Goal: Task Accomplishment & Management: Use online tool/utility

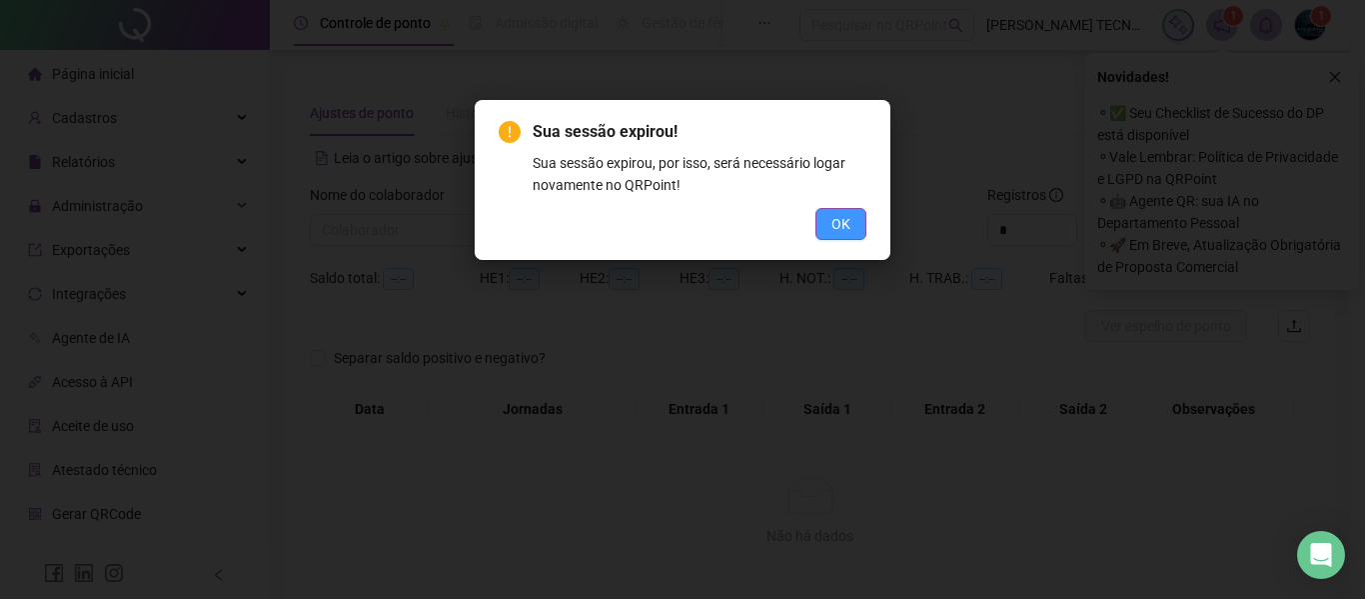
click at [855, 222] on button "OK" at bounding box center [841, 224] width 51 height 32
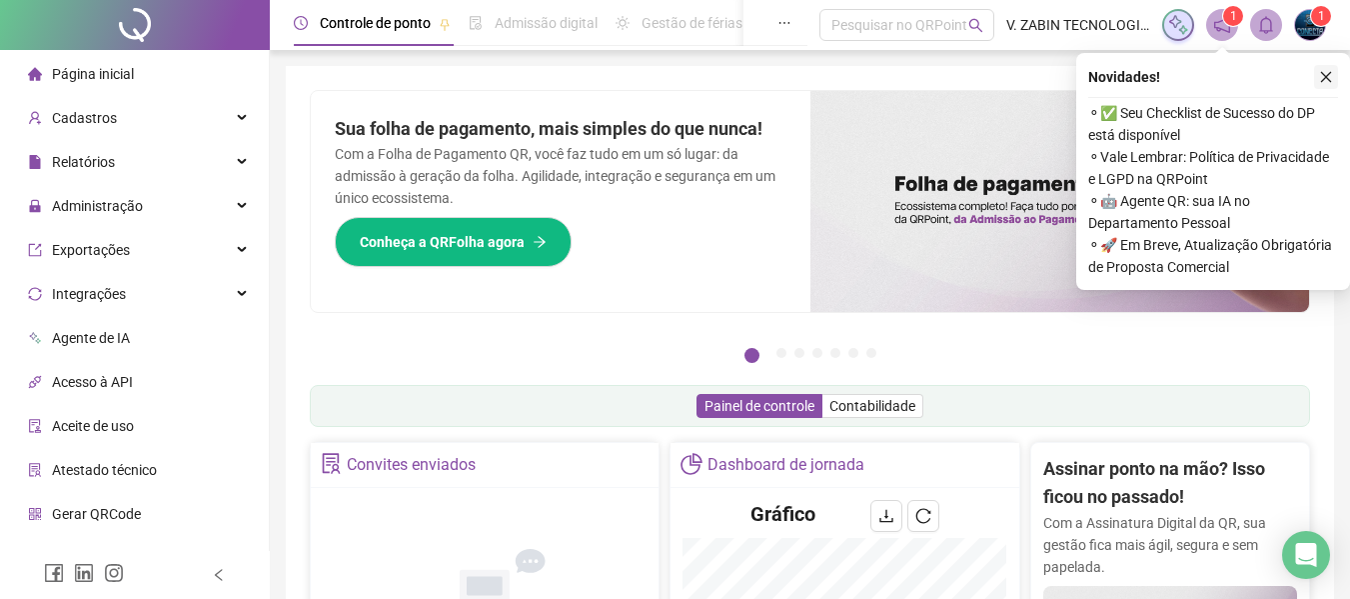
click at [1333, 74] on button "button" at bounding box center [1326, 77] width 24 height 24
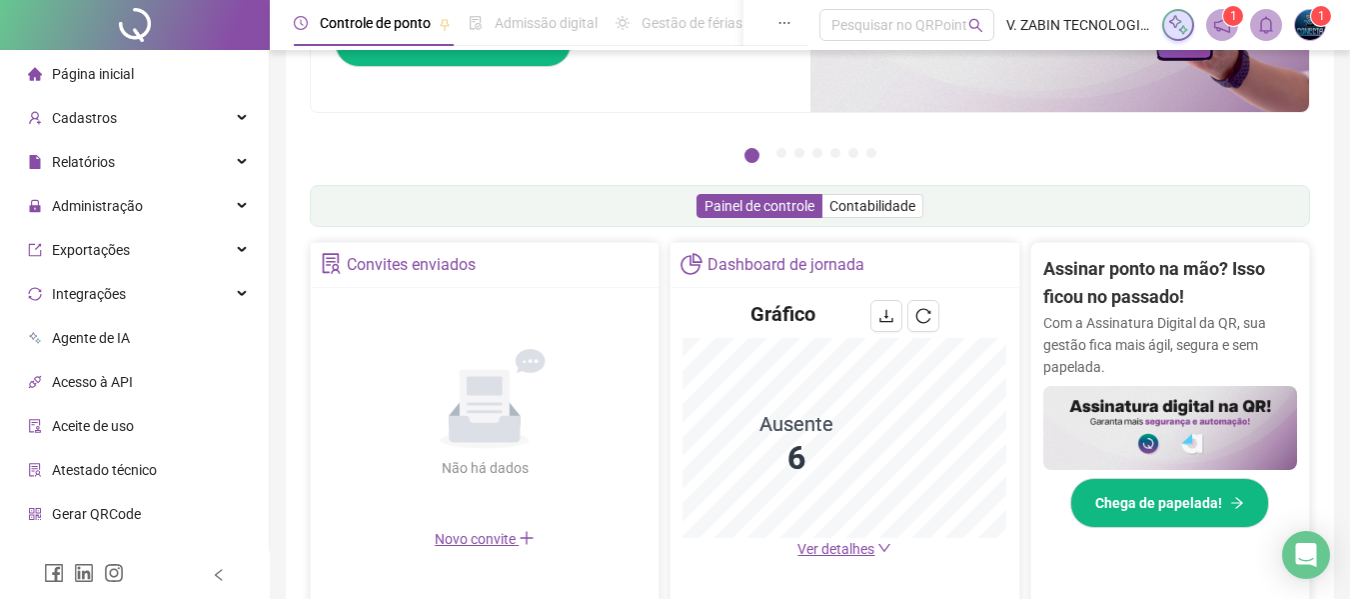
scroll to position [300, 0]
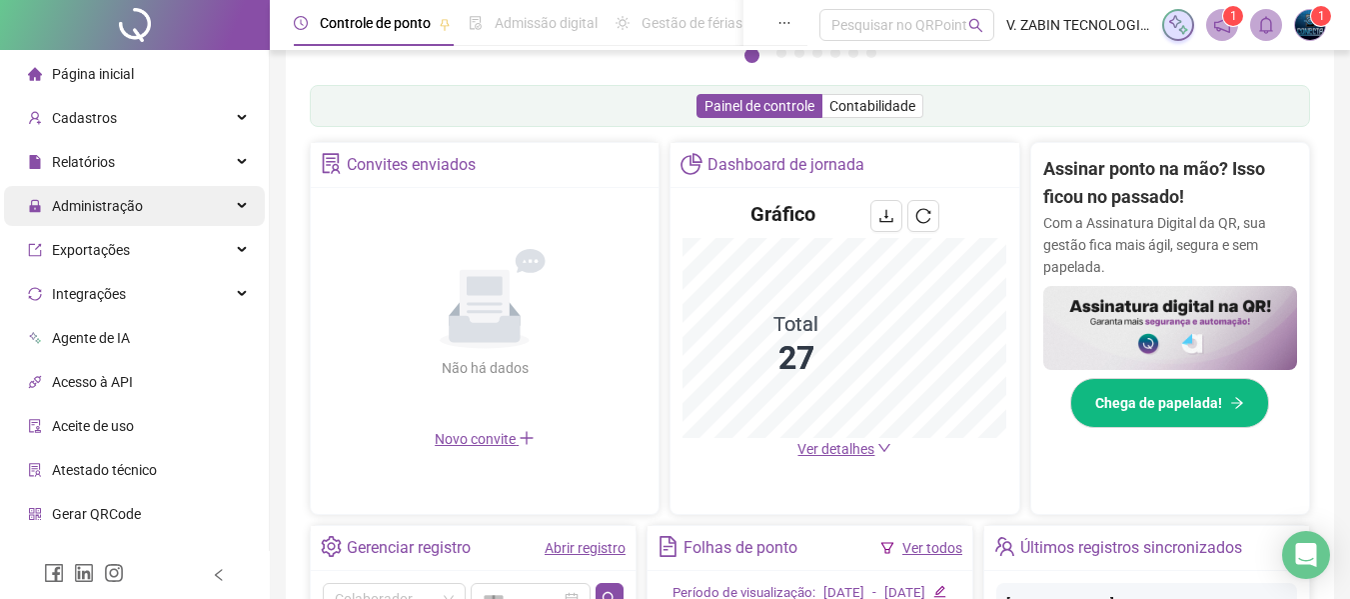
click at [208, 206] on div "Administração" at bounding box center [134, 206] width 261 height 40
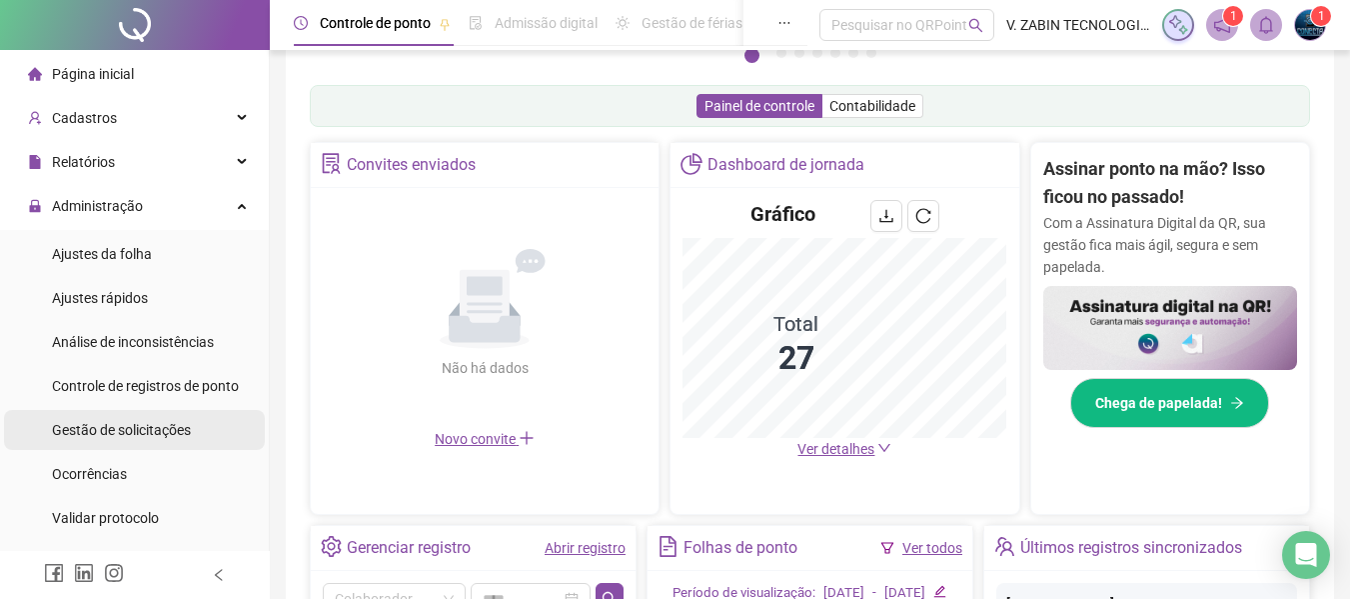
click at [161, 411] on div "Gestão de solicitações" at bounding box center [121, 430] width 139 height 40
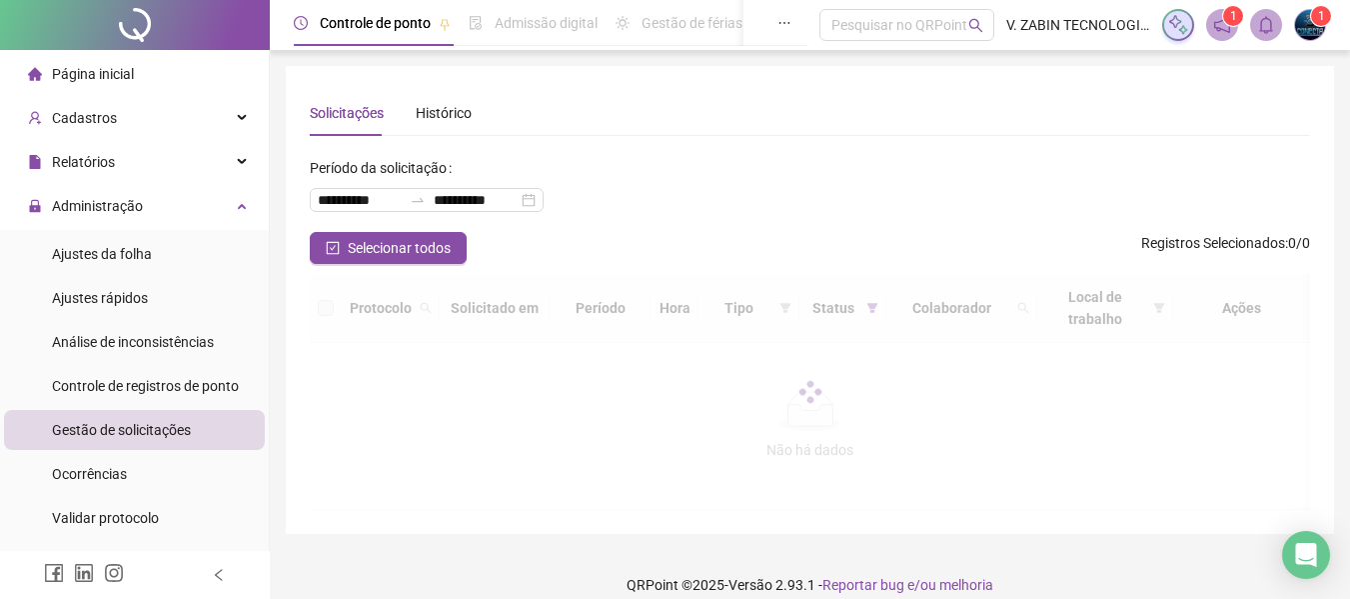
click at [159, 422] on span "Gestão de solicitações" at bounding box center [121, 430] width 139 height 16
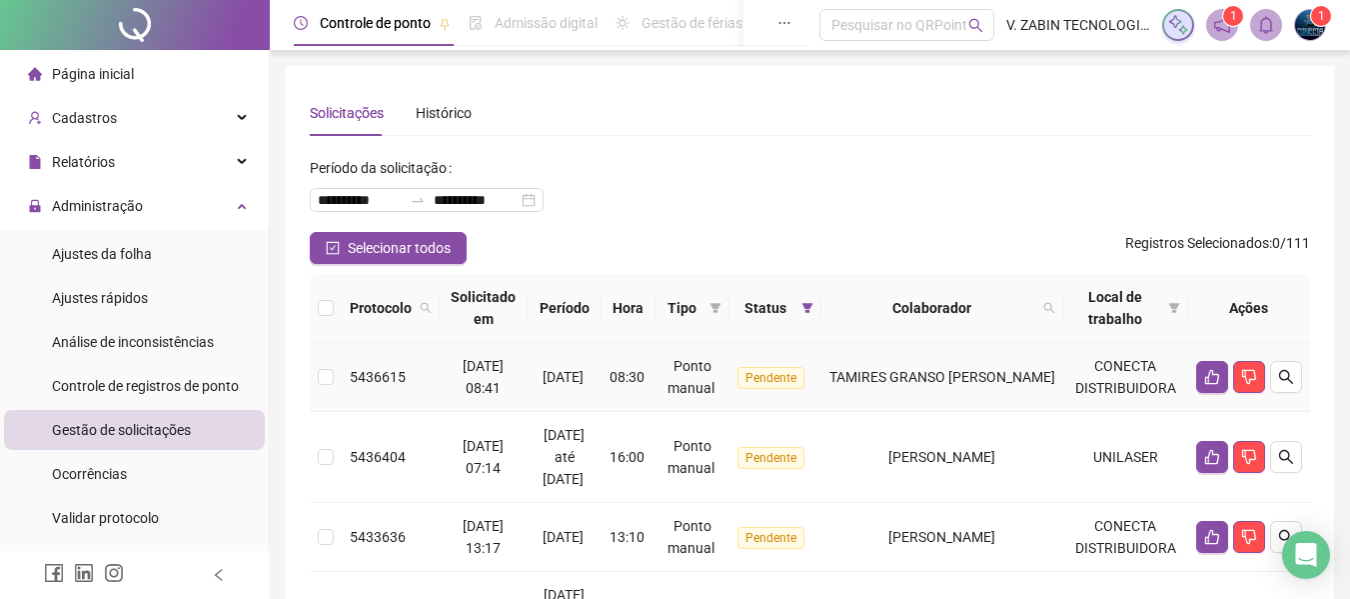
scroll to position [100, 0]
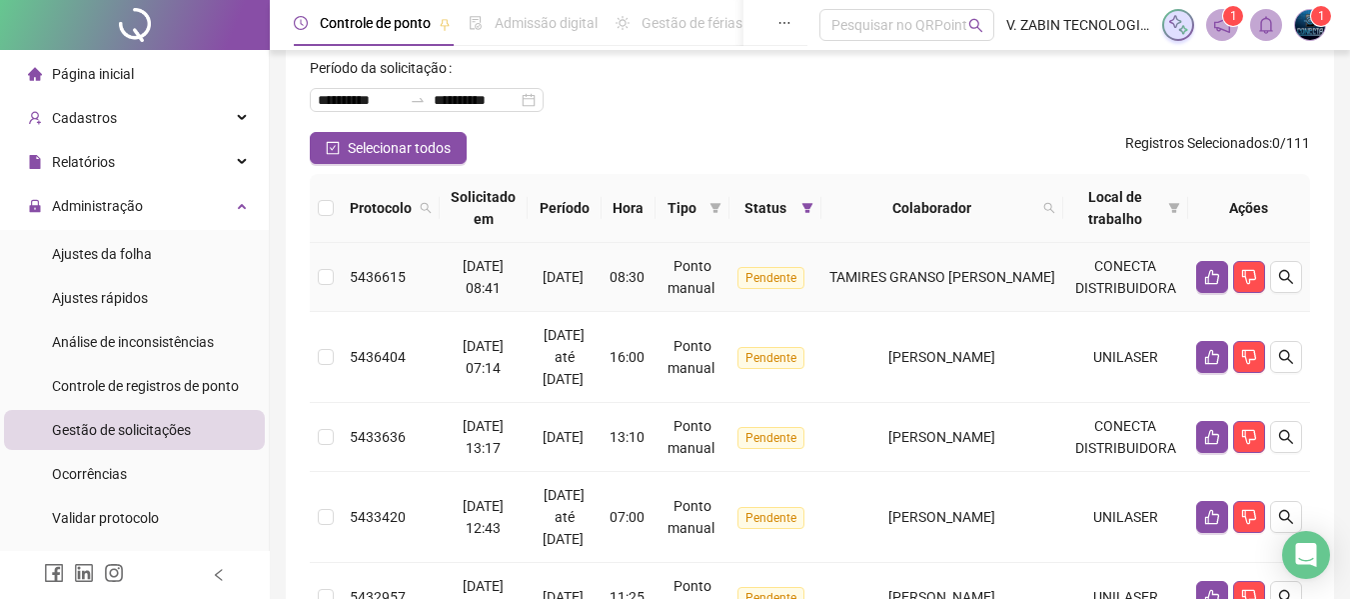
click at [504, 273] on span "20/09/2025 08:41" at bounding box center [483, 277] width 41 height 38
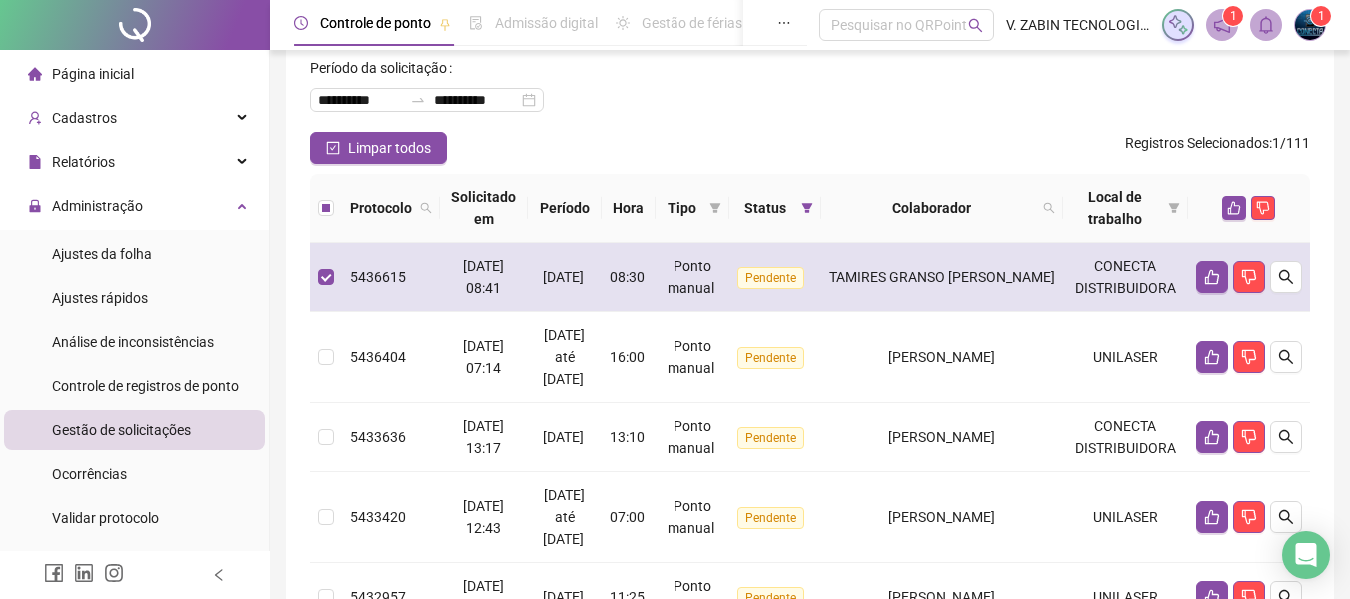
click at [504, 273] on span "20/09/2025 08:41" at bounding box center [483, 277] width 41 height 38
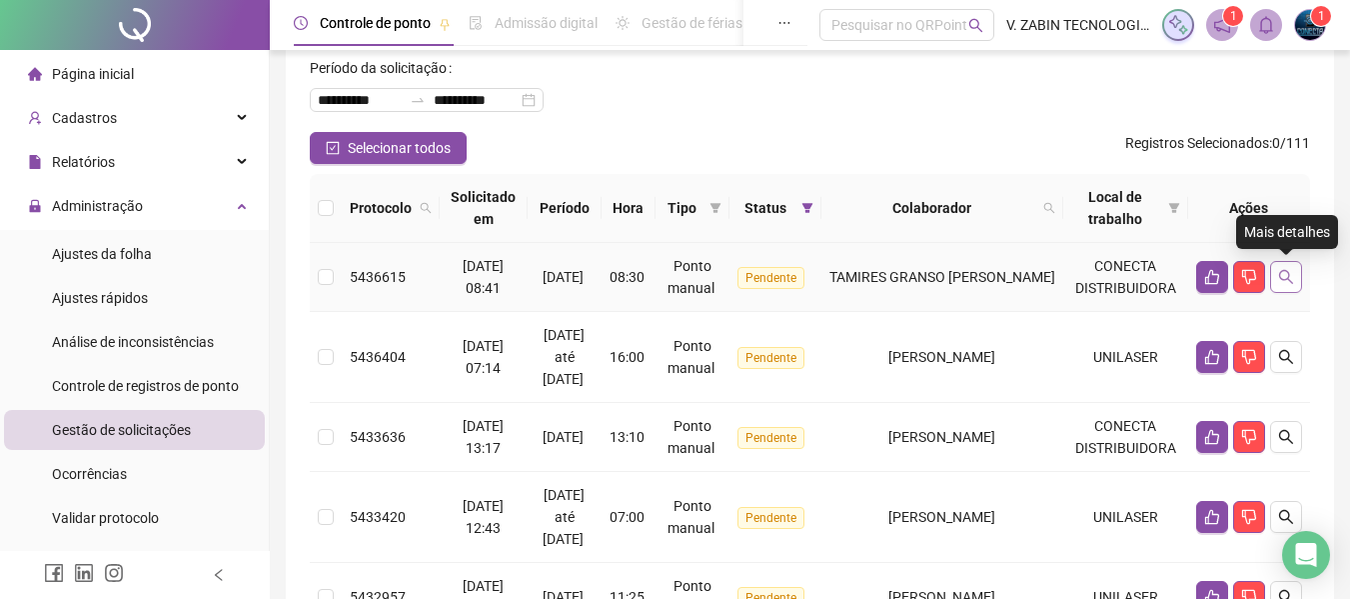
click at [1301, 271] on button "button" at bounding box center [1286, 277] width 32 height 32
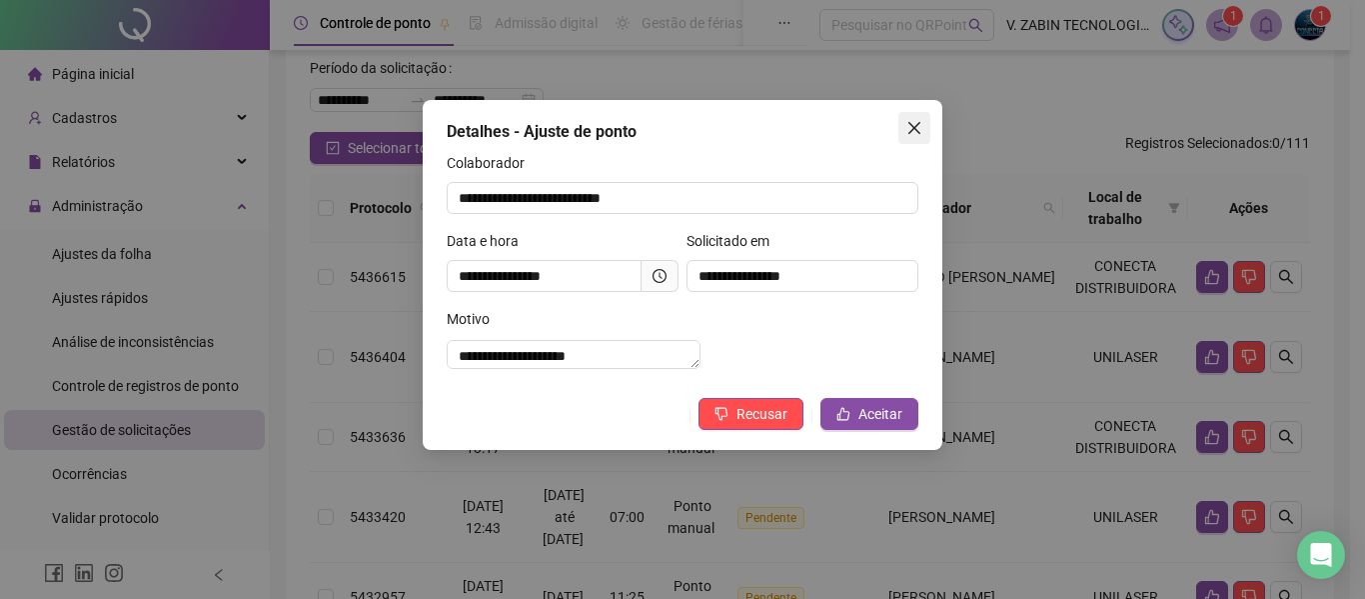
click at [911, 128] on icon "close" at bounding box center [915, 128] width 16 height 16
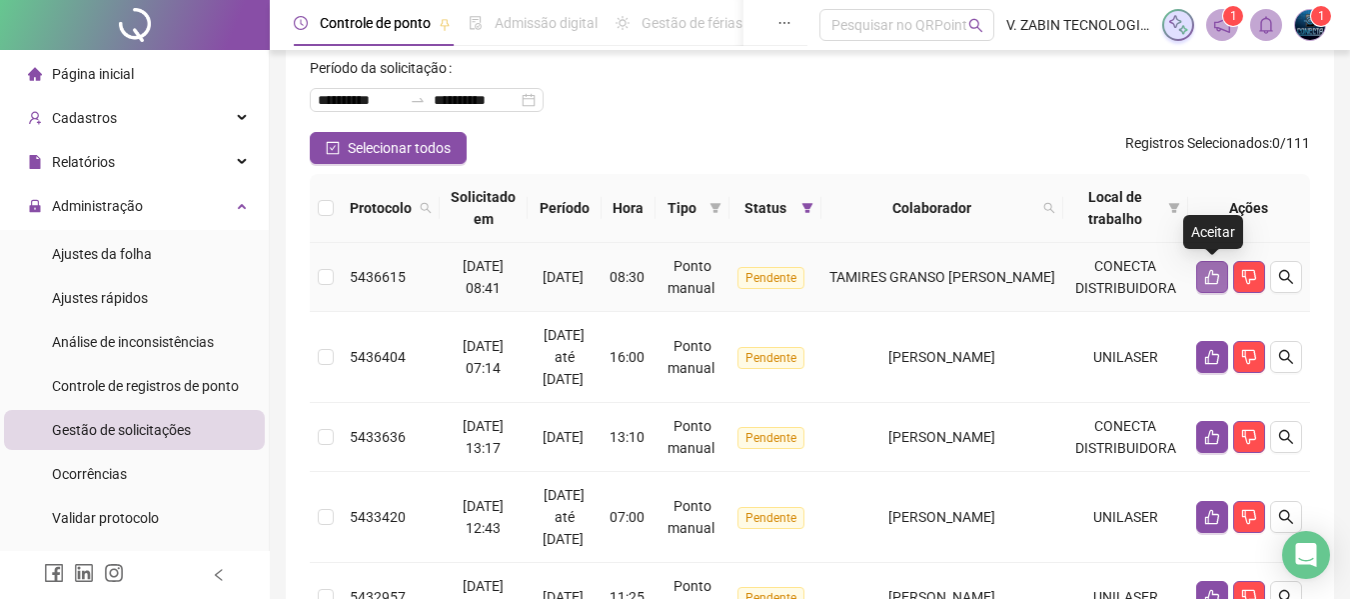
click at [1214, 275] on icon "like" at bounding box center [1212, 277] width 14 height 15
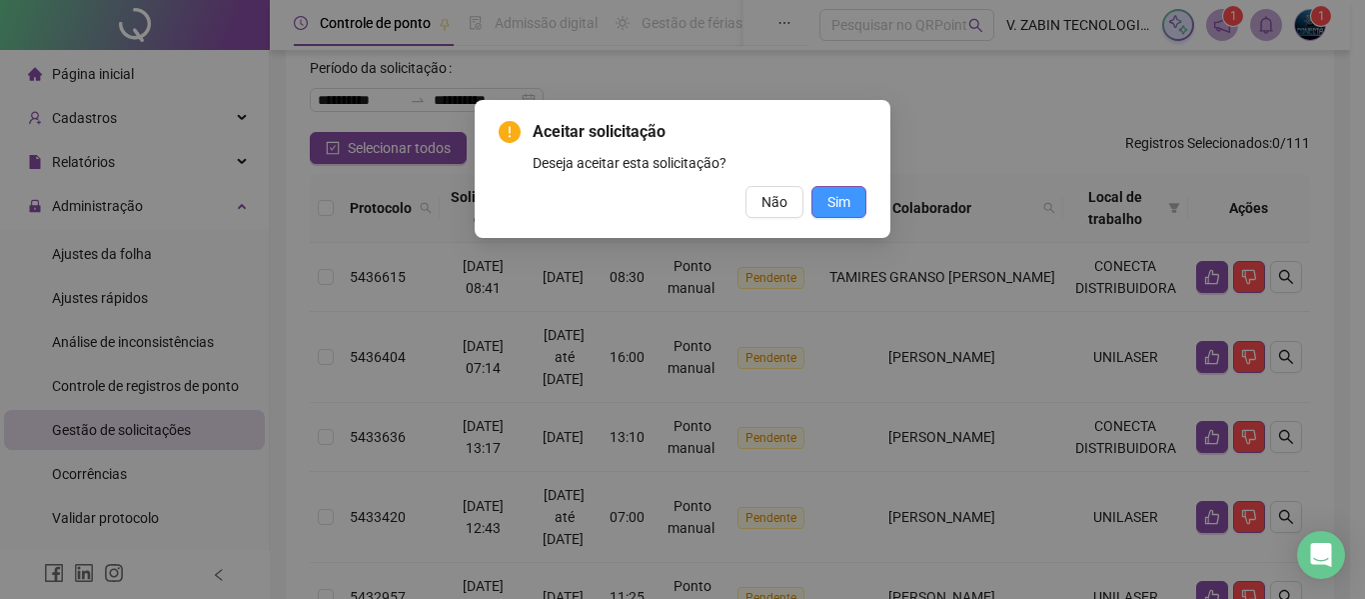
click at [848, 214] on button "Sim" at bounding box center [839, 202] width 55 height 32
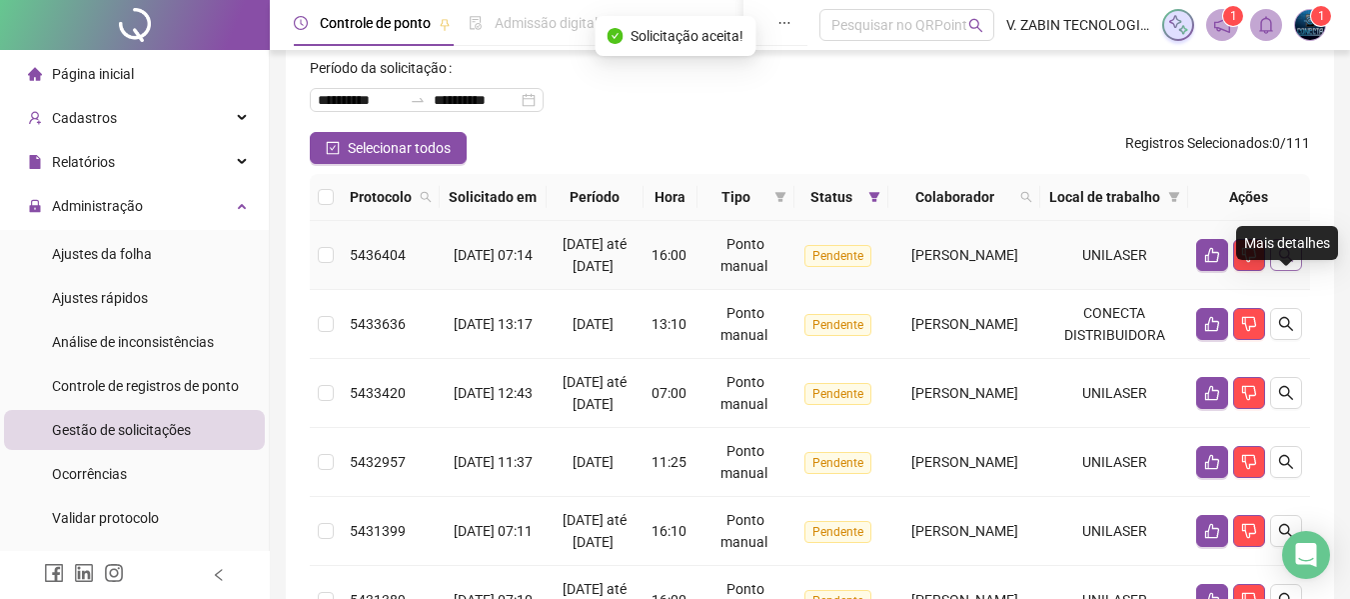
click at [1292, 271] on button "button" at bounding box center [1286, 255] width 32 height 32
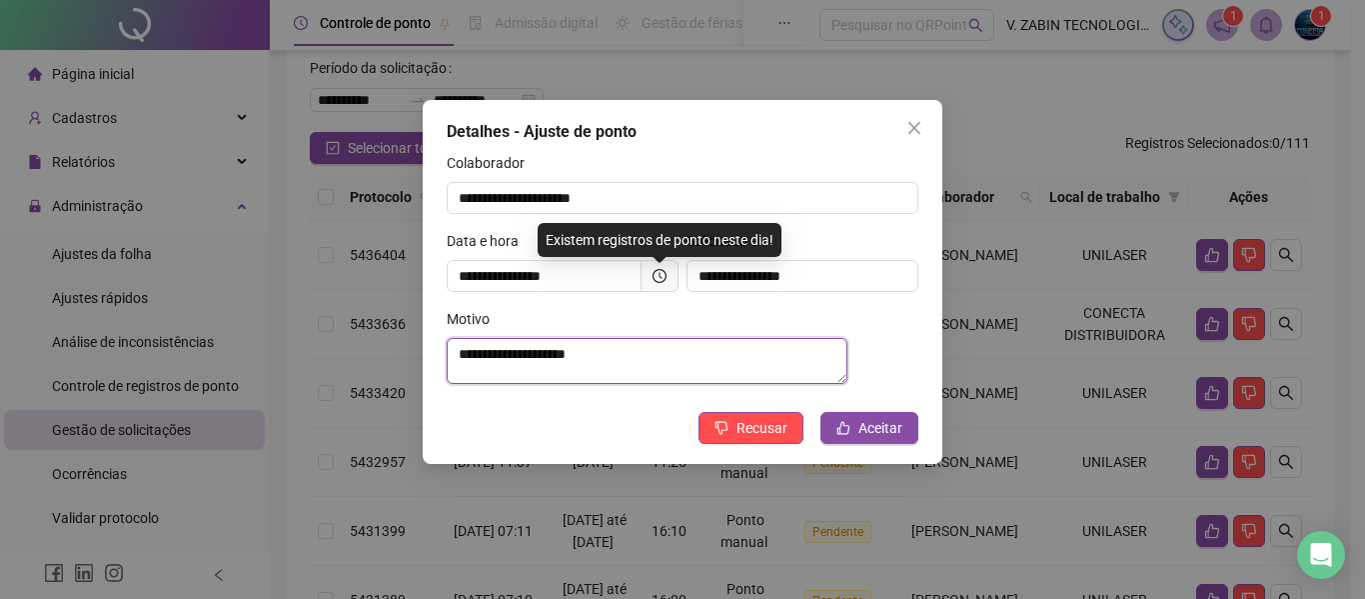
click at [701, 350] on textarea "**********" at bounding box center [647, 361] width 401 height 46
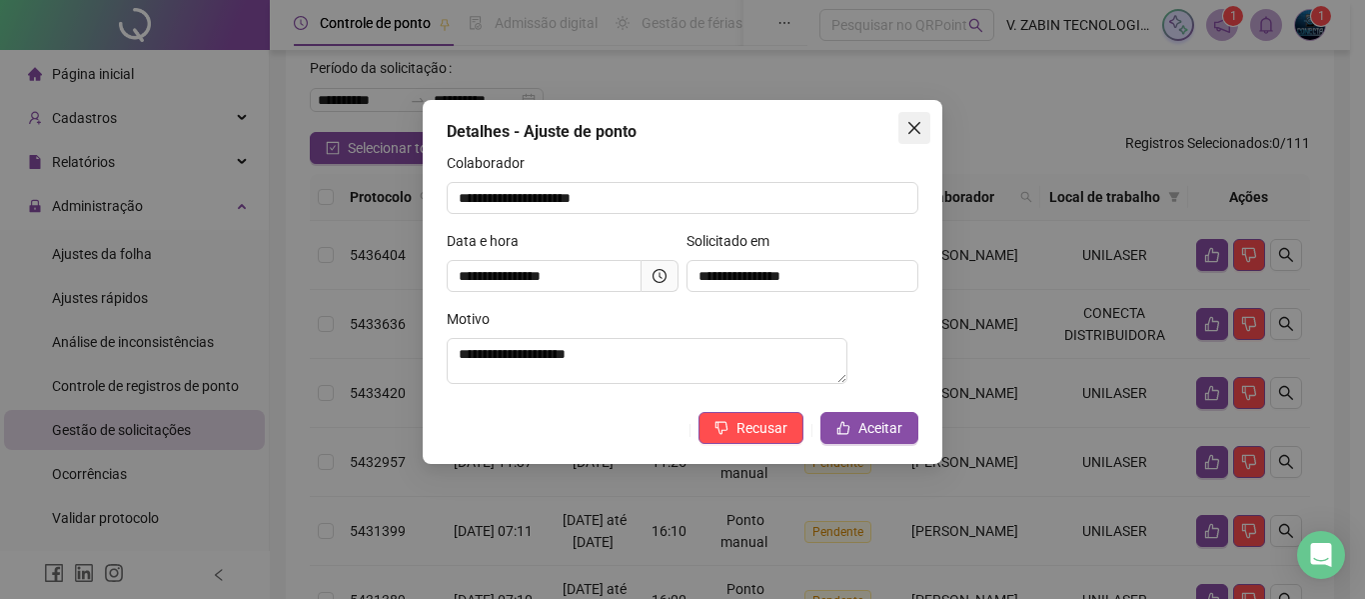
click at [913, 123] on icon "close" at bounding box center [915, 128] width 16 height 16
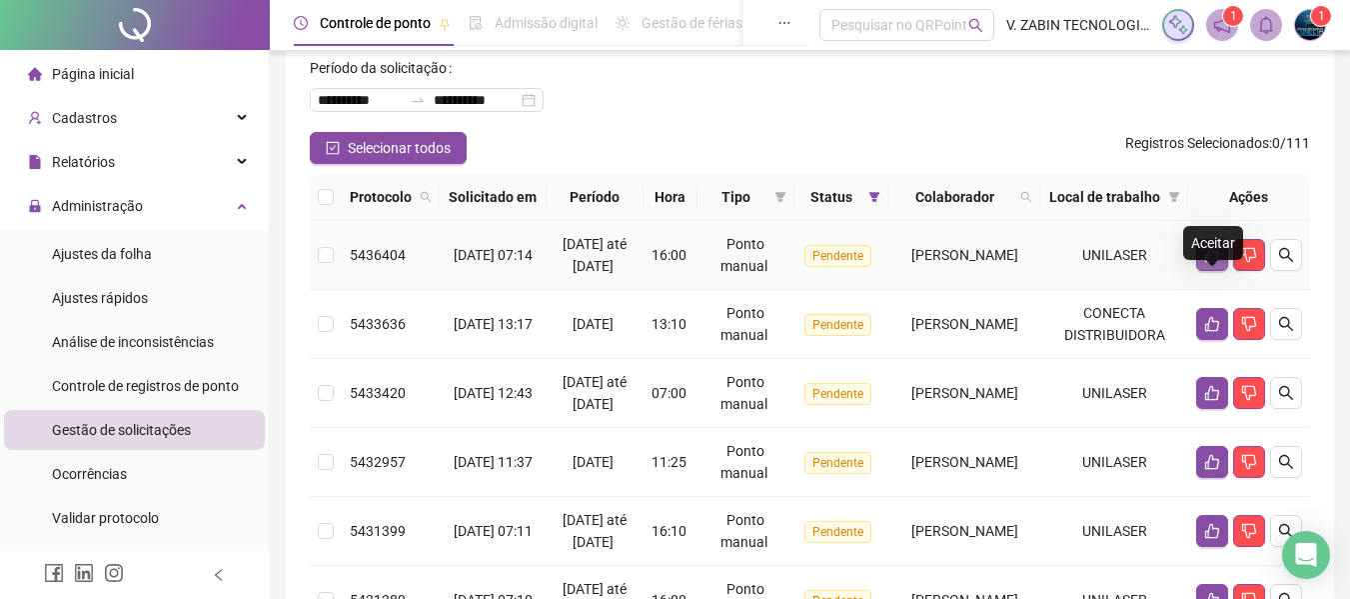
click at [1221, 271] on button "button" at bounding box center [1212, 255] width 32 height 32
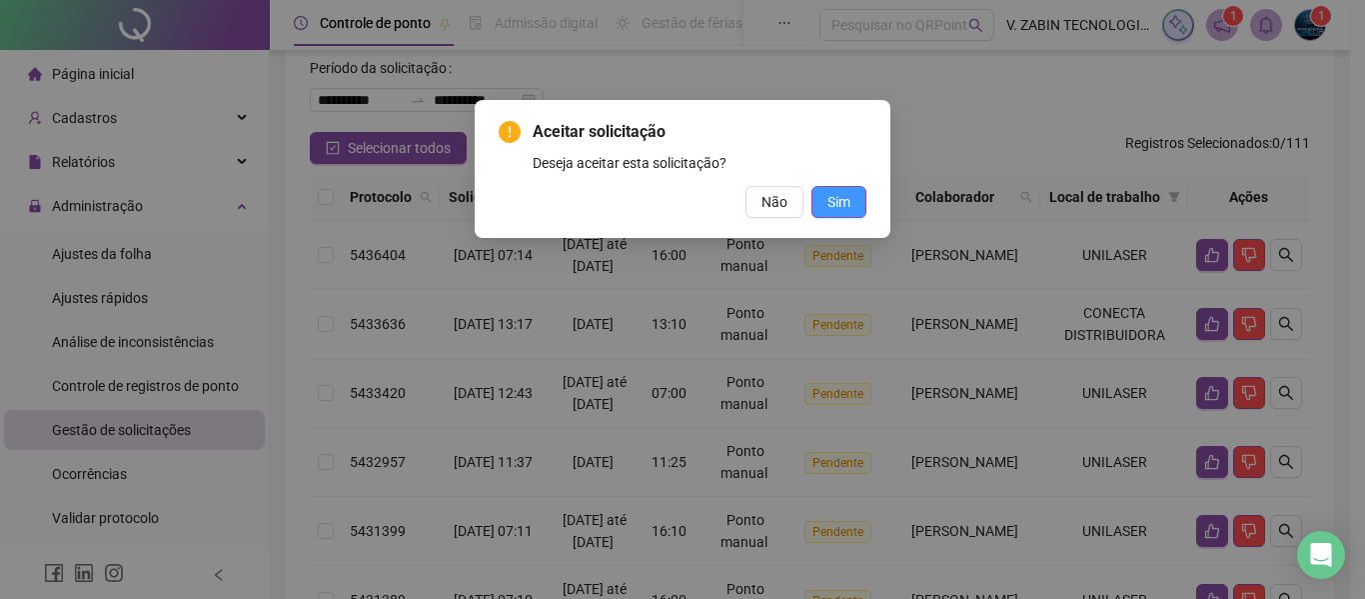
click at [852, 213] on button "Sim" at bounding box center [839, 202] width 55 height 32
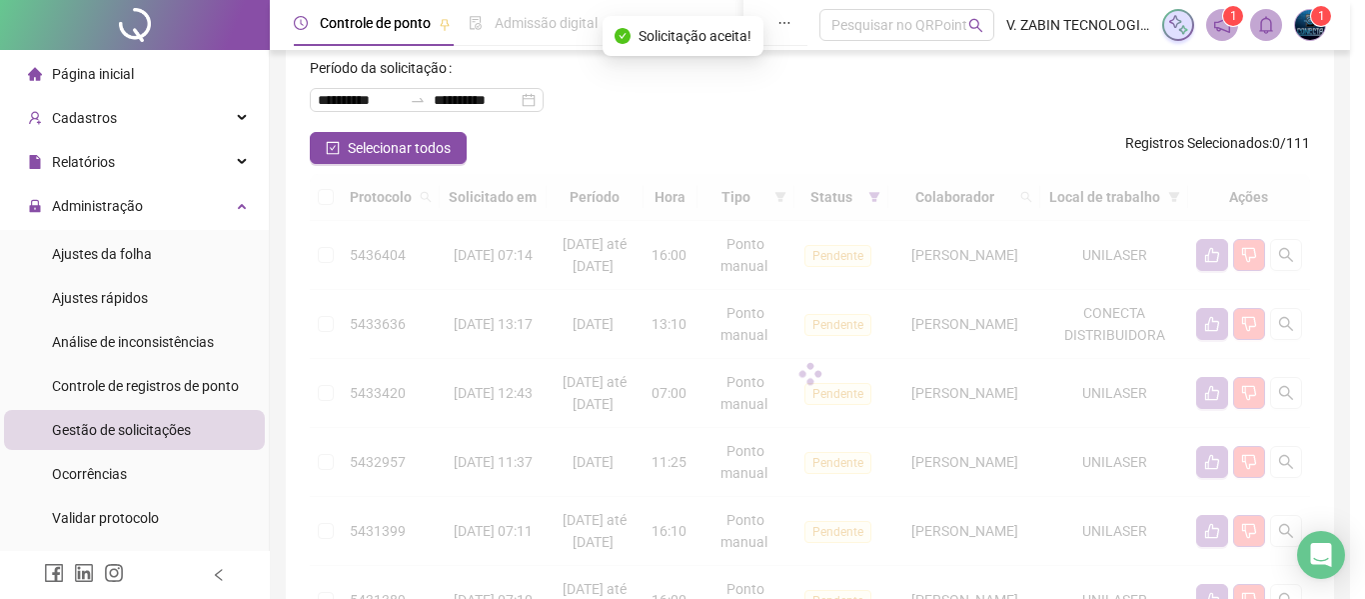
click at [837, 188] on div "Aceitar solicitação Deseja aceitar esta solicitação? Não Sim" at bounding box center [682, 299] width 1365 height 599
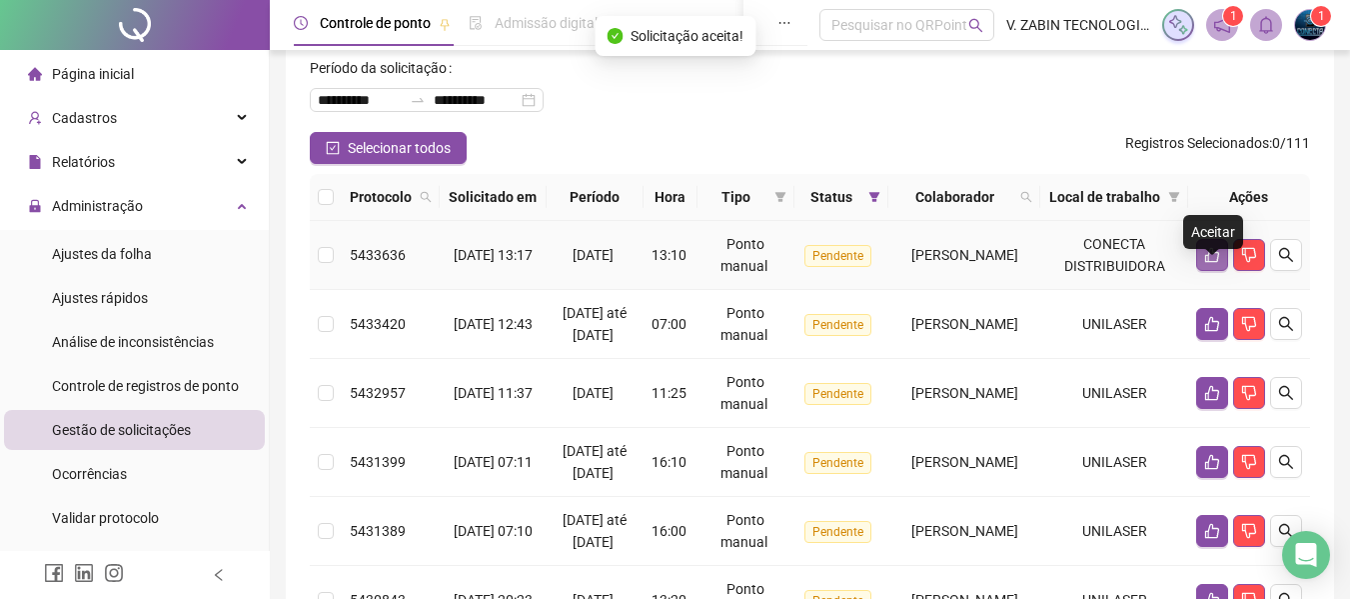
click at [1212, 263] on icon "like" at bounding box center [1212, 255] width 16 height 16
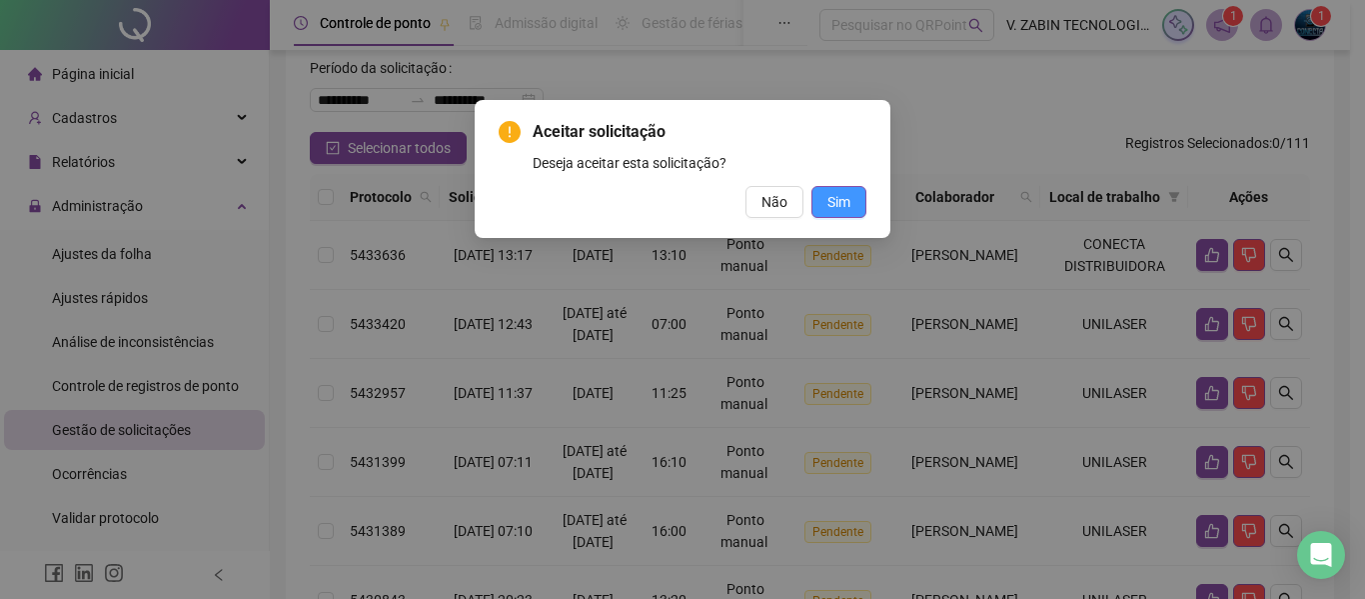
click at [850, 210] on span "Sim" at bounding box center [839, 202] width 23 height 22
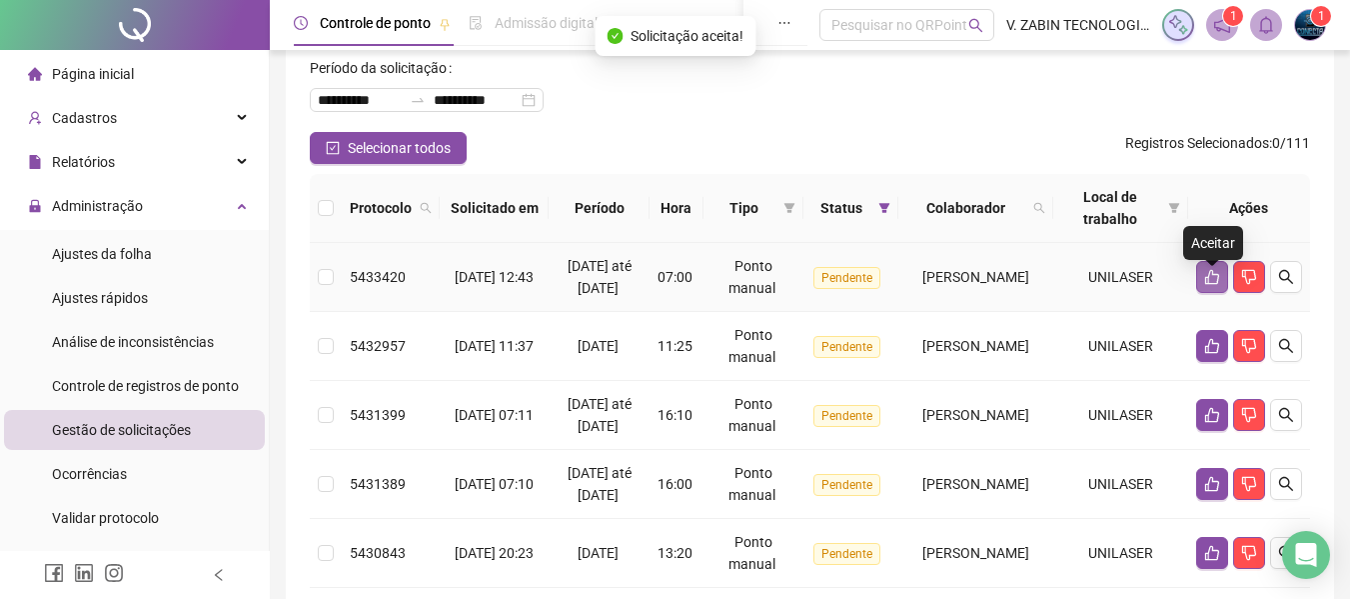
click at [1215, 281] on icon "like" at bounding box center [1212, 277] width 16 height 16
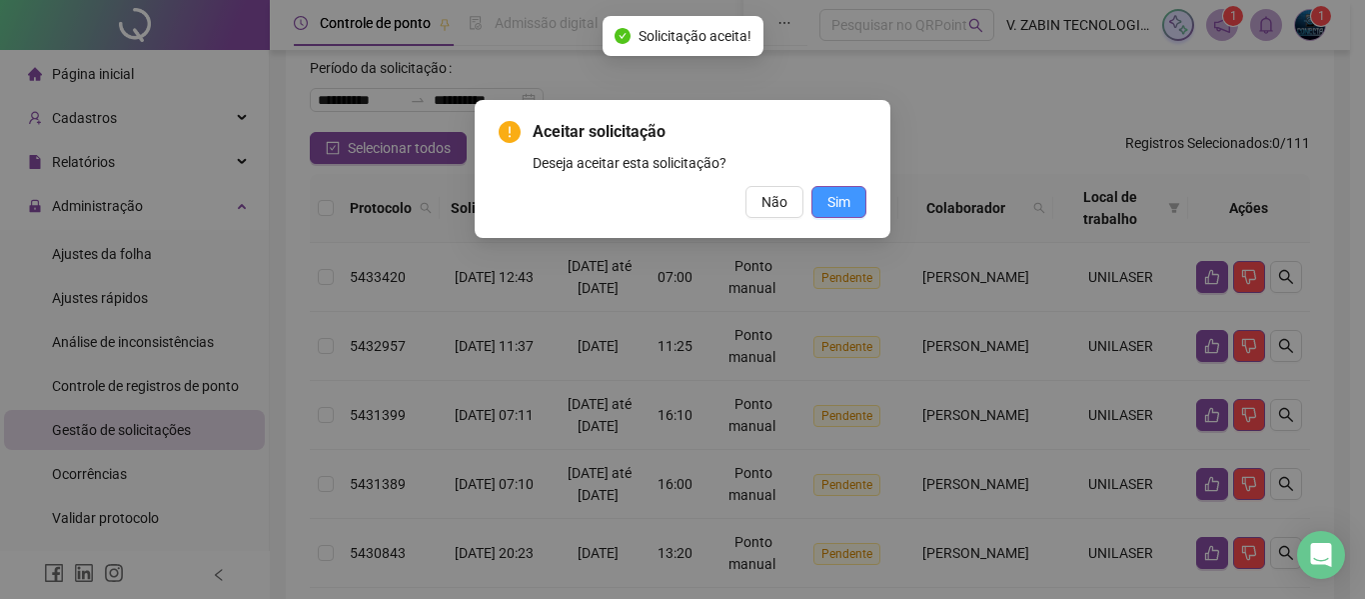
click at [853, 204] on button "Sim" at bounding box center [839, 202] width 55 height 32
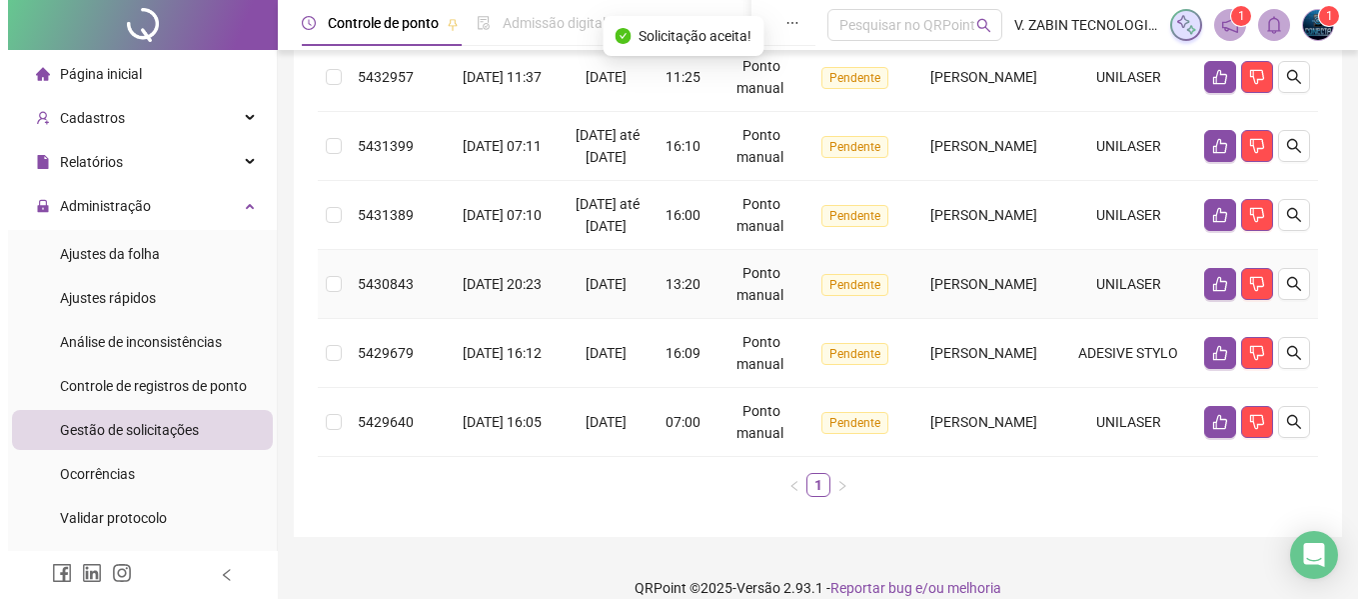
scroll to position [200, 0]
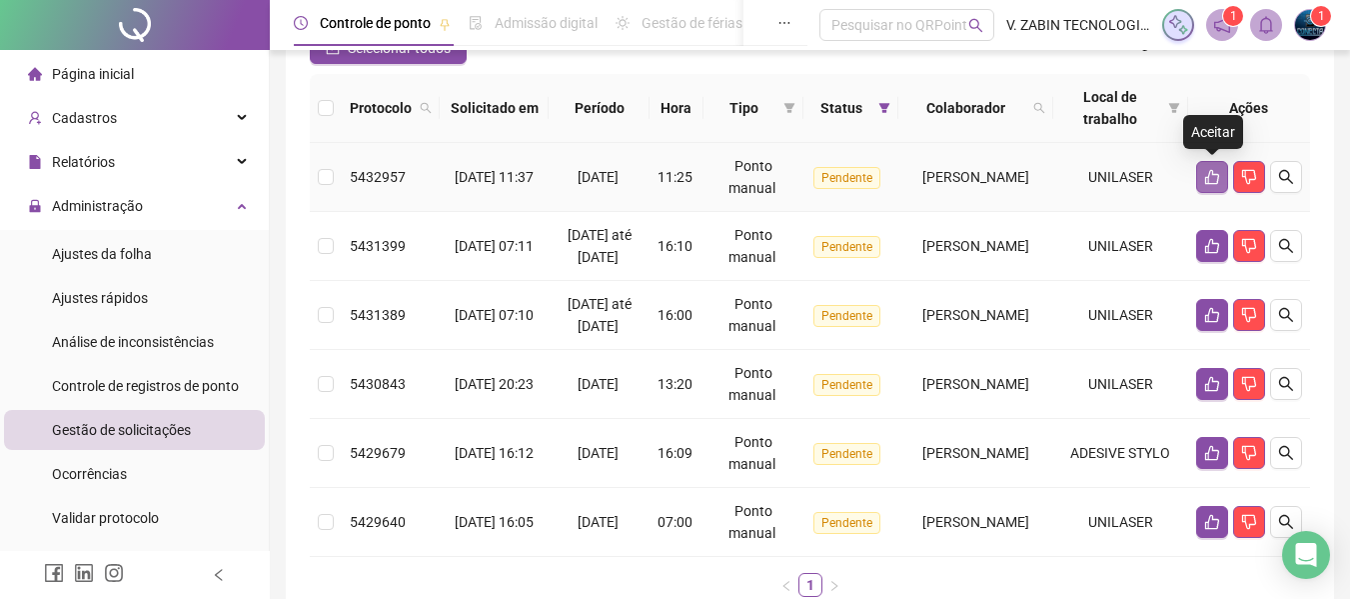
click at [1205, 178] on icon "like" at bounding box center [1212, 177] width 14 height 15
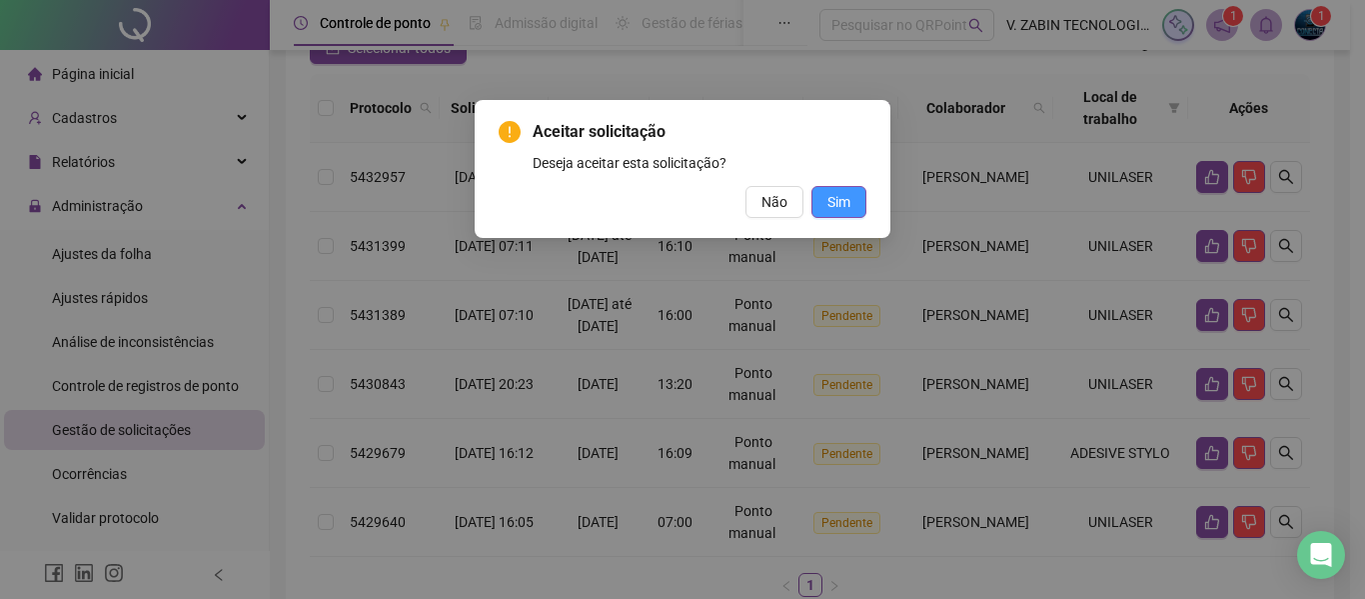
click at [834, 198] on span "Sim" at bounding box center [839, 202] width 23 height 22
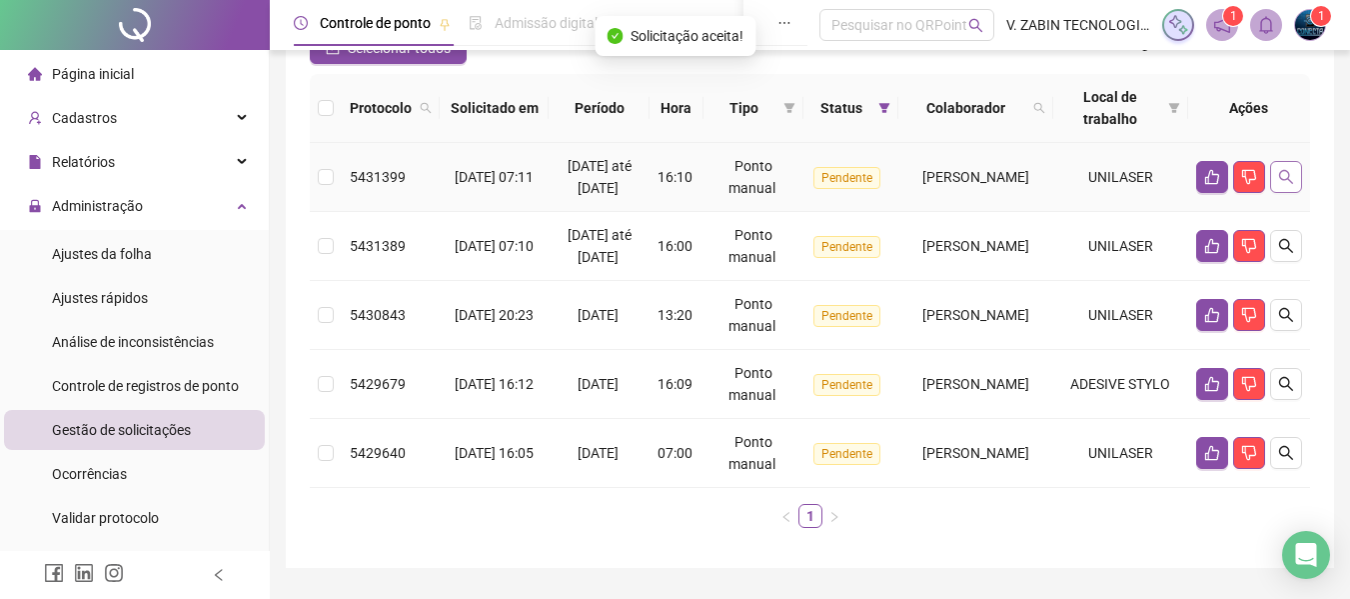
click at [1278, 185] on icon "search" at bounding box center [1286, 177] width 16 height 16
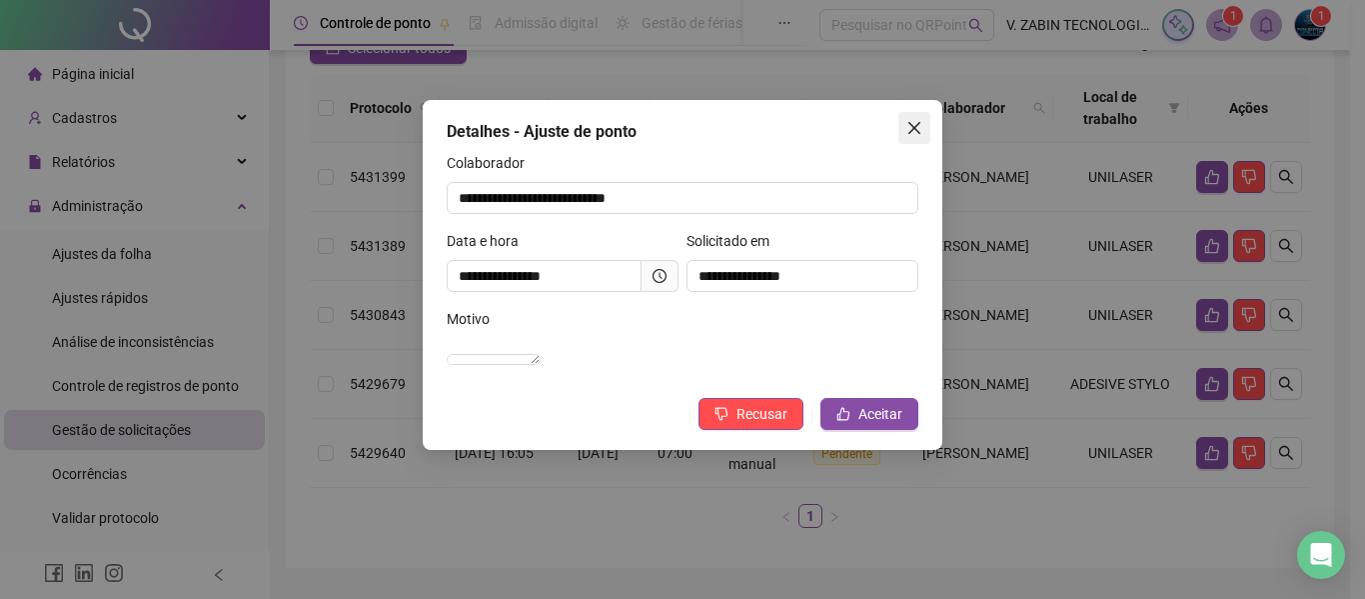
click at [914, 133] on icon "close" at bounding box center [915, 128] width 16 height 16
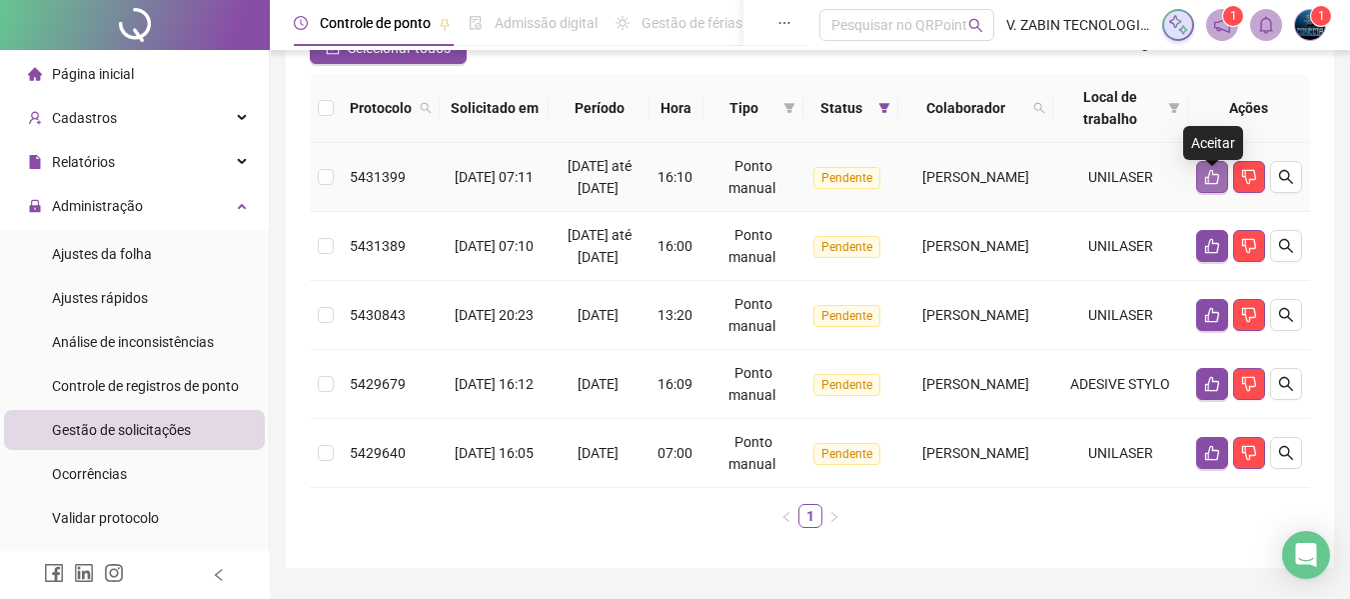
click at [1200, 184] on button "button" at bounding box center [1212, 177] width 32 height 32
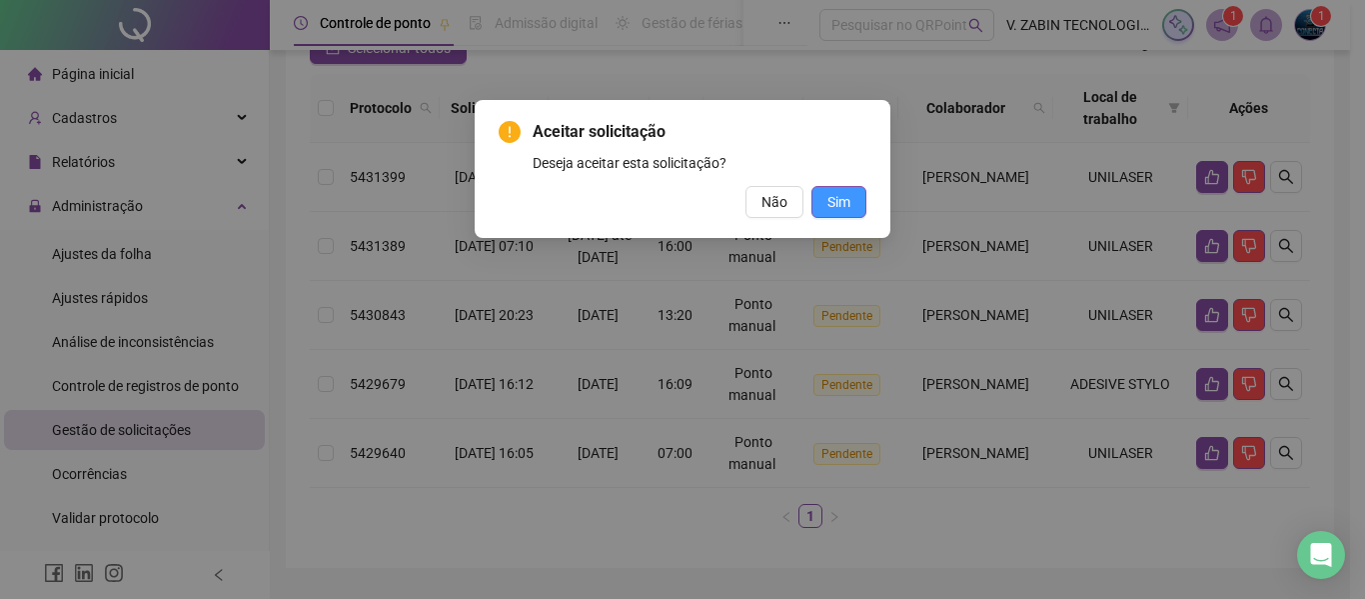
click at [843, 197] on span "Sim" at bounding box center [839, 202] width 23 height 22
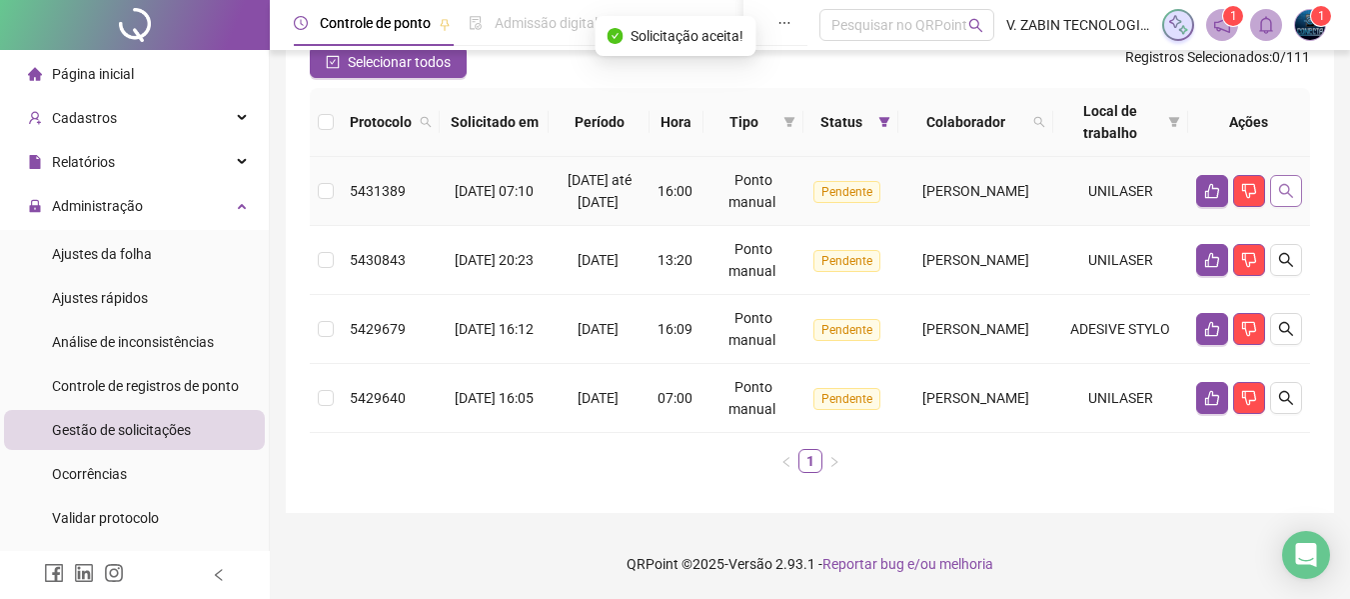
click at [1284, 185] on icon "search" at bounding box center [1286, 191] width 16 height 16
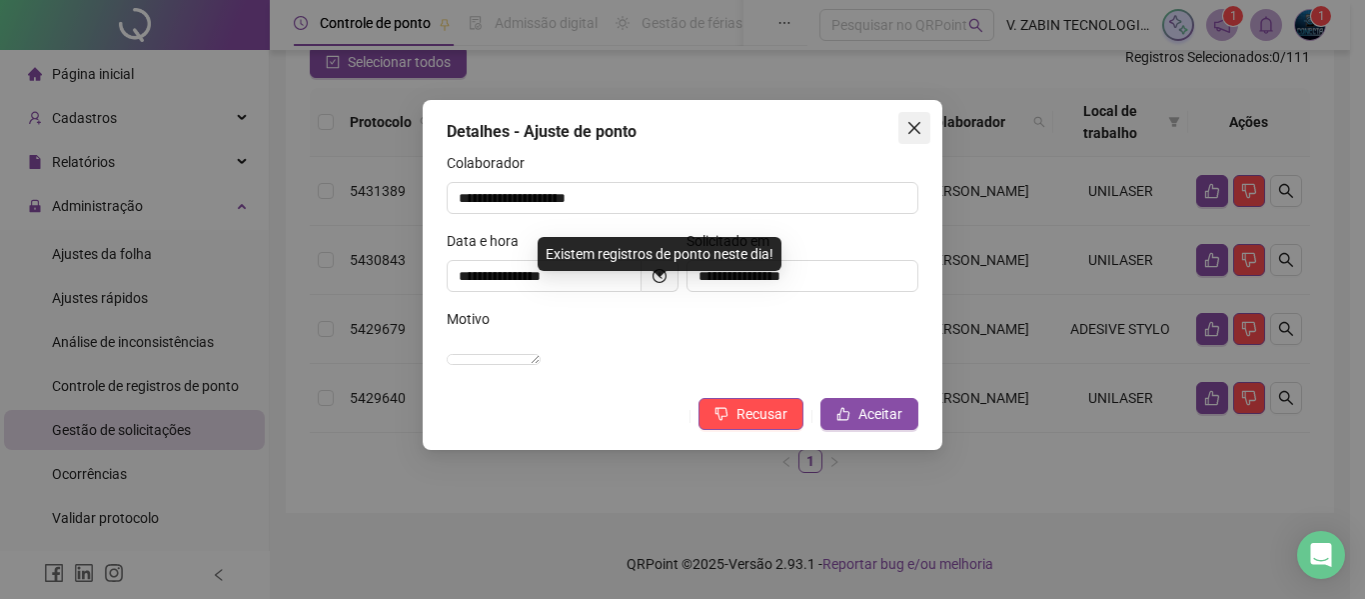
click at [920, 123] on icon "close" at bounding box center [915, 128] width 12 height 12
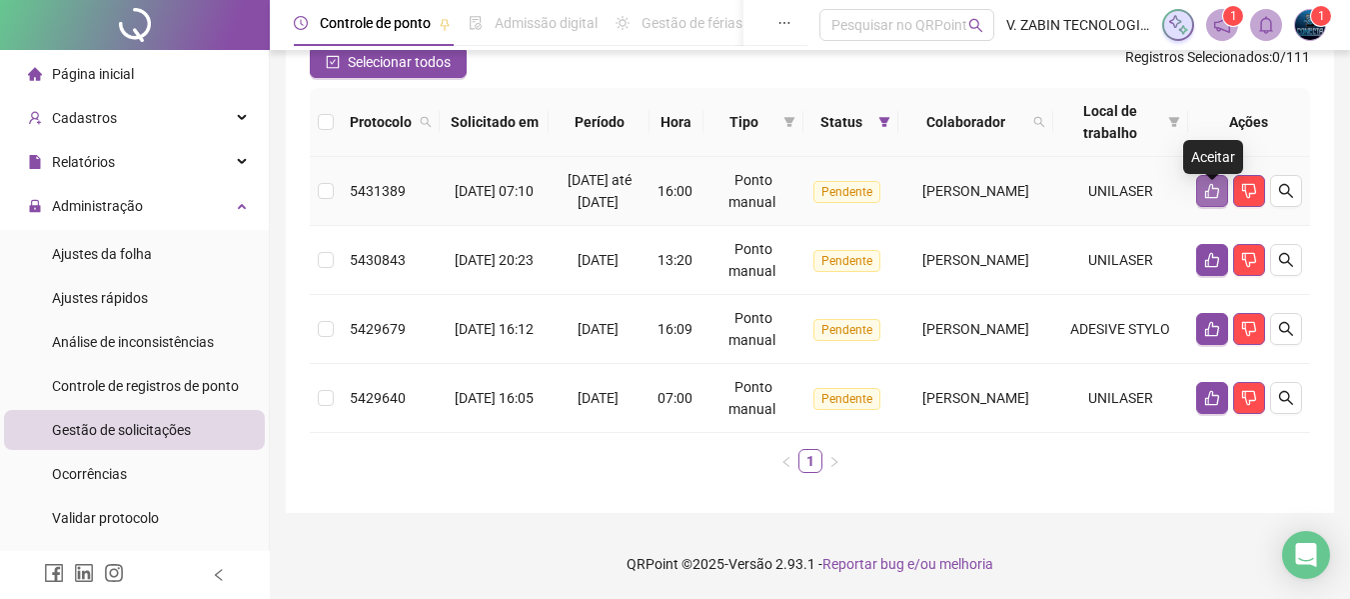
click at [1204, 188] on icon "like" at bounding box center [1212, 191] width 16 height 16
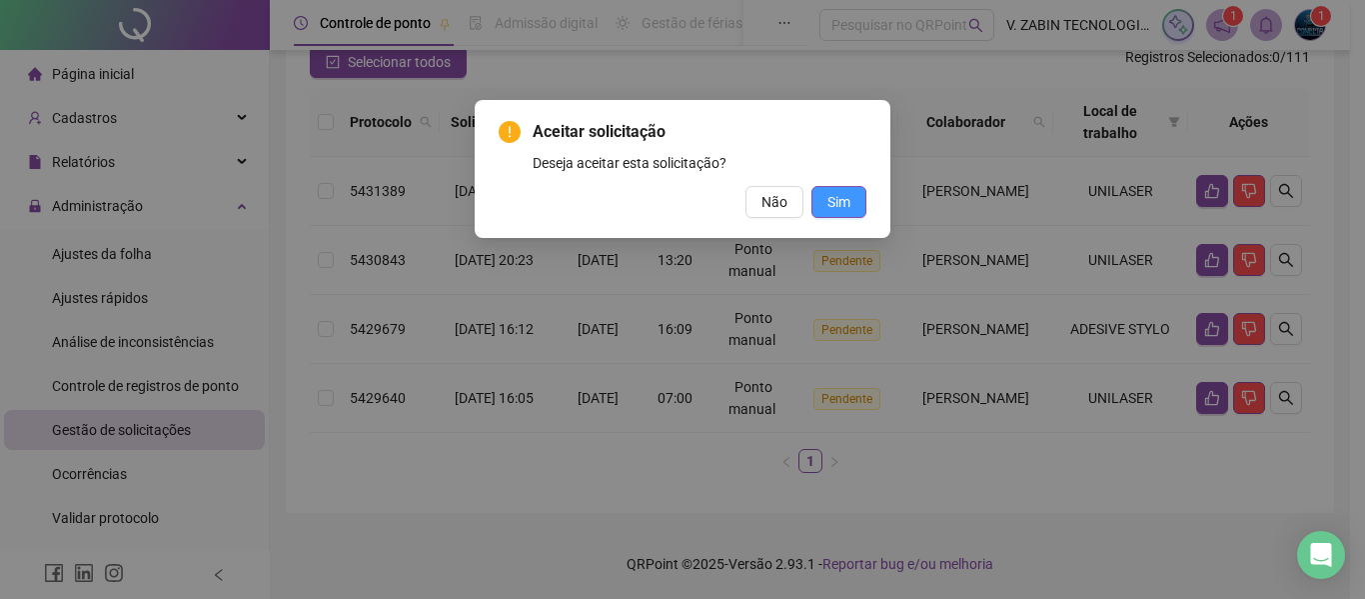
click at [857, 200] on button "Sim" at bounding box center [839, 202] width 55 height 32
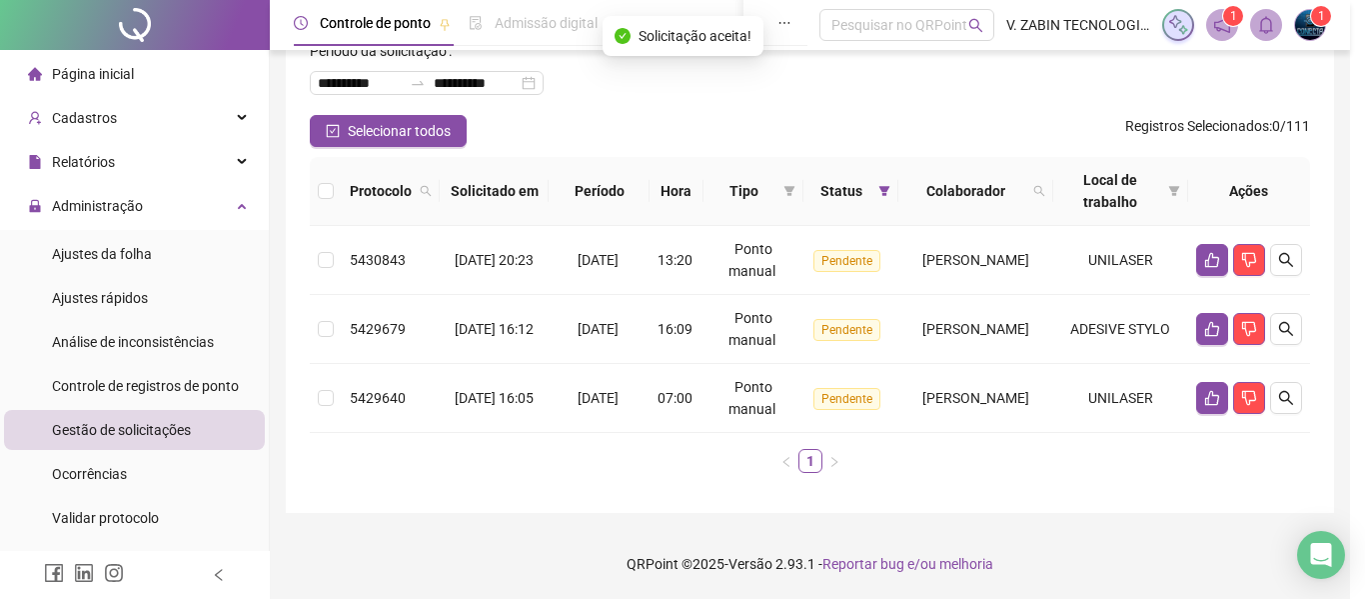
scroll to position [117, 0]
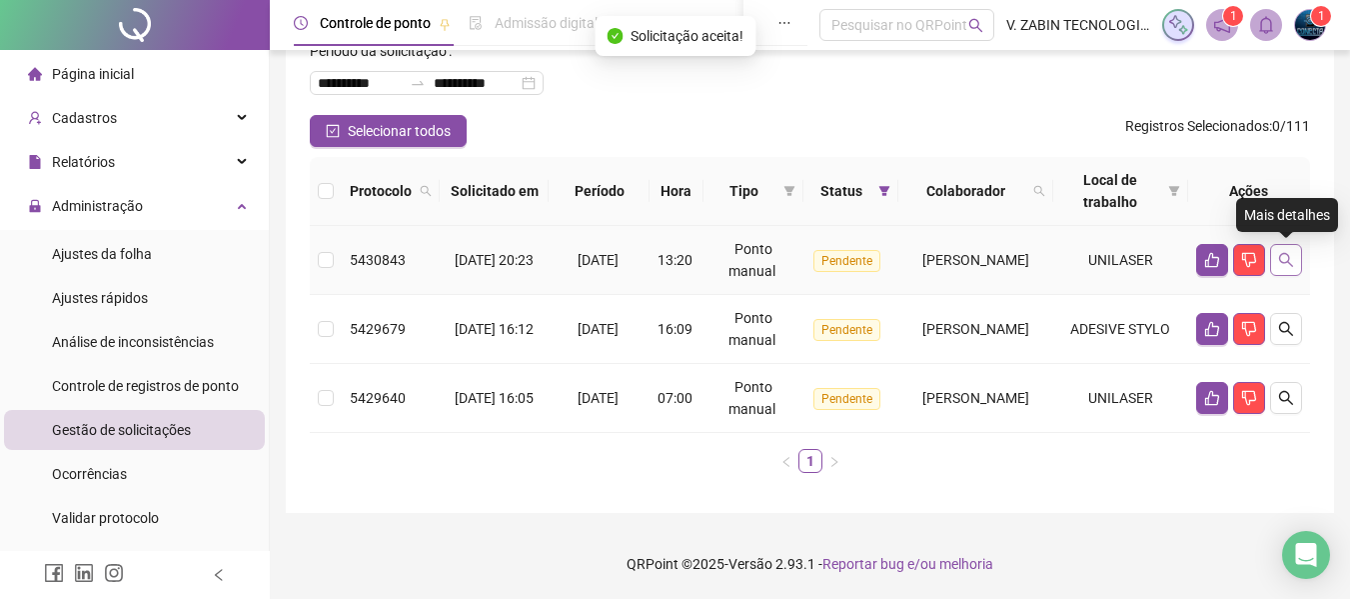
click at [1293, 249] on button "button" at bounding box center [1286, 260] width 32 height 32
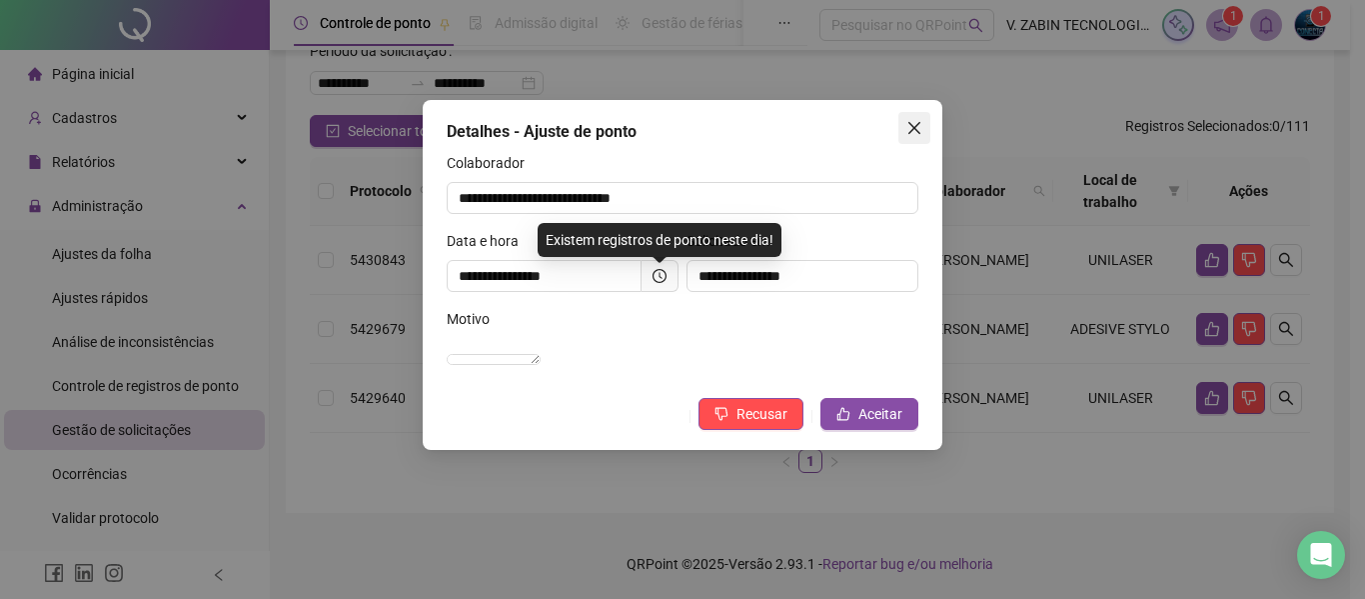
click at [920, 131] on icon "close" at bounding box center [915, 128] width 16 height 16
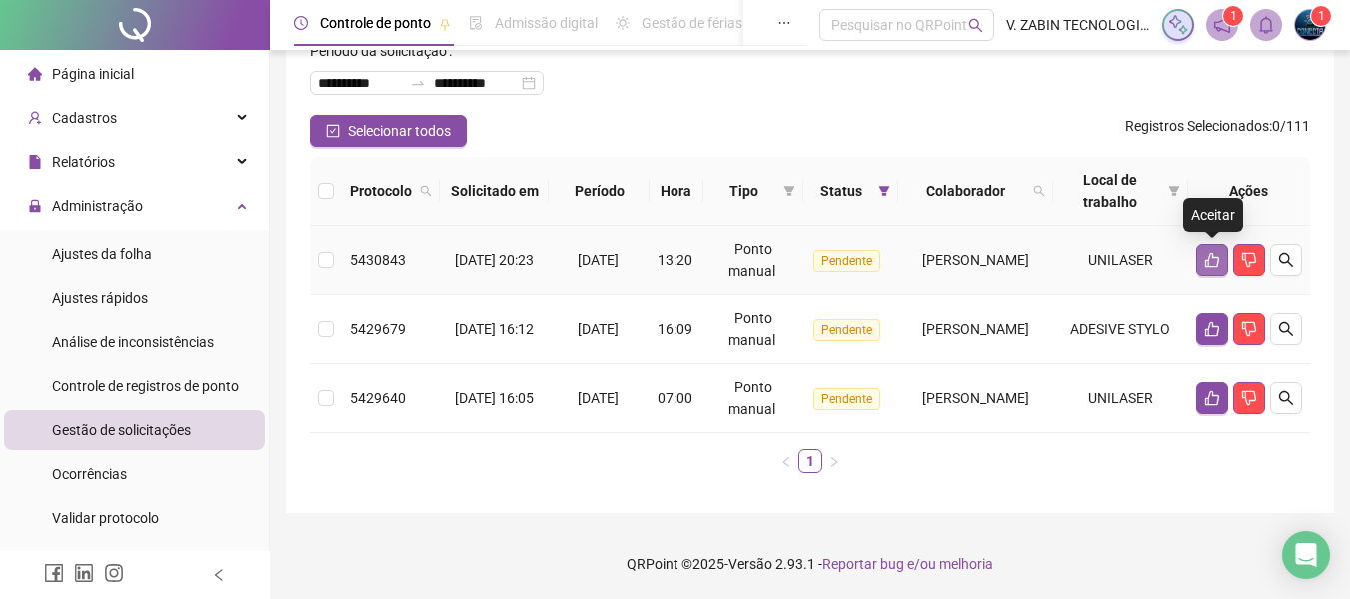
click at [1216, 260] on icon "like" at bounding box center [1212, 260] width 16 height 16
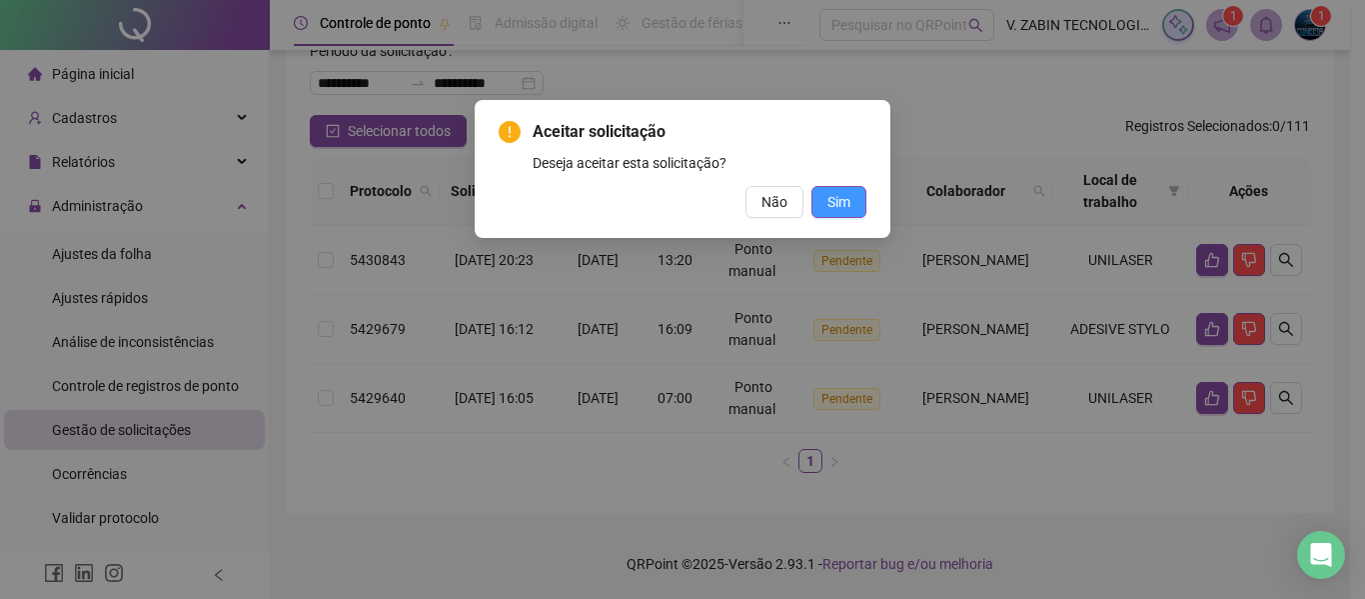
click at [825, 197] on button "Sim" at bounding box center [839, 202] width 55 height 32
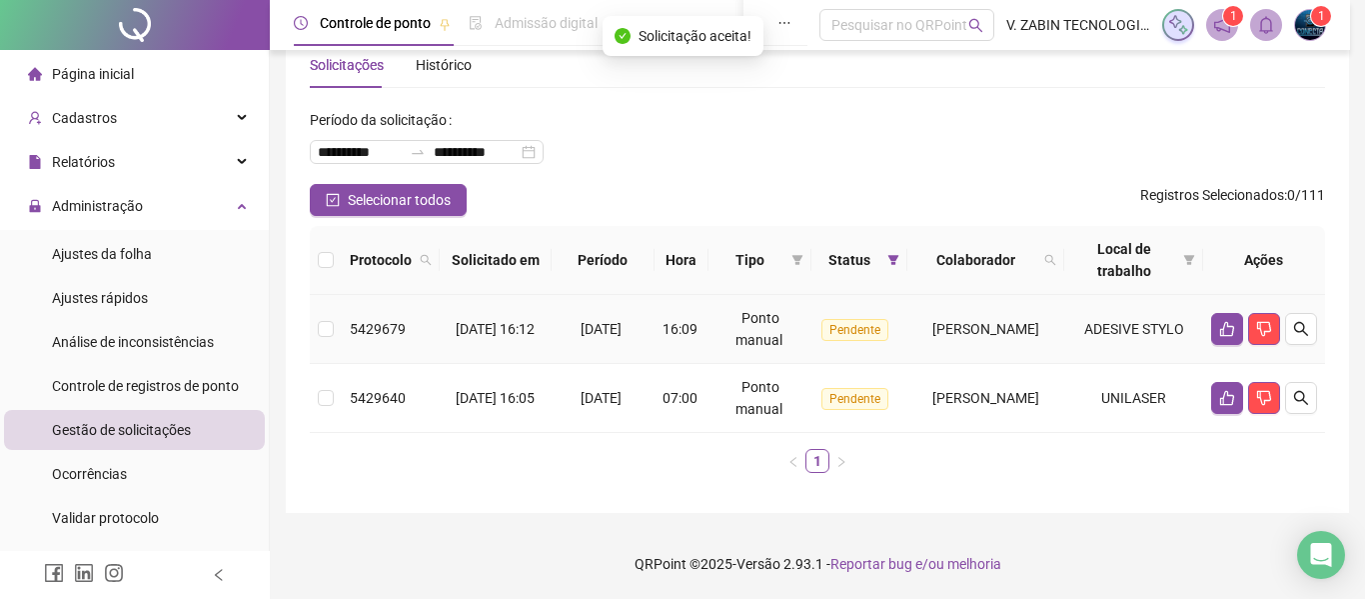
scroll to position [48, 0]
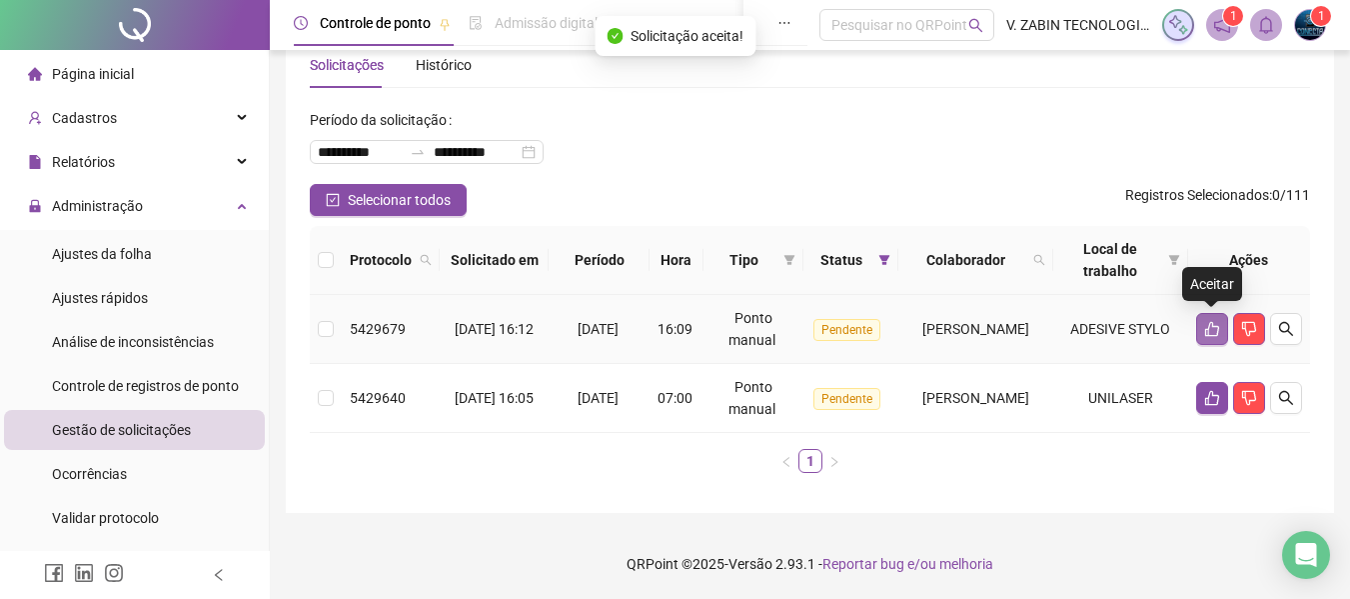
click at [1215, 327] on icon "like" at bounding box center [1212, 329] width 14 height 15
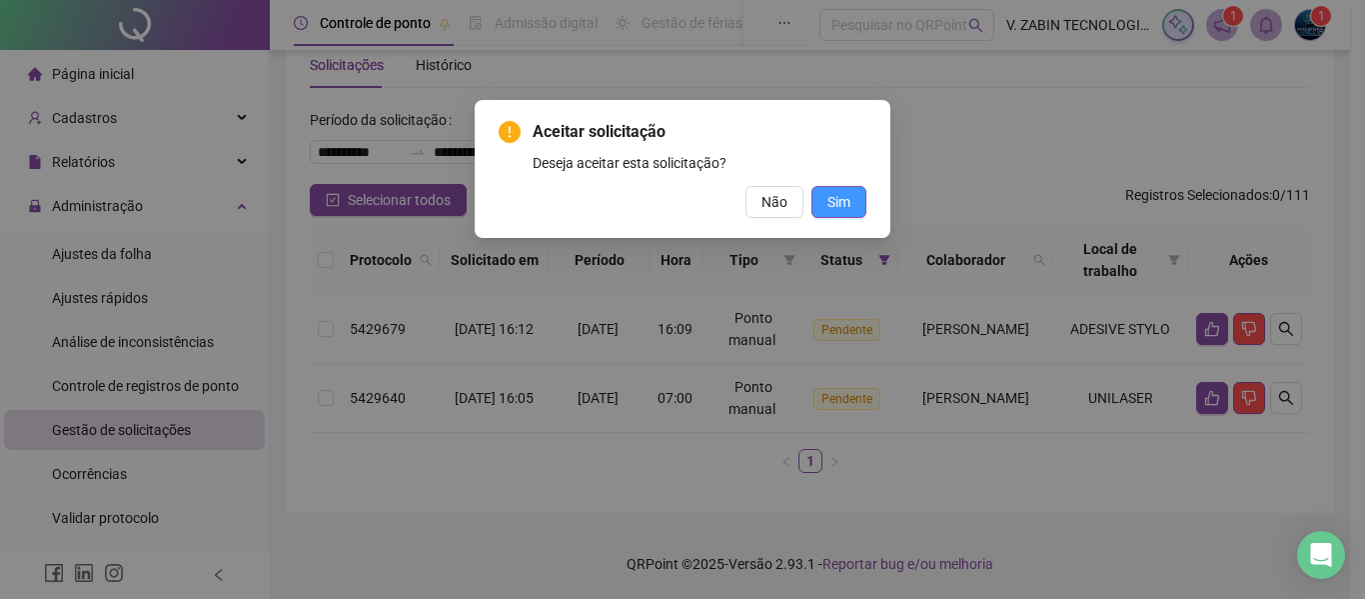
click at [820, 204] on button "Sim" at bounding box center [839, 202] width 55 height 32
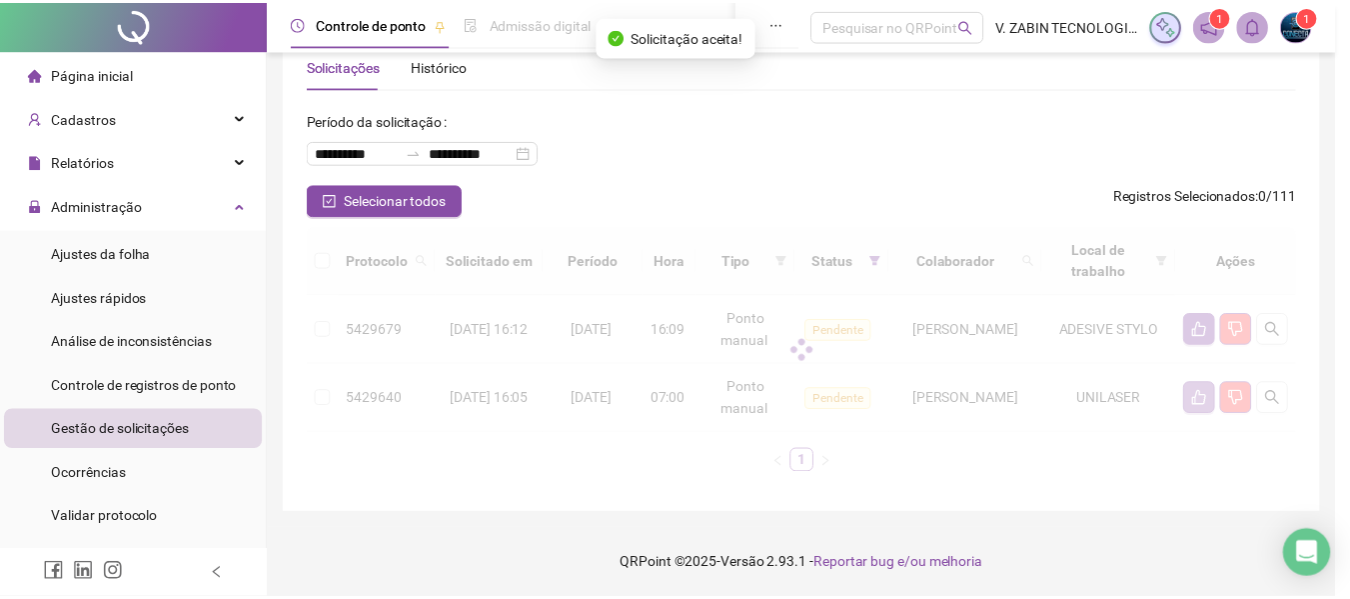
scroll to position [0, 0]
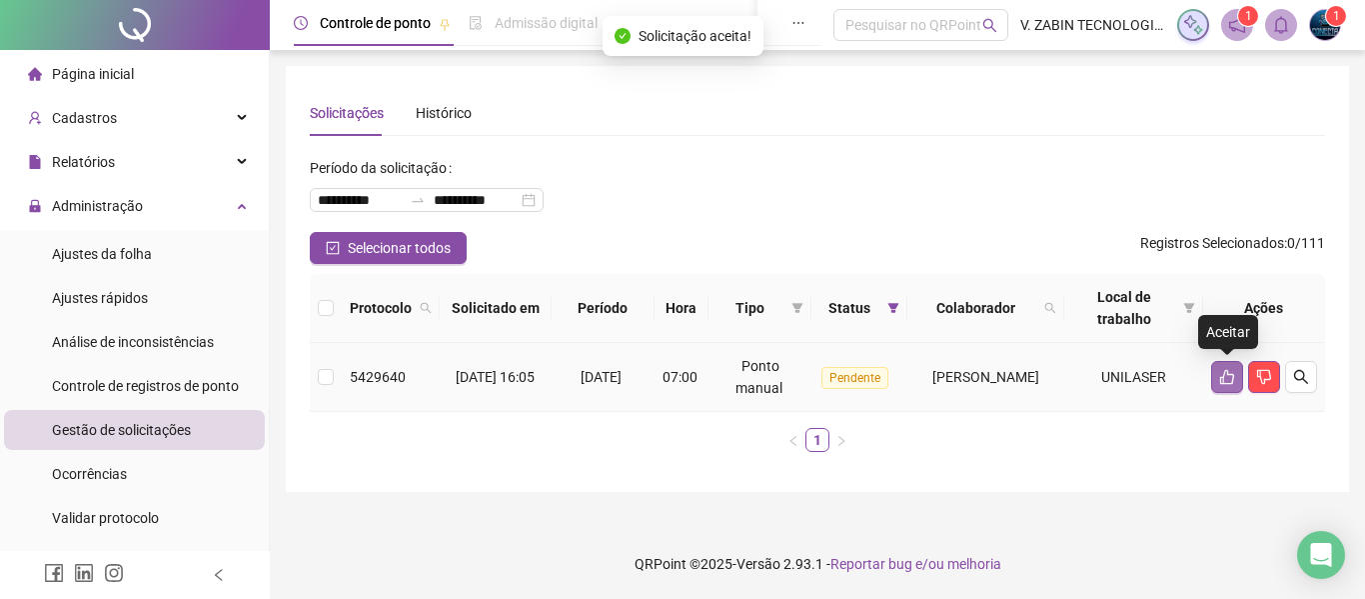
click at [1221, 380] on icon "like" at bounding box center [1227, 377] width 14 height 15
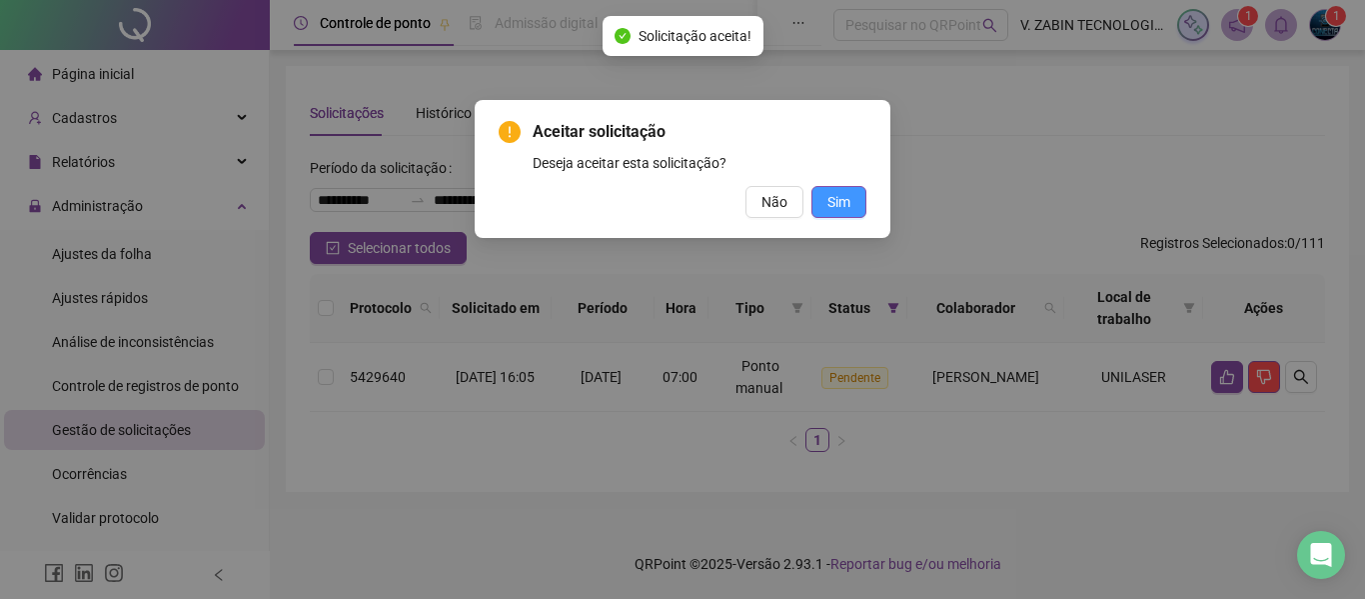
click at [818, 202] on button "Sim" at bounding box center [839, 202] width 55 height 32
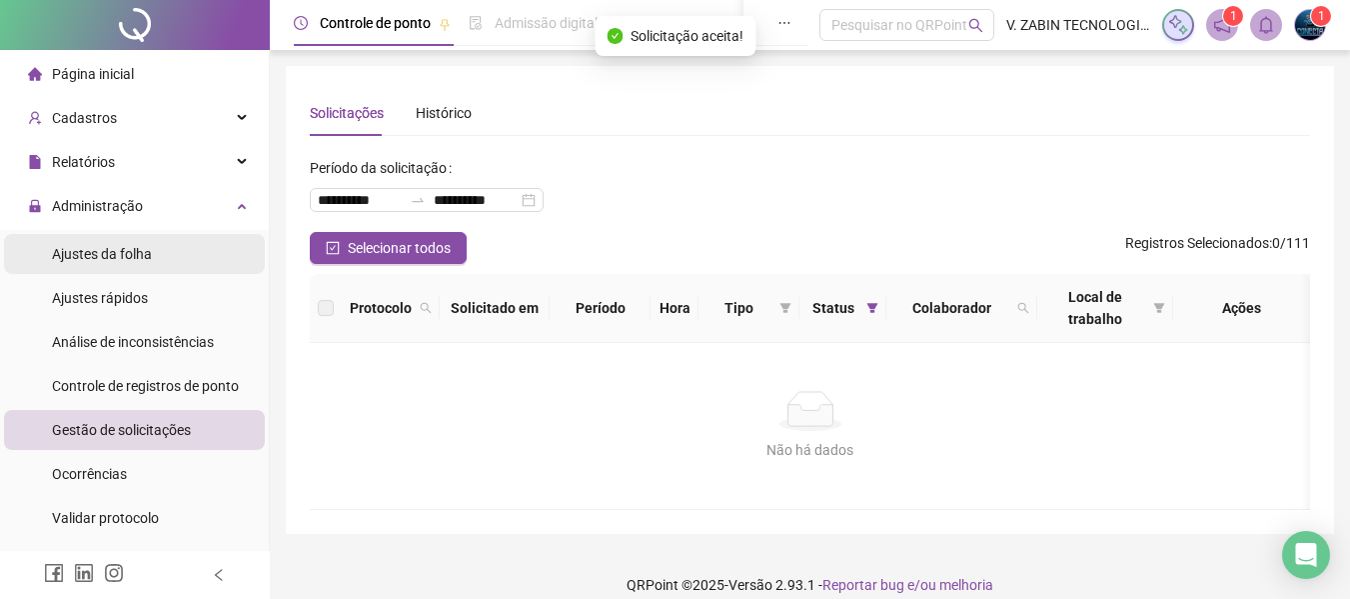
click at [143, 257] on span "Ajustes da folha" at bounding box center [102, 254] width 100 height 16
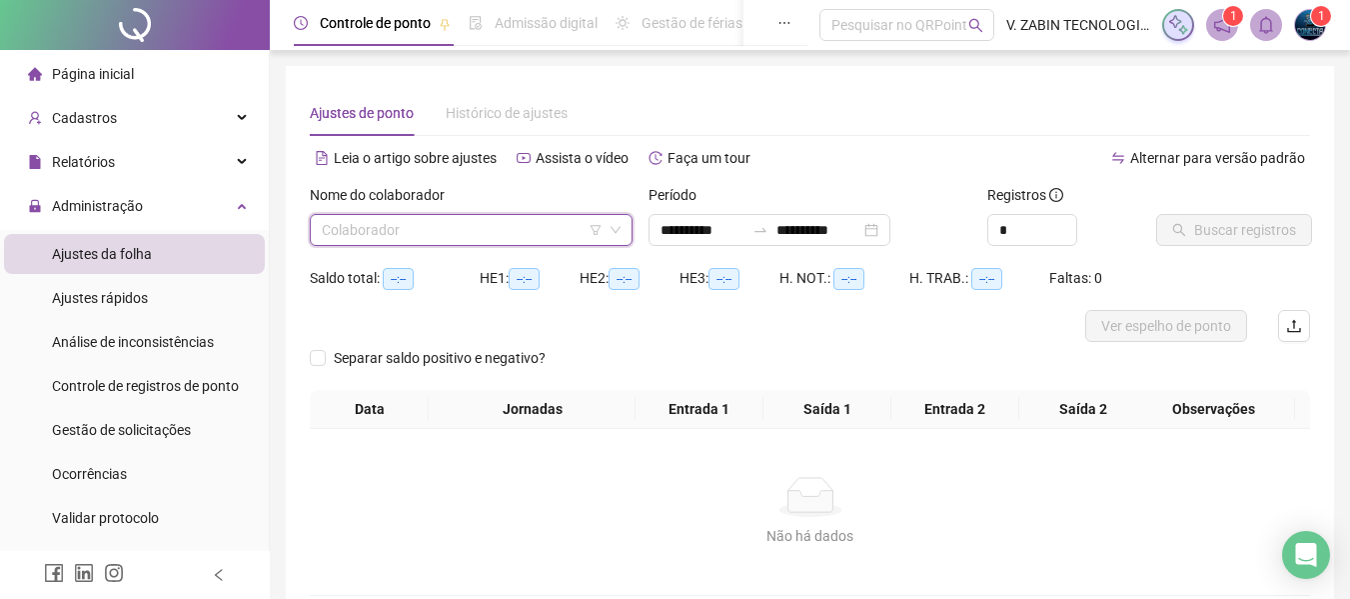
click at [525, 235] on input "search" at bounding box center [462, 230] width 281 height 30
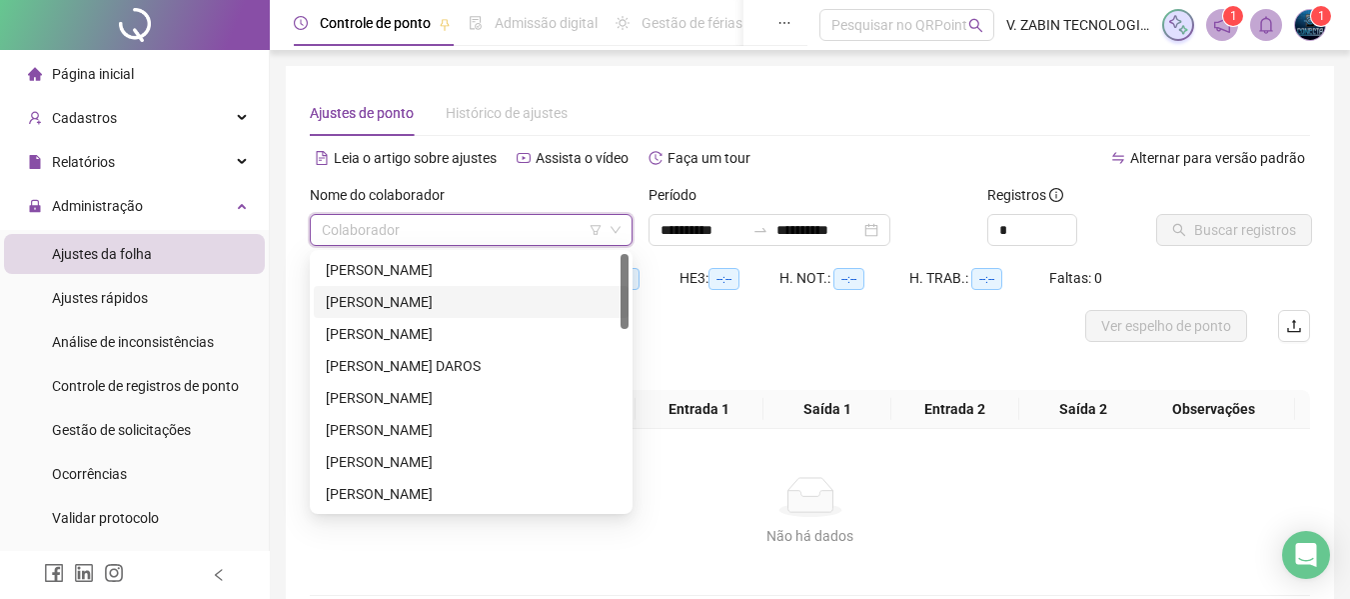
click at [432, 300] on div "ANA BEATRIZ FERRARI MUSTAFE" at bounding box center [471, 302] width 291 height 22
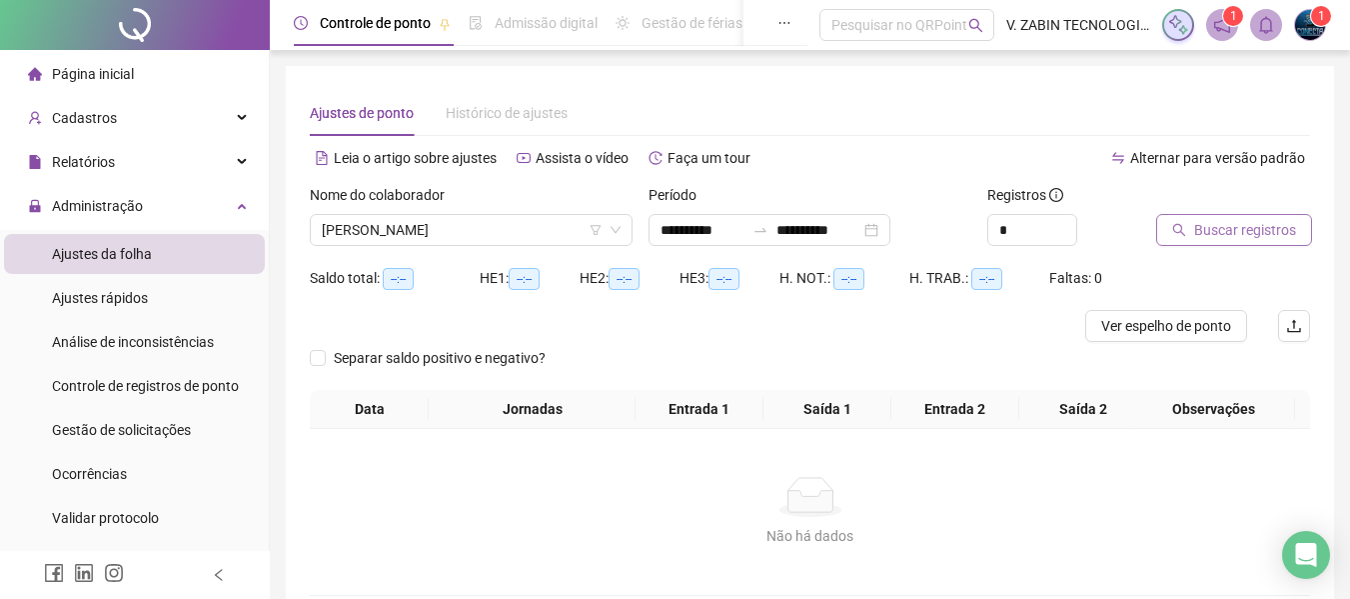
click at [1249, 234] on span "Buscar registros" at bounding box center [1245, 230] width 102 height 22
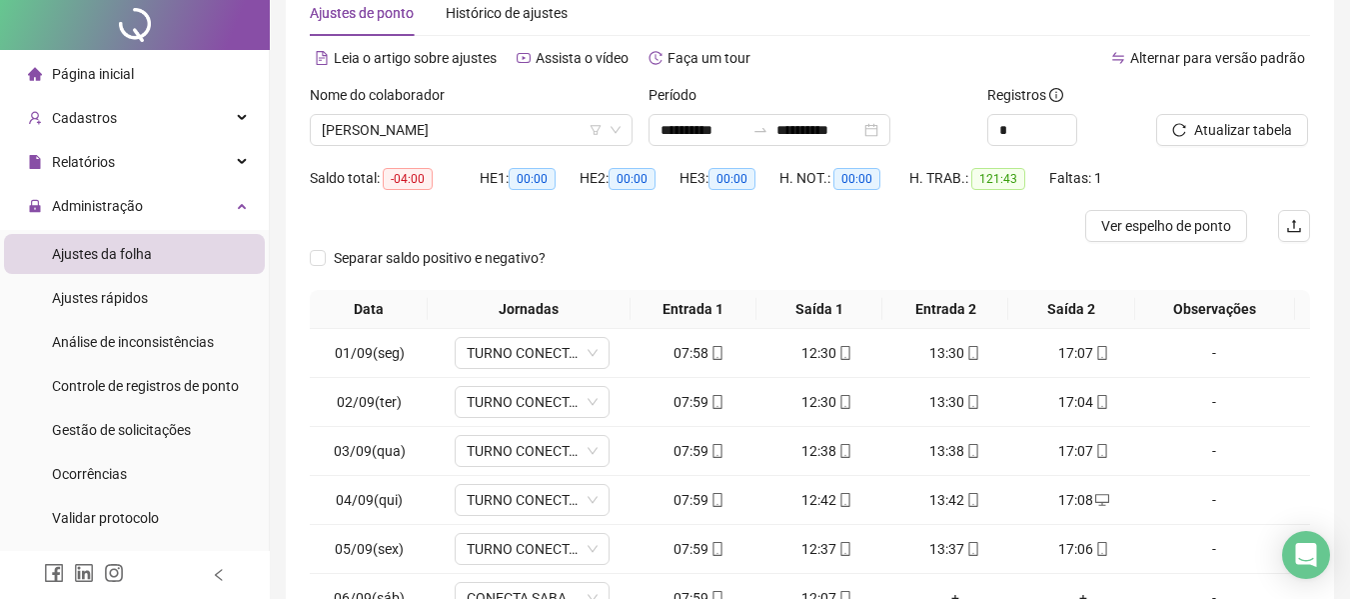
scroll to position [300, 0]
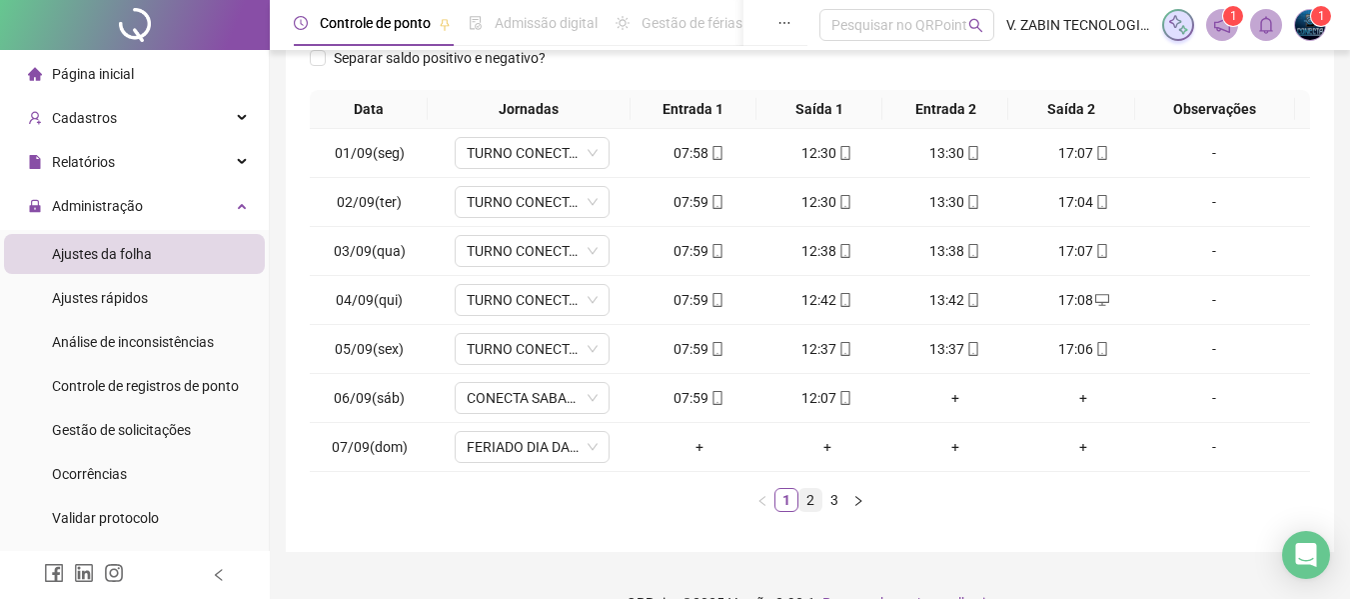
click at [807, 500] on link "2" at bounding box center [811, 500] width 22 height 22
click at [830, 491] on link "3" at bounding box center [835, 500] width 22 height 22
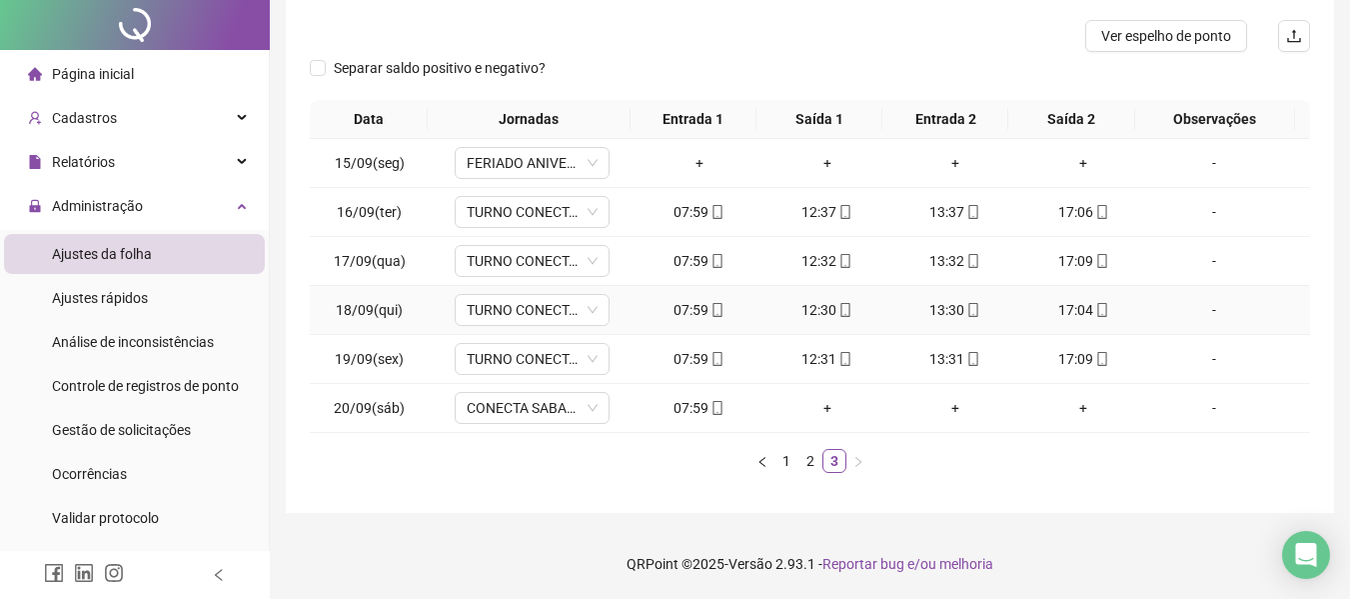
scroll to position [0, 0]
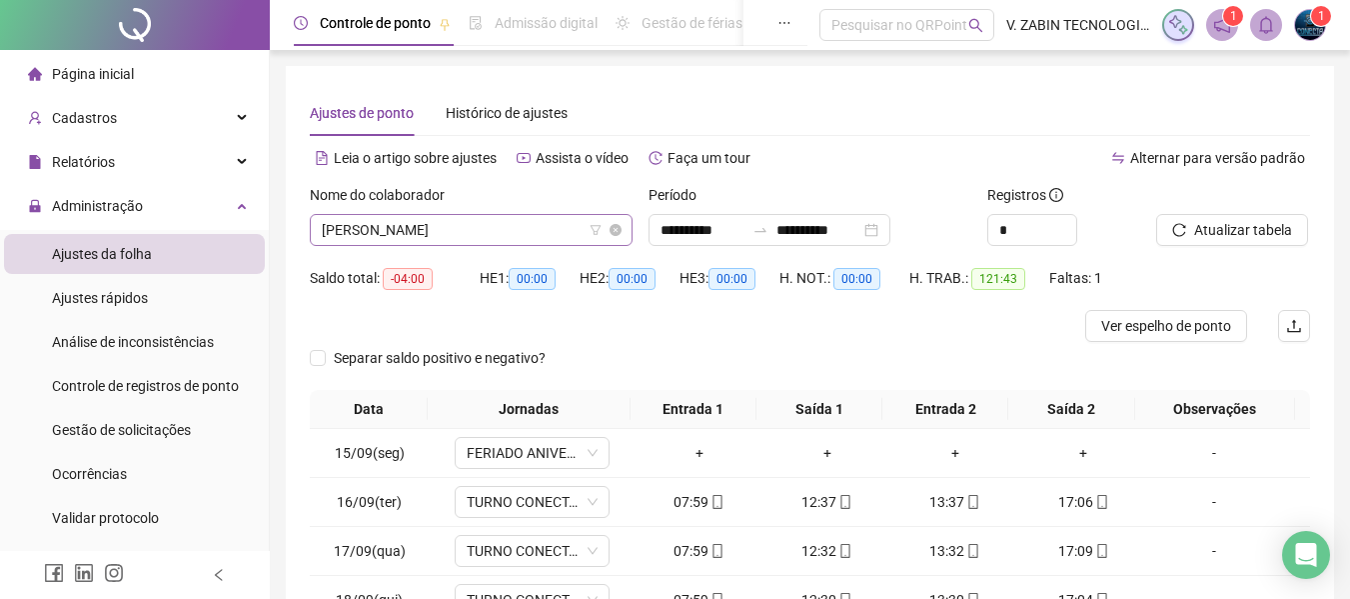
click at [510, 236] on span "ANA BEATRIZ FERRARI MUSTAFE" at bounding box center [471, 230] width 299 height 30
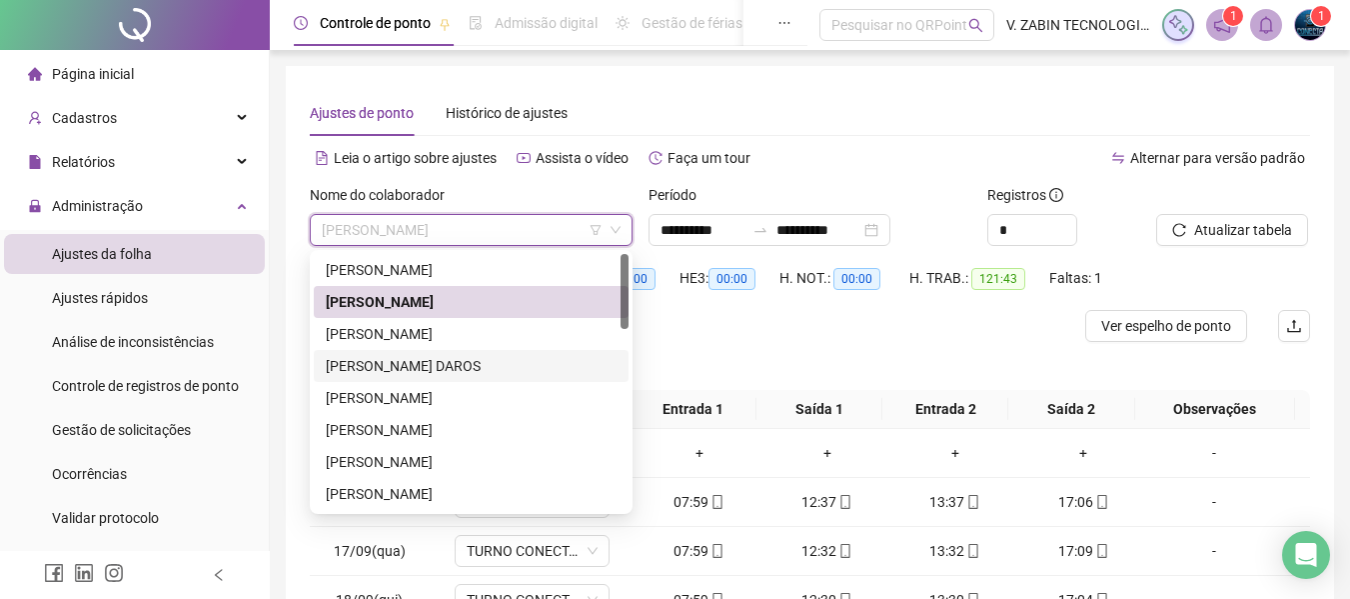
click at [418, 362] on div "DIEGO PELISSARI DAROS" at bounding box center [471, 366] width 291 height 22
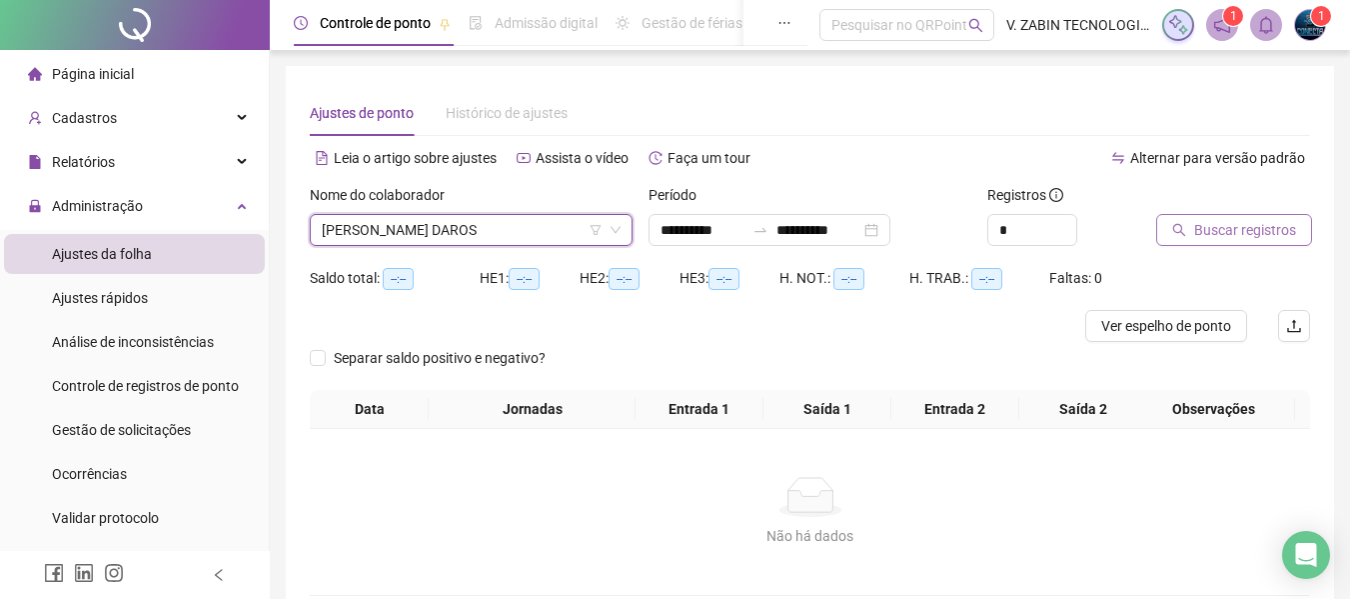
click at [1235, 236] on span "Buscar registros" at bounding box center [1245, 230] width 102 height 22
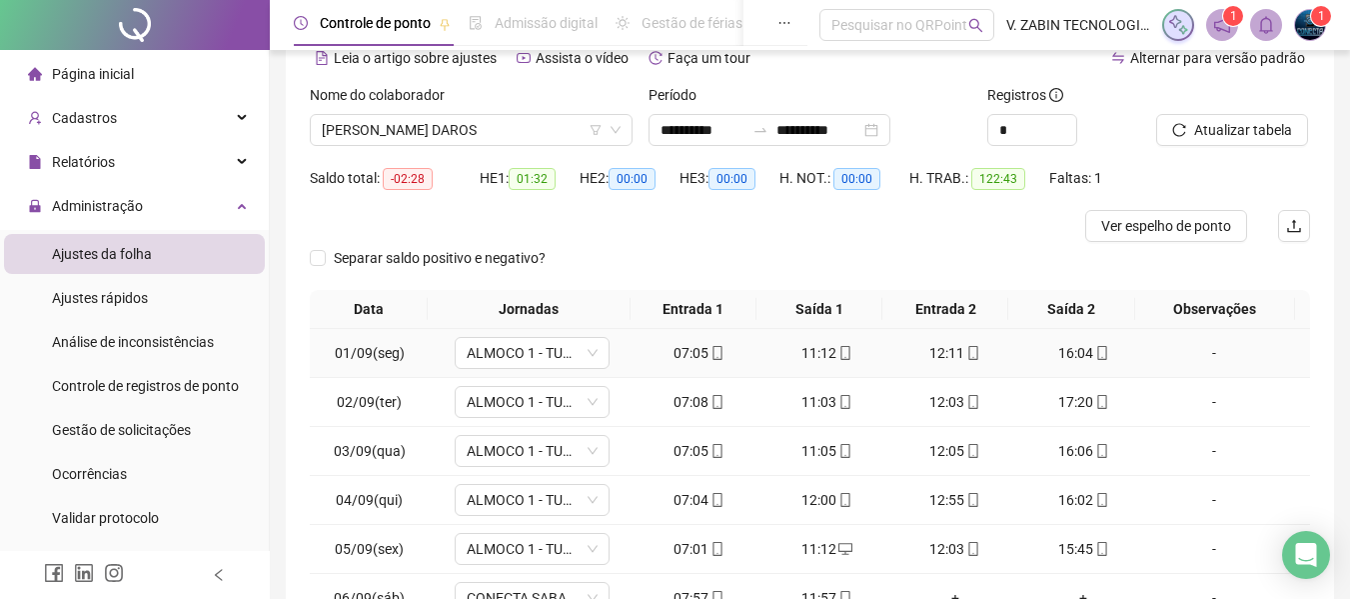
scroll to position [339, 0]
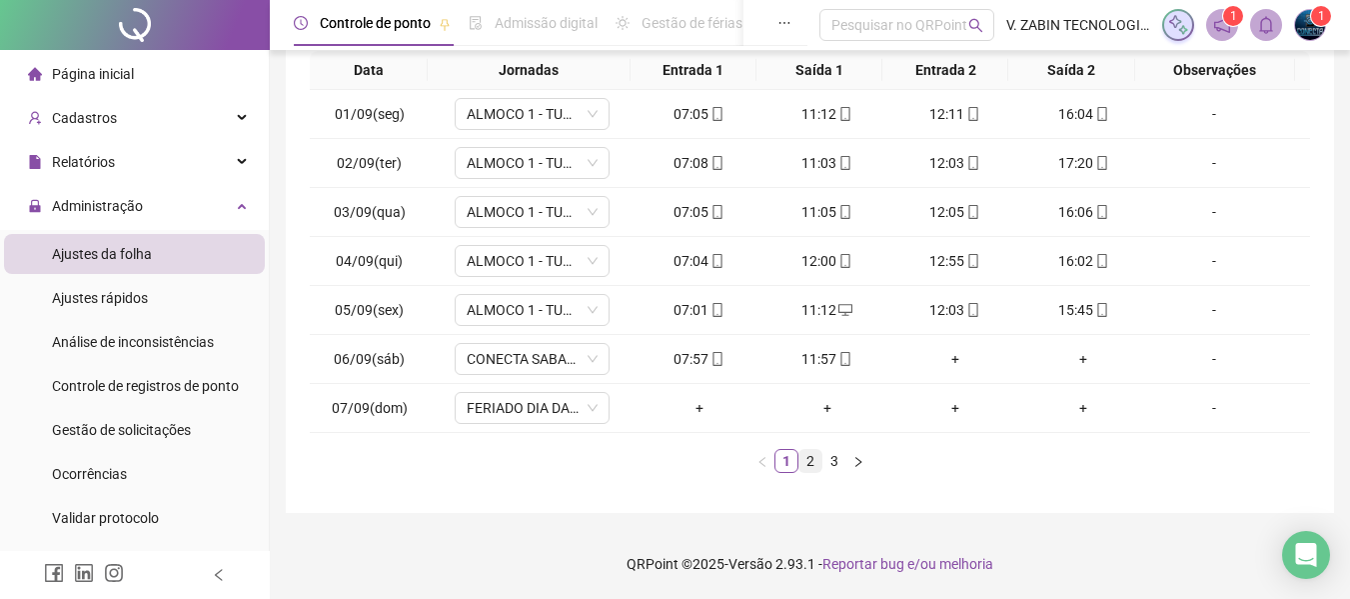
click at [811, 464] on link "2" at bounding box center [811, 461] width 22 height 22
click at [826, 454] on link "3" at bounding box center [835, 461] width 22 height 22
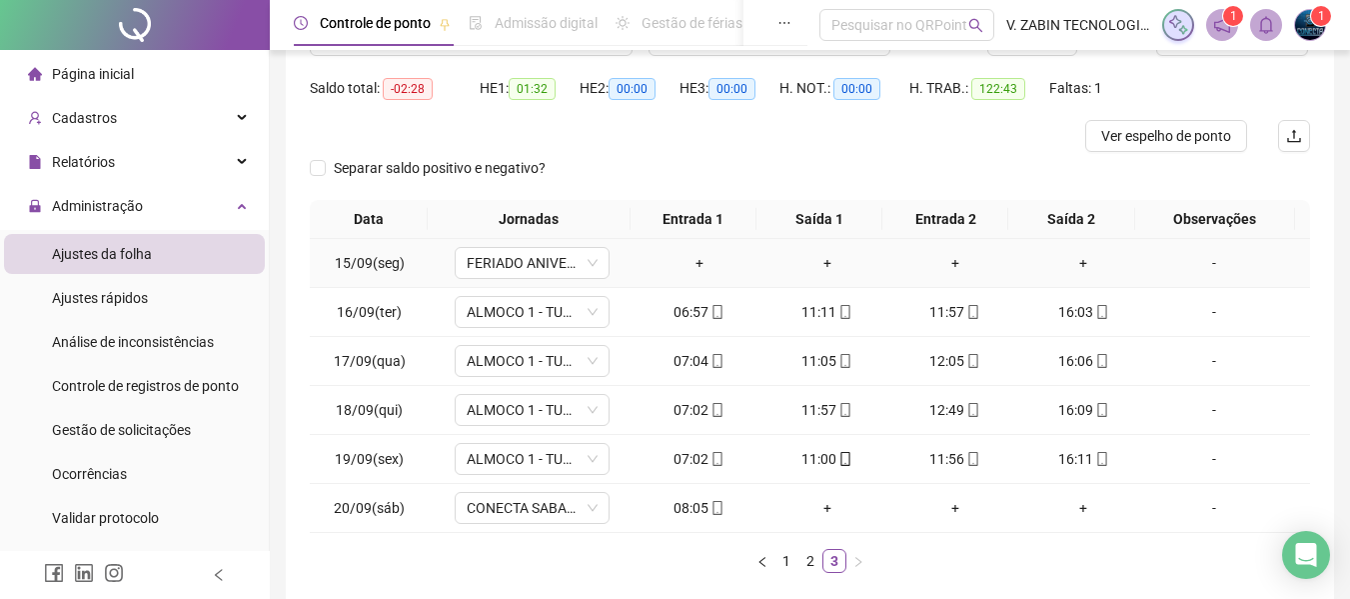
scroll to position [90, 0]
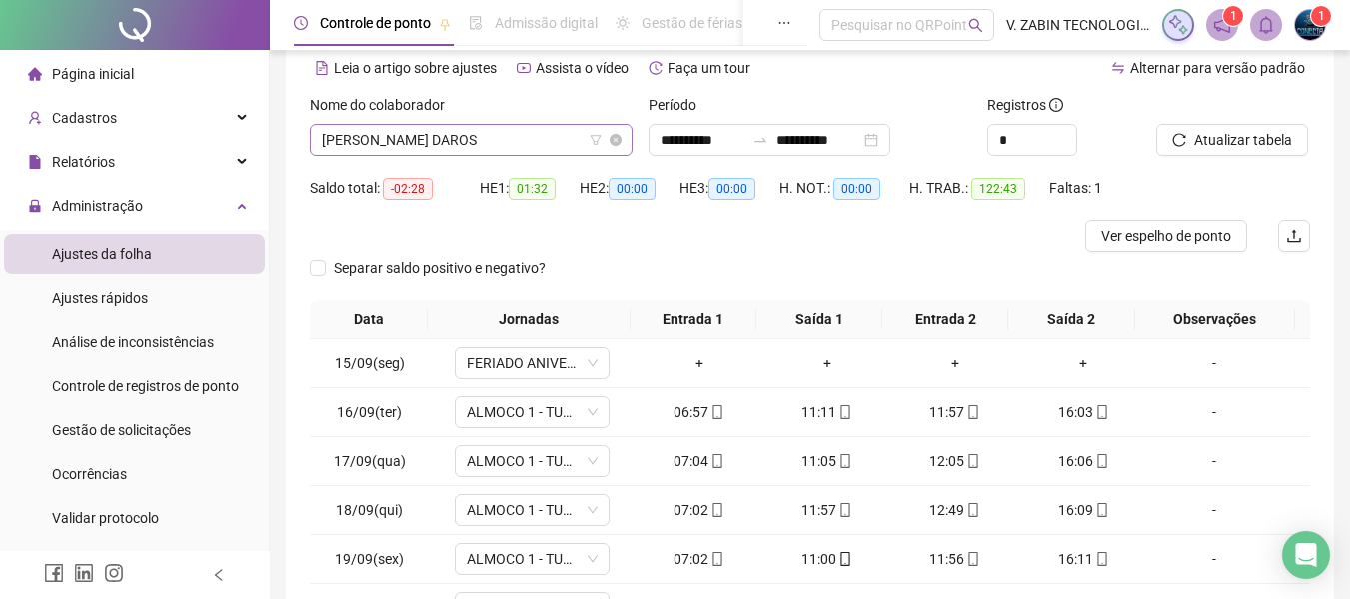
click at [527, 142] on span "DIEGO PELISSARI DAROS" at bounding box center [471, 140] width 299 height 30
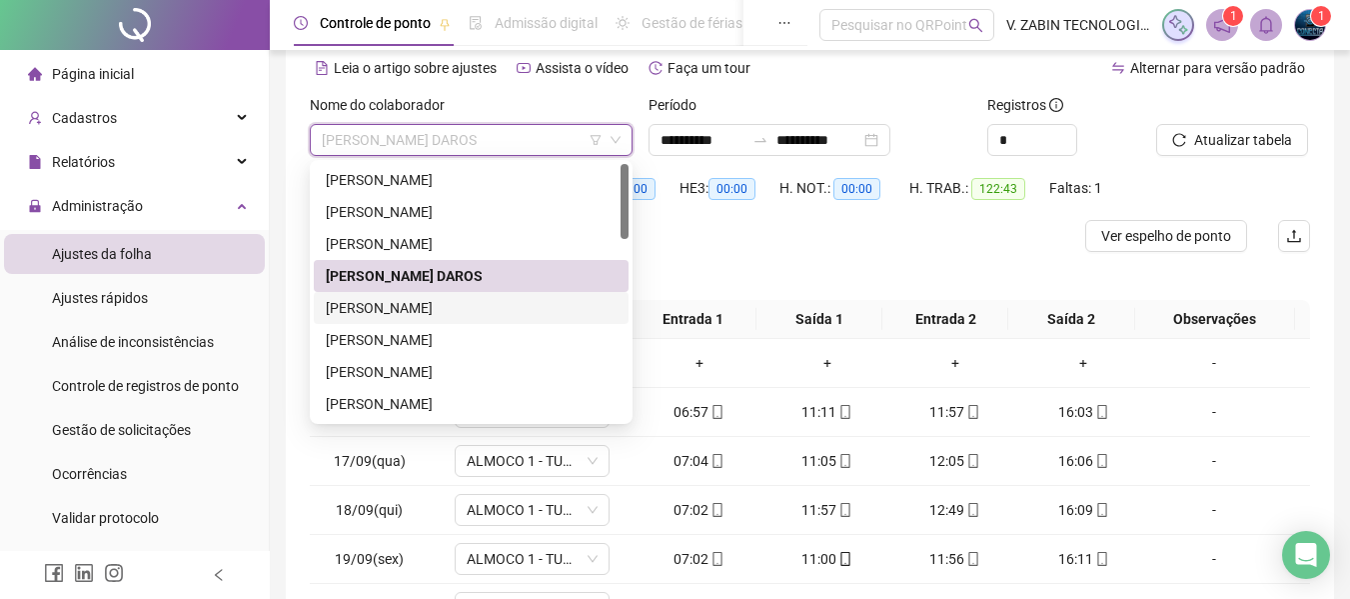
click at [379, 305] on div "ESTER DE OLIVEIRA BARBOSA" at bounding box center [471, 308] width 291 height 22
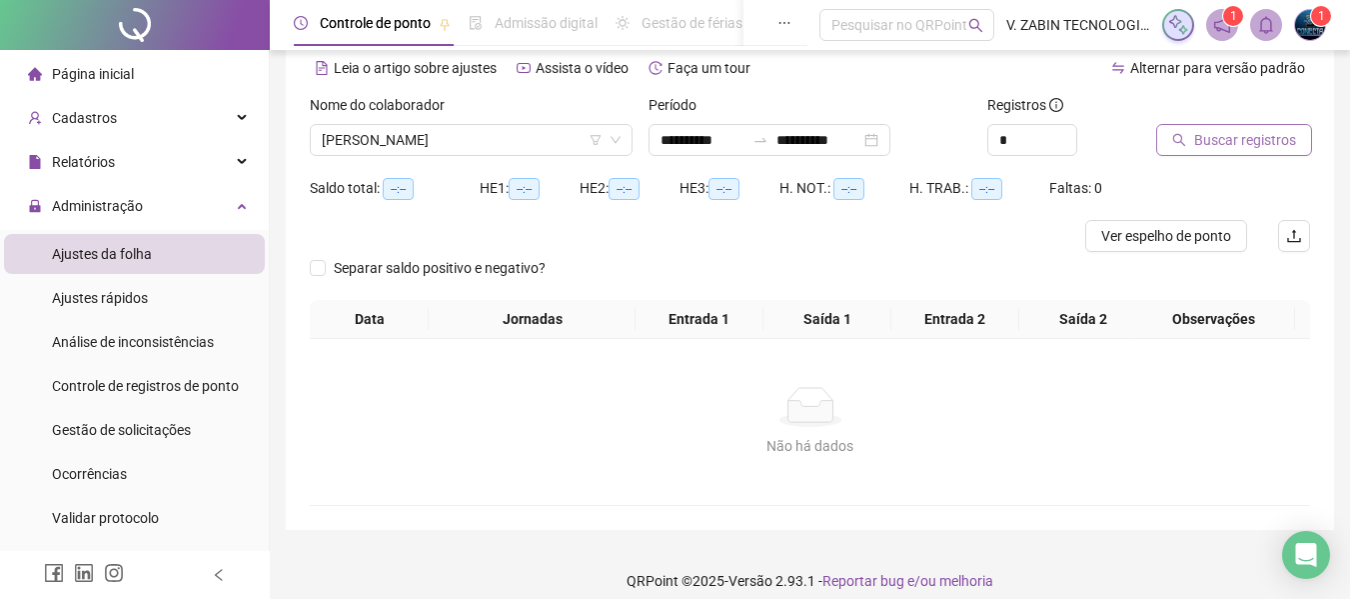
click at [1223, 138] on span "Buscar registros" at bounding box center [1245, 140] width 102 height 22
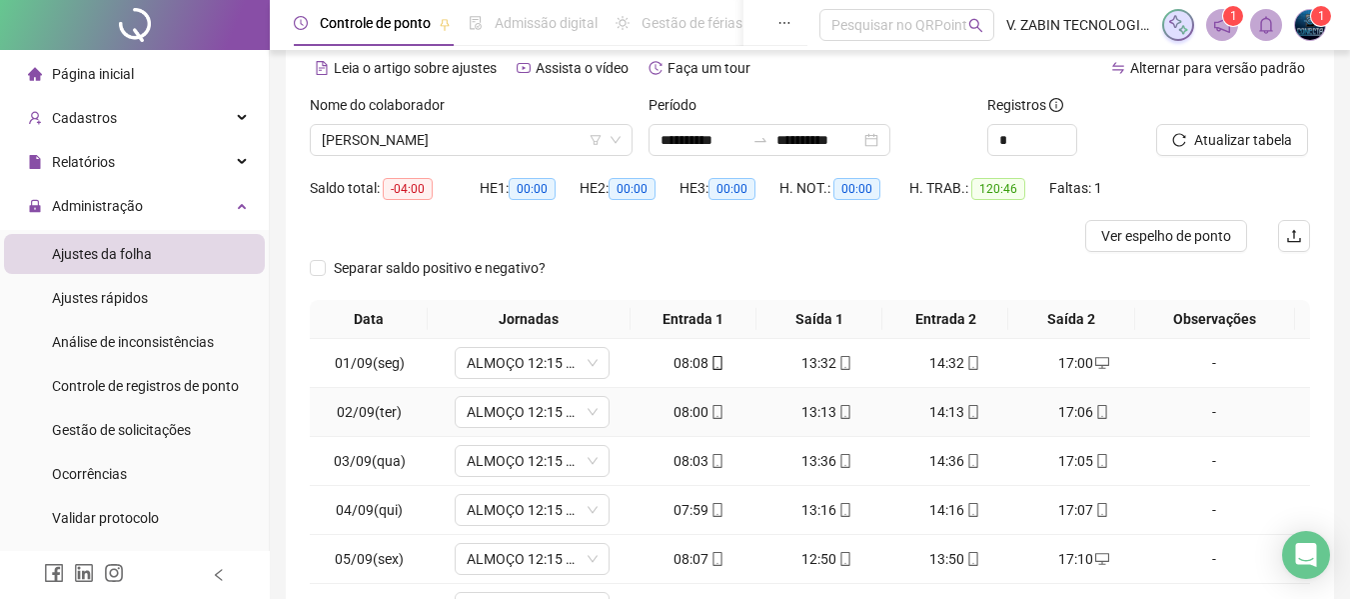
scroll to position [290, 0]
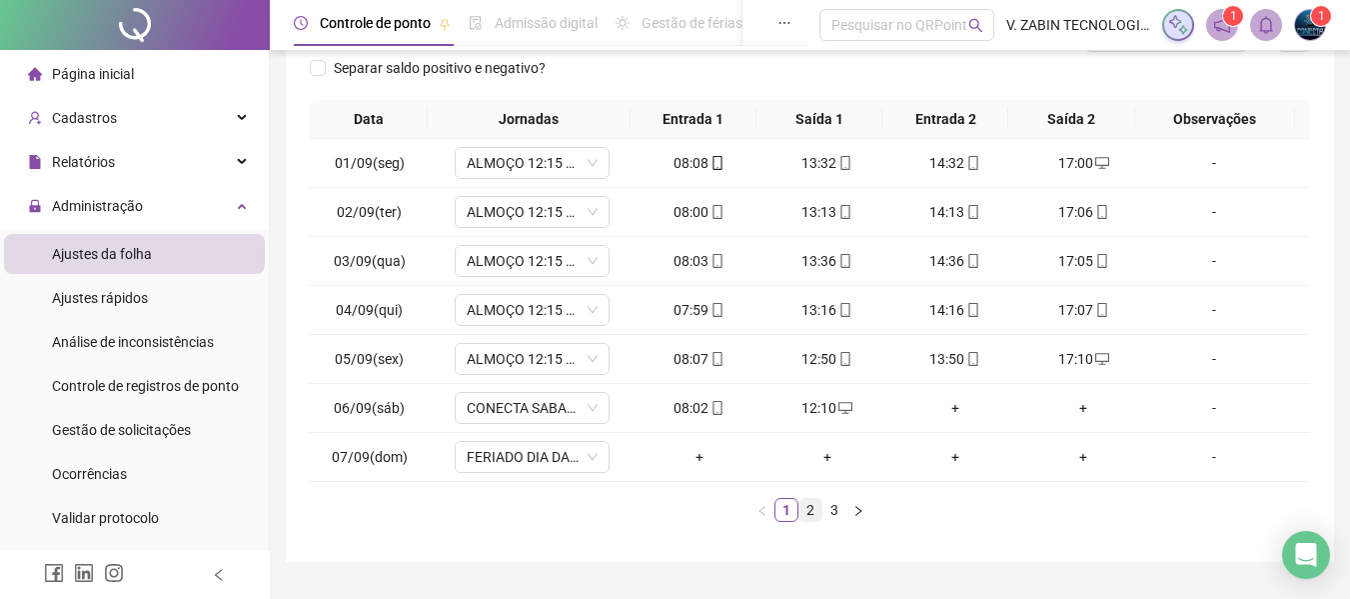
click at [806, 504] on link "2" at bounding box center [811, 510] width 22 height 22
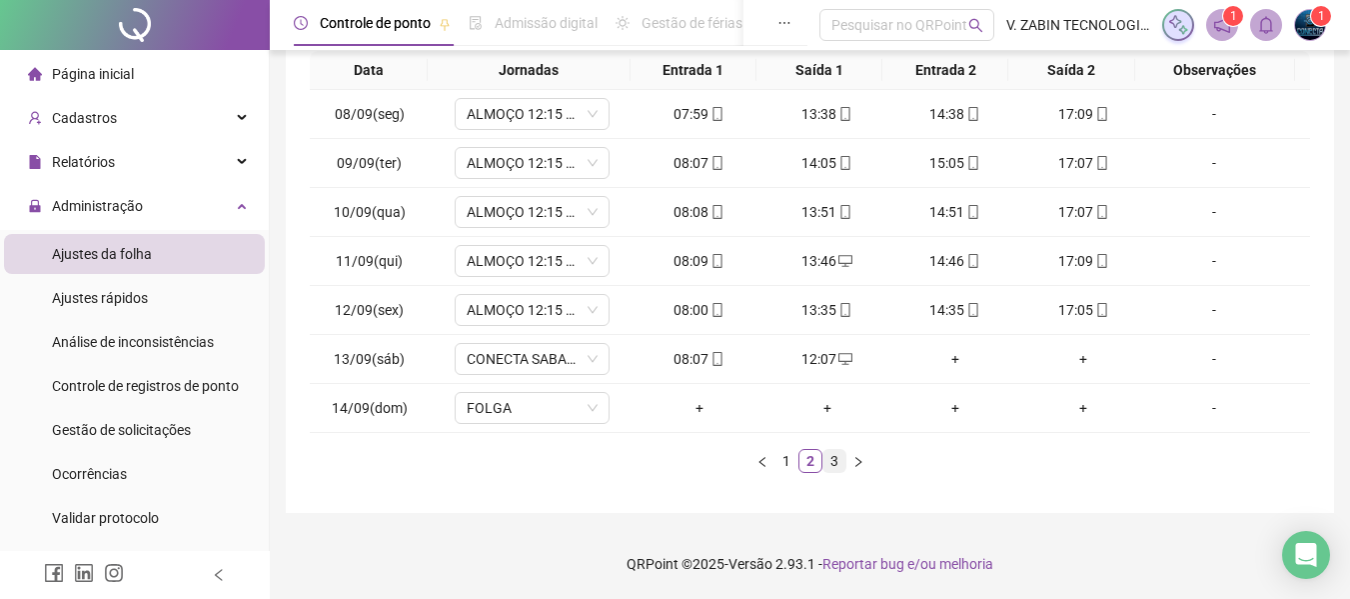
click at [826, 469] on link "3" at bounding box center [835, 461] width 22 height 22
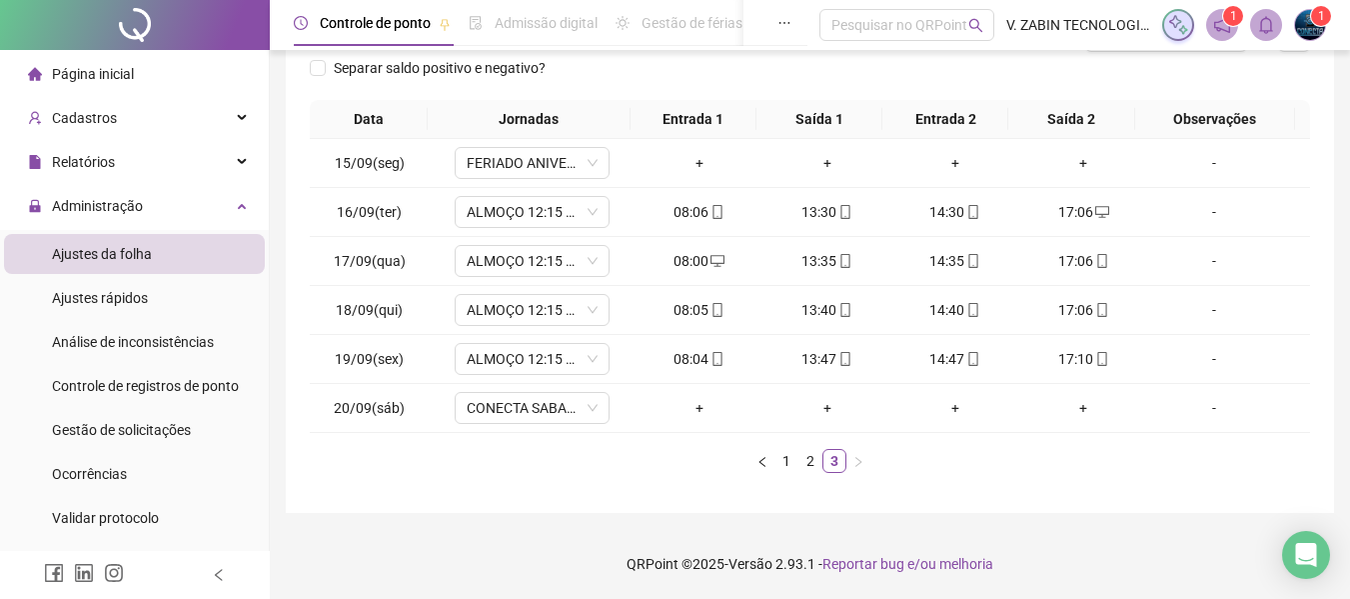
scroll to position [0, 0]
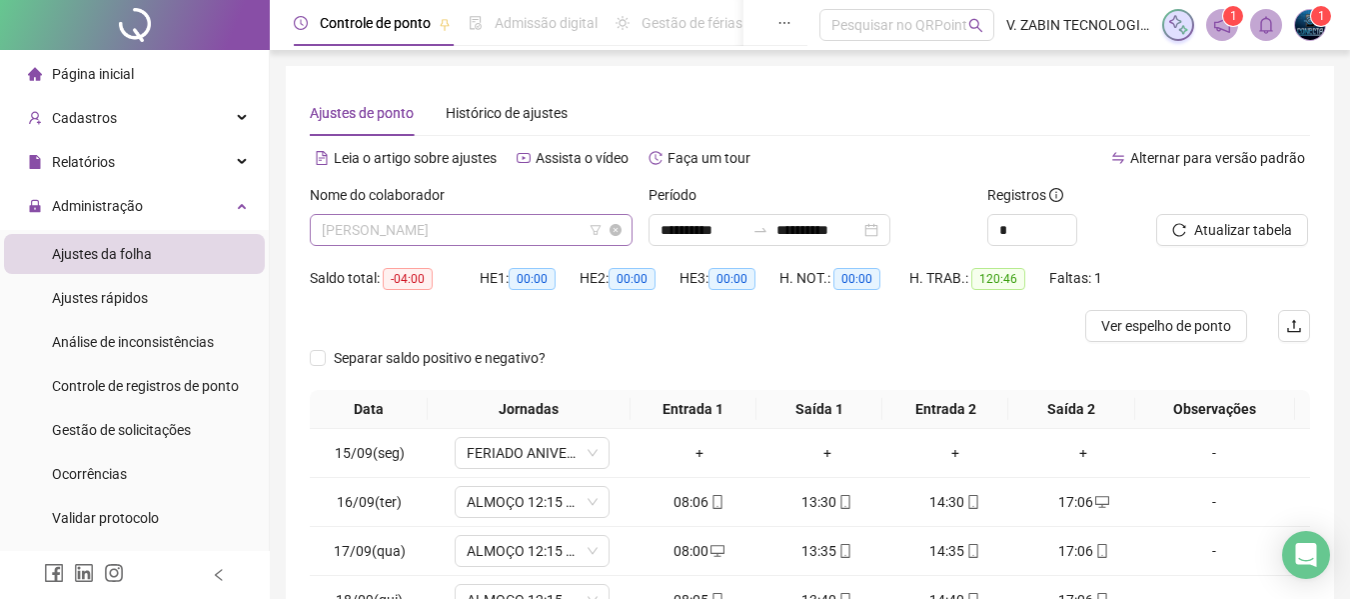
click at [433, 229] on span "ESTER DE OLIVEIRA BARBOSA" at bounding box center [471, 230] width 299 height 30
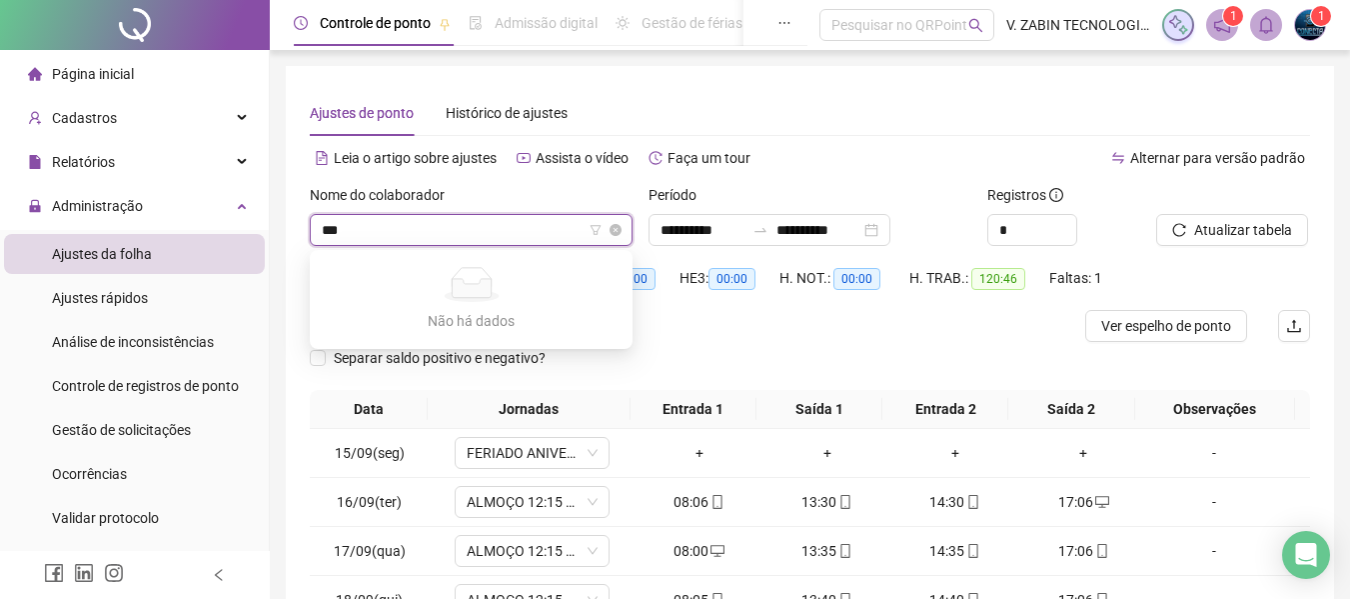
type input "**"
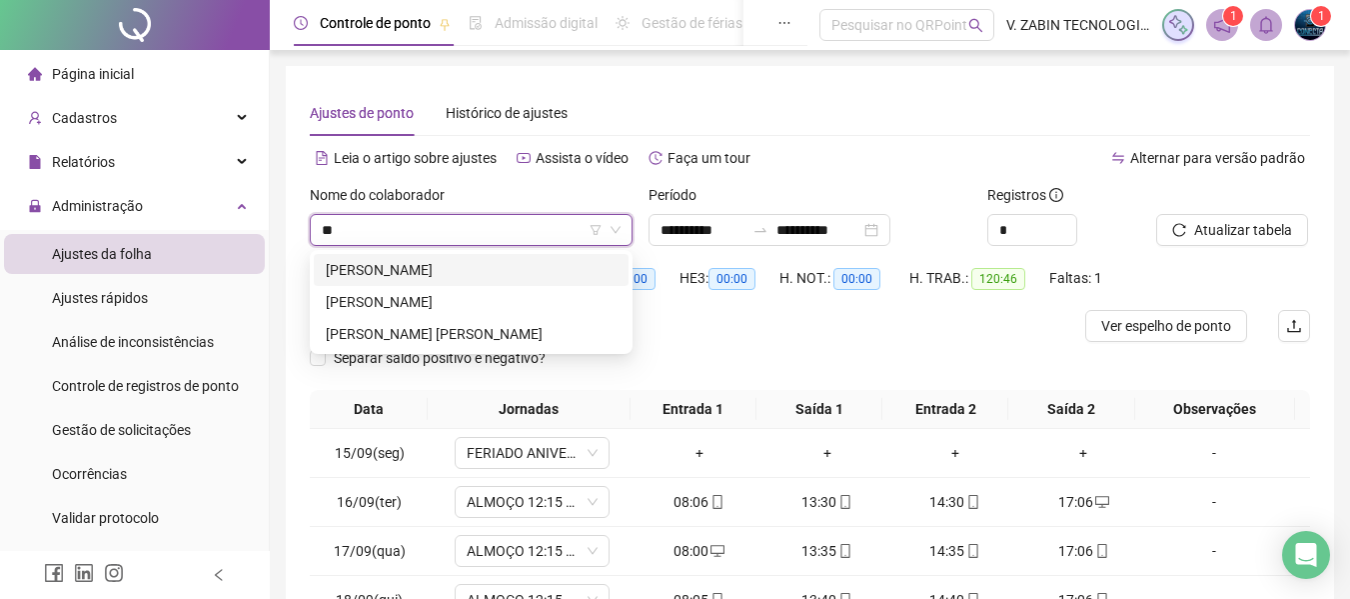
click at [453, 268] on div "JOÃO VICTOR GONÇALVES DA SILVA" at bounding box center [471, 270] width 291 height 22
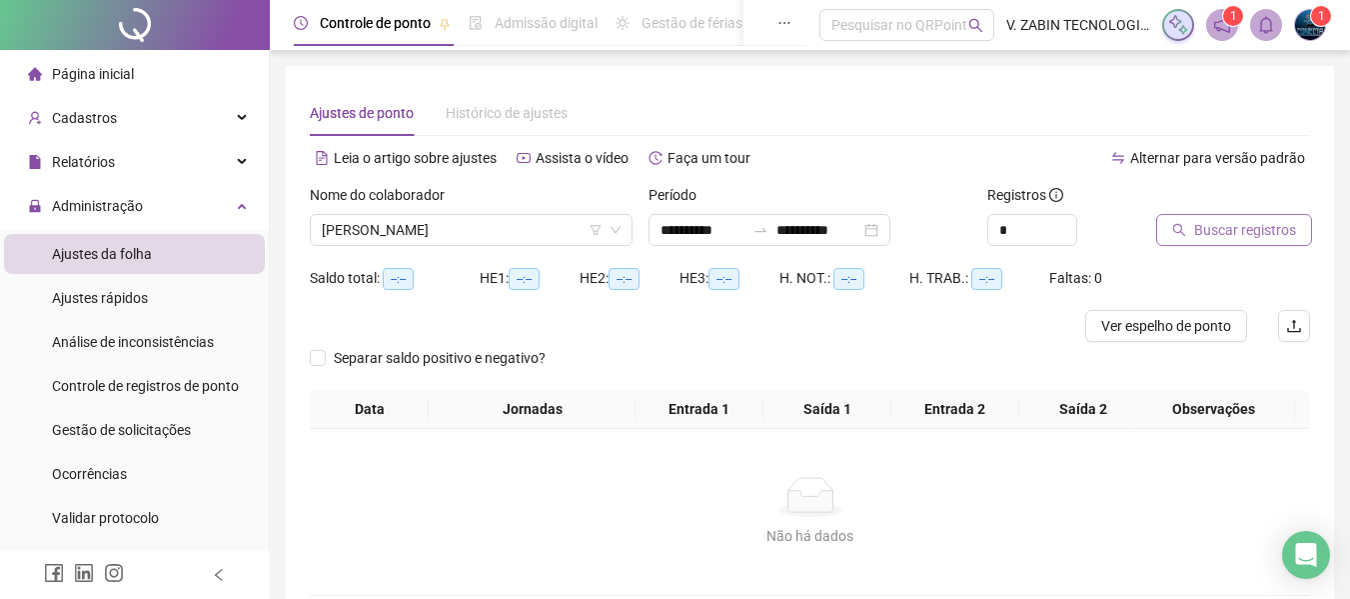
click at [1226, 238] on span "Buscar registros" at bounding box center [1245, 230] width 102 height 22
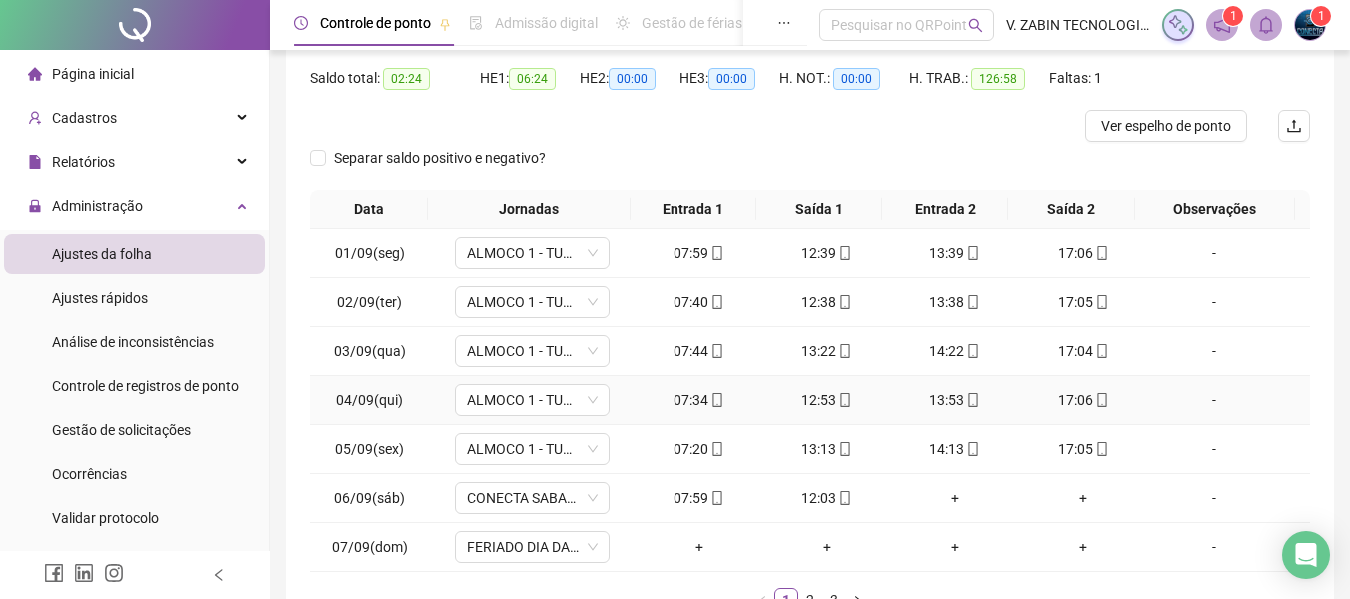
scroll to position [339, 0]
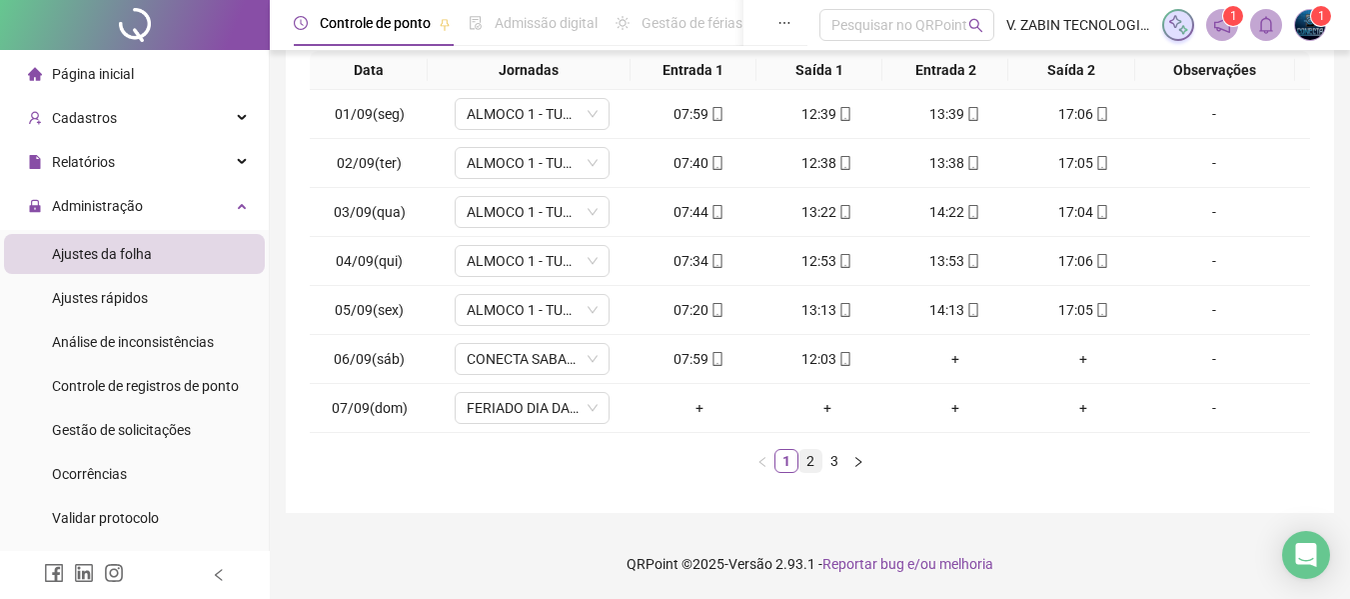
click at [810, 463] on link "2" at bounding box center [811, 461] width 22 height 22
click at [837, 467] on link "3" at bounding box center [835, 461] width 22 height 22
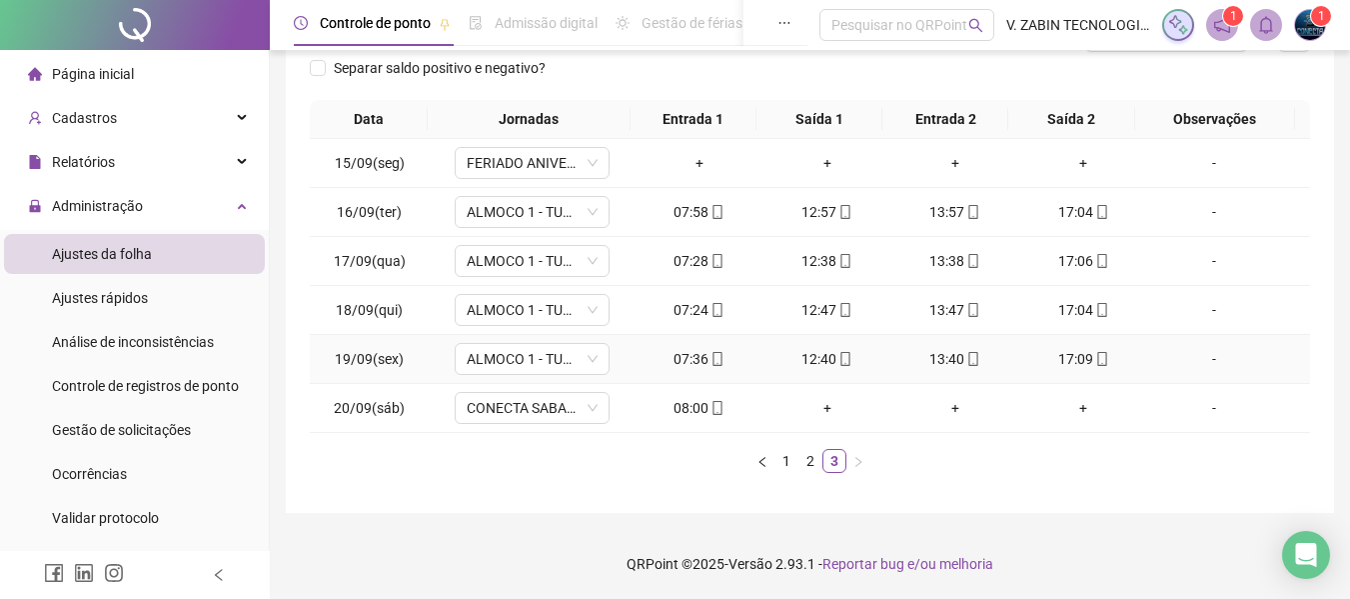
scroll to position [0, 0]
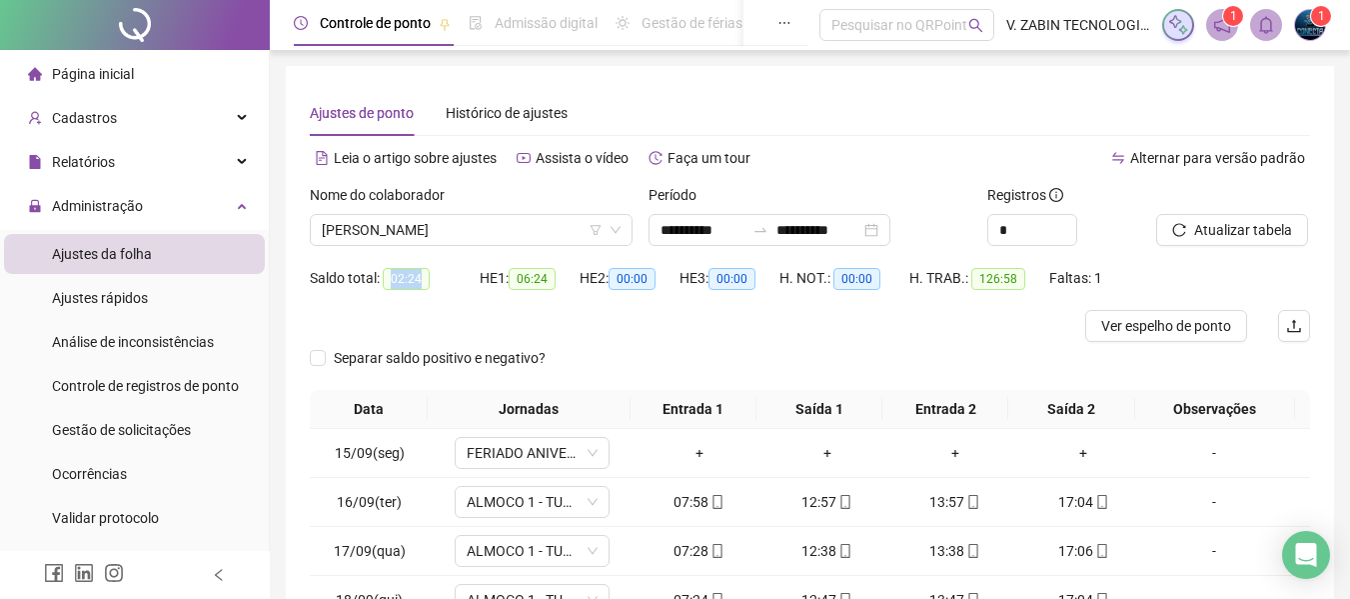
drag, startPoint x: 388, startPoint y: 278, endPoint x: 434, endPoint y: 287, distance: 46.8
click at [434, 287] on div "Saldo total: 02:24" at bounding box center [395, 278] width 170 height 23
copy span "02:24"
click at [530, 228] on span "JOÃO VICTOR GONÇALVES DA SILVA" at bounding box center [471, 230] width 299 height 30
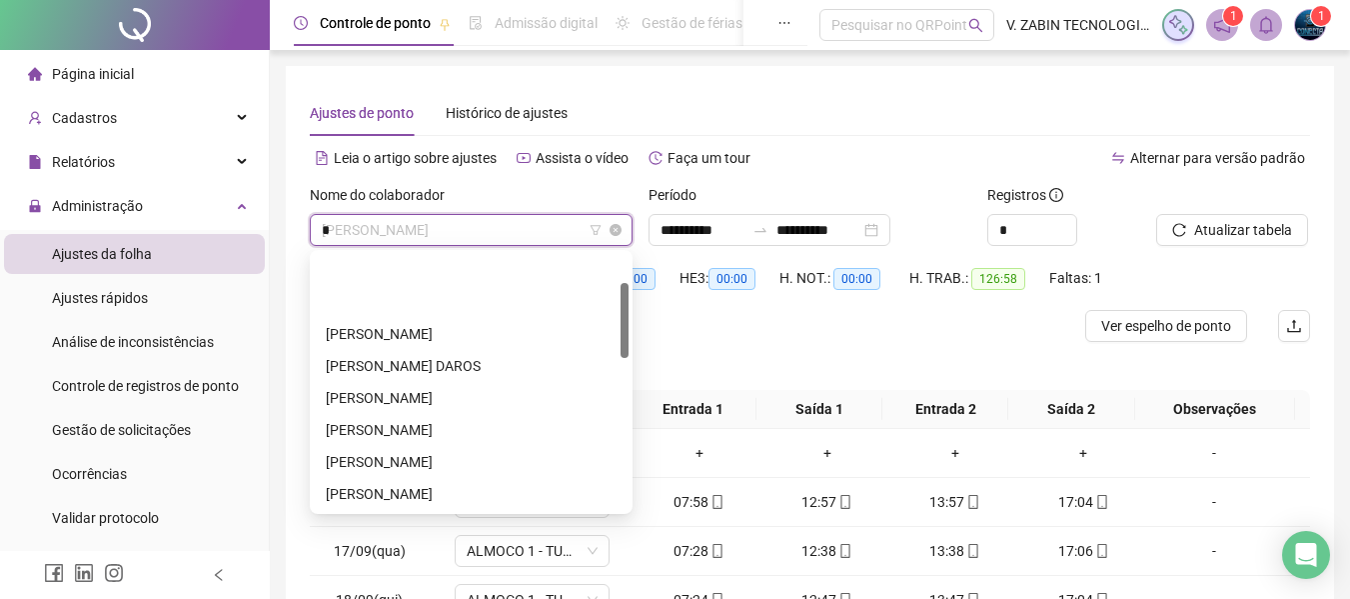
type input "**"
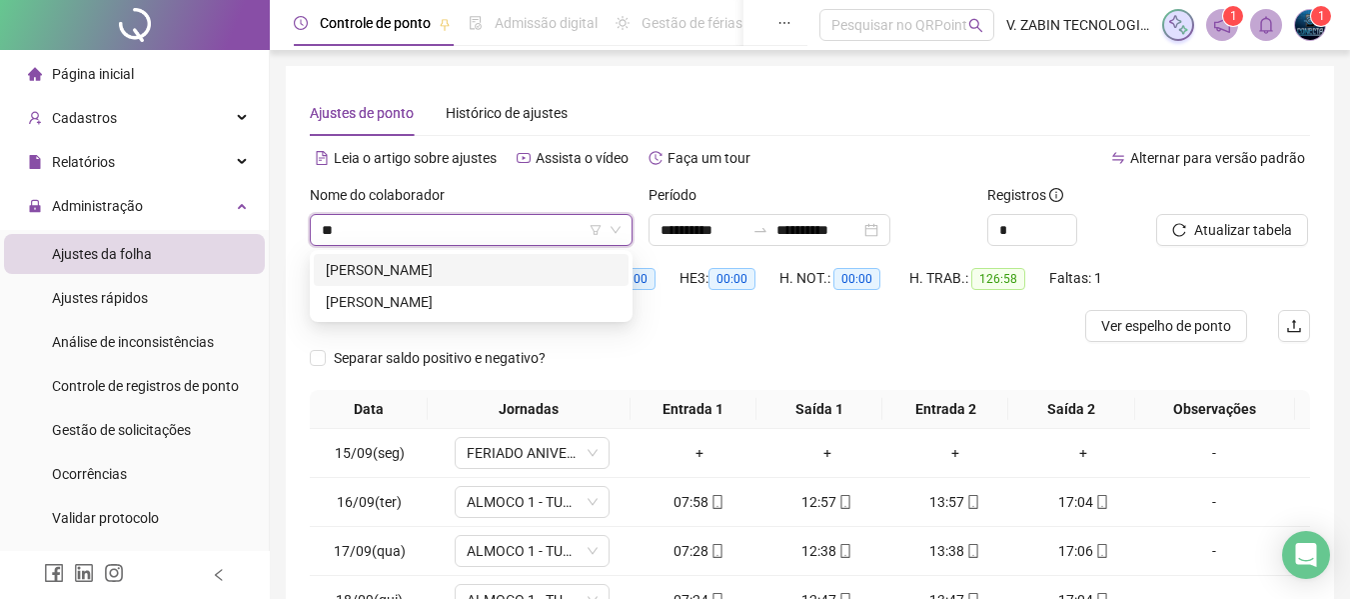
click at [522, 267] on div "JULIA B CASIMIRO" at bounding box center [471, 270] width 291 height 22
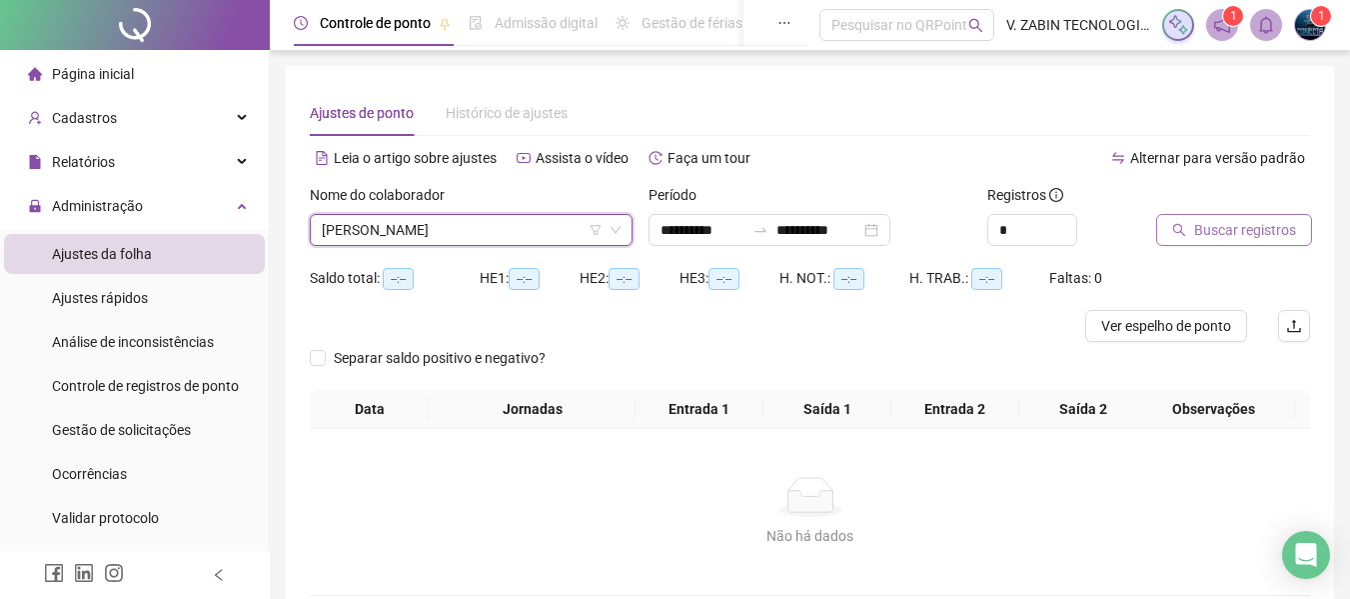
click at [1269, 244] on div "Buscar registros" at bounding box center [1233, 223] width 170 height 78
click at [1269, 243] on button "Buscar registros" at bounding box center [1234, 230] width 156 height 32
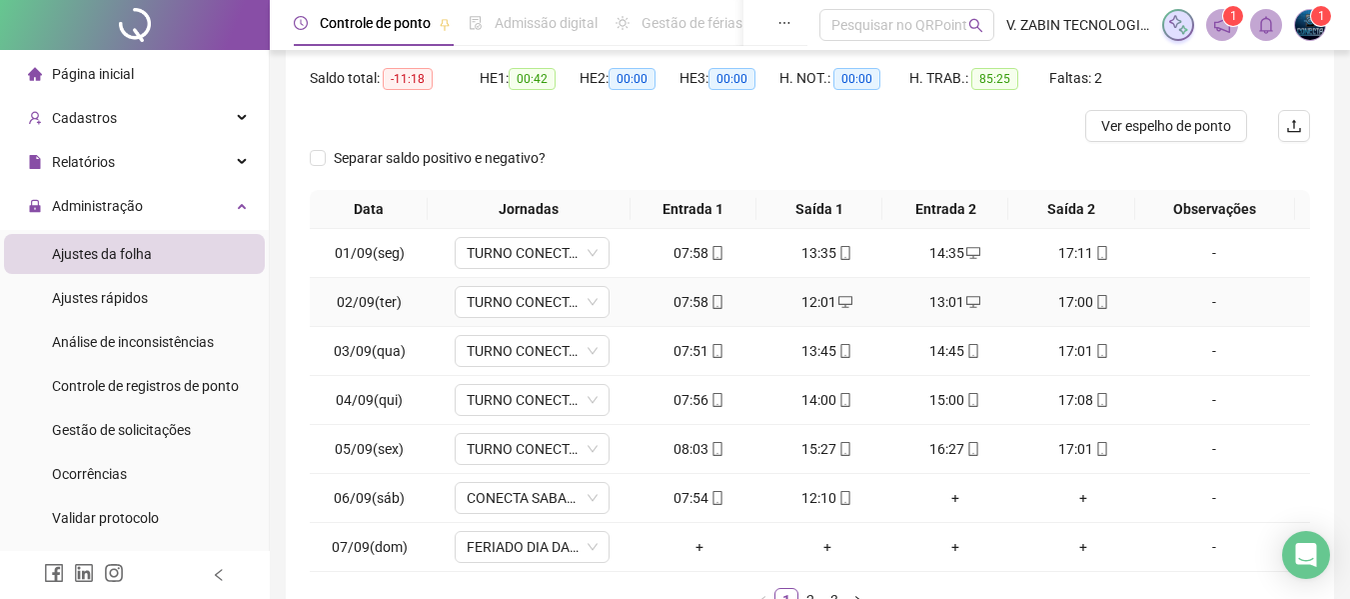
scroll to position [300, 0]
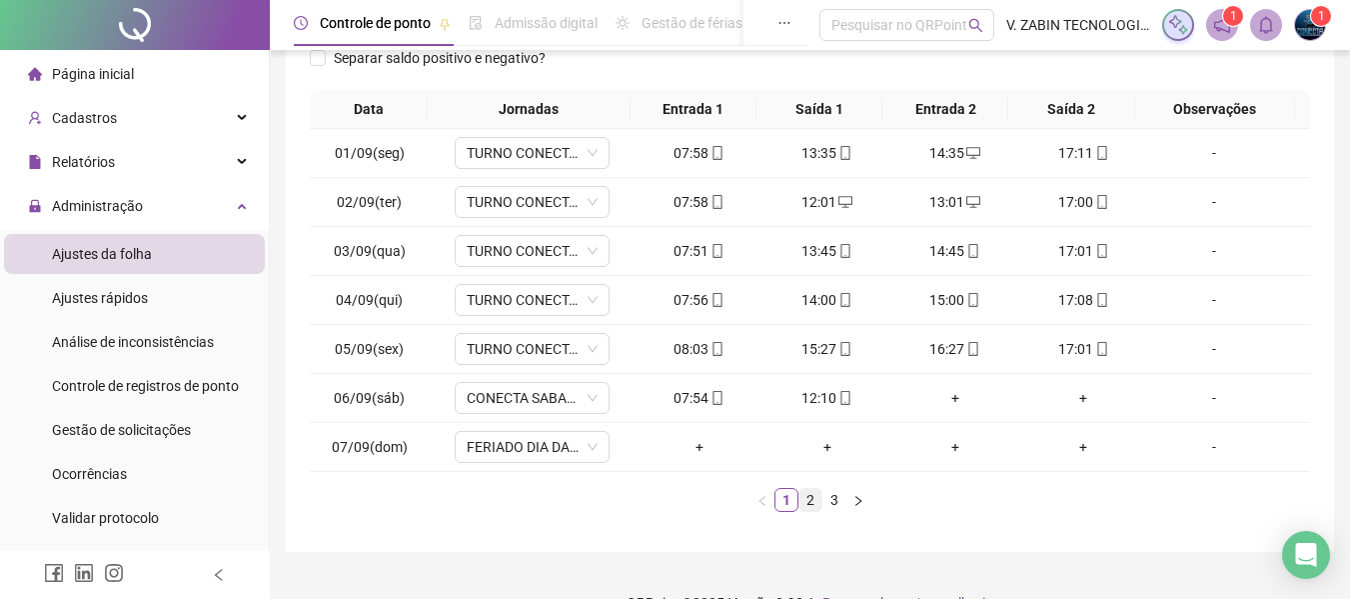
click at [804, 502] on link "2" at bounding box center [811, 500] width 22 height 22
click at [837, 504] on link "3" at bounding box center [835, 500] width 22 height 22
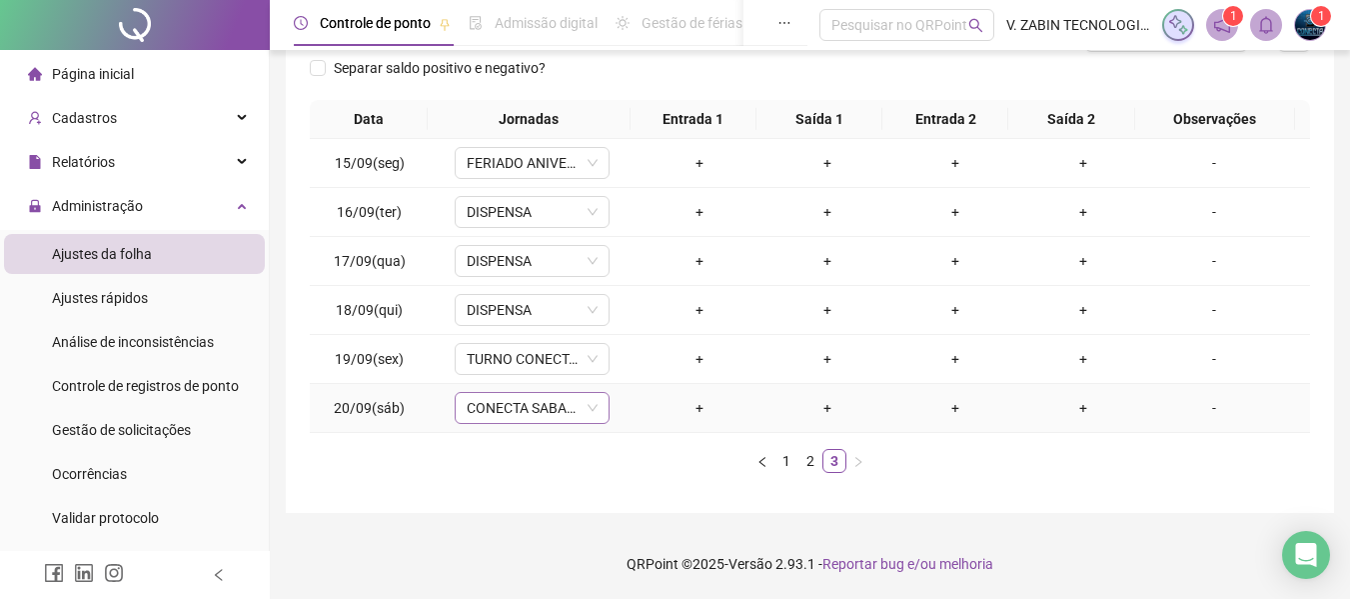
click at [588, 417] on span "CONECTA SABADO" at bounding box center [532, 408] width 131 height 30
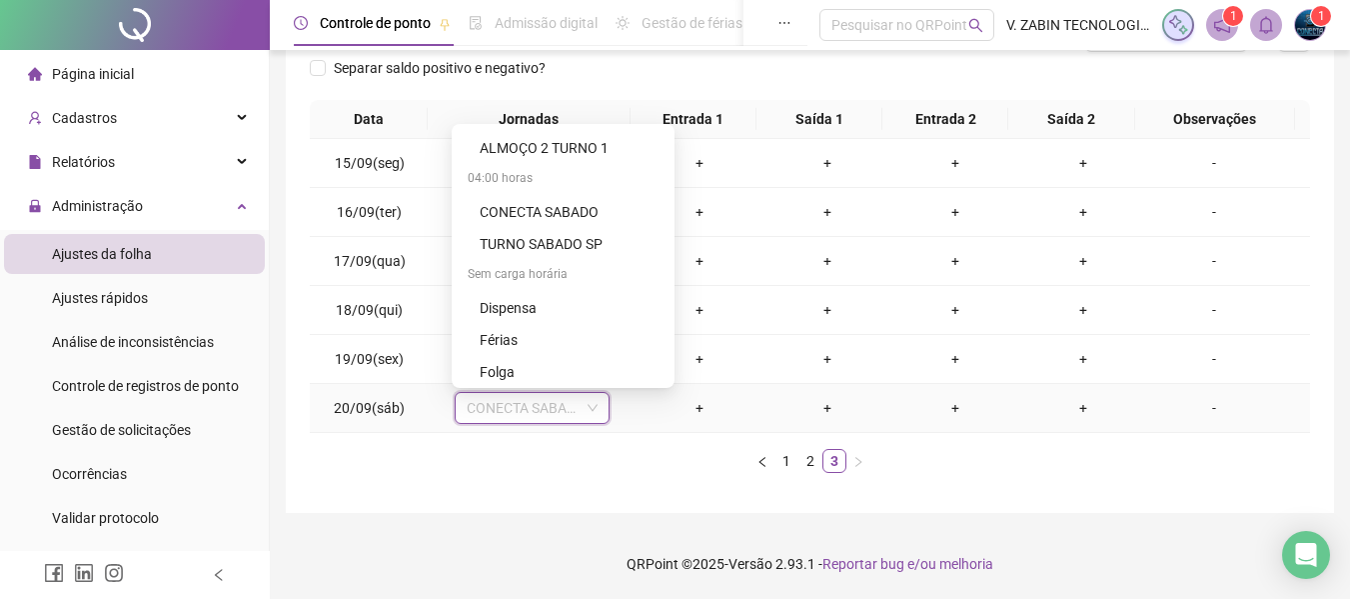
scroll to position [768, 0]
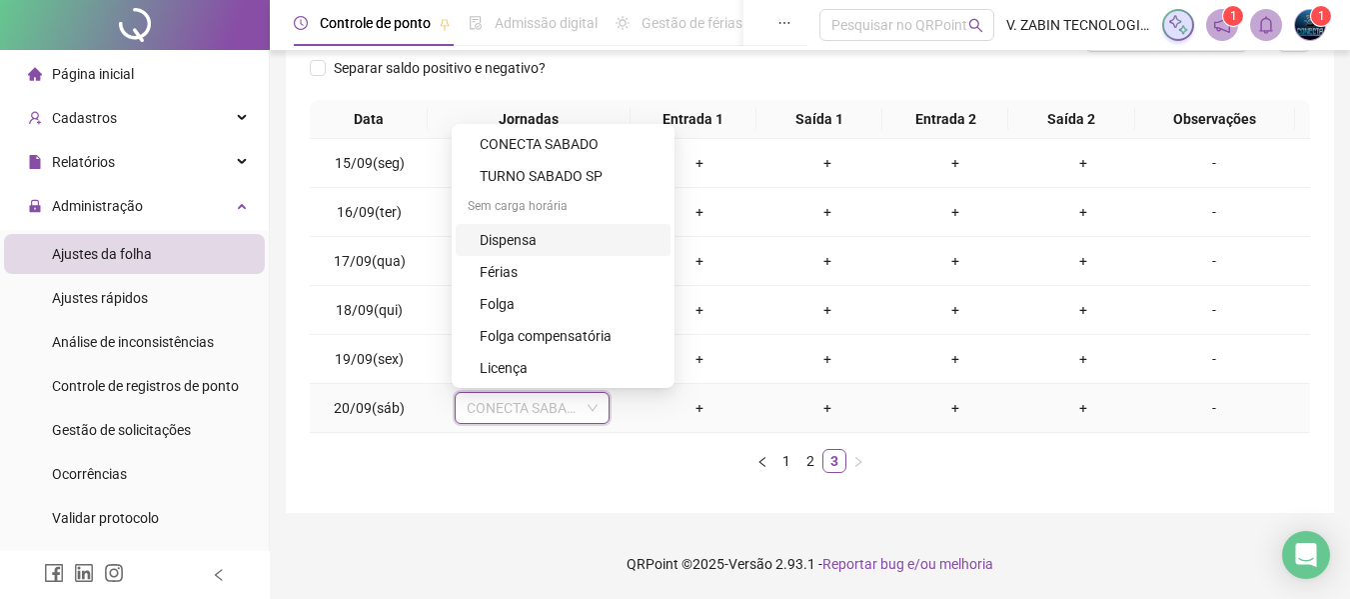
click at [528, 238] on div "Dispensa" at bounding box center [569, 240] width 179 height 22
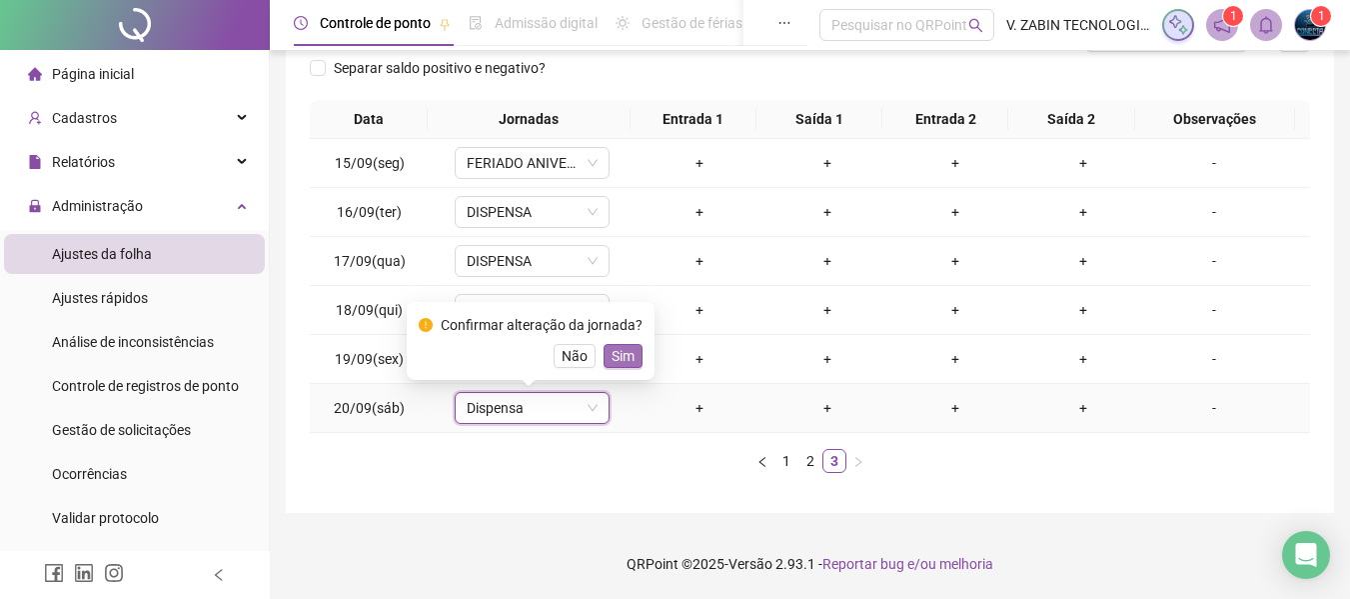
click at [618, 355] on span "Sim" at bounding box center [623, 356] width 23 height 22
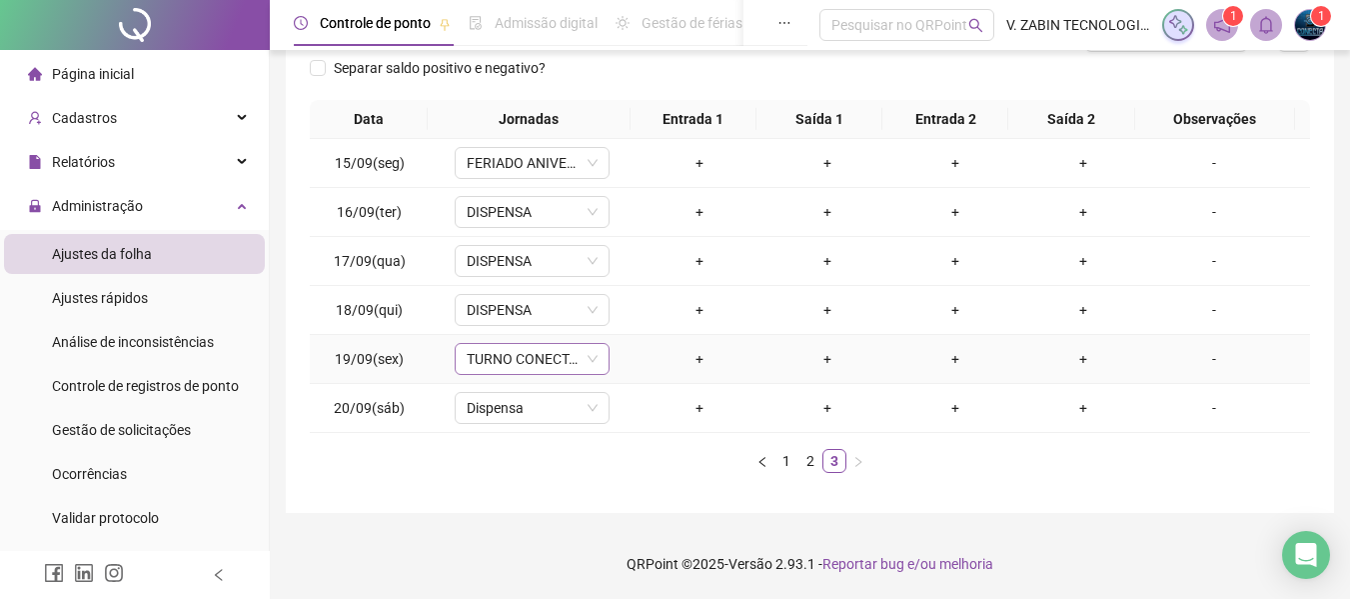
click at [587, 361] on icon "down" at bounding box center [593, 359] width 12 height 12
click at [579, 359] on div "TURNO CONECTA 08:00" at bounding box center [532, 359] width 155 height 32
click at [538, 359] on span "TURNO CONECTA 08:00" at bounding box center [532, 359] width 131 height 30
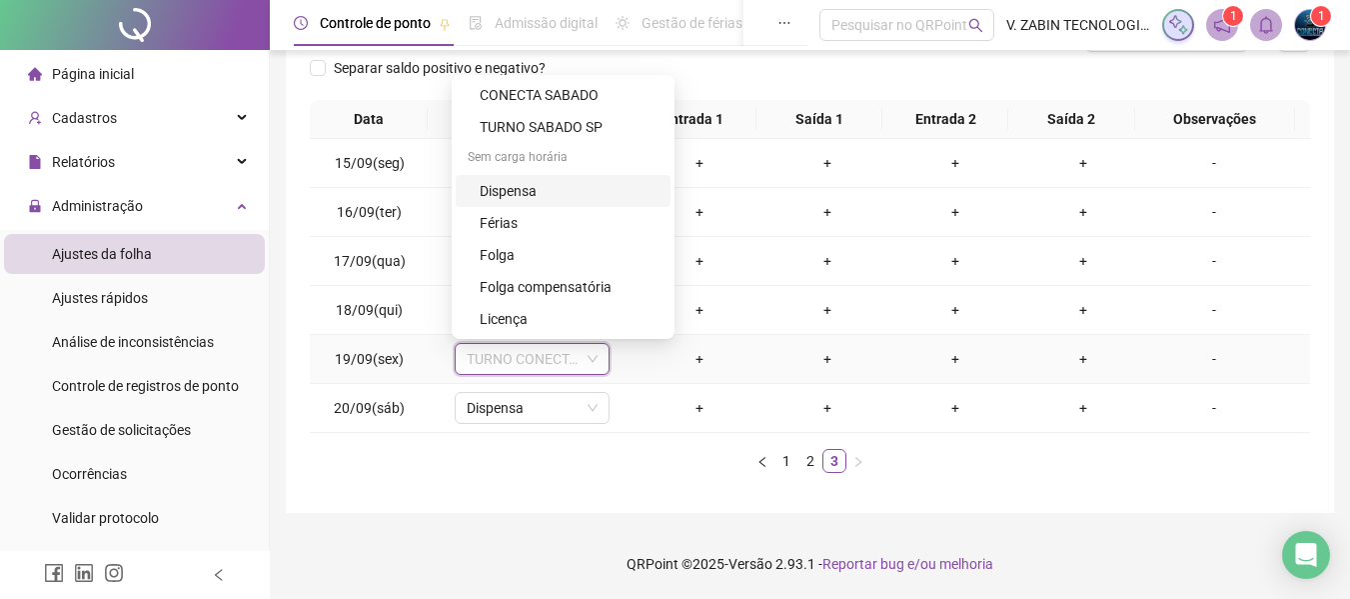
click at [523, 190] on div "Dispensa" at bounding box center [569, 191] width 179 height 22
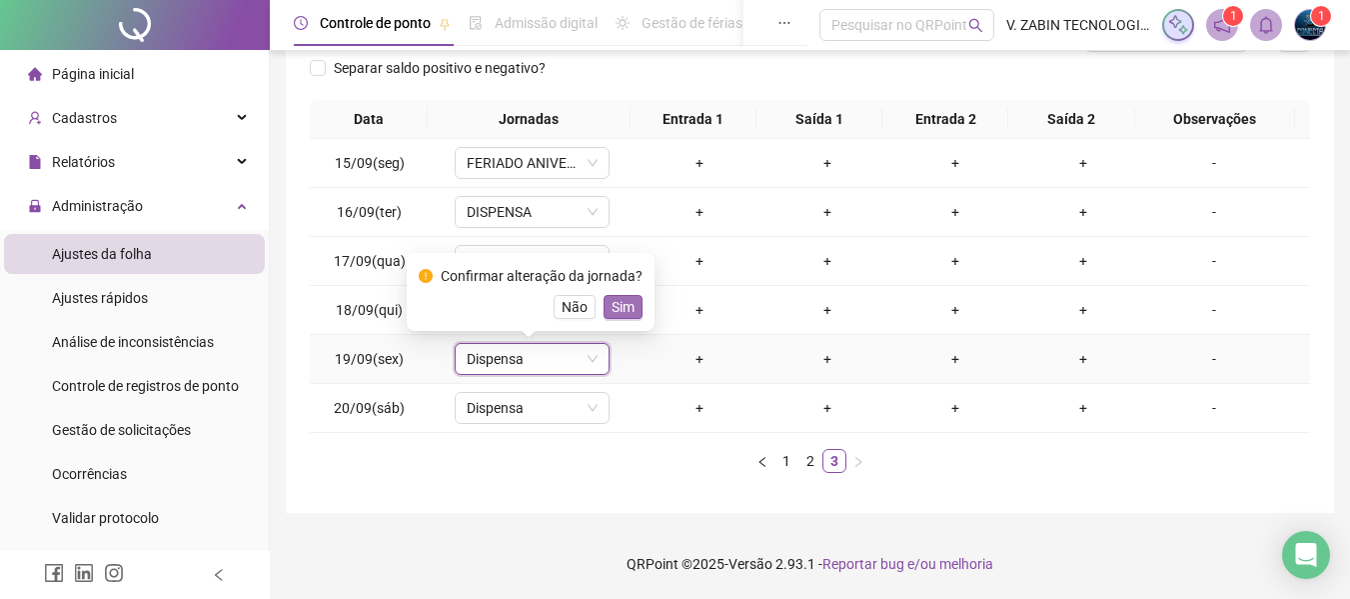
click at [622, 298] on span "Sim" at bounding box center [623, 307] width 23 height 22
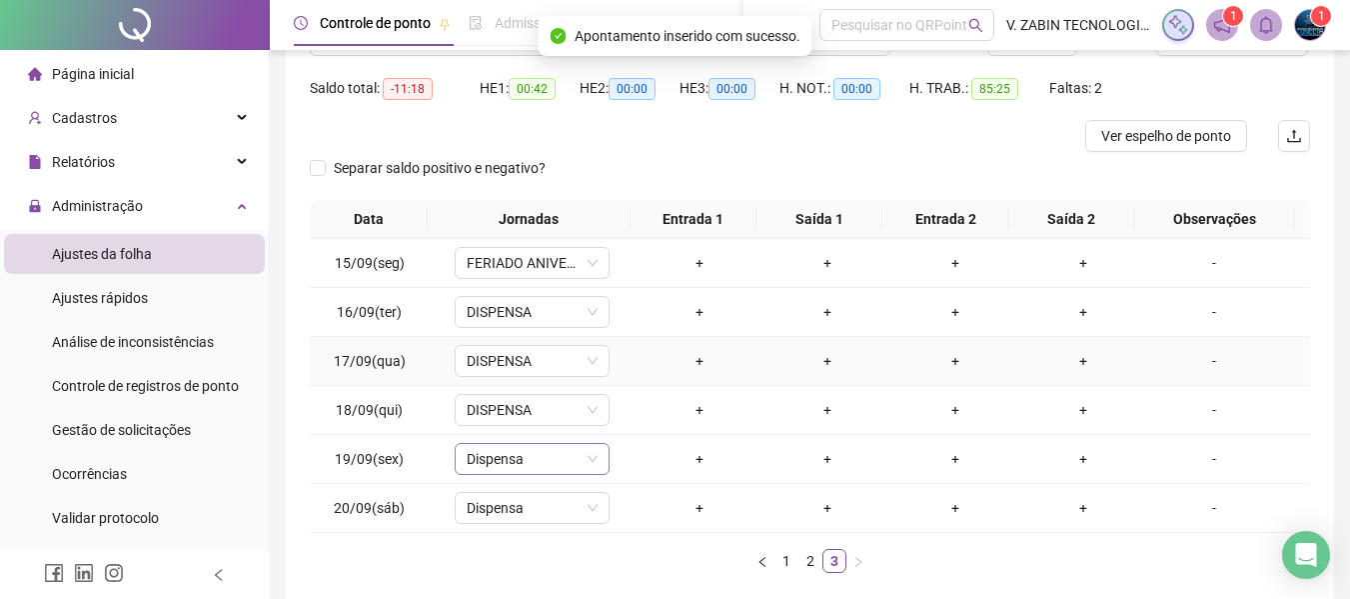
scroll to position [290, 0]
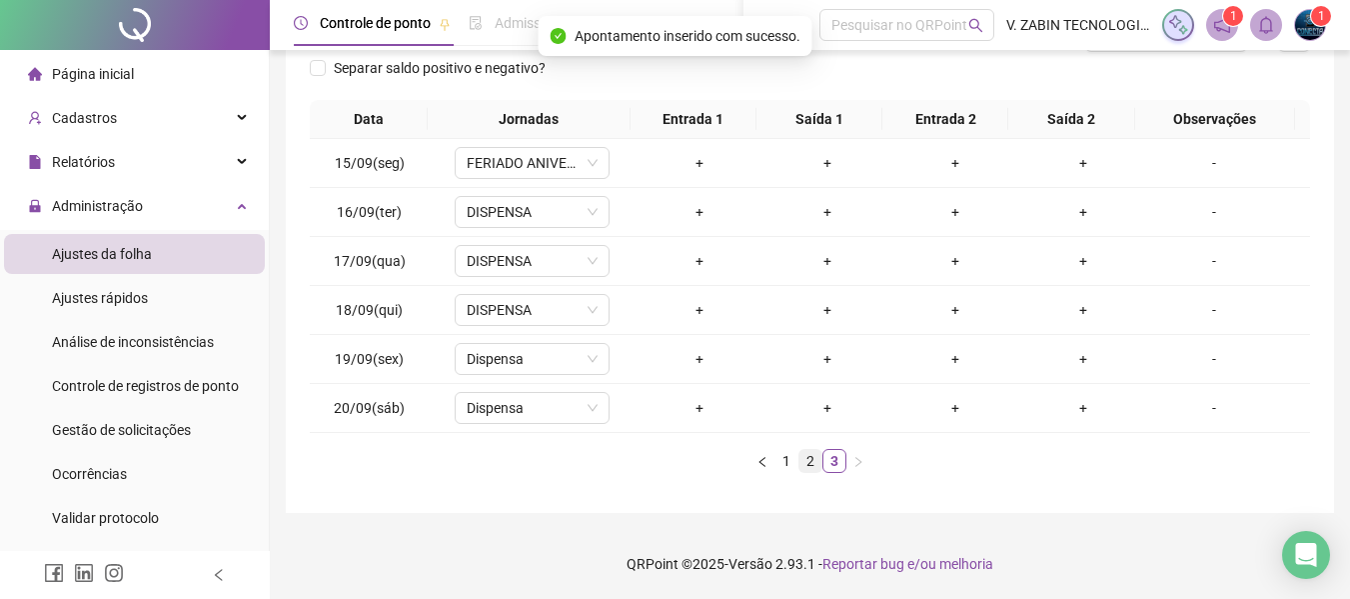
click at [813, 459] on link "2" at bounding box center [811, 461] width 22 height 22
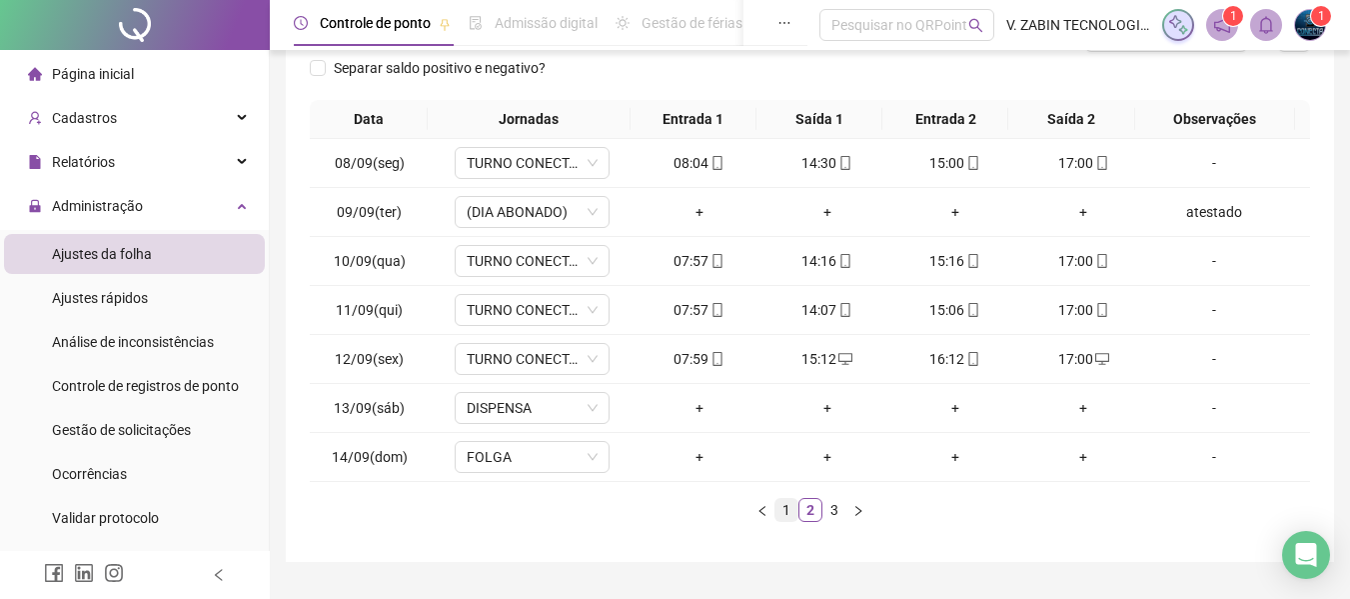
click at [786, 507] on link "1" at bounding box center [787, 510] width 22 height 22
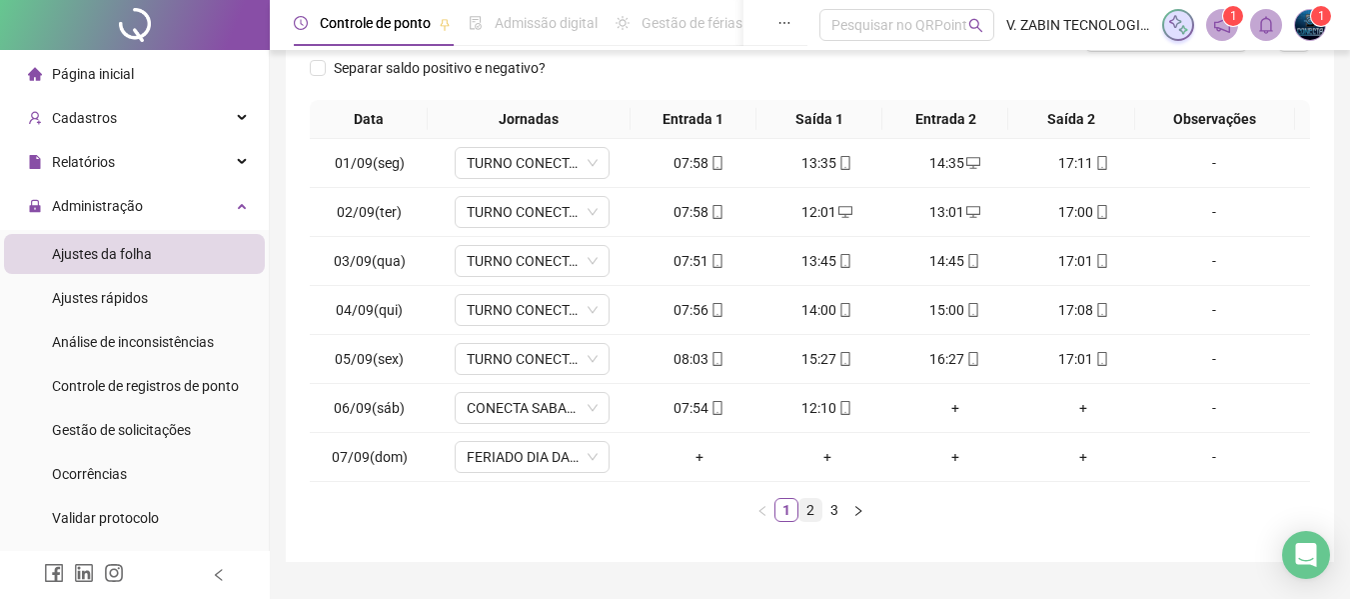
click at [802, 509] on link "2" at bounding box center [811, 510] width 22 height 22
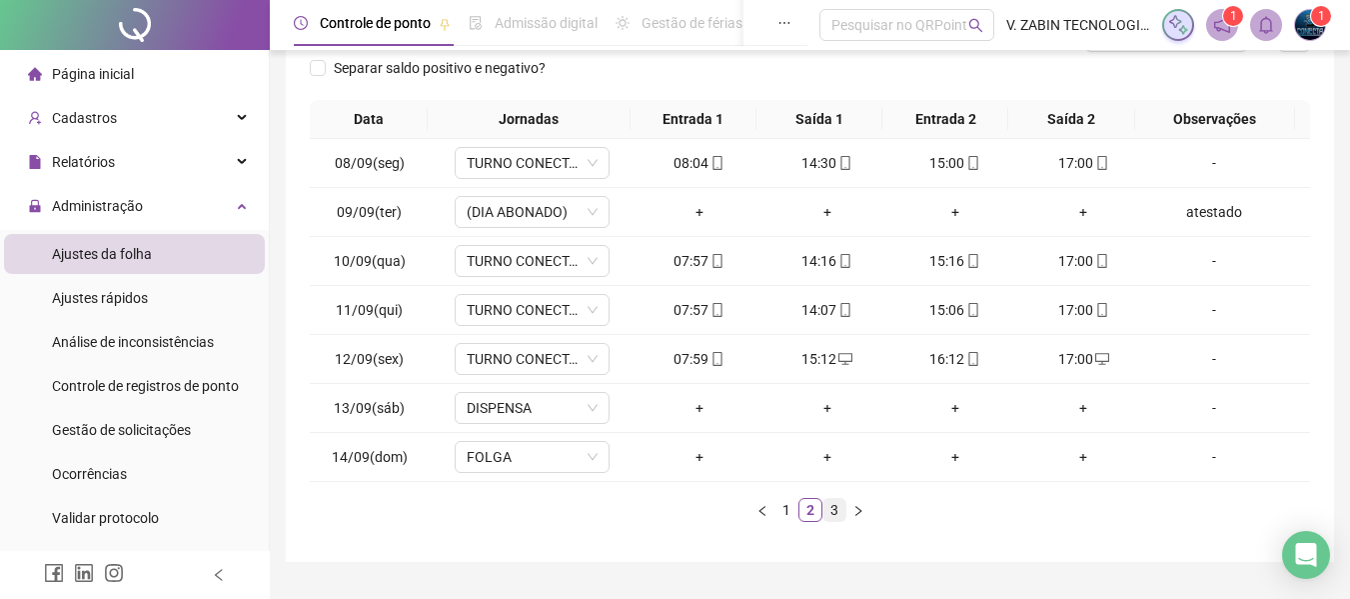
click at [831, 514] on link "3" at bounding box center [835, 510] width 22 height 22
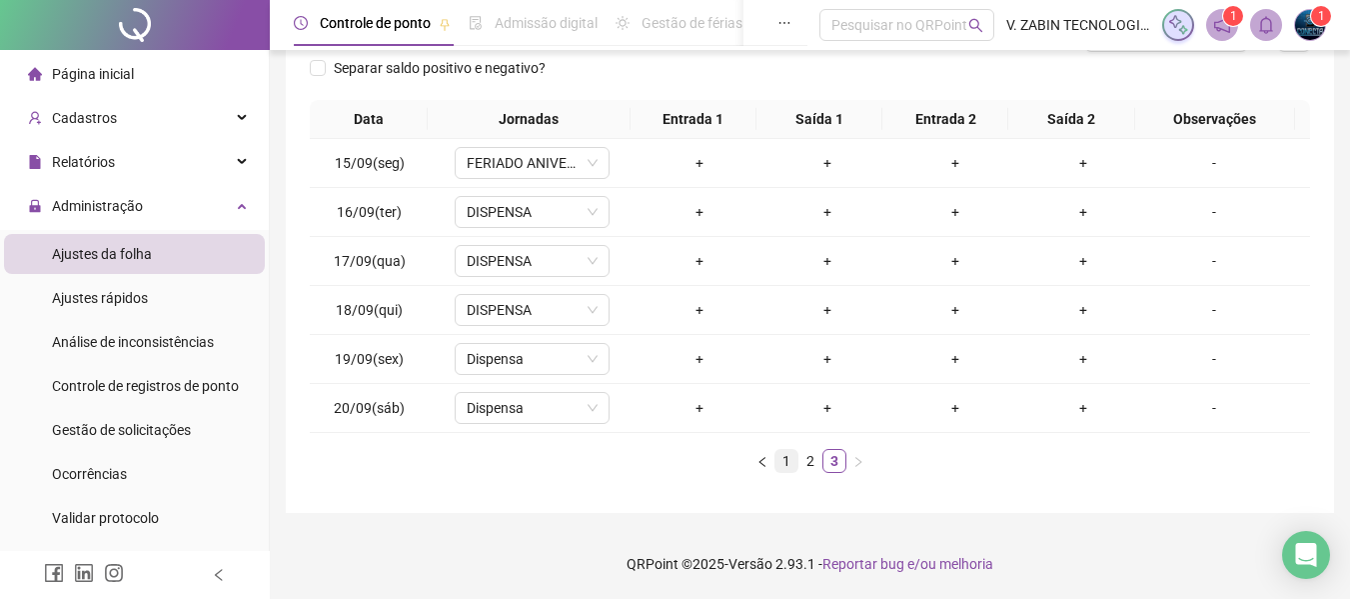
click at [787, 463] on link "1" at bounding box center [787, 461] width 22 height 22
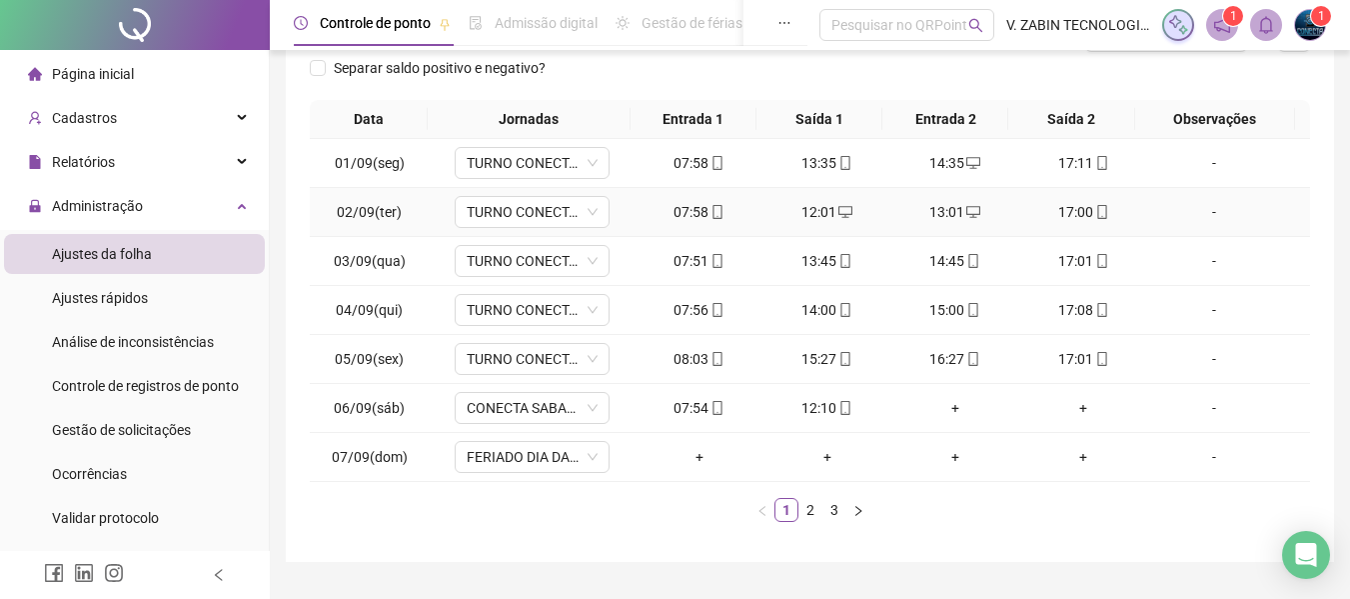
scroll to position [90, 0]
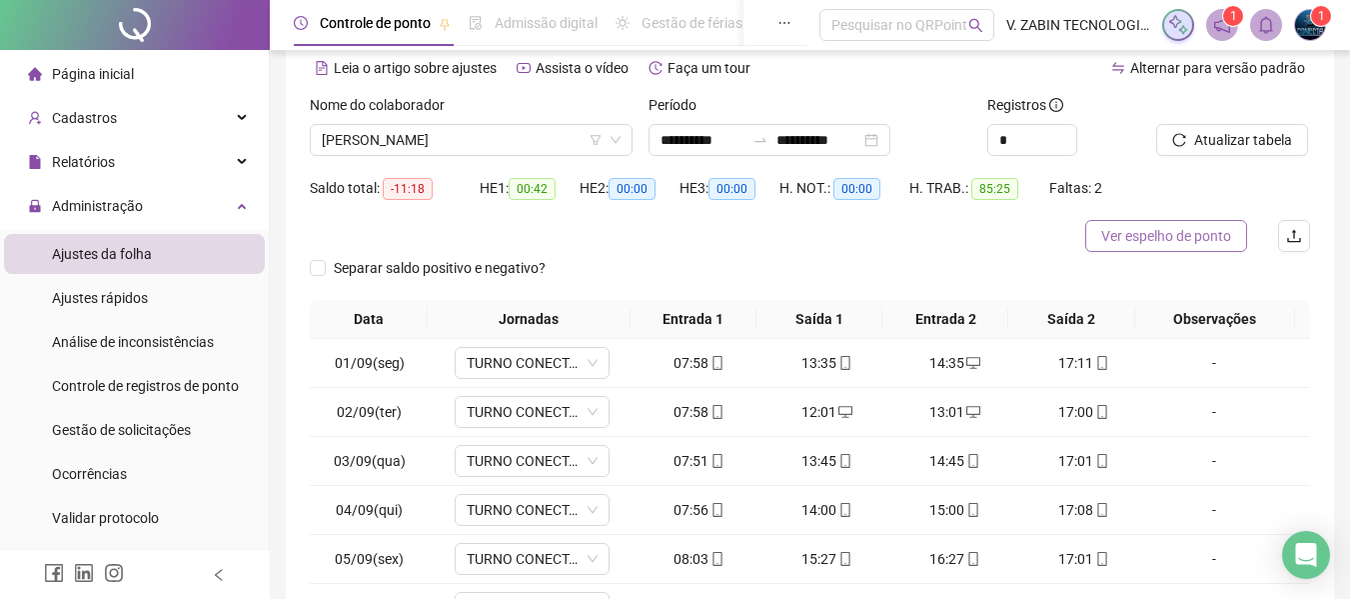
click at [1216, 230] on span "Ver espelho de ponto" at bounding box center [1166, 236] width 130 height 22
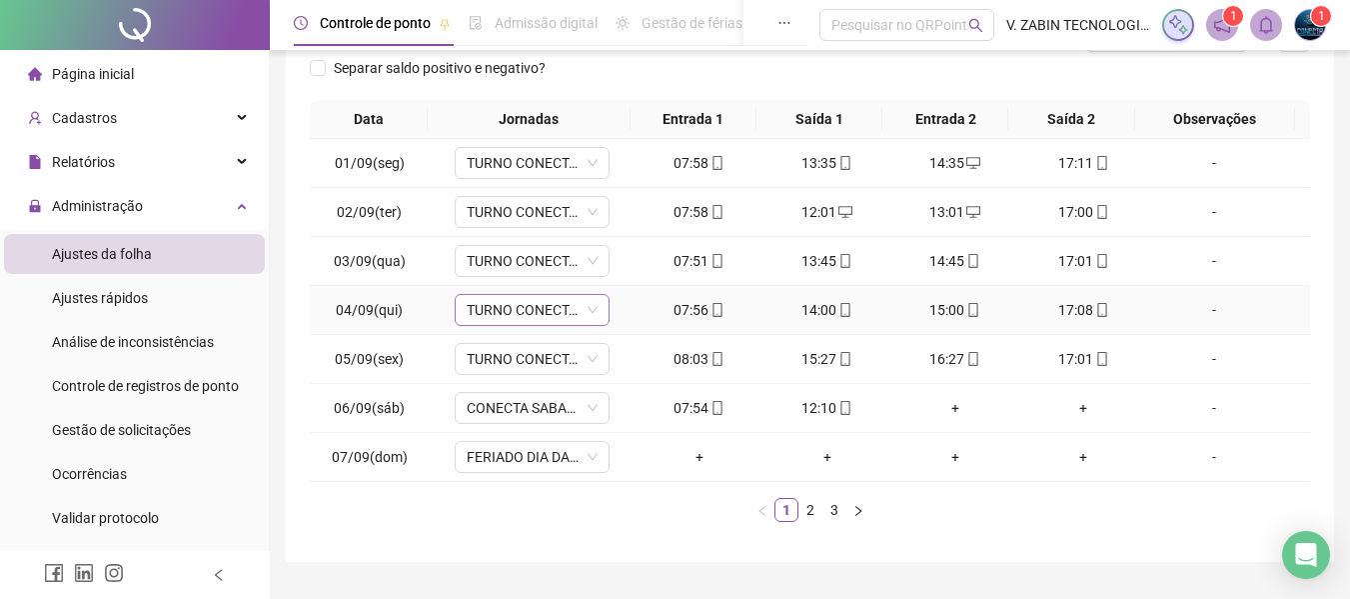
scroll to position [339, 0]
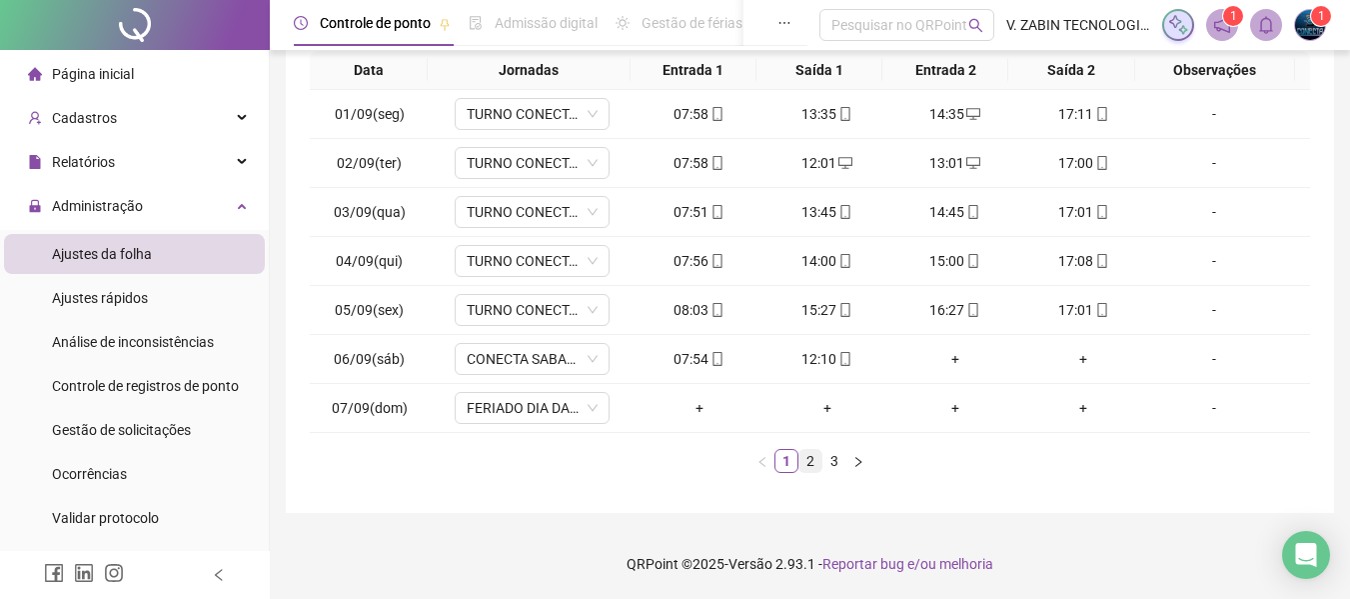
click at [814, 465] on link "2" at bounding box center [811, 461] width 22 height 22
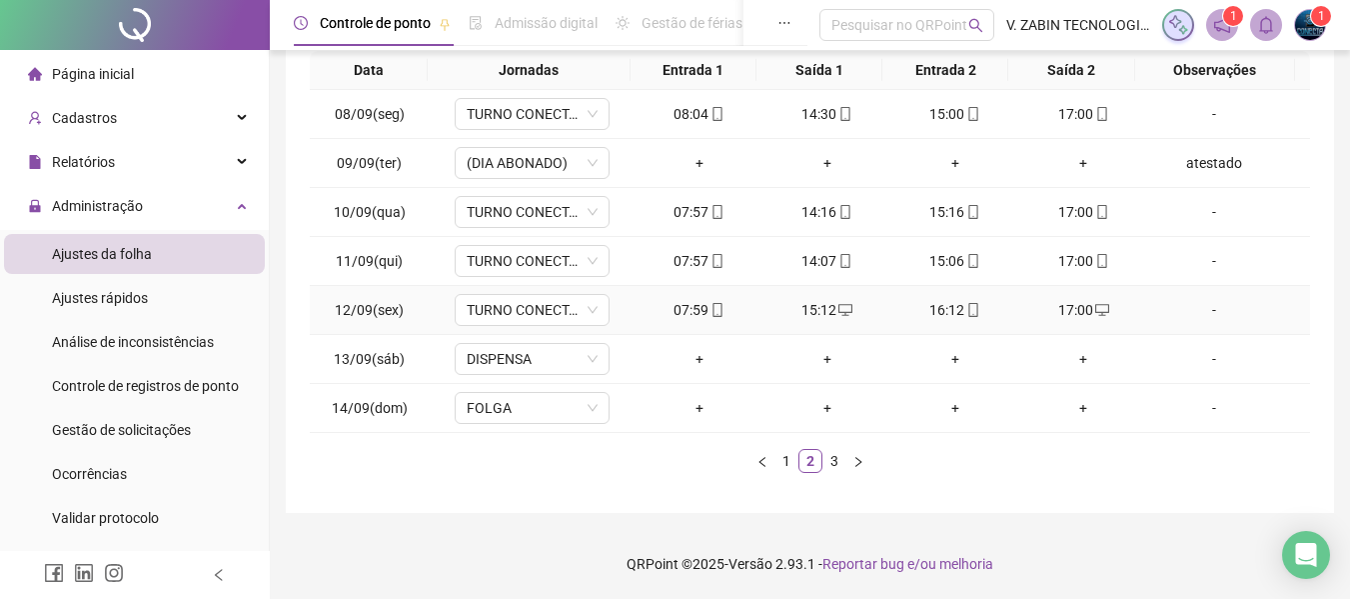
scroll to position [39, 0]
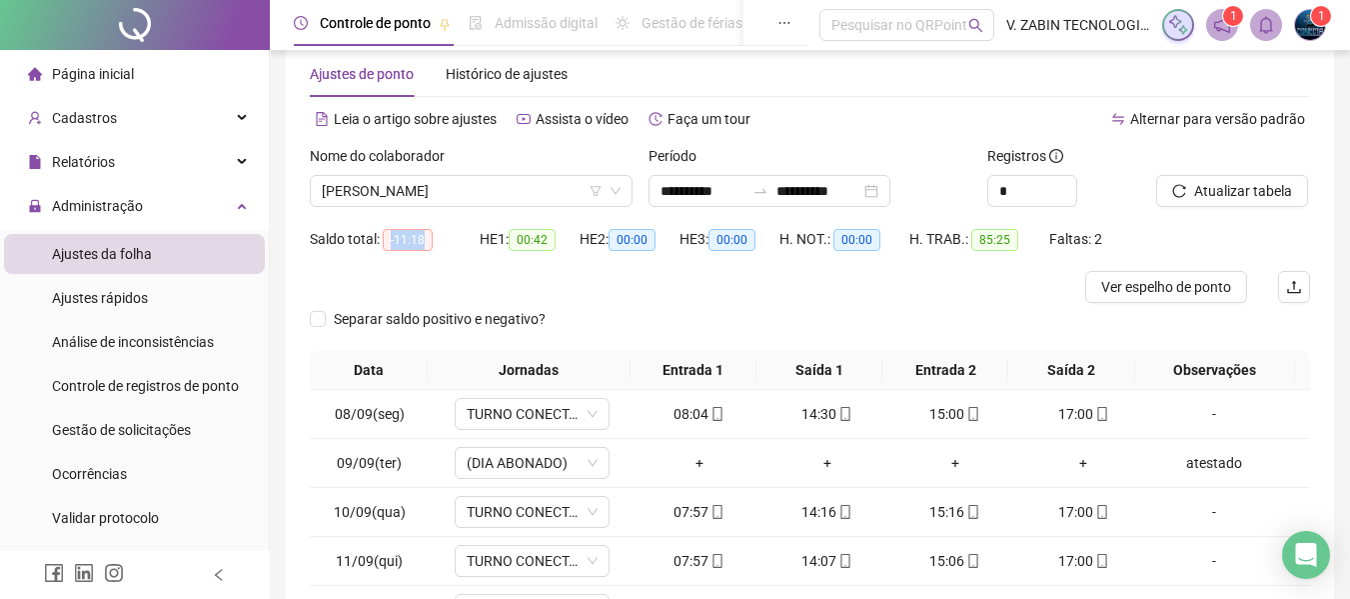
drag, startPoint x: 393, startPoint y: 245, endPoint x: 438, endPoint y: 244, distance: 45.0
click at [438, 244] on div "Saldo total: -11:18" at bounding box center [395, 239] width 170 height 23
copy span "-11:18"
click at [1249, 194] on span "Atualizar tabela" at bounding box center [1243, 191] width 98 height 22
drag, startPoint x: 386, startPoint y: 238, endPoint x: 426, endPoint y: 242, distance: 40.2
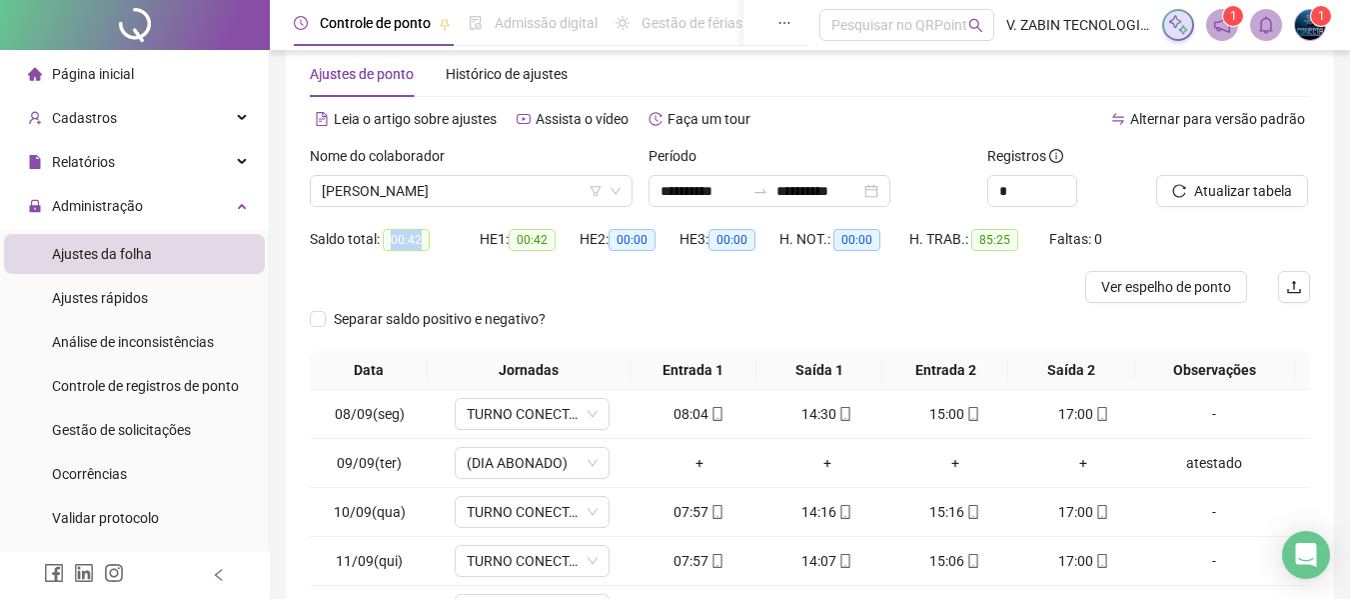
click at [426, 242] on span "00:42" at bounding box center [406, 240] width 47 height 22
copy span "00:42"
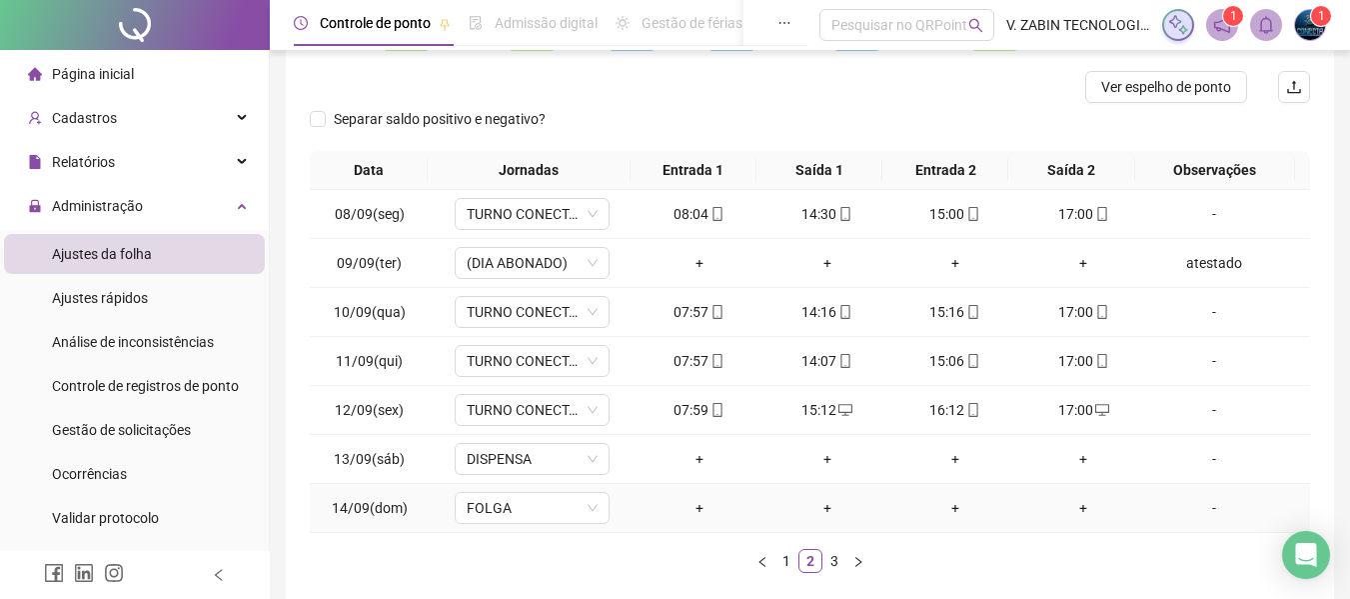
scroll to position [139, 0]
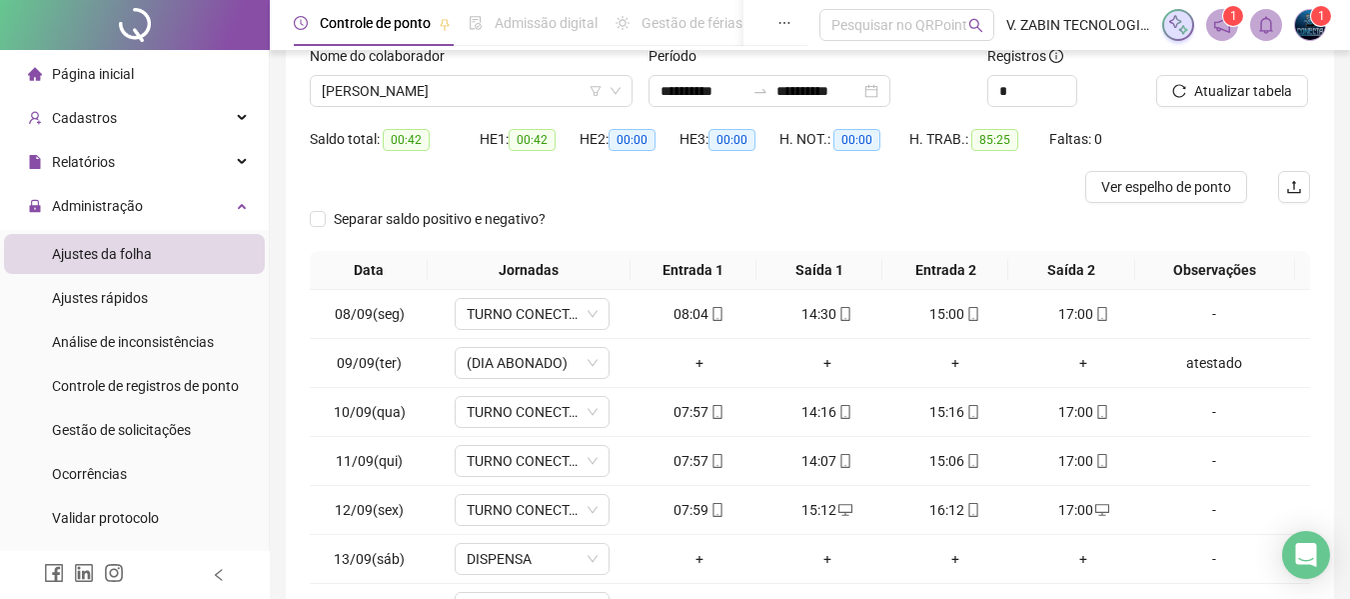
click at [548, 155] on div "HE 1: 00:42" at bounding box center [530, 147] width 100 height 48
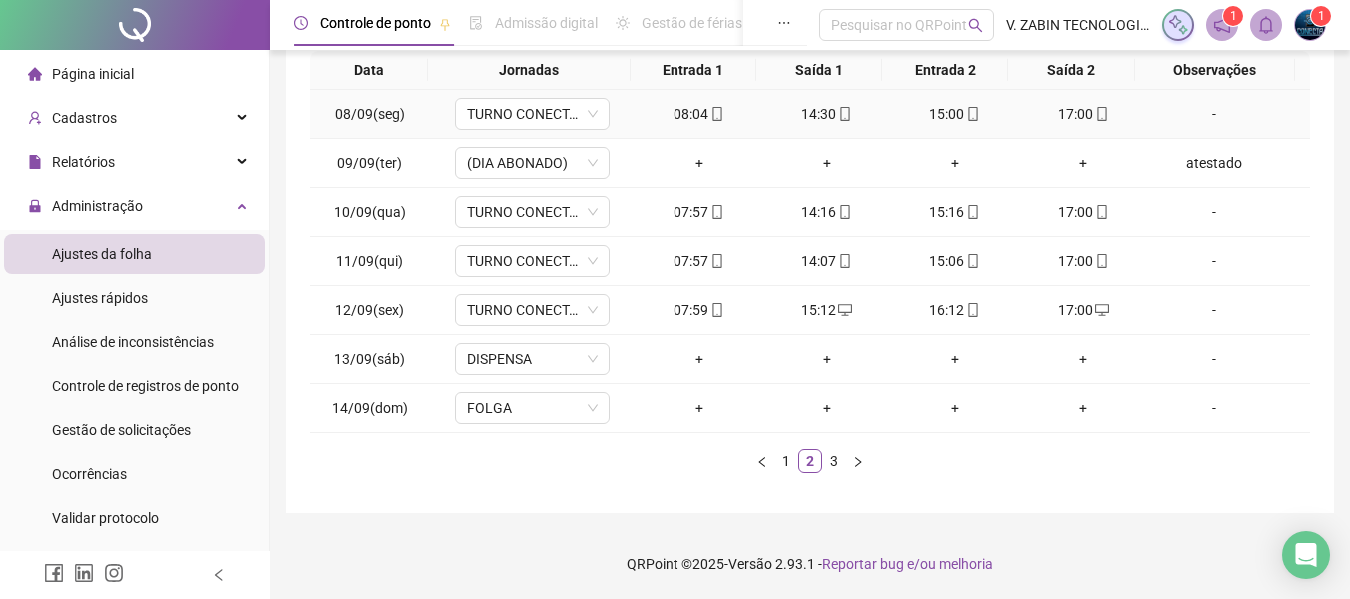
scroll to position [239, 0]
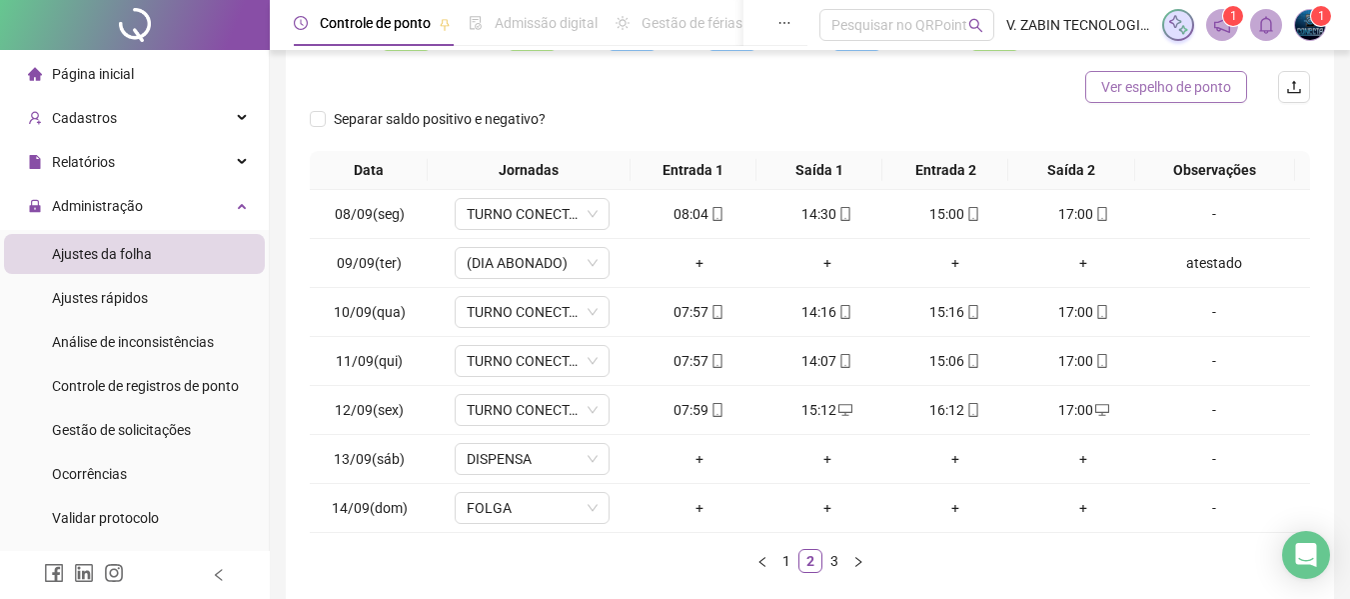
click at [1101, 85] on span "Ver espelho de ponto" at bounding box center [1166, 87] width 130 height 22
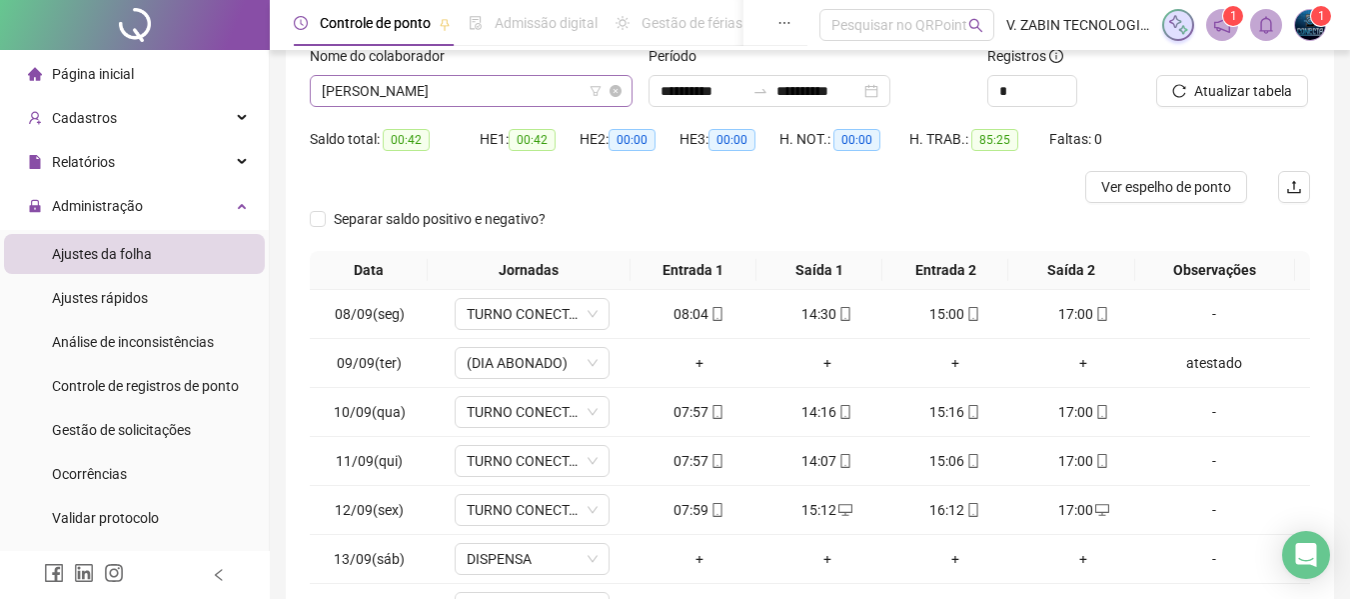
click at [439, 97] on span "JULIA B CASIMIRO" at bounding box center [471, 91] width 299 height 30
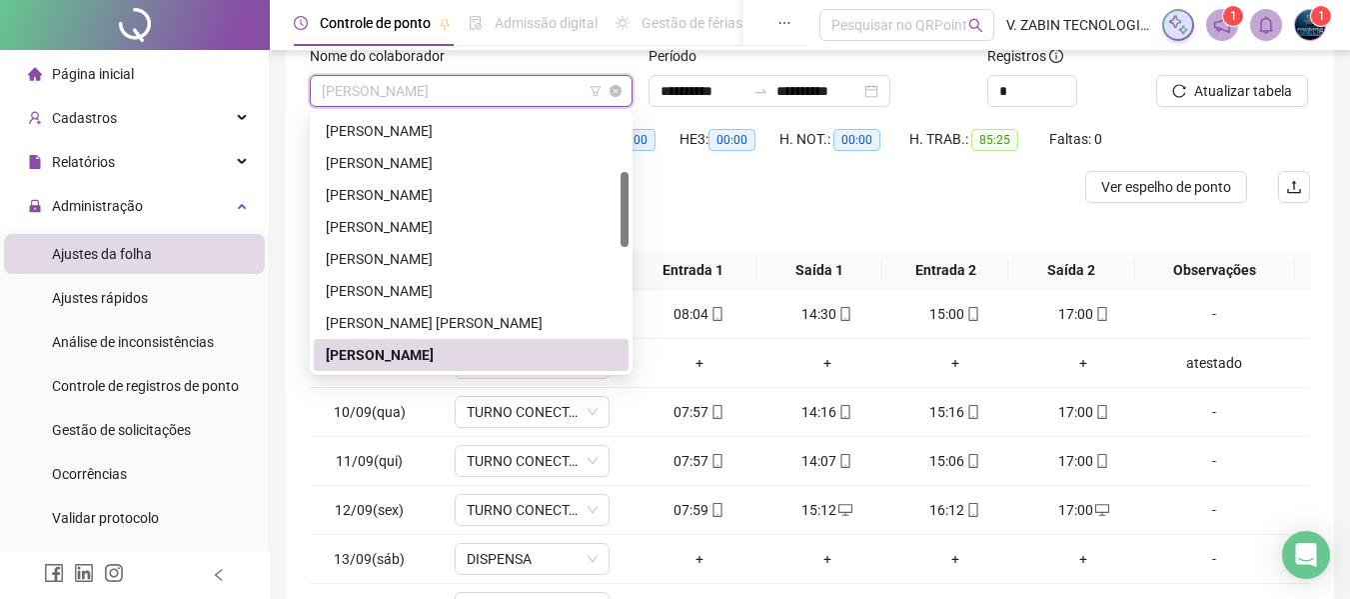
type input "*"
type input "**"
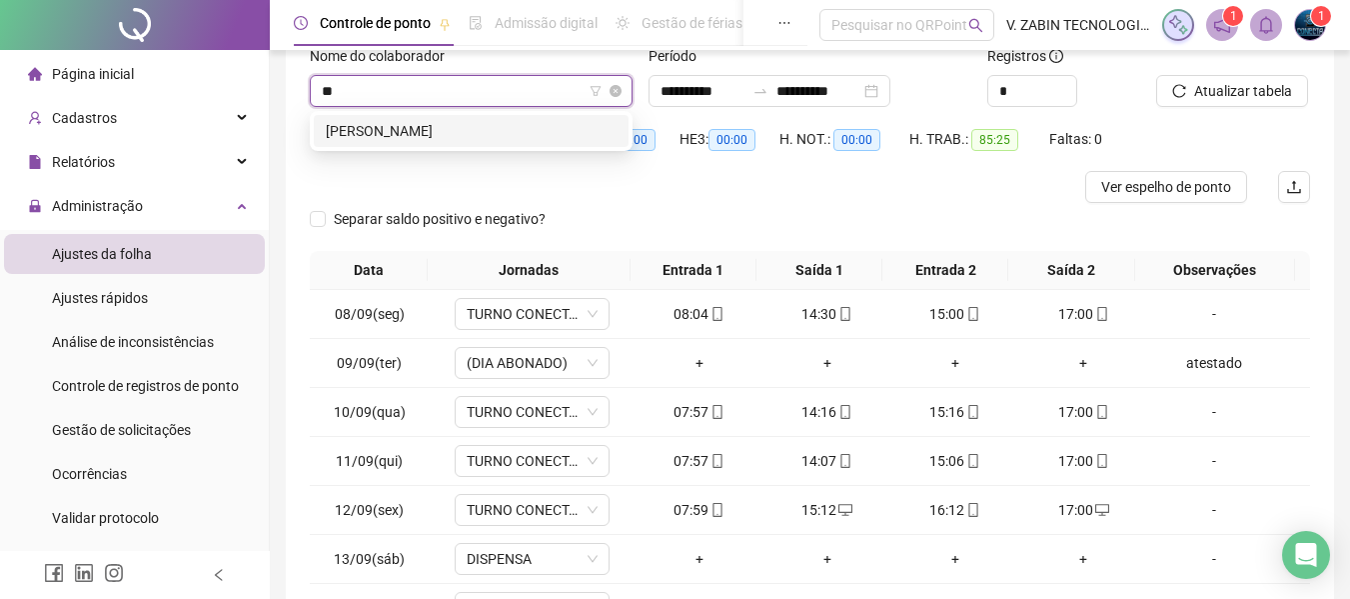
scroll to position [0, 0]
click at [475, 134] on div "KAIENE CAROLINE TEIXEIRA" at bounding box center [471, 131] width 291 height 22
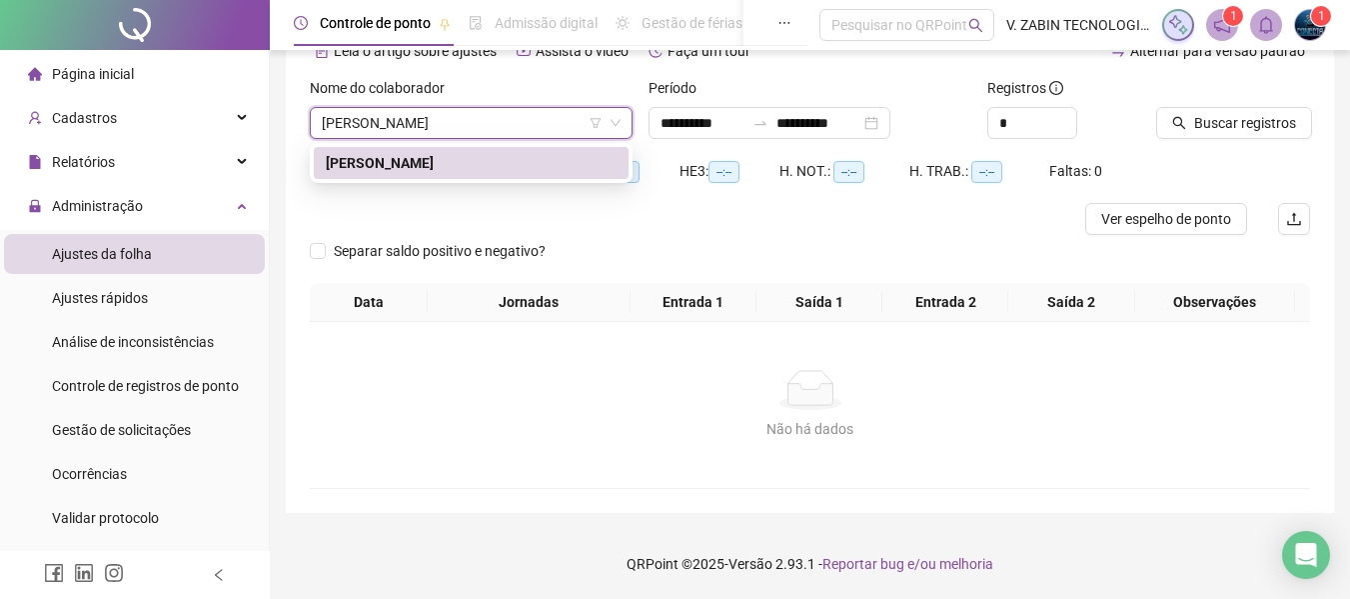
scroll to position [107, 0]
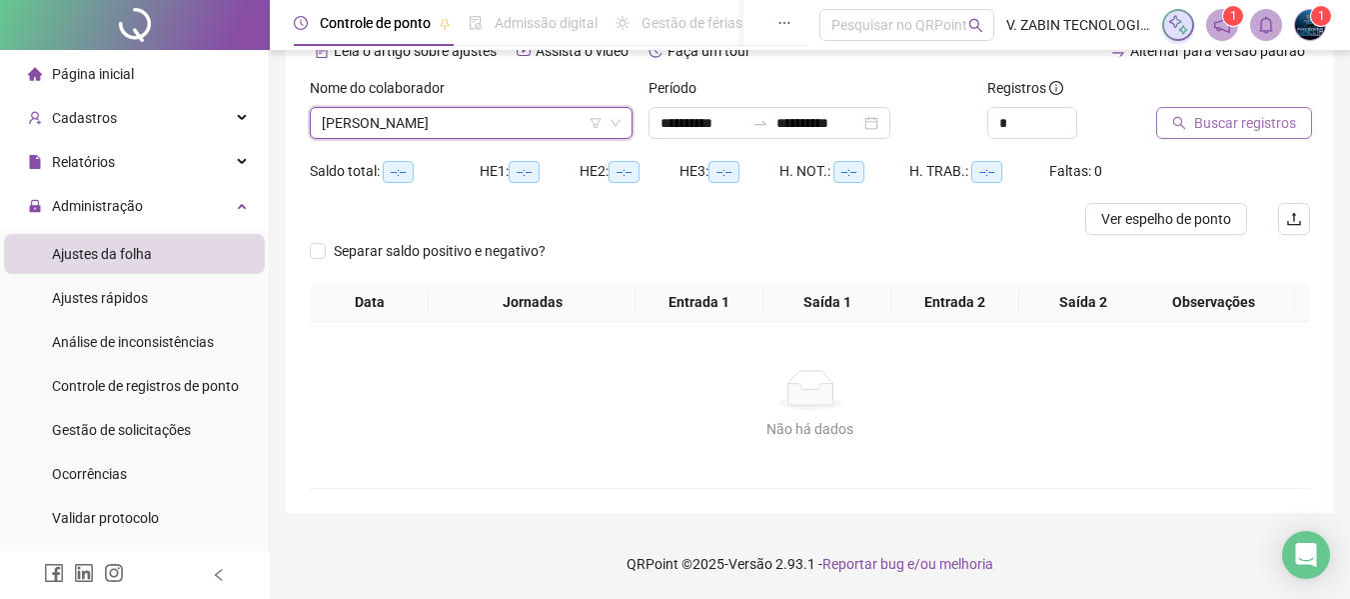
click at [1220, 112] on span "Buscar registros" at bounding box center [1245, 123] width 102 height 22
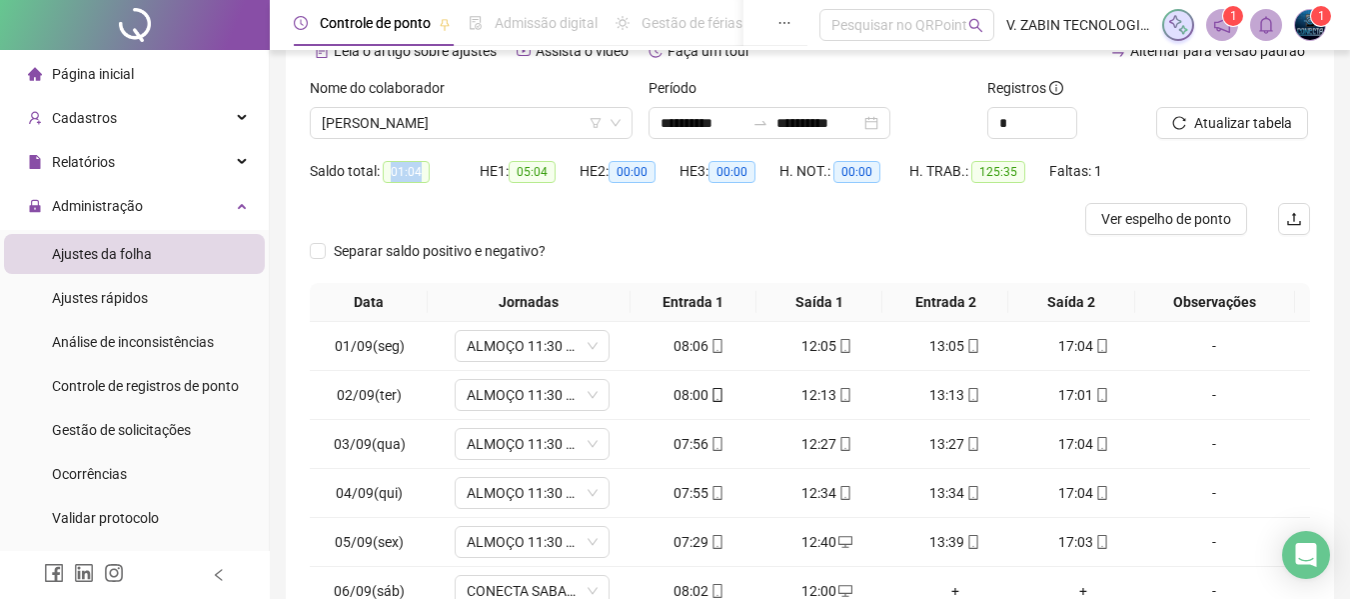
drag, startPoint x: 383, startPoint y: 175, endPoint x: 428, endPoint y: 168, distance: 45.5
click at [428, 168] on div "Saldo total: 01:04" at bounding box center [395, 171] width 170 height 23
copy span "01:04"
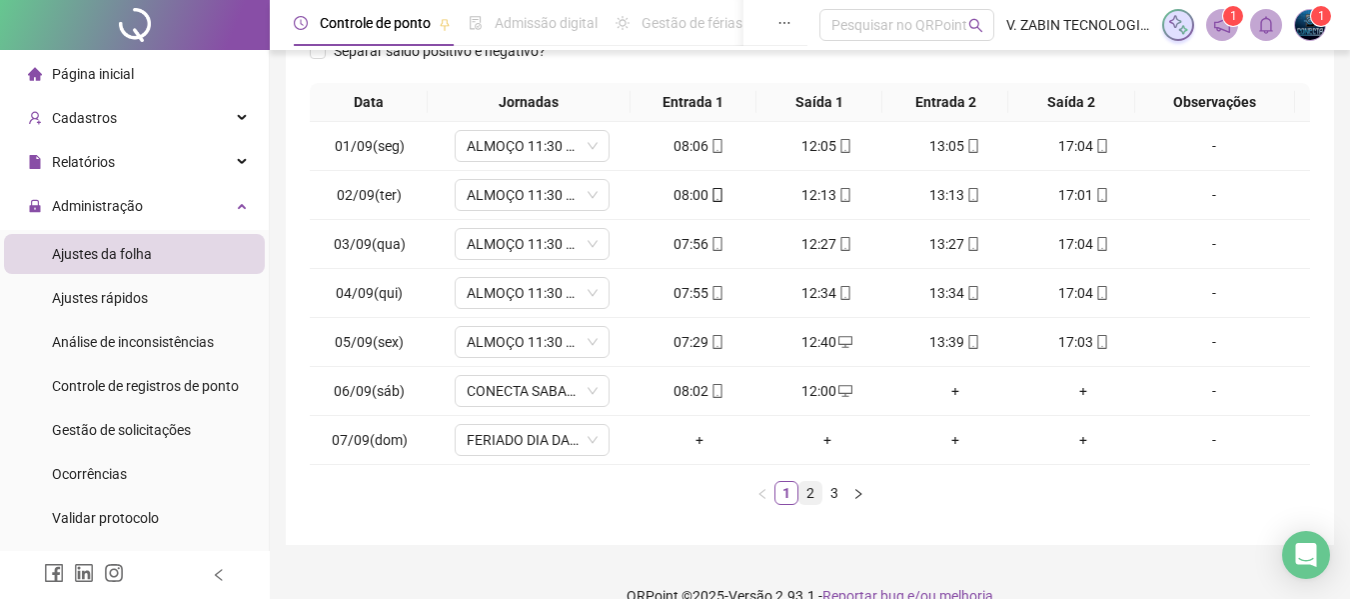
click at [808, 492] on link "2" at bounding box center [811, 493] width 22 height 22
click at [829, 499] on link "3" at bounding box center [835, 493] width 22 height 22
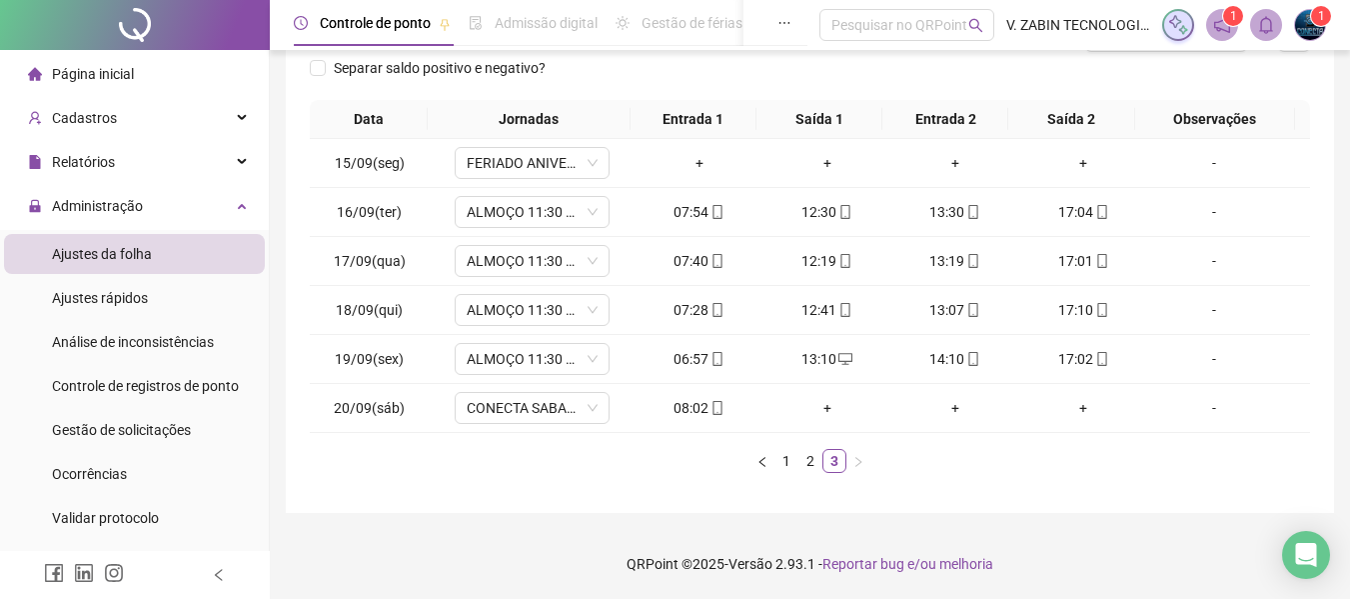
scroll to position [0, 0]
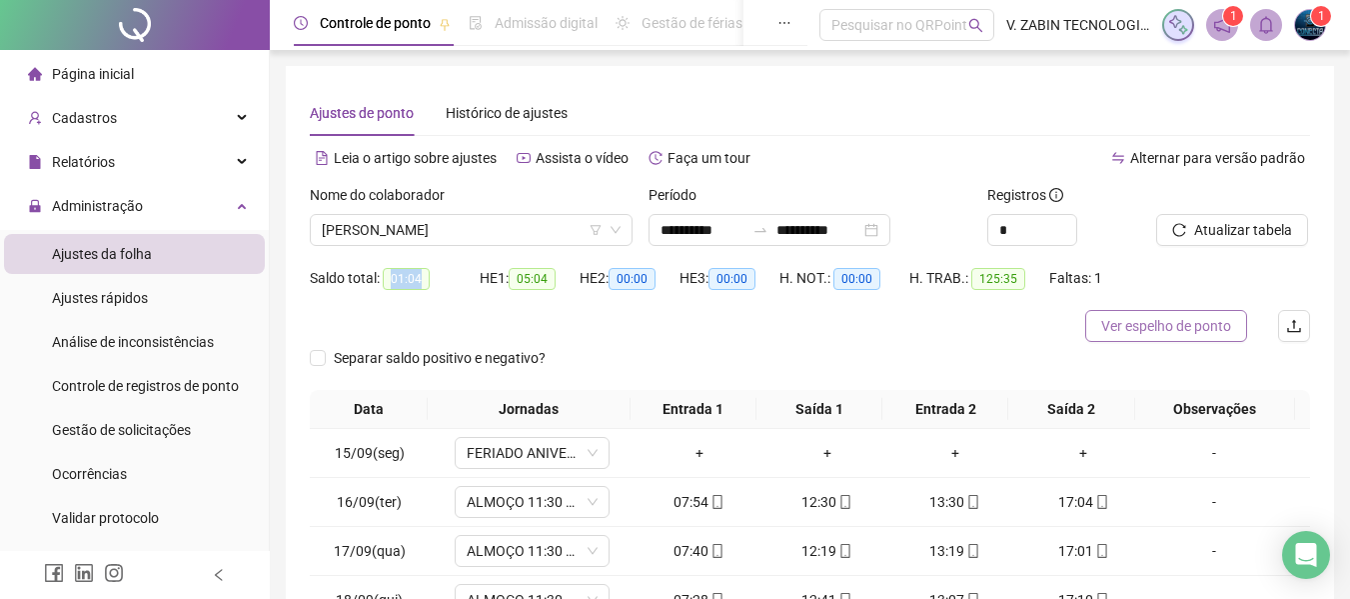
click at [1207, 327] on span "Ver espelho de ponto" at bounding box center [1166, 326] width 130 height 22
click at [695, 329] on div at bounding box center [685, 326] width 751 height 32
click at [449, 233] on span "KAIENE CAROLINE TEIXEIRA" at bounding box center [471, 230] width 299 height 30
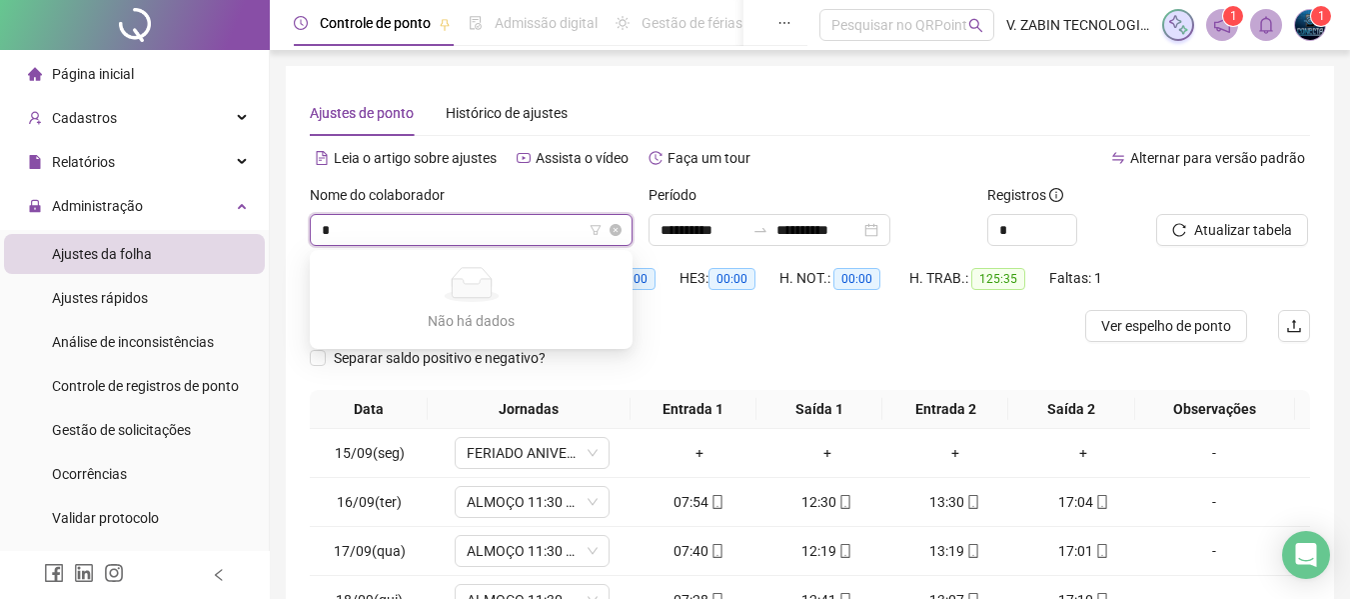
type input "**"
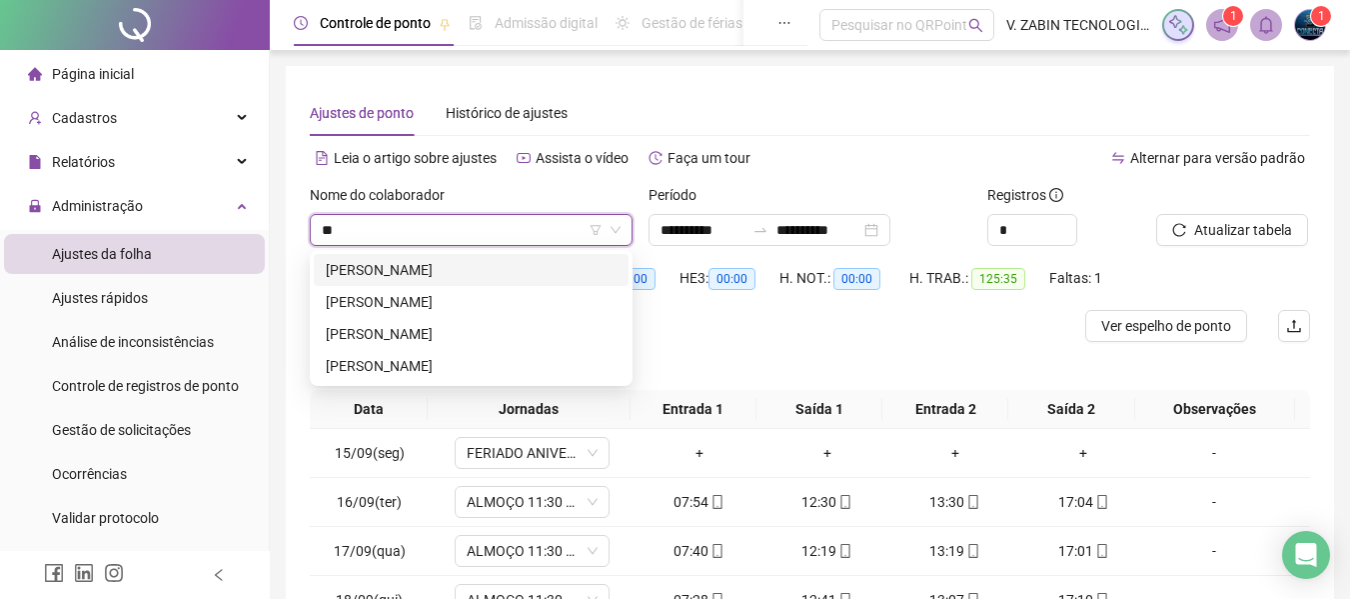
click at [468, 273] on div "LARISSA CRISTINA DOS SANTOS MACHADO" at bounding box center [471, 270] width 291 height 22
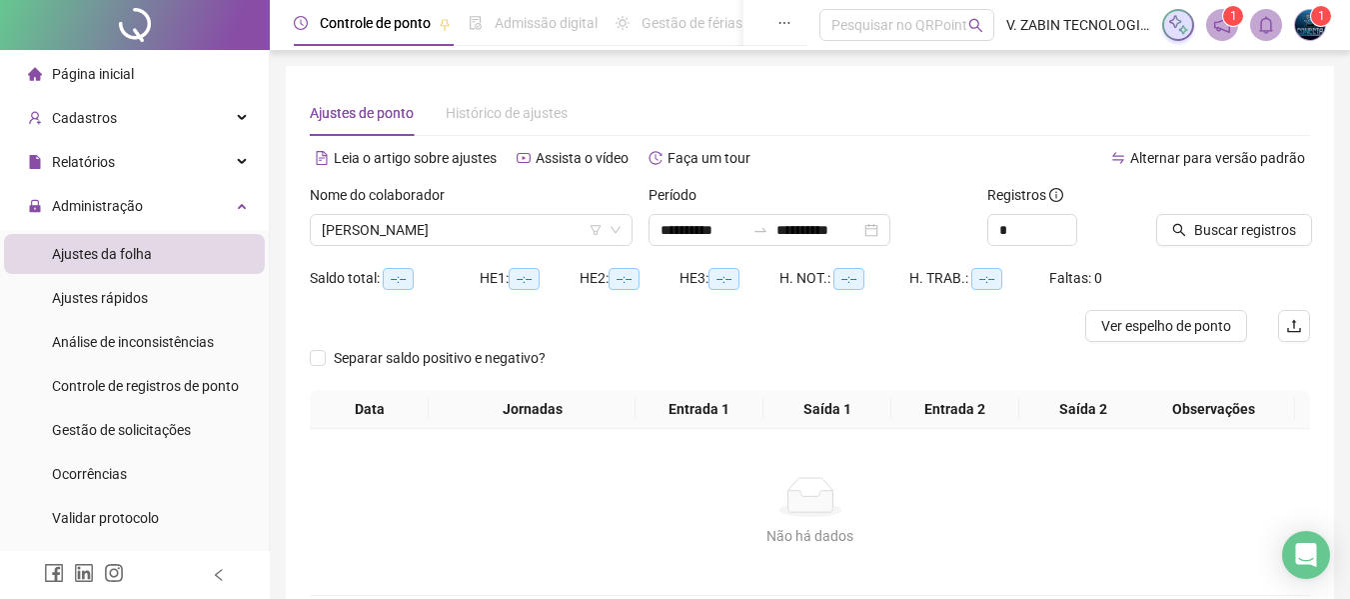
click at [1291, 213] on div "Buscar registros" at bounding box center [1233, 215] width 154 height 62
click at [1260, 227] on span "Buscar registros" at bounding box center [1245, 230] width 102 height 22
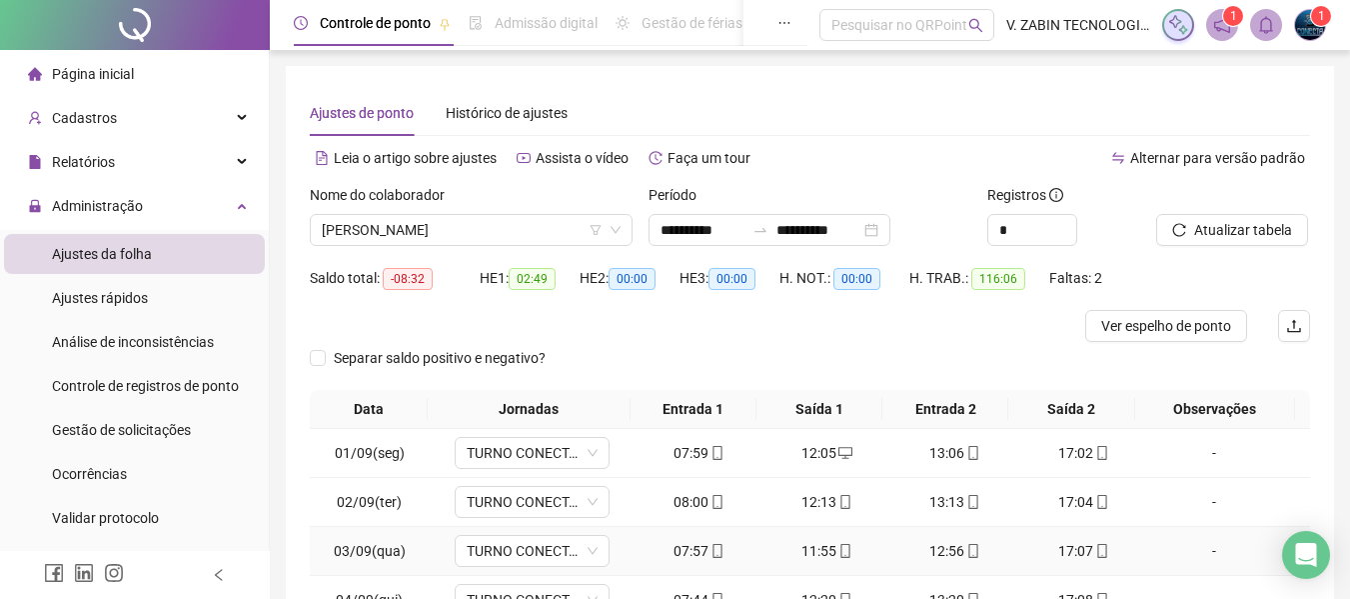
scroll to position [339, 0]
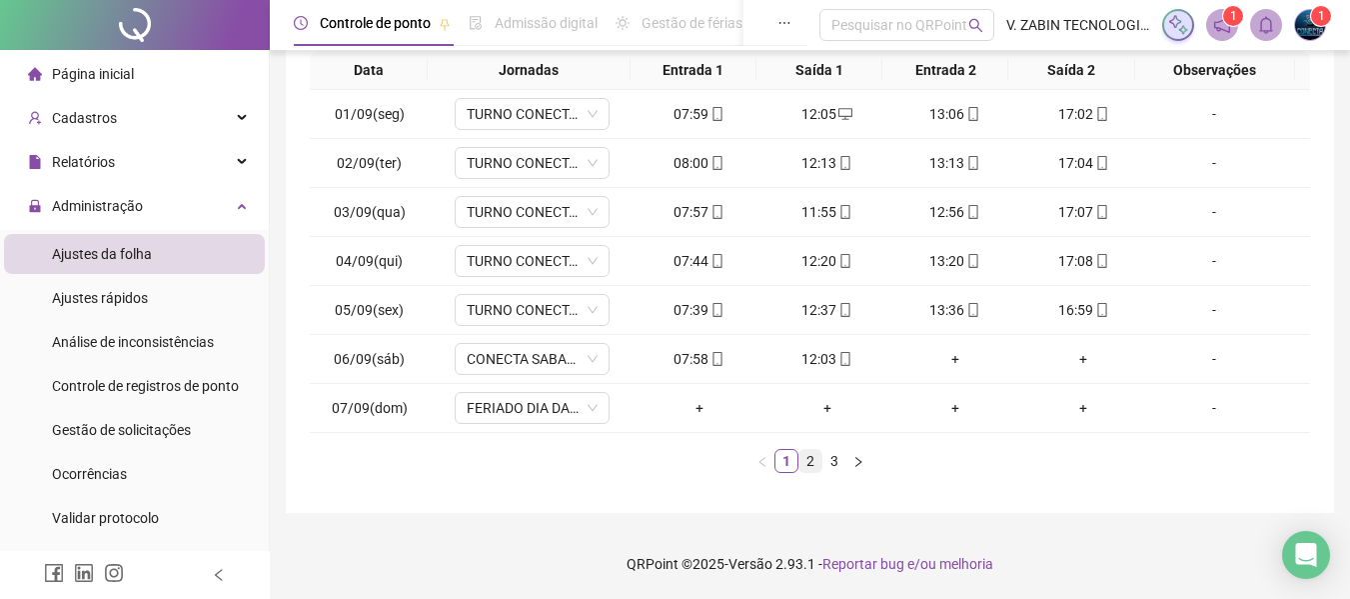
click at [805, 469] on link "2" at bounding box center [811, 461] width 22 height 22
click at [831, 463] on link "3" at bounding box center [835, 461] width 22 height 22
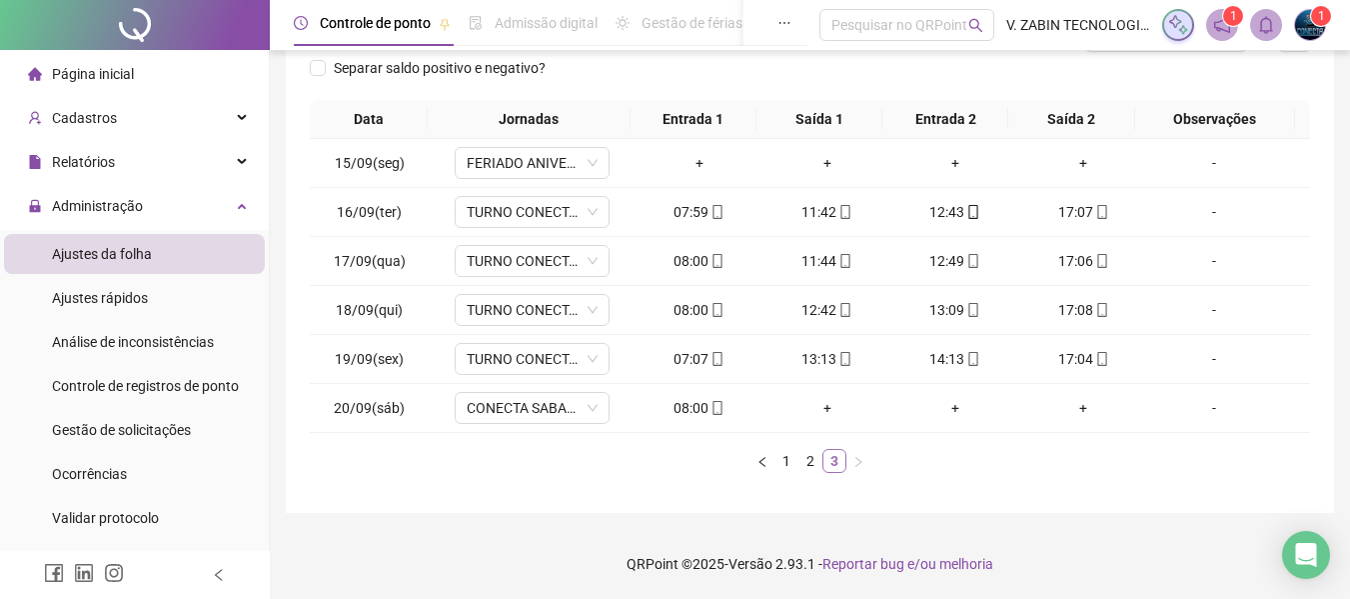
scroll to position [290, 0]
click at [805, 461] on link "2" at bounding box center [811, 461] width 22 height 22
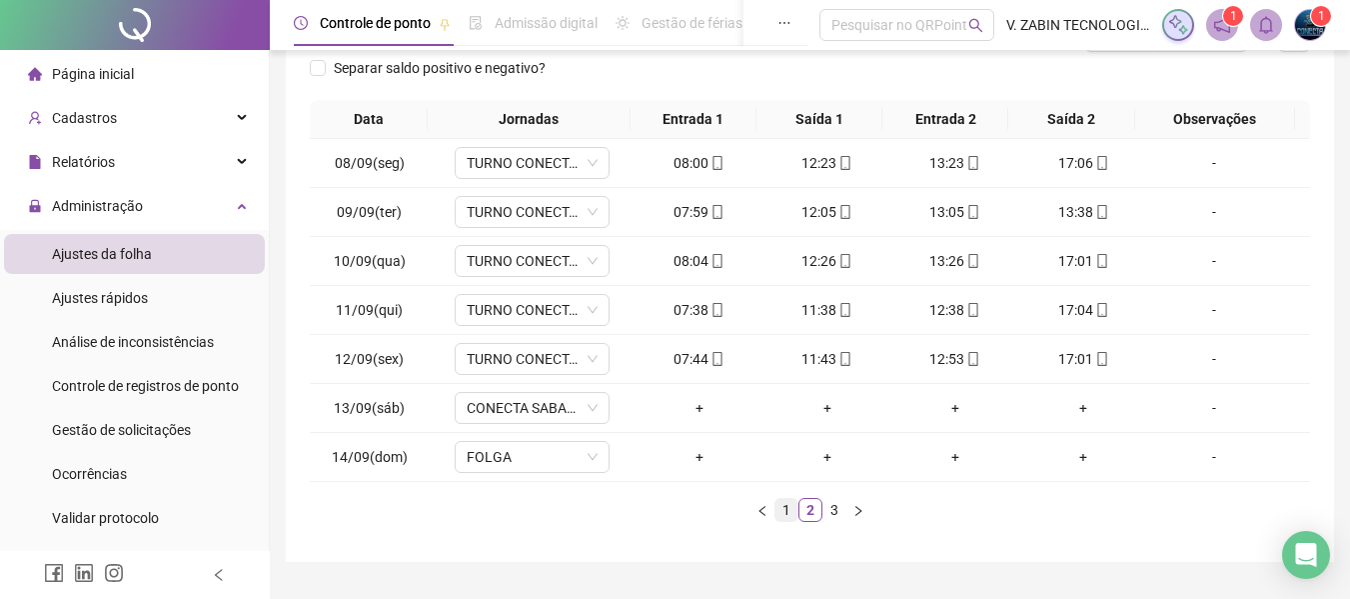
click at [787, 505] on link "1" at bounding box center [787, 510] width 22 height 22
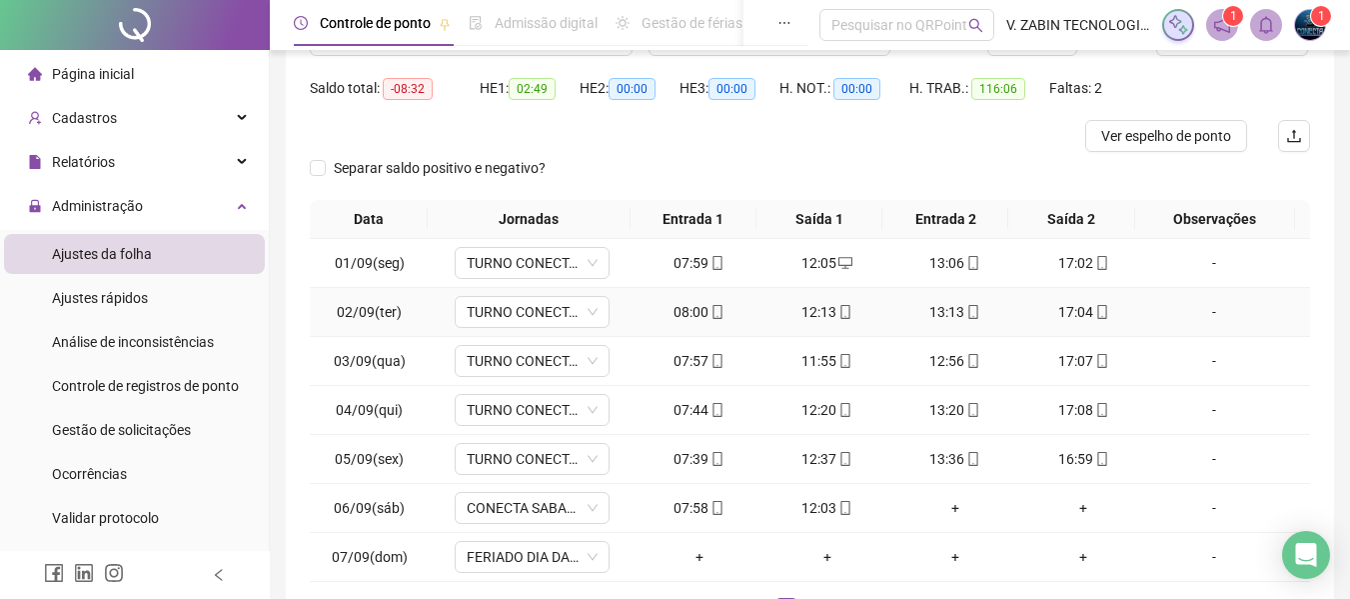
scroll to position [339, 0]
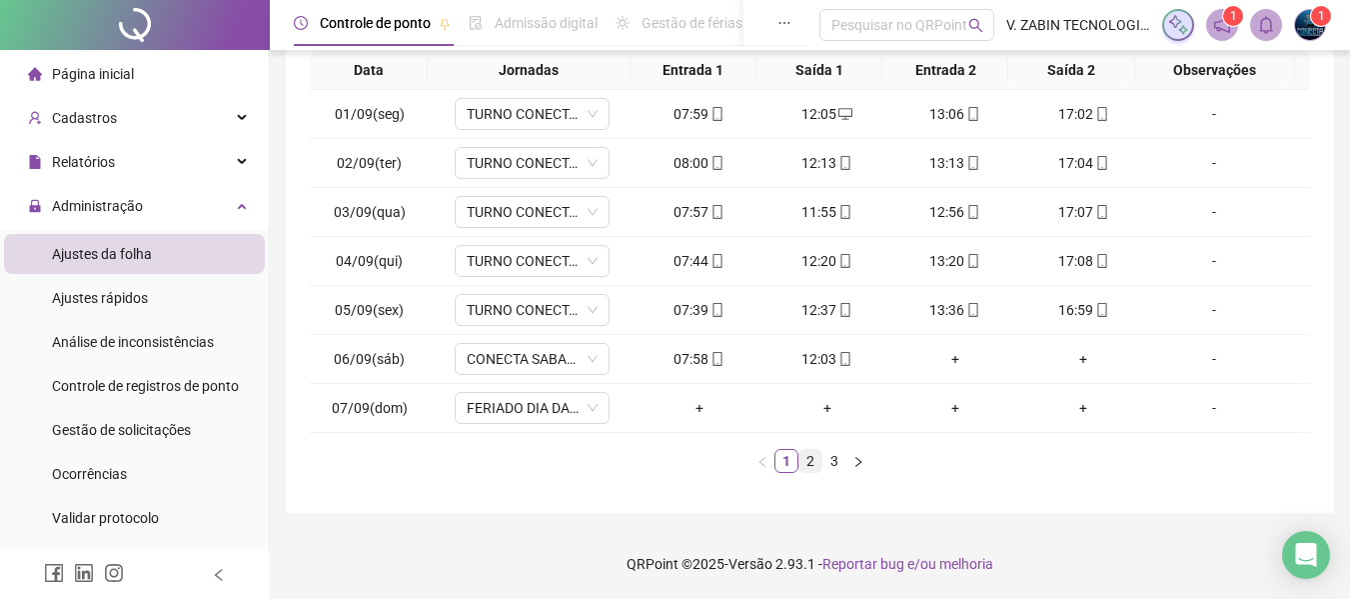
click at [814, 453] on link "2" at bounding box center [811, 461] width 22 height 22
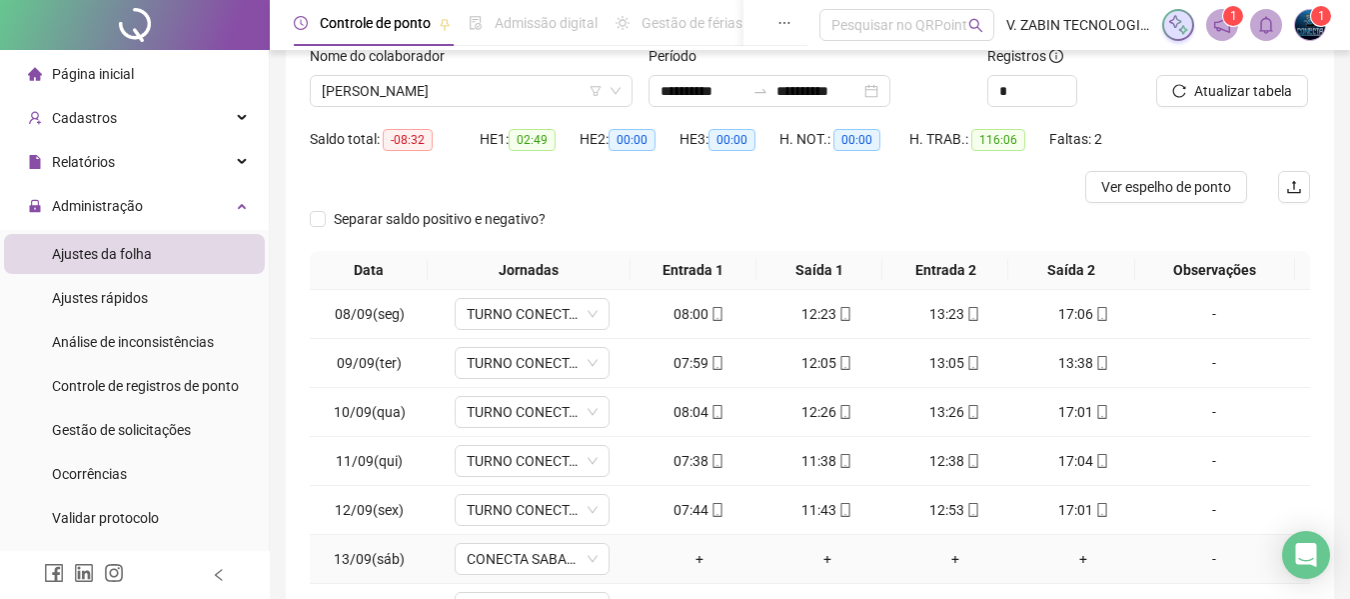
scroll to position [39, 0]
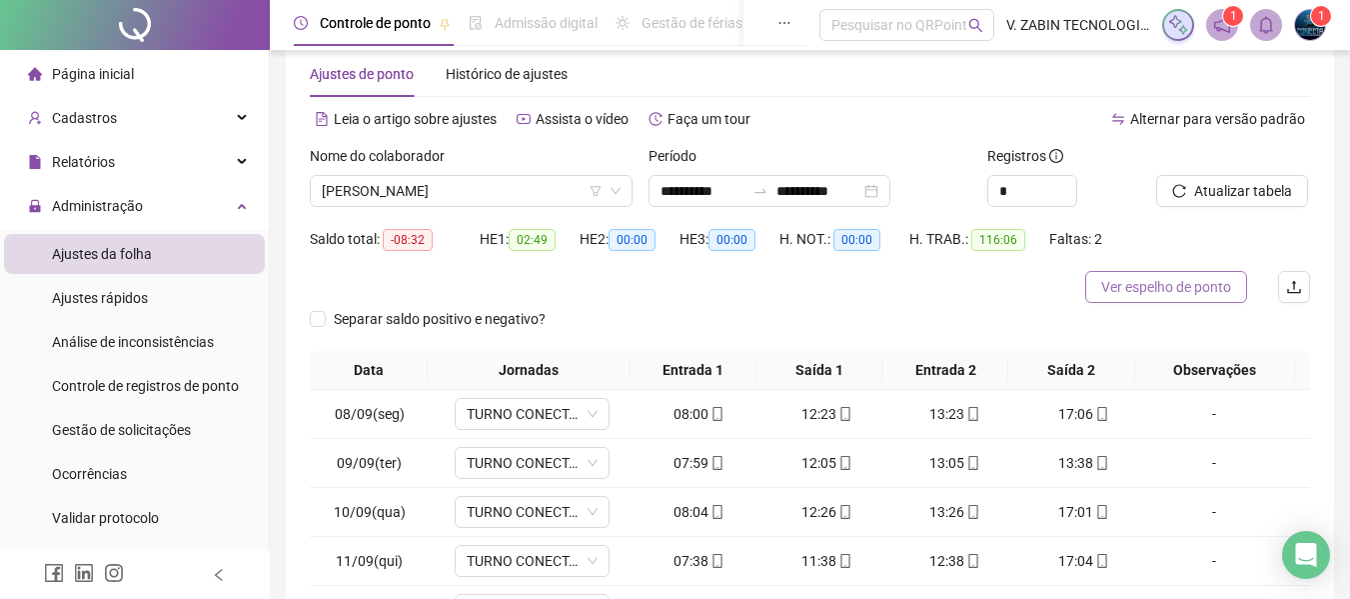
click at [1177, 289] on span "Ver espelho de ponto" at bounding box center [1166, 287] width 130 height 22
click at [481, 184] on span "LARISSA CRISTINA DOS SANTOS MACHADO" at bounding box center [471, 191] width 299 height 30
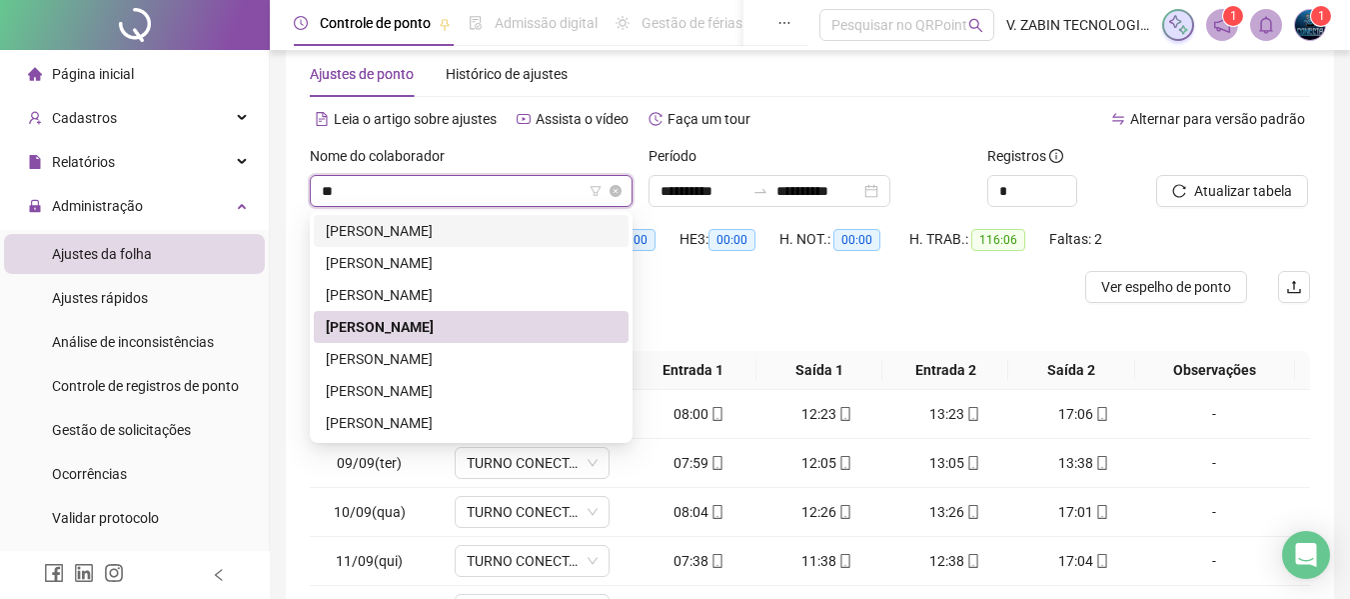
scroll to position [0, 0]
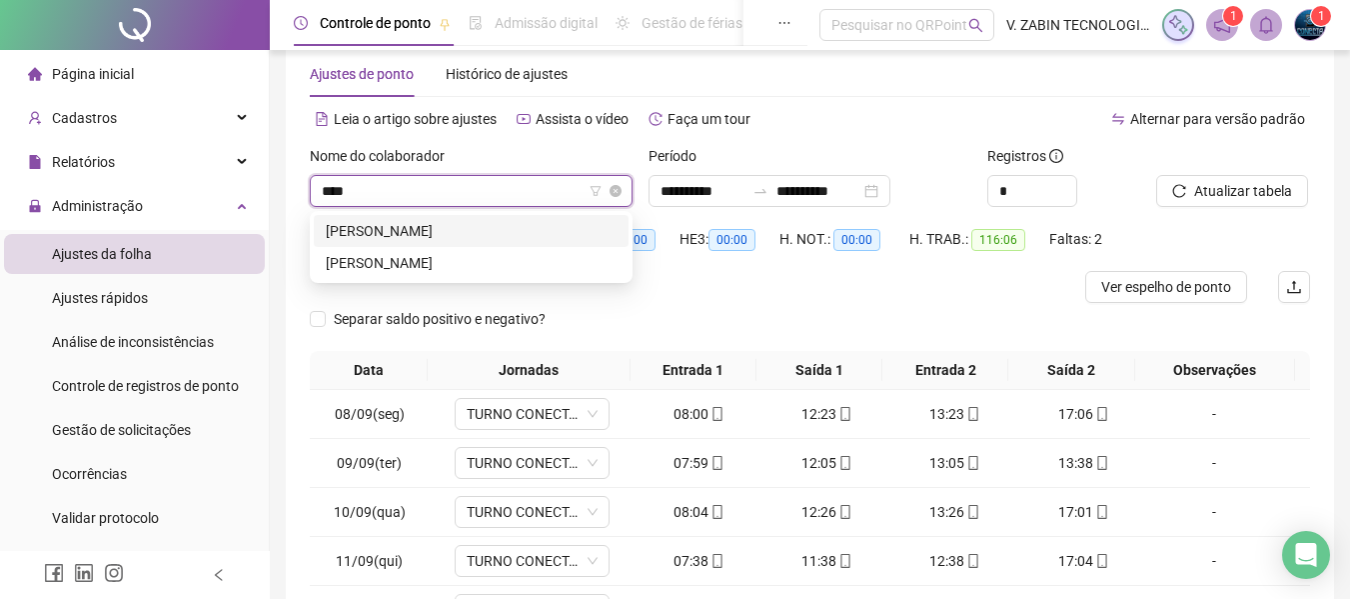
type input "*****"
click at [460, 234] on div "MARIO HENDRIGO ZAGUETTI" at bounding box center [471, 231] width 291 height 22
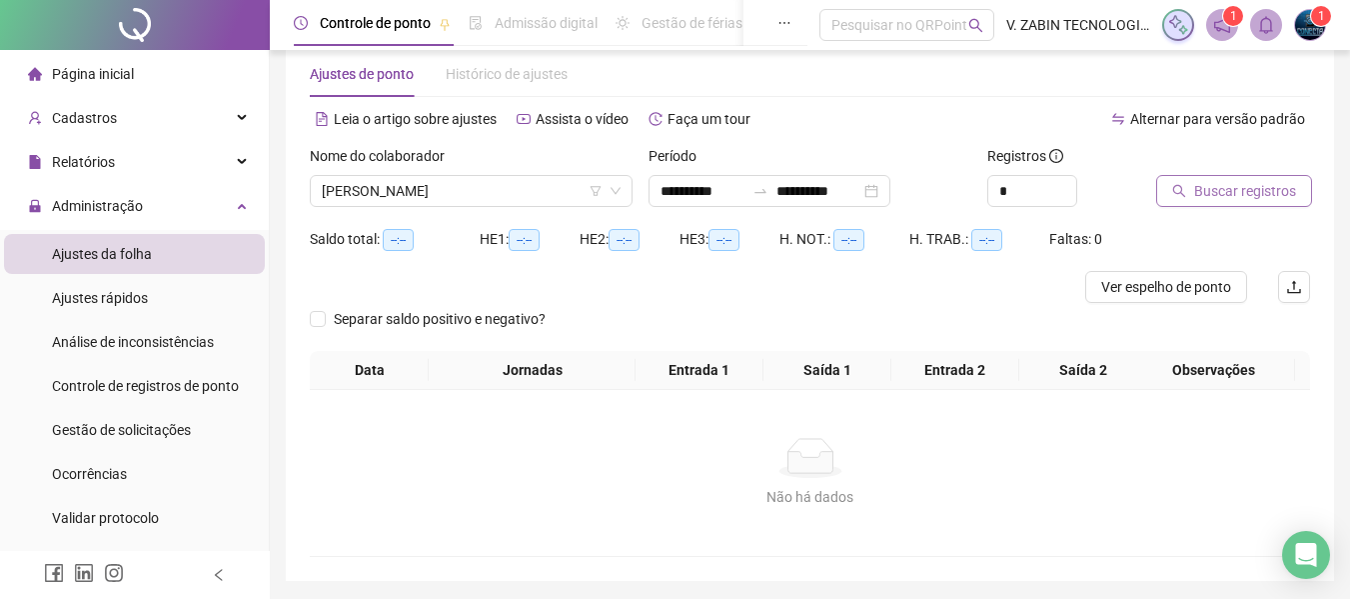
click at [1245, 198] on span "Buscar registros" at bounding box center [1245, 191] width 102 height 22
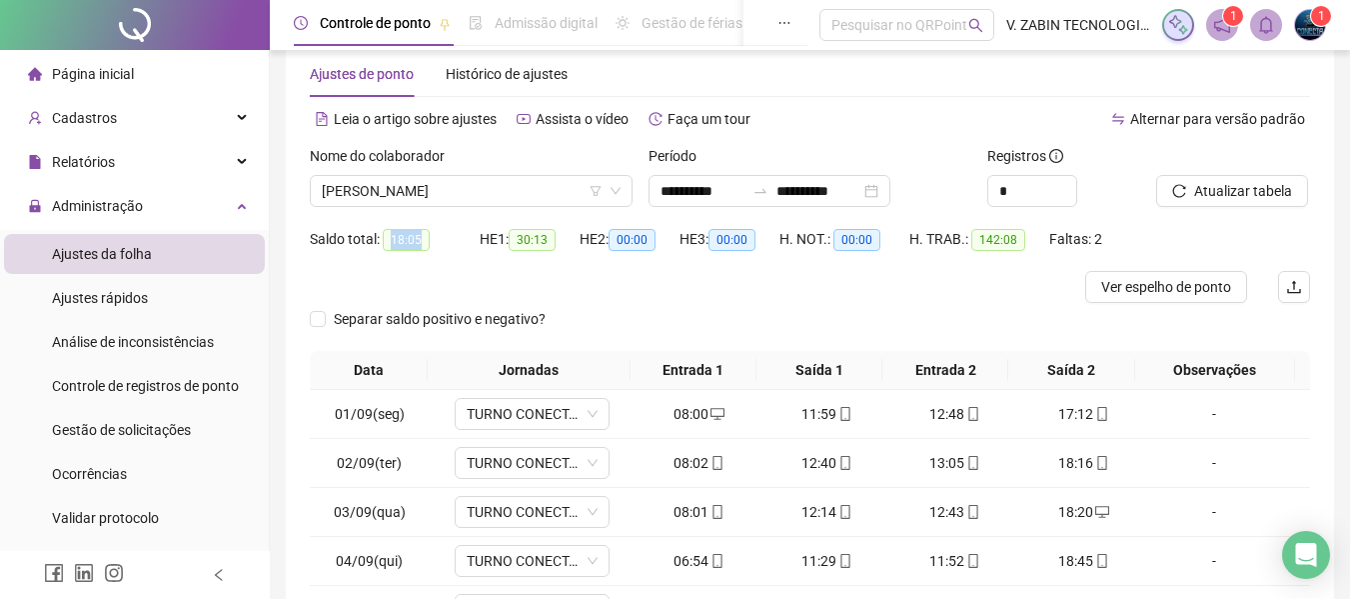
drag, startPoint x: 386, startPoint y: 243, endPoint x: 424, endPoint y: 243, distance: 38.0
click at [424, 243] on span "18:05" at bounding box center [406, 240] width 47 height 22
copy span "18:05"
click at [573, 194] on span "MARIO HENDRIGO ZAGUETTI" at bounding box center [471, 191] width 299 height 30
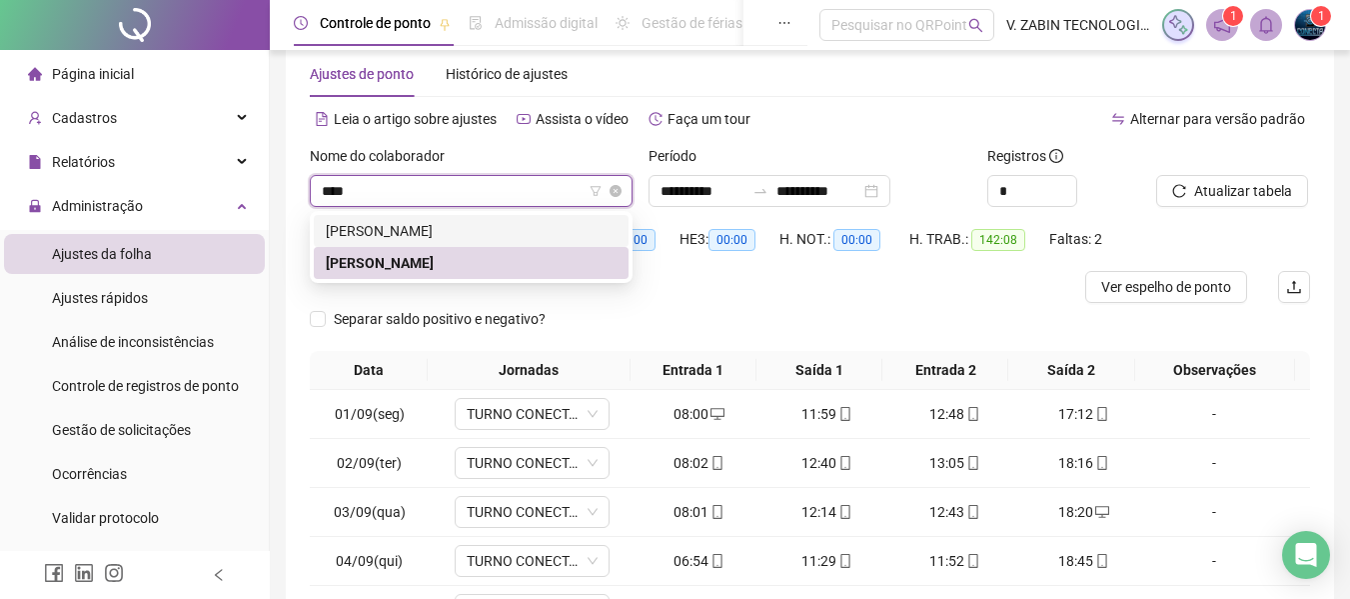
type input "*****"
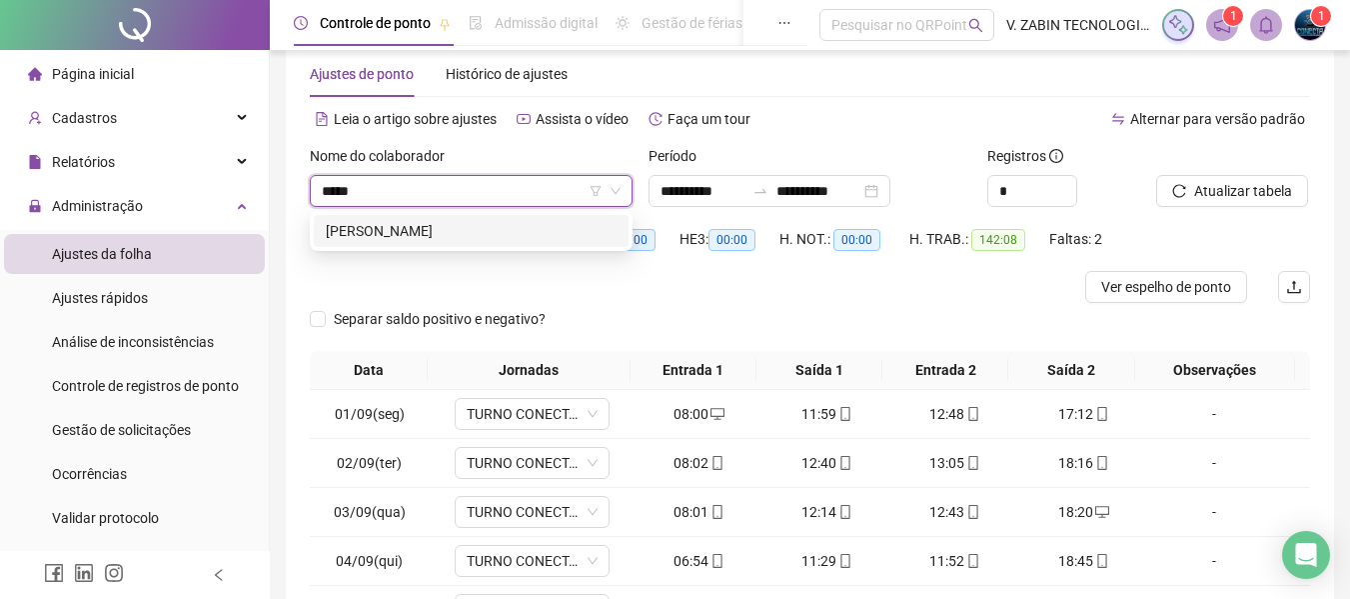
click at [528, 218] on div "MARIA CLARA ANTERO DOS SANTOS" at bounding box center [471, 231] width 315 height 32
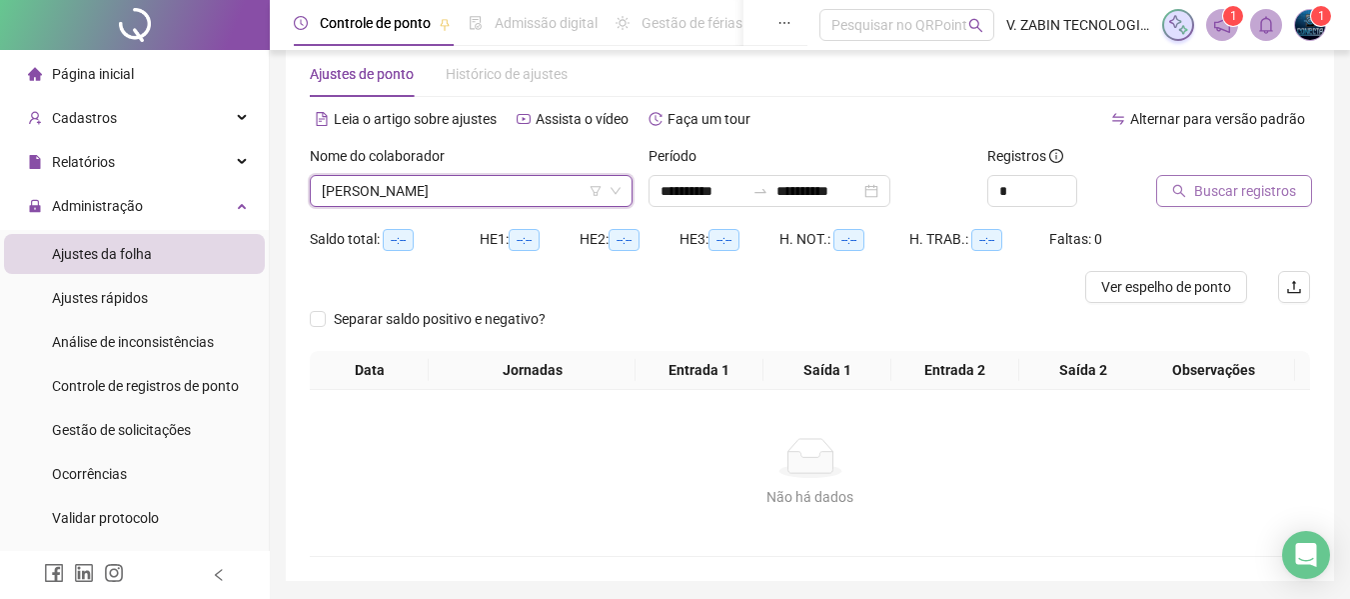
click at [1173, 195] on icon "search" at bounding box center [1179, 191] width 14 height 14
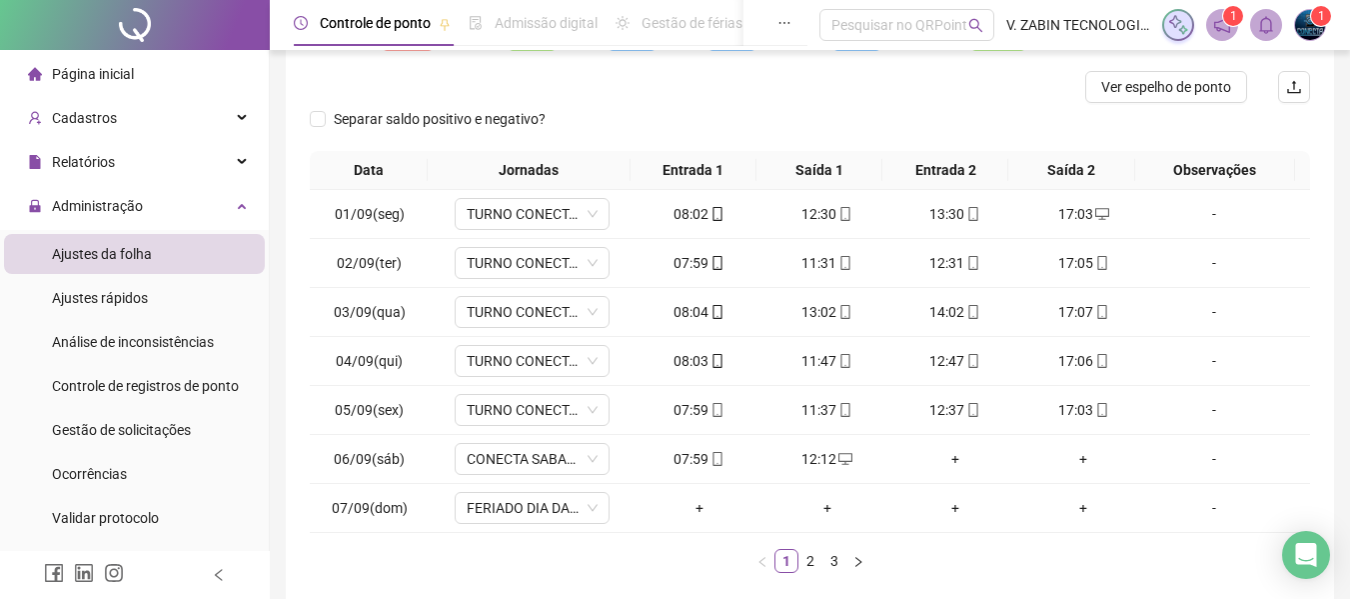
scroll to position [339, 0]
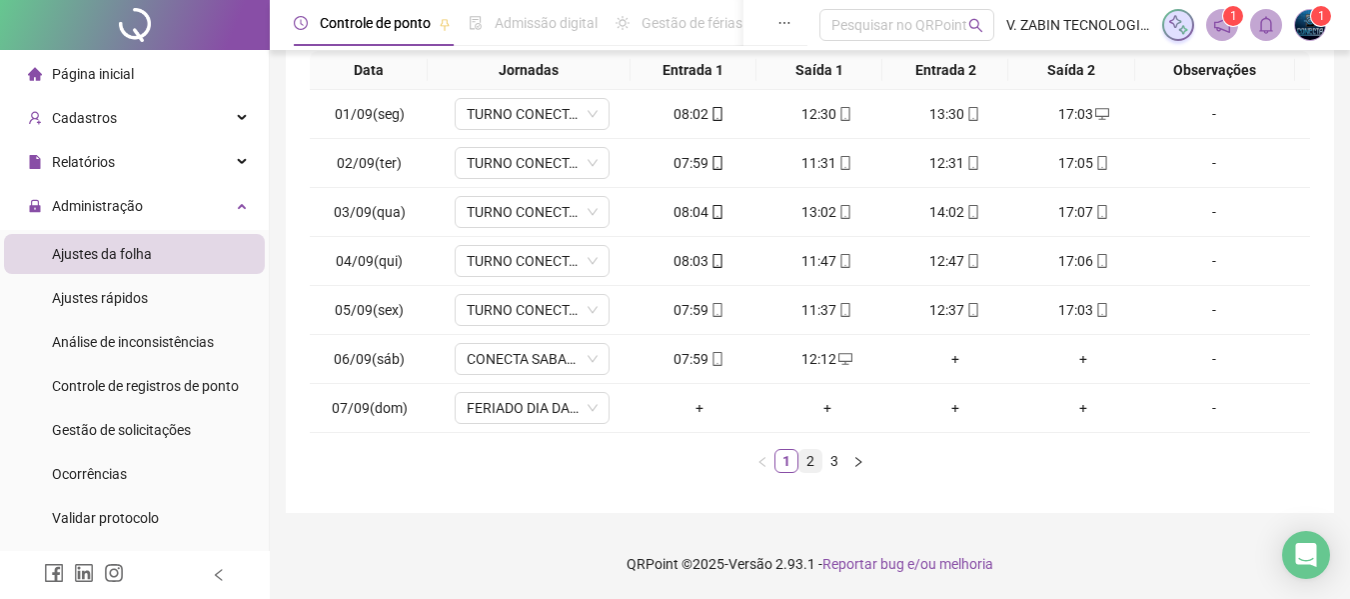
click at [814, 461] on link "2" at bounding box center [811, 461] width 22 height 22
click at [834, 461] on link "3" at bounding box center [835, 461] width 22 height 22
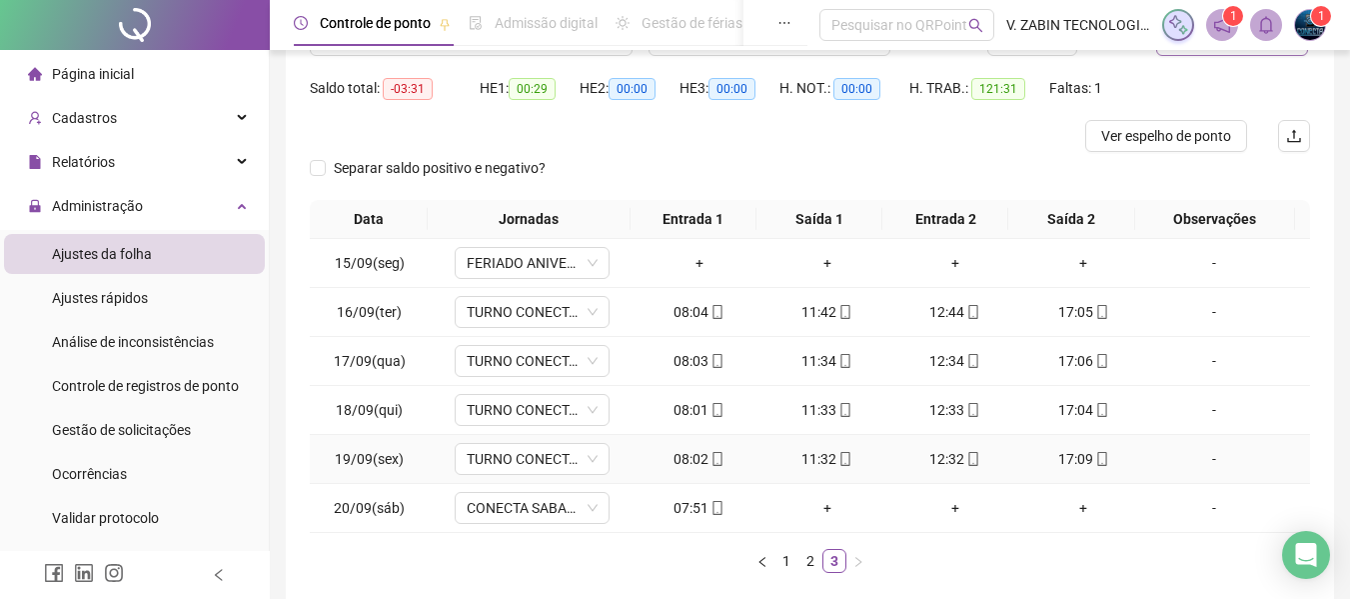
scroll to position [90, 0]
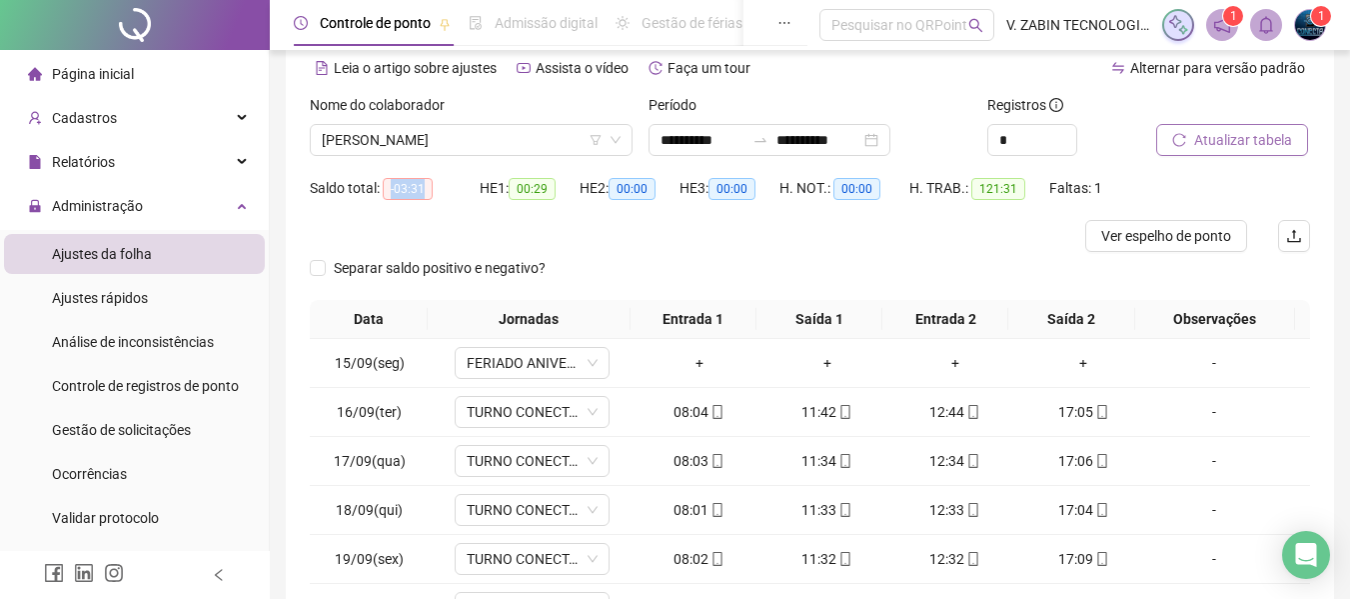
drag, startPoint x: 386, startPoint y: 187, endPoint x: 433, endPoint y: 198, distance: 48.2
click at [433, 198] on div "Saldo total: -03:31" at bounding box center [395, 188] width 170 height 23
copy span "-03:31"
click at [507, 155] on div "MARIA CLARA ANTERO DOS SANTOS" at bounding box center [471, 140] width 323 height 32
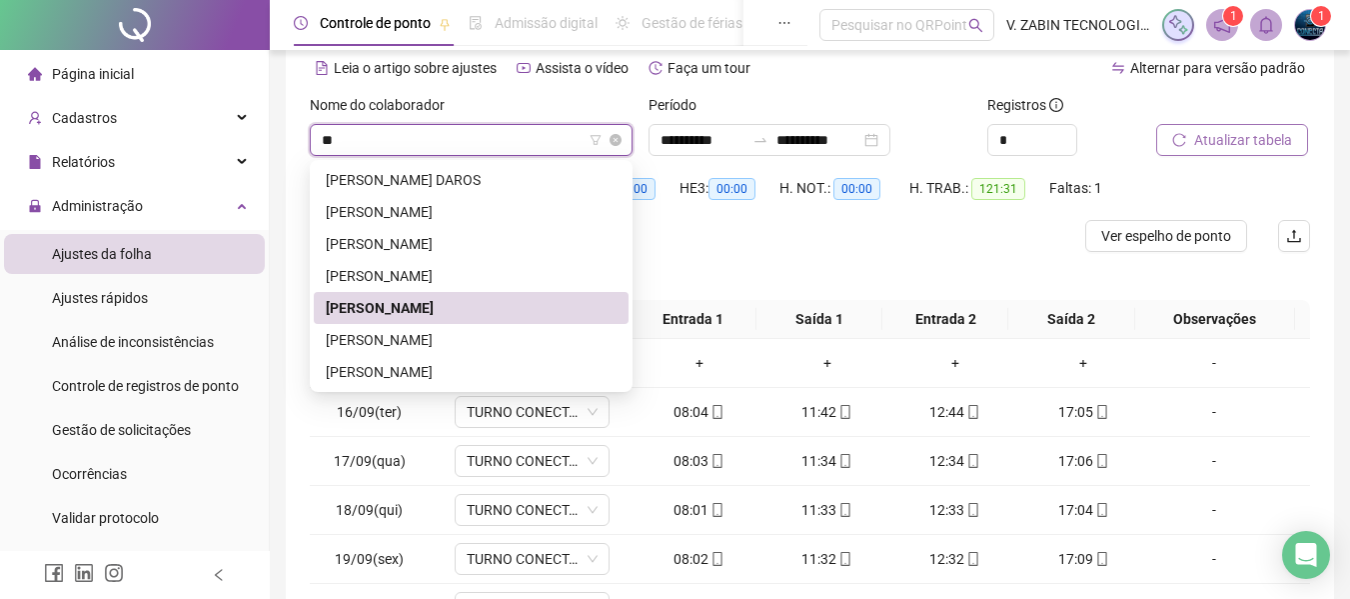
scroll to position [0, 0]
type input "***"
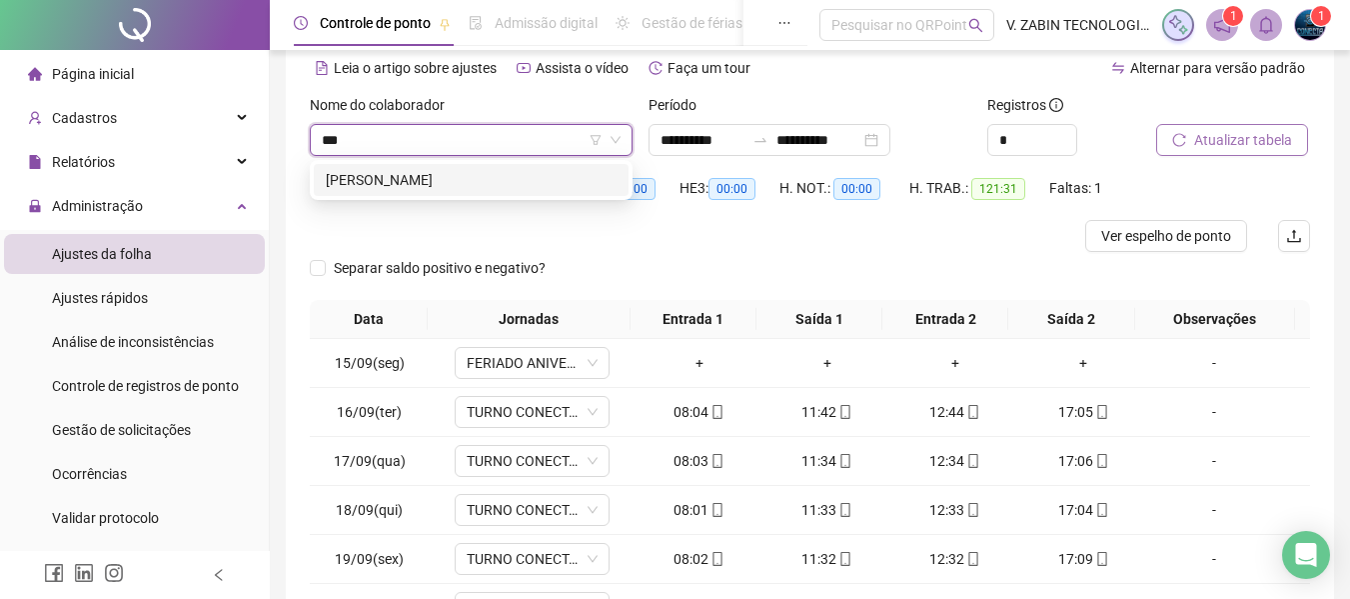
click at [516, 183] on div "ROMULO DA SILVA DIAS" at bounding box center [471, 180] width 291 height 22
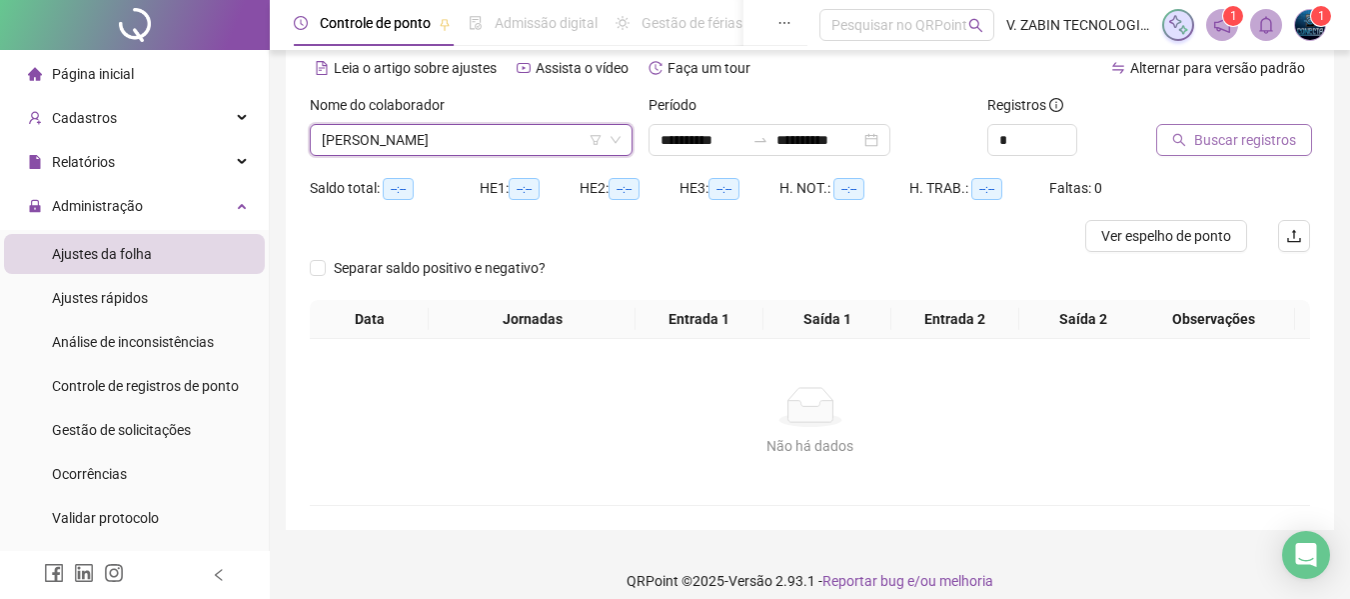
click at [1194, 142] on span "Buscar registros" at bounding box center [1245, 140] width 102 height 22
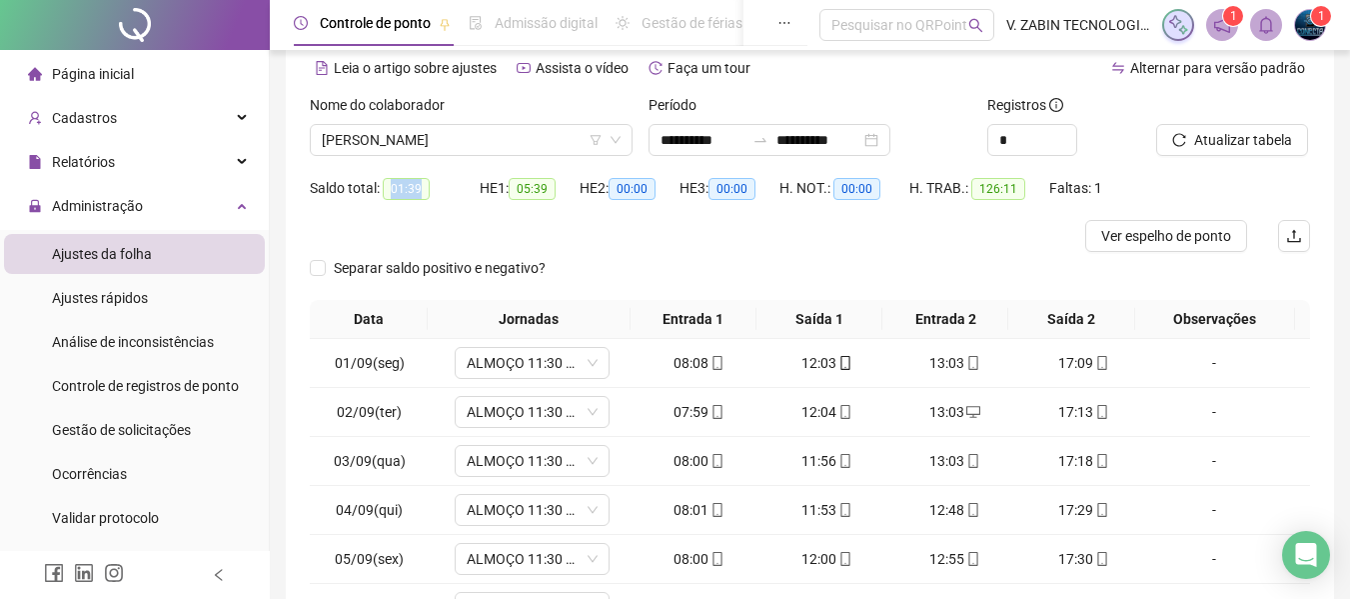
drag, startPoint x: 388, startPoint y: 192, endPoint x: 437, endPoint y: 201, distance: 49.8
click at [437, 201] on div "Saldo total: 01:39" at bounding box center [395, 188] width 170 height 32
copy span "01:39"
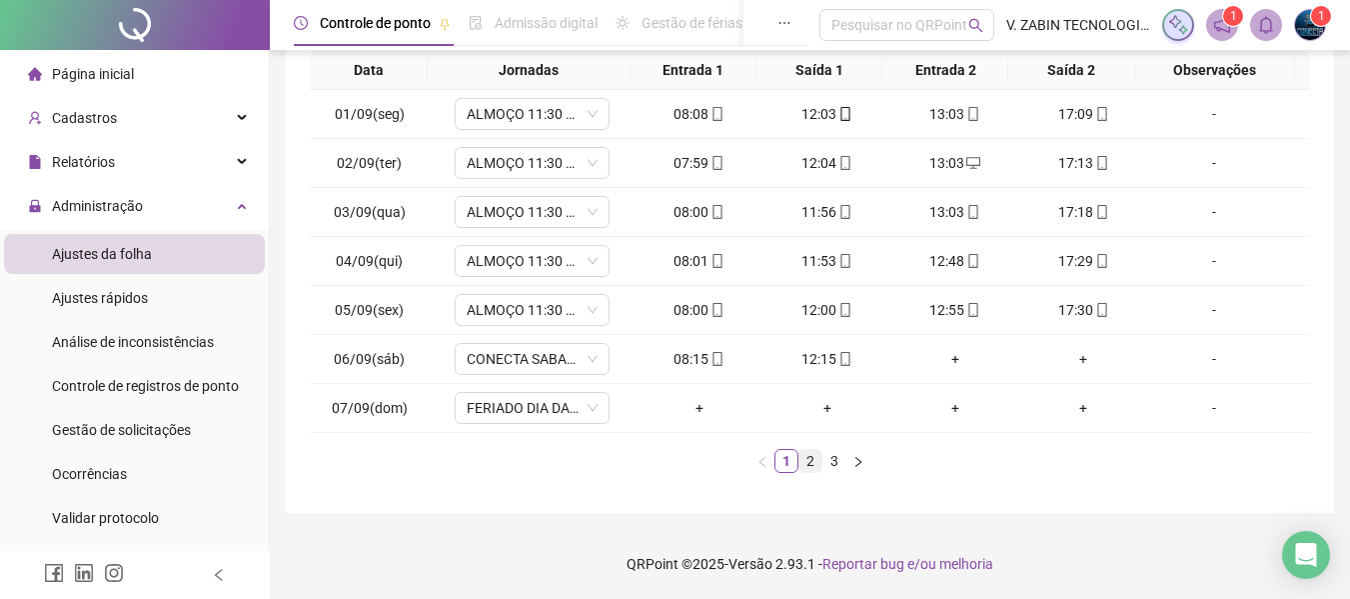
click at [800, 462] on link "2" at bounding box center [811, 461] width 22 height 22
click at [828, 466] on link "3" at bounding box center [835, 461] width 22 height 22
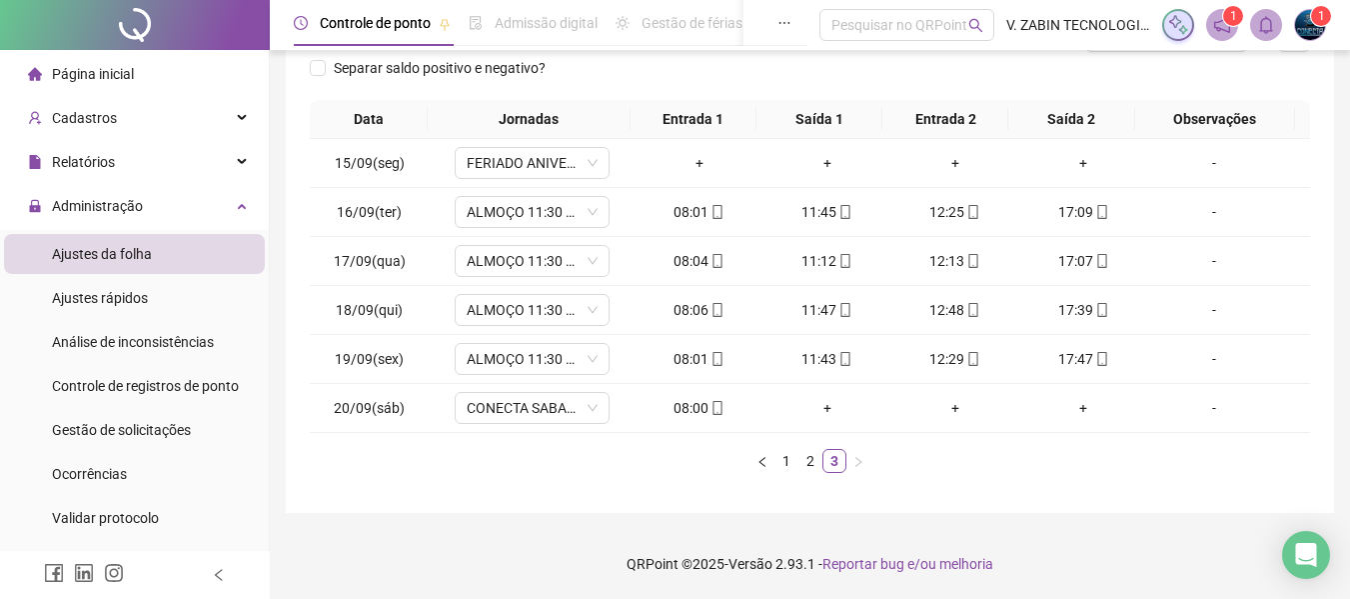
scroll to position [0, 0]
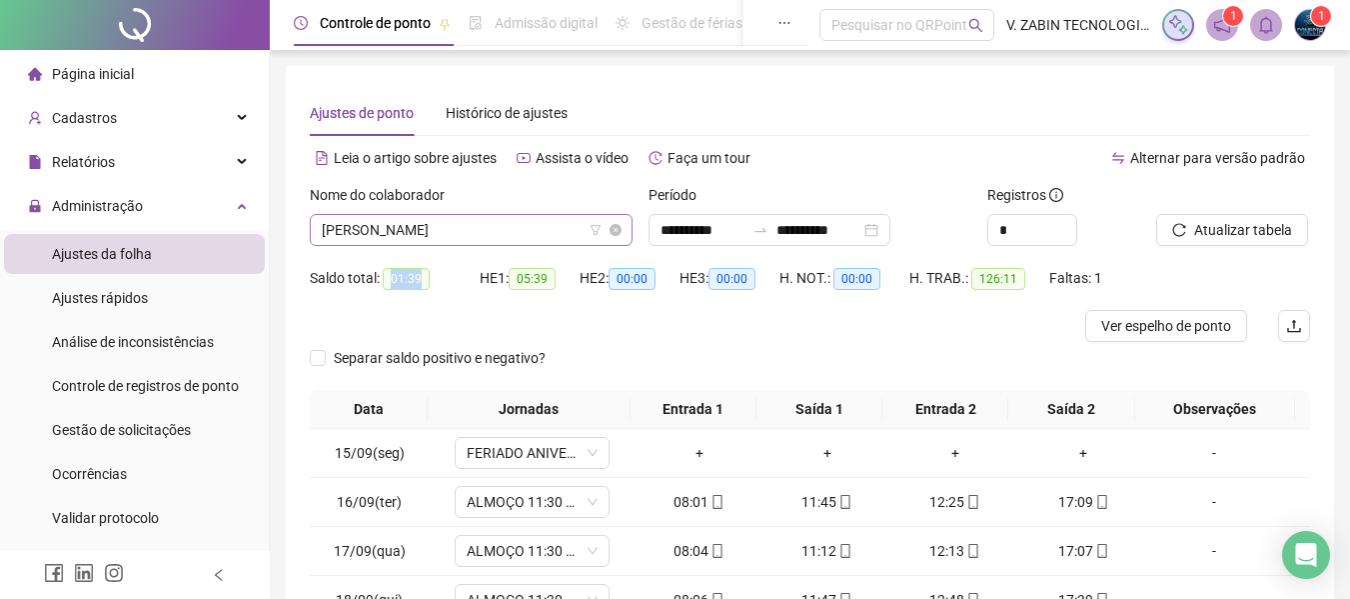
click at [487, 240] on span "ROMULO DA SILVA DIAS" at bounding box center [471, 230] width 299 height 30
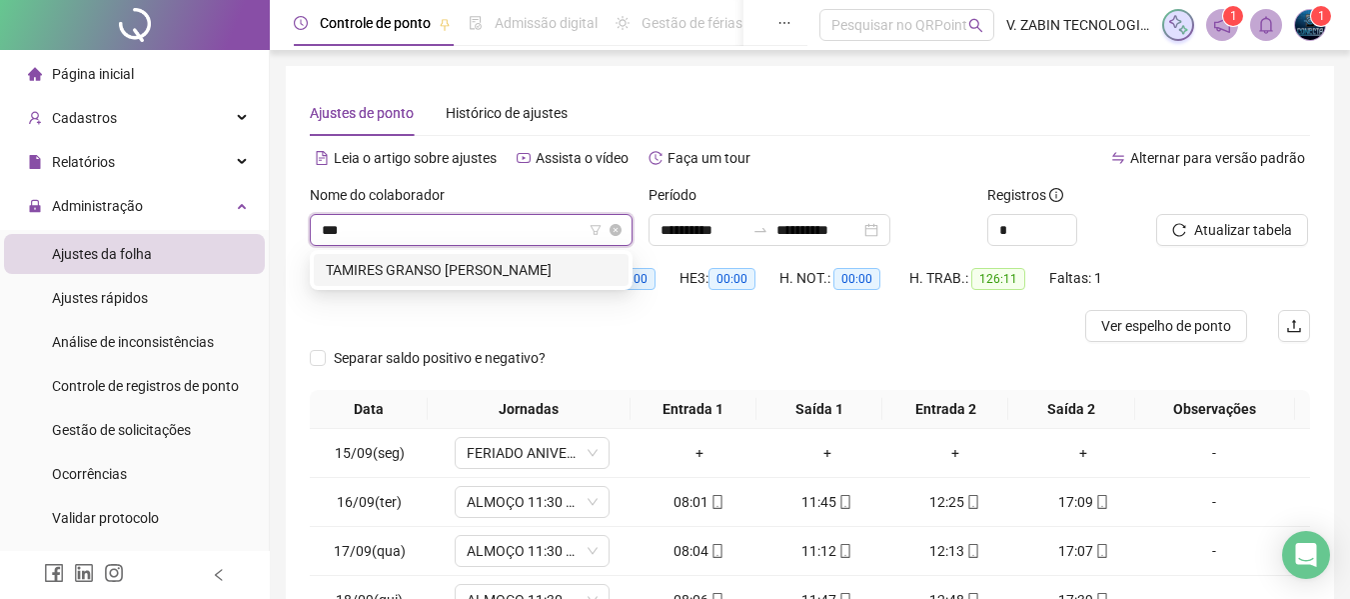
type input "****"
click at [494, 273] on div "TAMIRES GRANSO RISSO MOREIRA" at bounding box center [471, 270] width 291 height 22
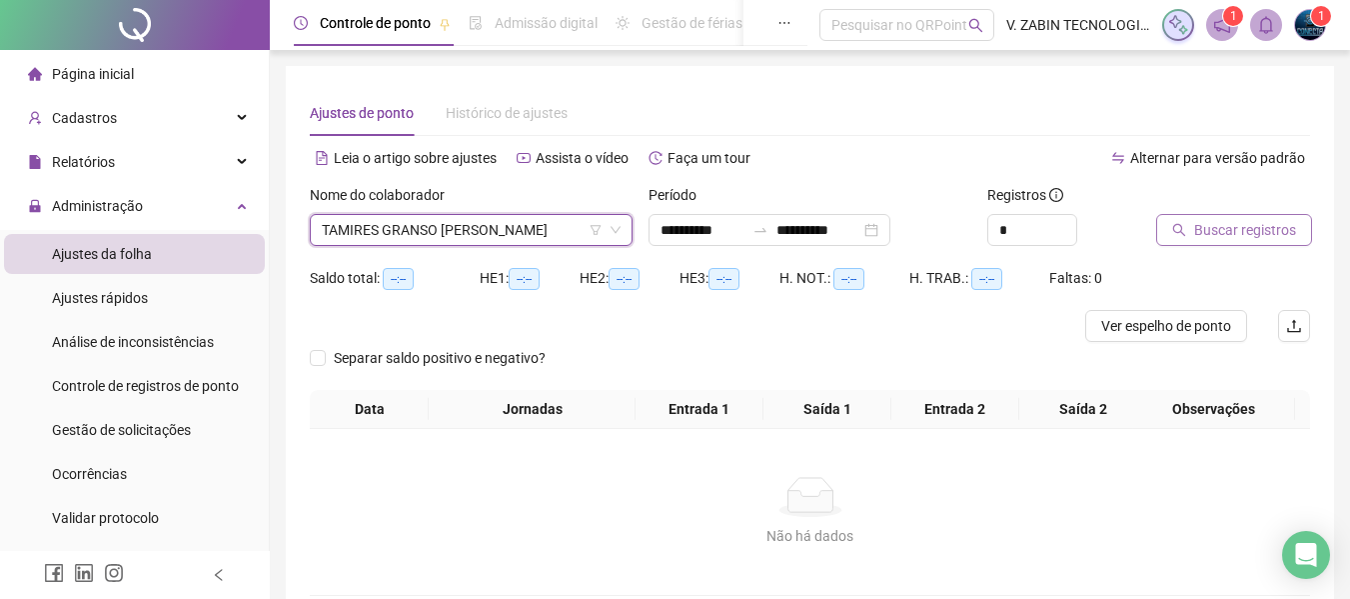
click at [1223, 230] on span "Buscar registros" at bounding box center [1245, 230] width 102 height 22
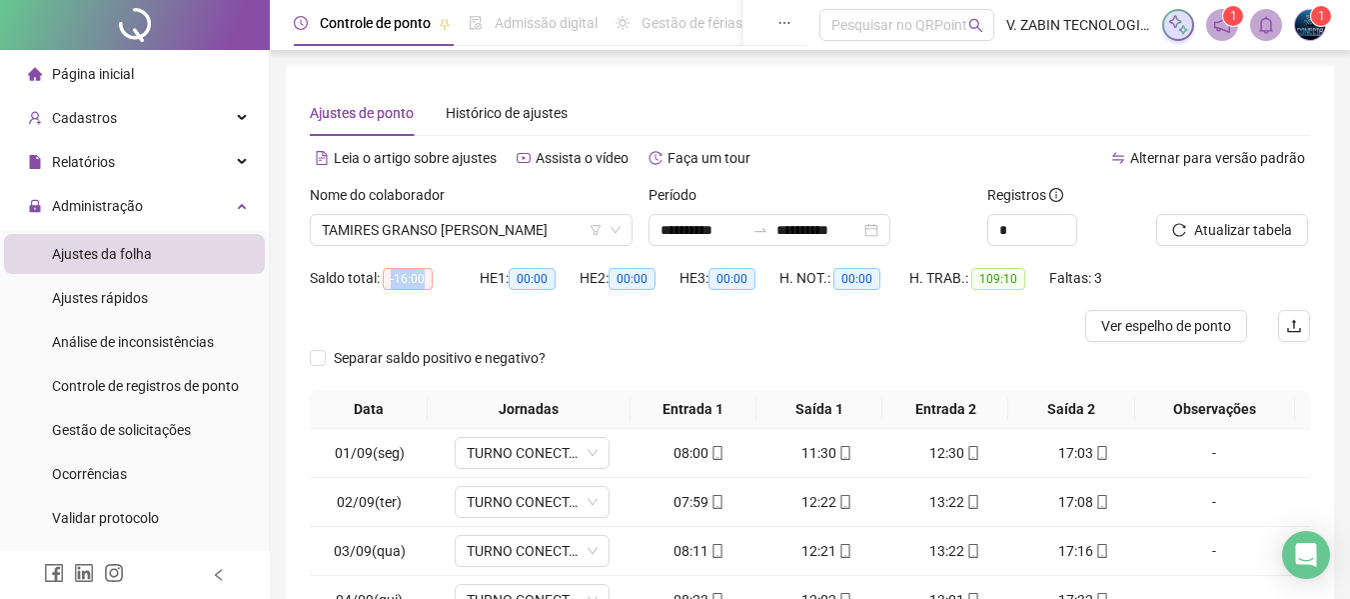
drag, startPoint x: 391, startPoint y: 280, endPoint x: 439, endPoint y: 283, distance: 48.1
click at [439, 283] on div "Saldo total: -16:00" at bounding box center [395, 278] width 170 height 23
copy span "-16:00"
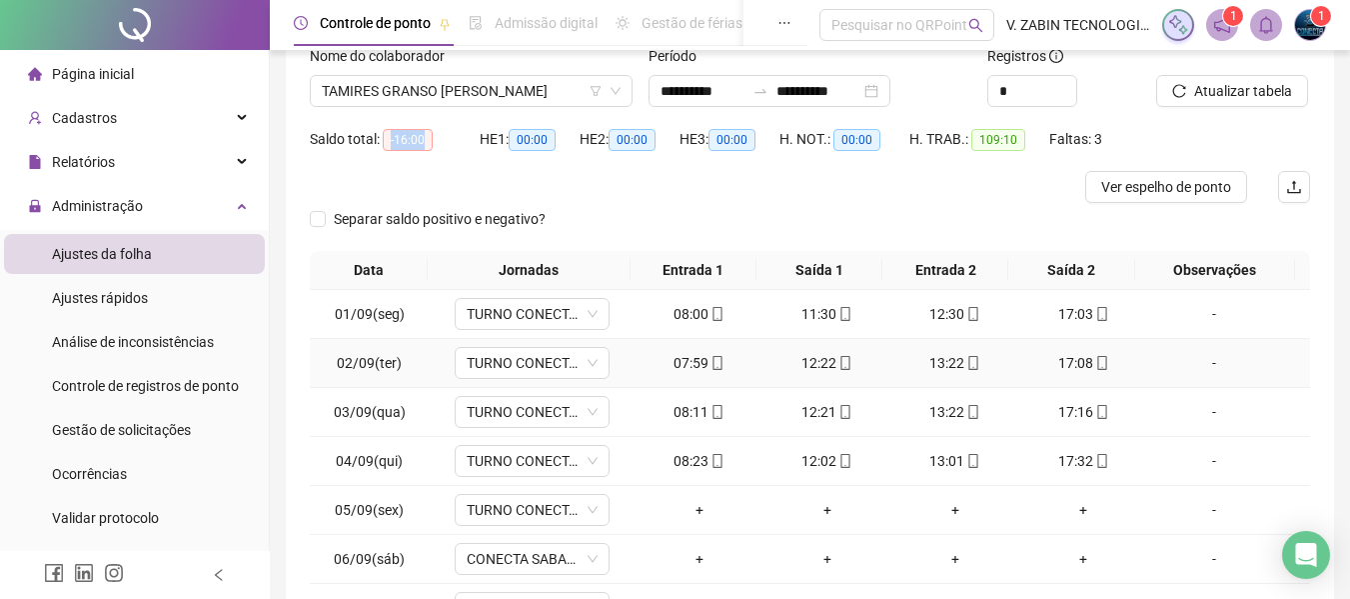
scroll to position [339, 0]
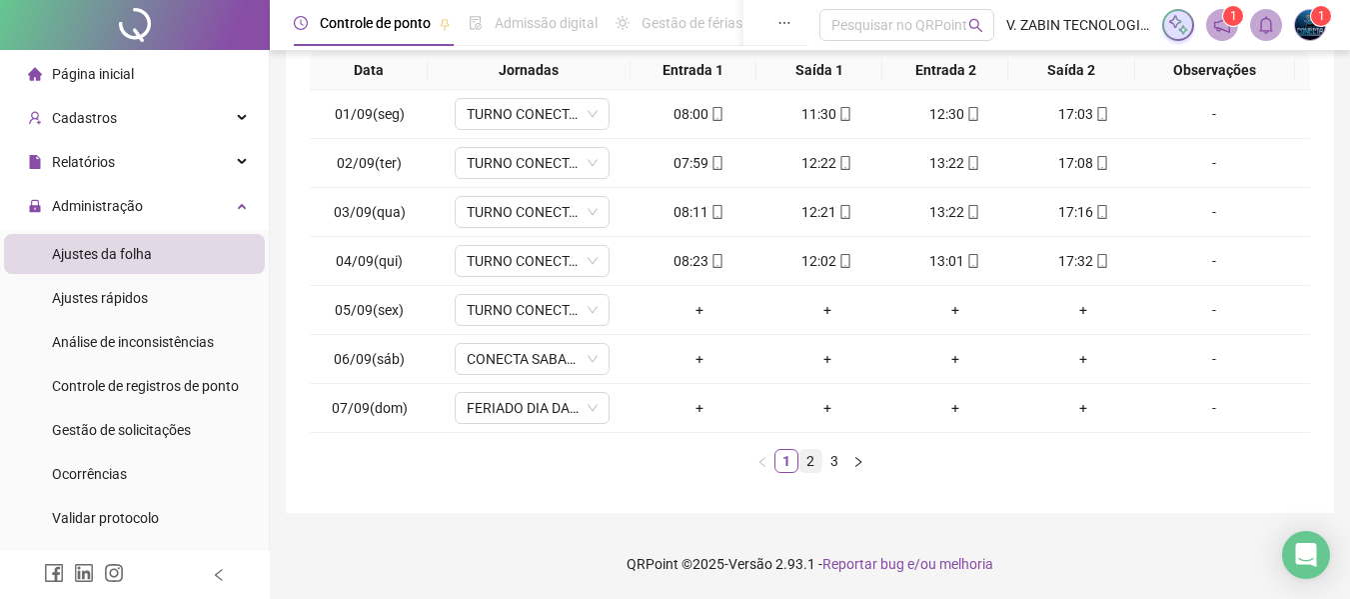
click at [805, 466] on link "2" at bounding box center [811, 461] width 22 height 22
click at [830, 466] on link "3" at bounding box center [835, 461] width 22 height 22
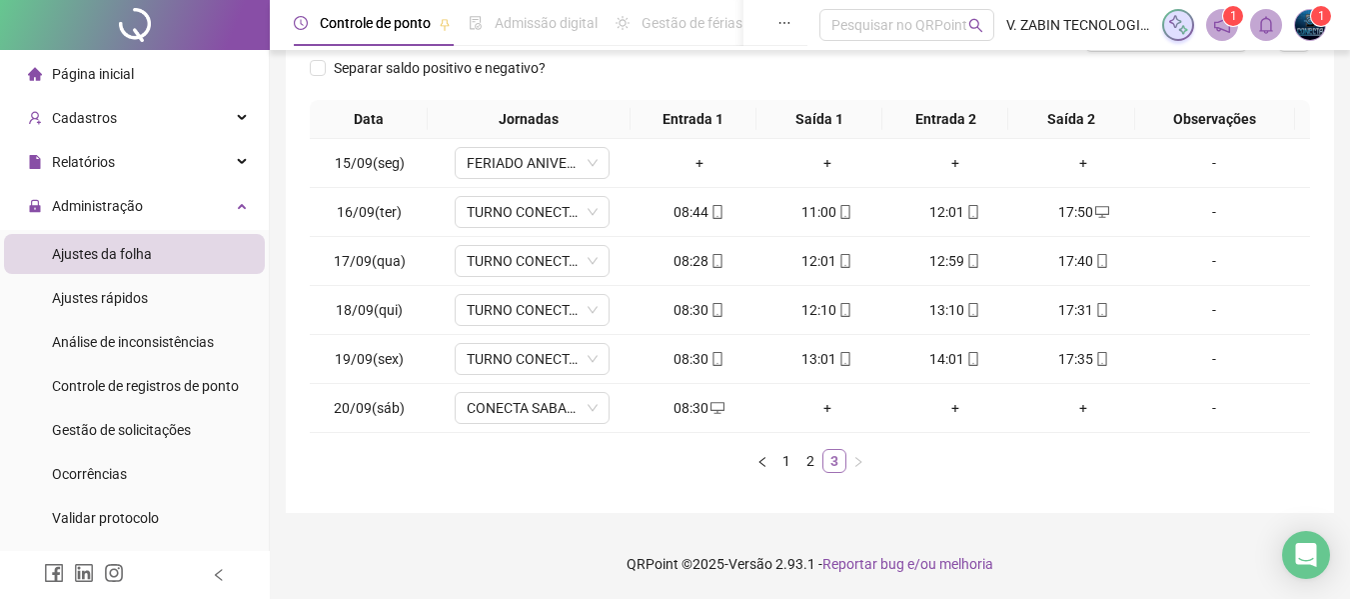
scroll to position [290, 0]
click at [780, 460] on link "1" at bounding box center [787, 461] width 22 height 22
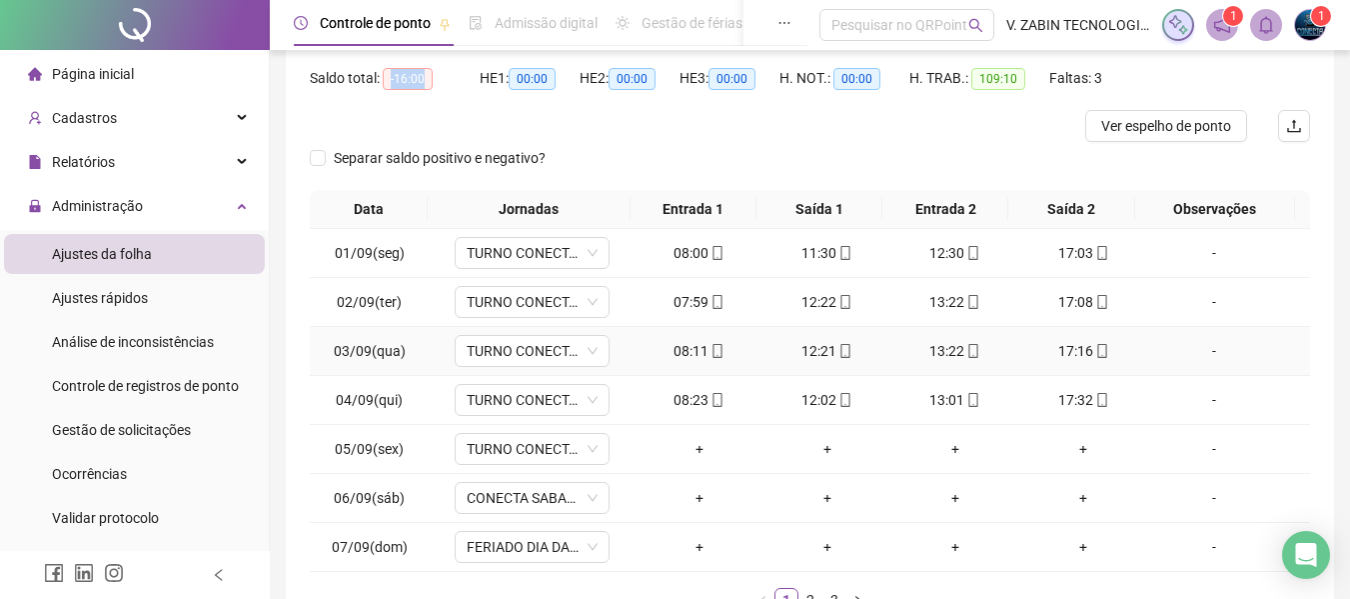
scroll to position [300, 0]
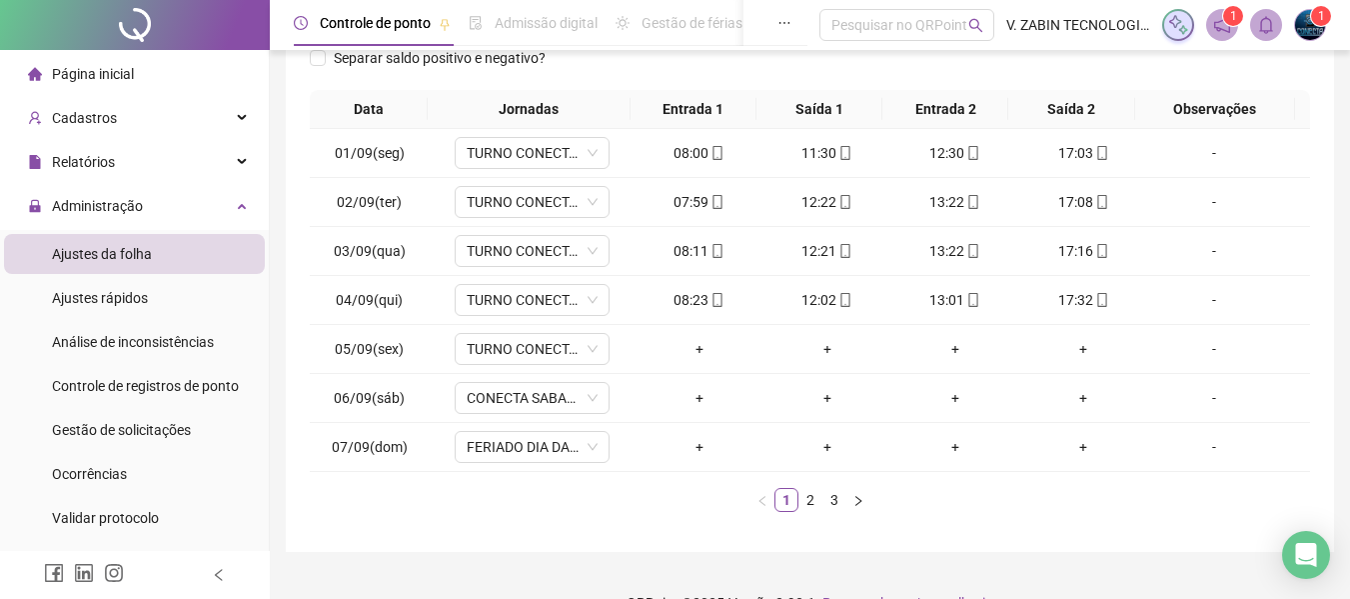
click at [992, 516] on div "Data Jornadas Entrada 1 Saída 1 Entrada 2 Saída 2 Observações 01/09(seg) TURNO …" at bounding box center [810, 309] width 1000 height 438
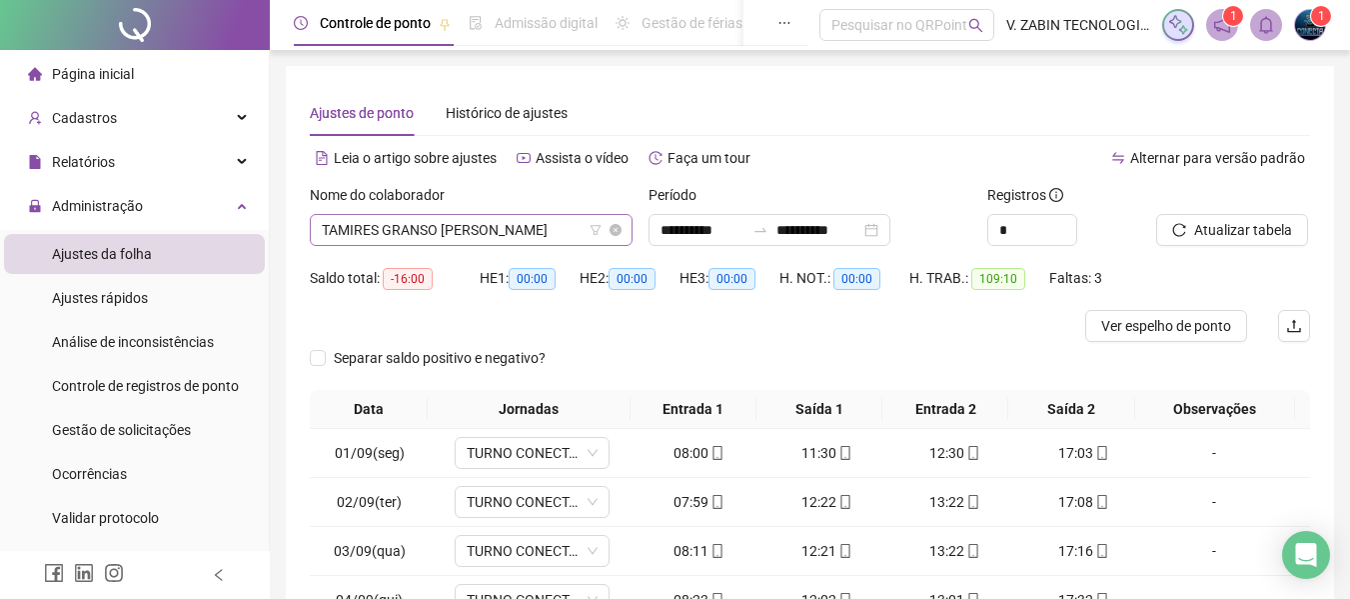
click at [389, 236] on span "TAMIRES GRANSO RISSO MOREIRA" at bounding box center [471, 230] width 299 height 30
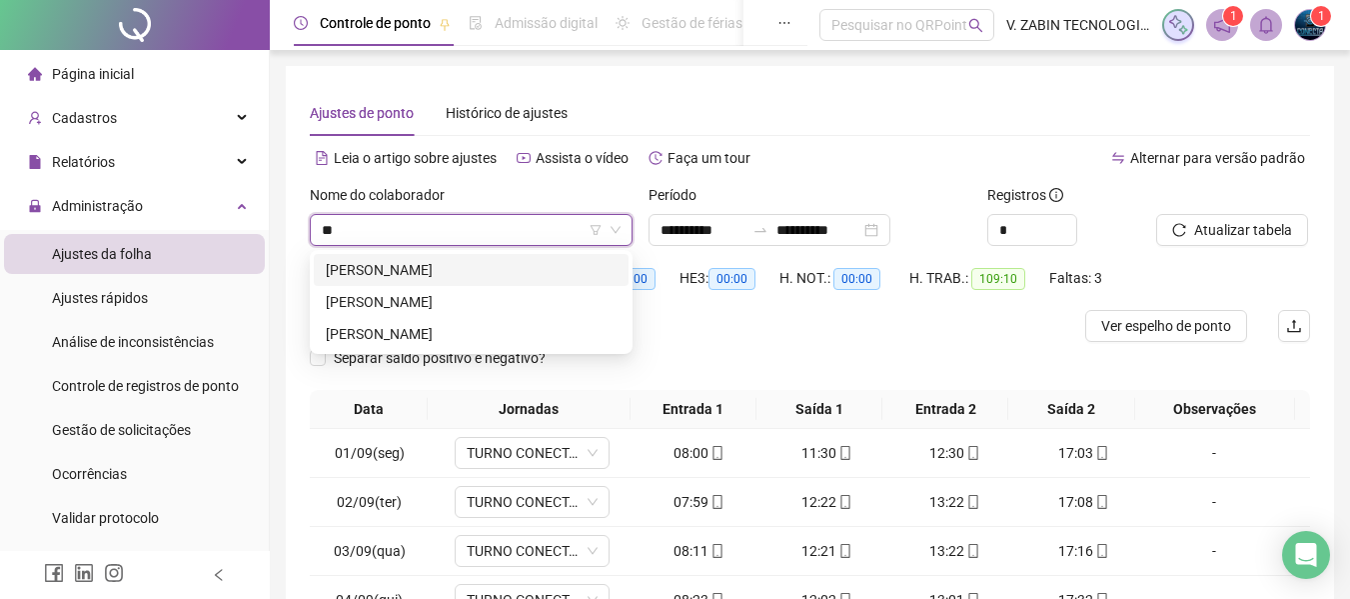
type input "**"
click at [394, 253] on div "300720 257750 ALINE CRISTINA SEGATELLI SILVA JOÃO VICTOR GONÇALVES DA SILVA JUL…" at bounding box center [471, 302] width 323 height 104
click at [532, 262] on div "ALINE CRISTINA SEGATELLI SILVA" at bounding box center [471, 270] width 291 height 22
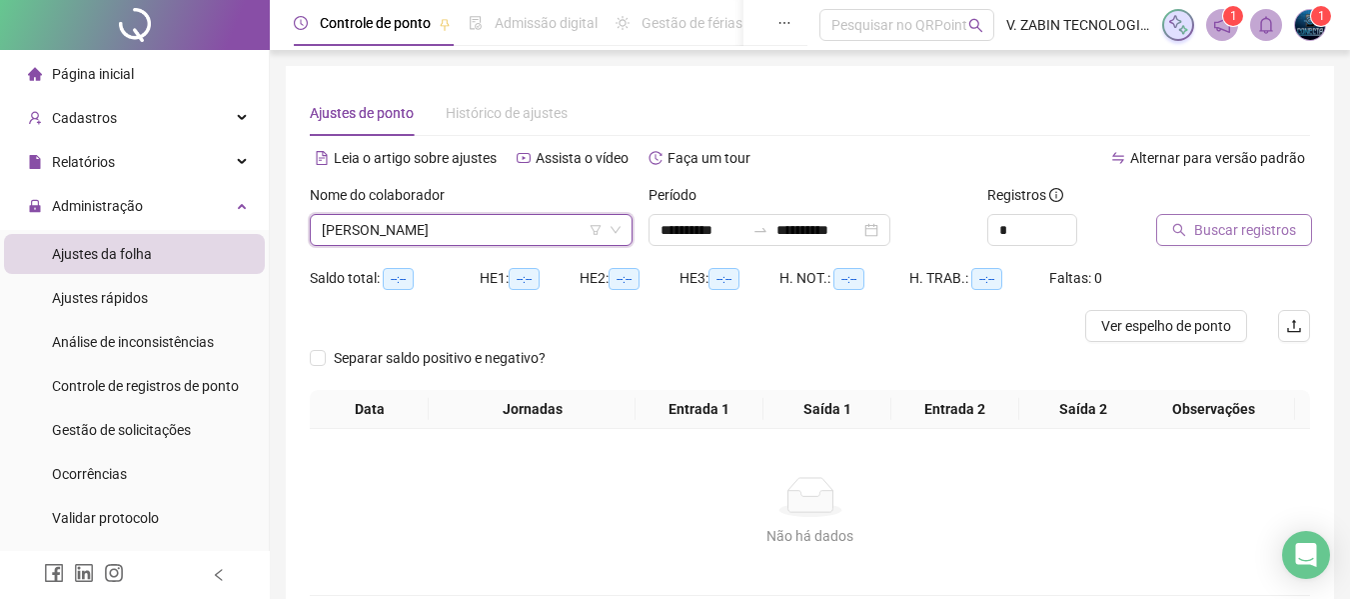
click at [1243, 215] on button "Buscar registros" at bounding box center [1234, 230] width 156 height 32
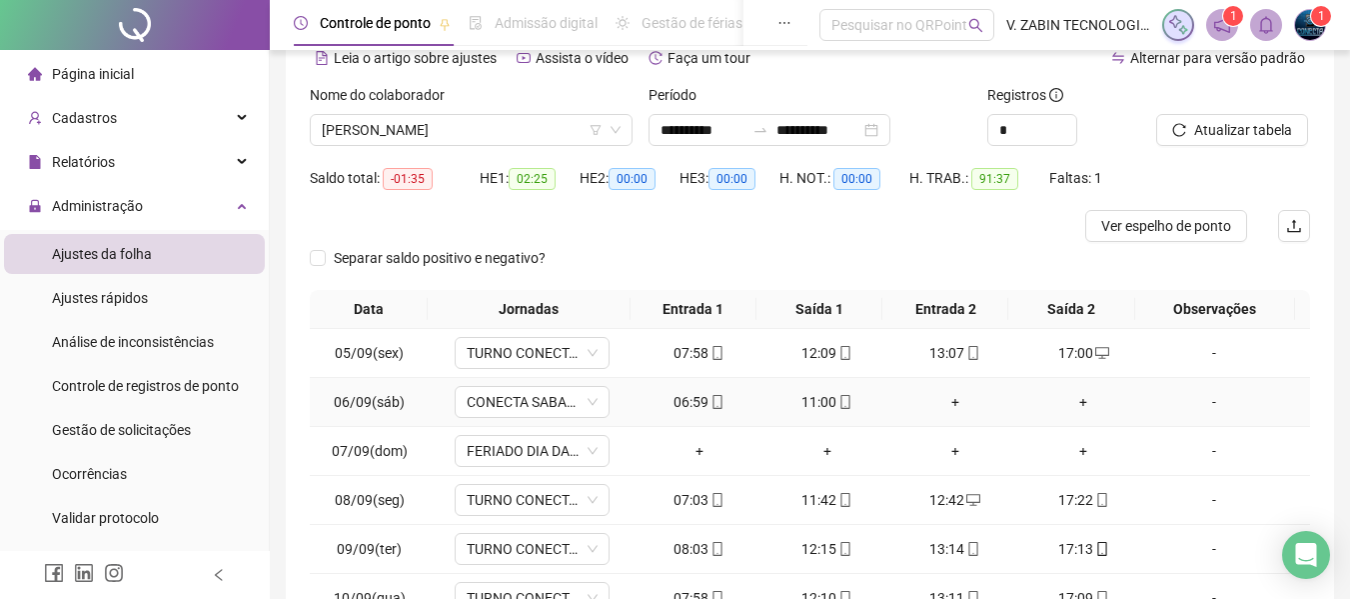
scroll to position [300, 0]
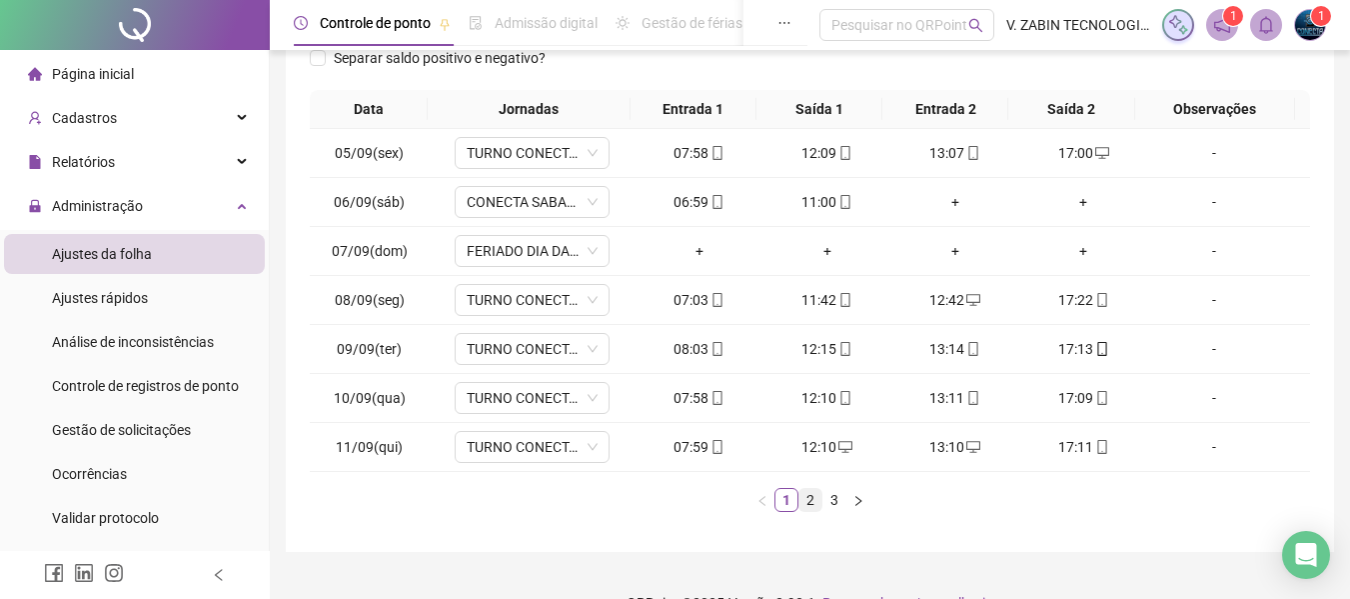
click at [811, 492] on link "2" at bounding box center [811, 500] width 22 height 22
click at [824, 497] on link "3" at bounding box center [835, 500] width 22 height 22
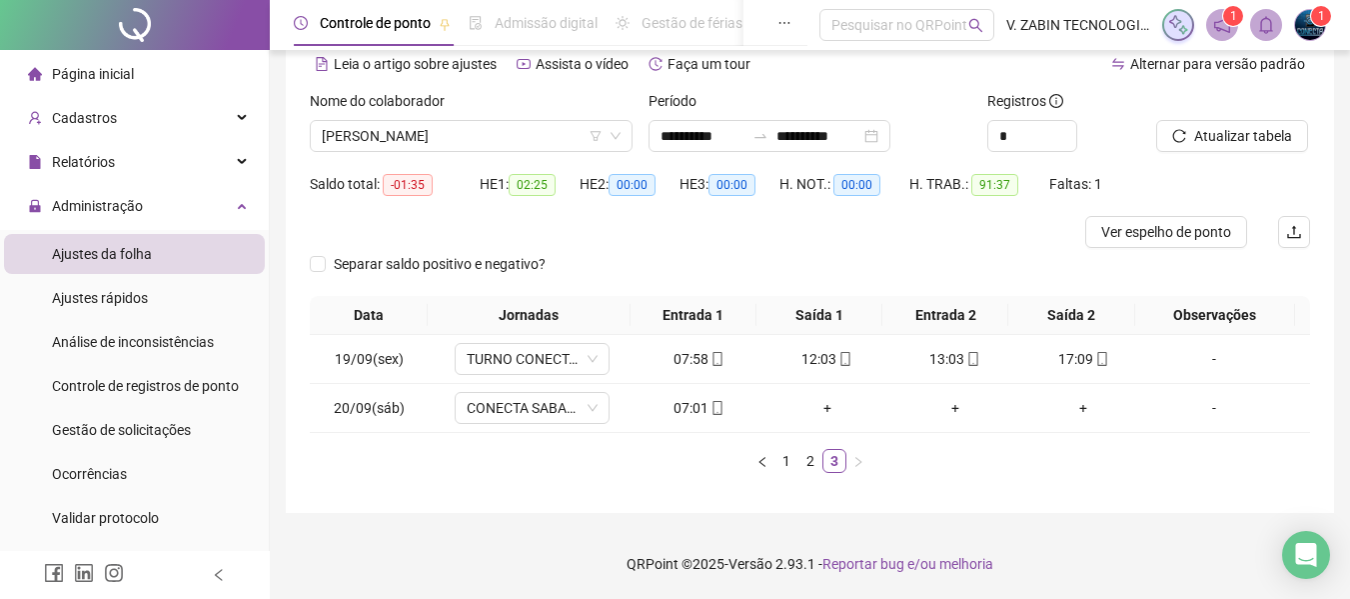
scroll to position [94, 0]
click at [1208, 243] on button "Ver espelho de ponto" at bounding box center [1166, 232] width 162 height 32
drag, startPoint x: 387, startPoint y: 182, endPoint x: 429, endPoint y: 185, distance: 42.1
click at [429, 185] on span "-01:35" at bounding box center [408, 185] width 50 height 22
click at [680, 279] on div "Separar saldo positivo e negativo?" at bounding box center [810, 272] width 1000 height 48
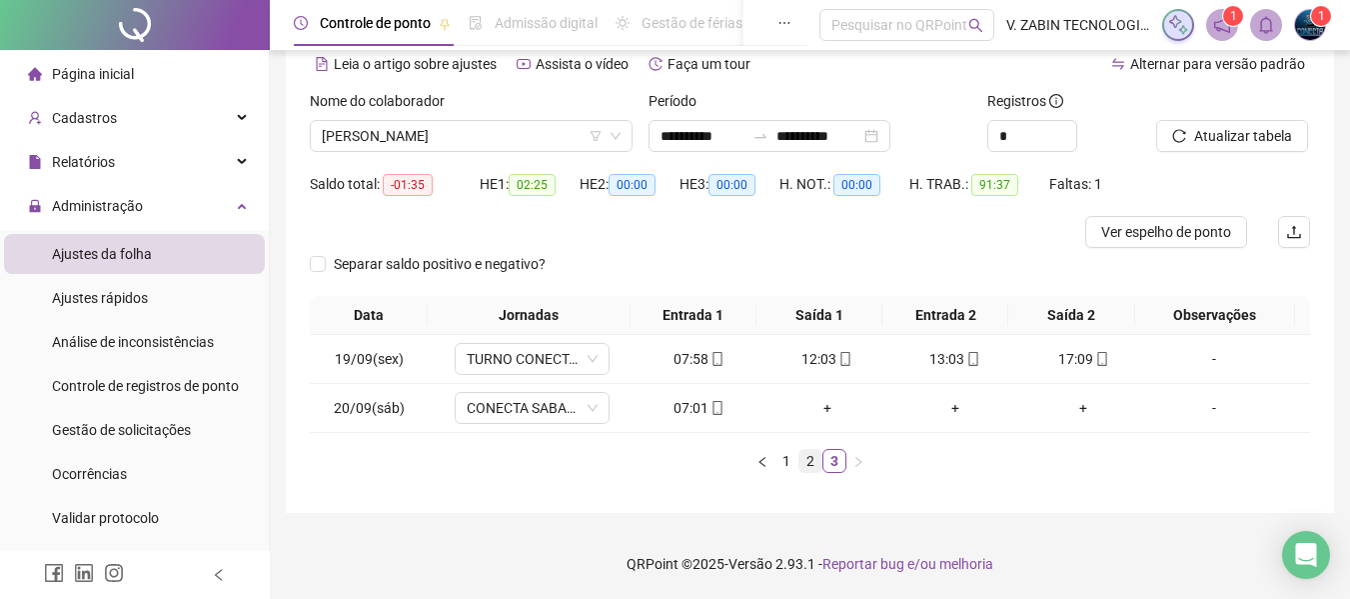
click at [815, 456] on link "2" at bounding box center [811, 461] width 22 height 22
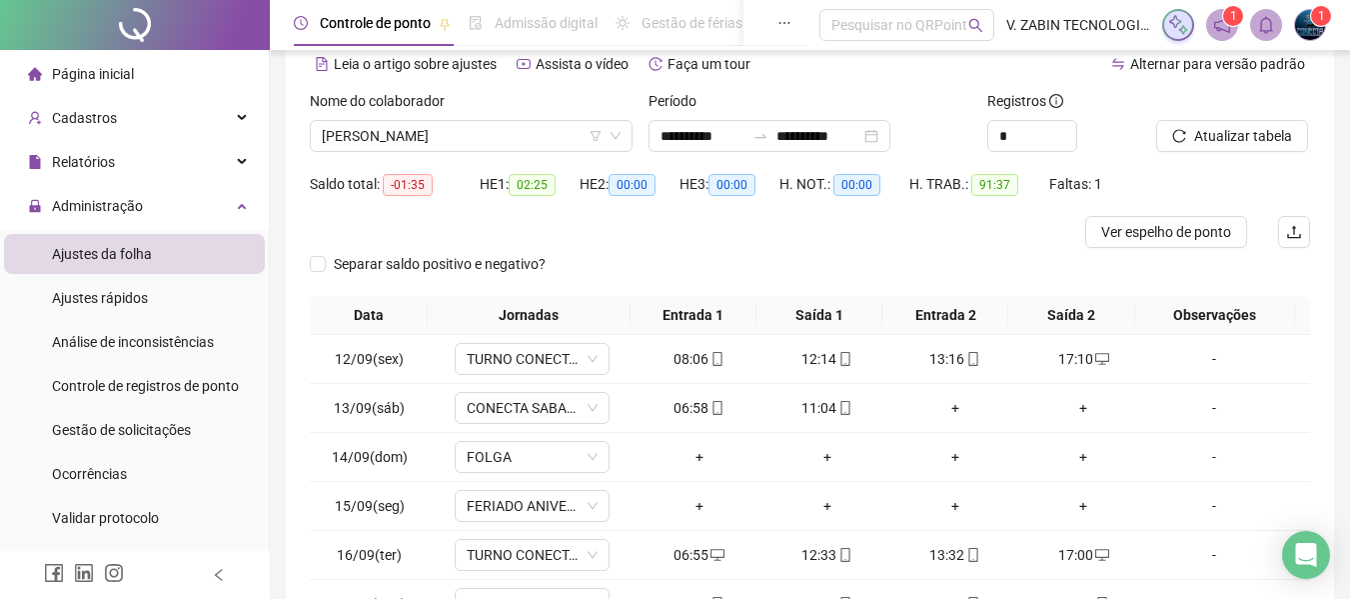
scroll to position [339, 0]
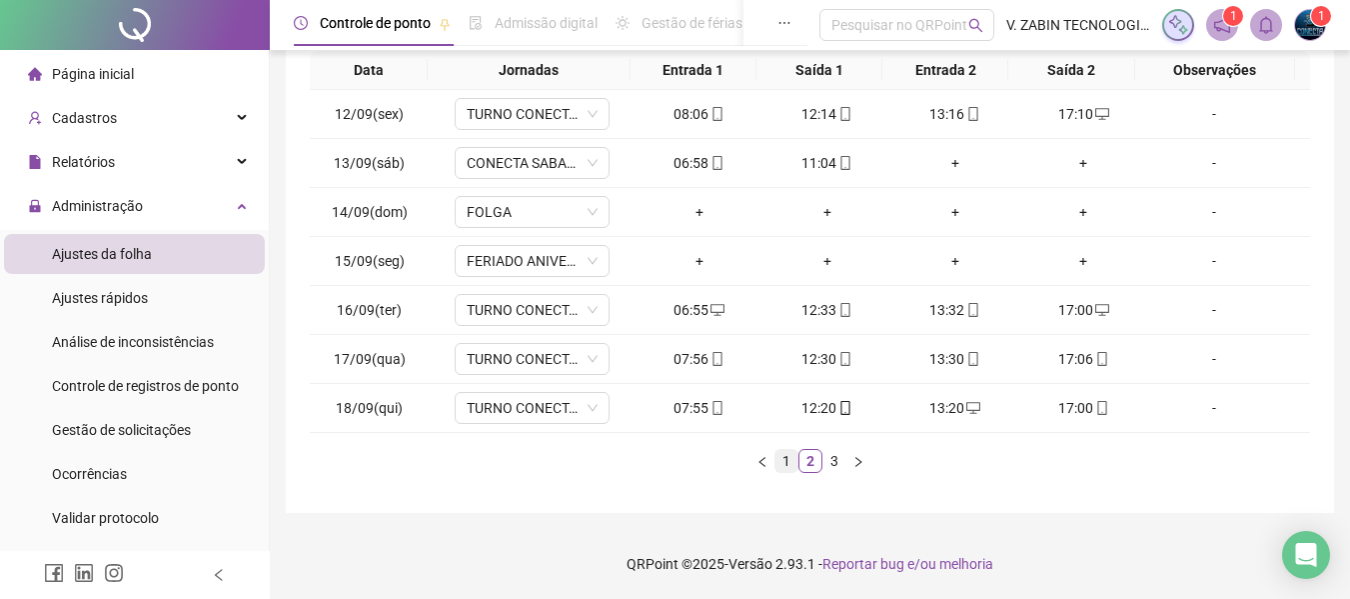
click at [784, 462] on link "1" at bounding box center [787, 461] width 22 height 22
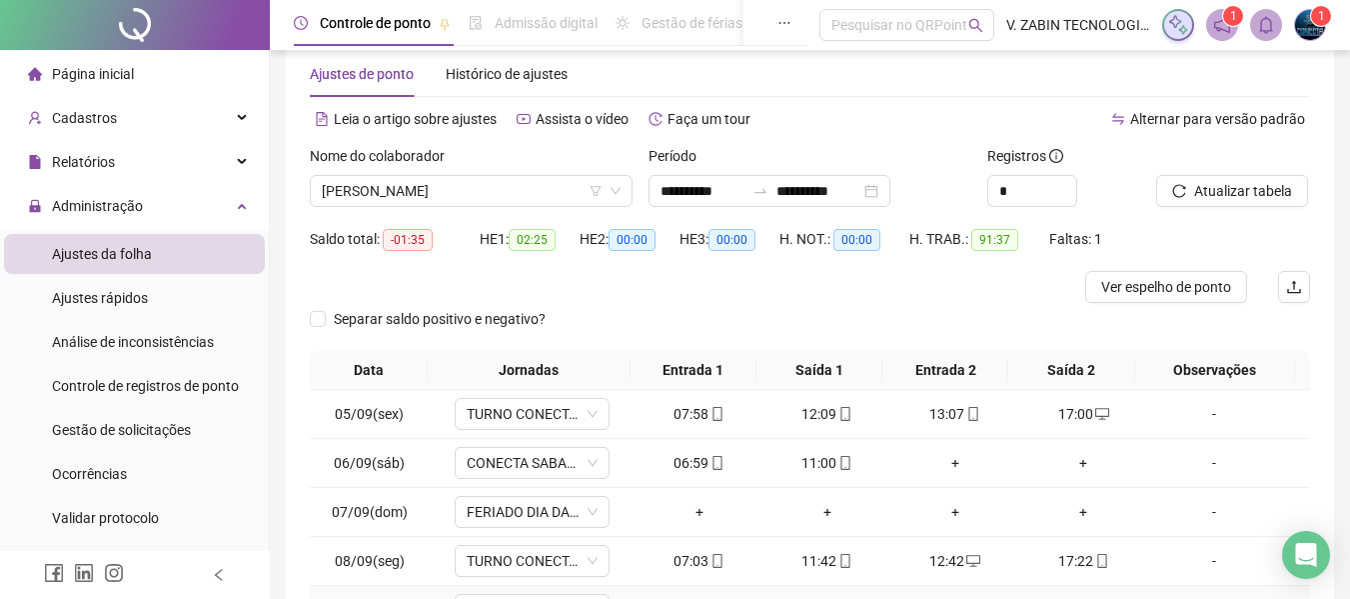
scroll to position [0, 0]
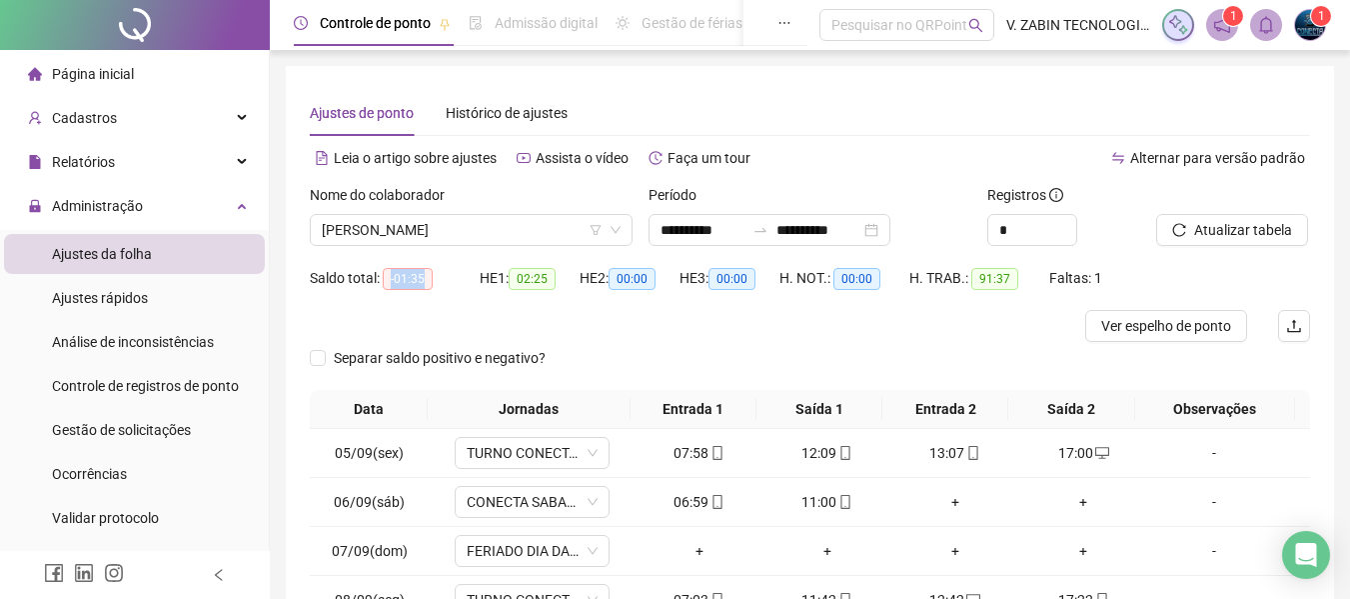
drag, startPoint x: 385, startPoint y: 281, endPoint x: 439, endPoint y: 287, distance: 54.3
click at [439, 287] on div "Saldo total: -01:35" at bounding box center [395, 278] width 170 height 23
copy span "-01:35"
click at [511, 238] on span "ALINE CRISTINA SEGATELLI SILVA" at bounding box center [471, 230] width 299 height 30
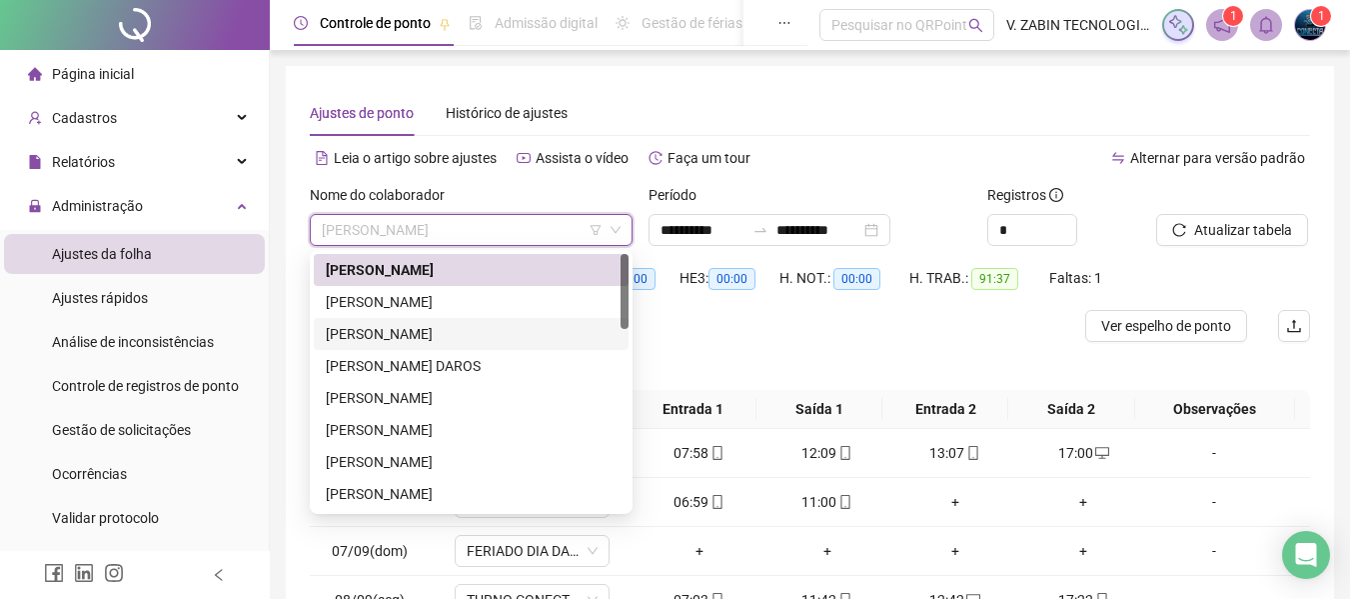
click at [405, 327] on div "BRENDA LIMA DE SANTOS" at bounding box center [471, 334] width 291 height 22
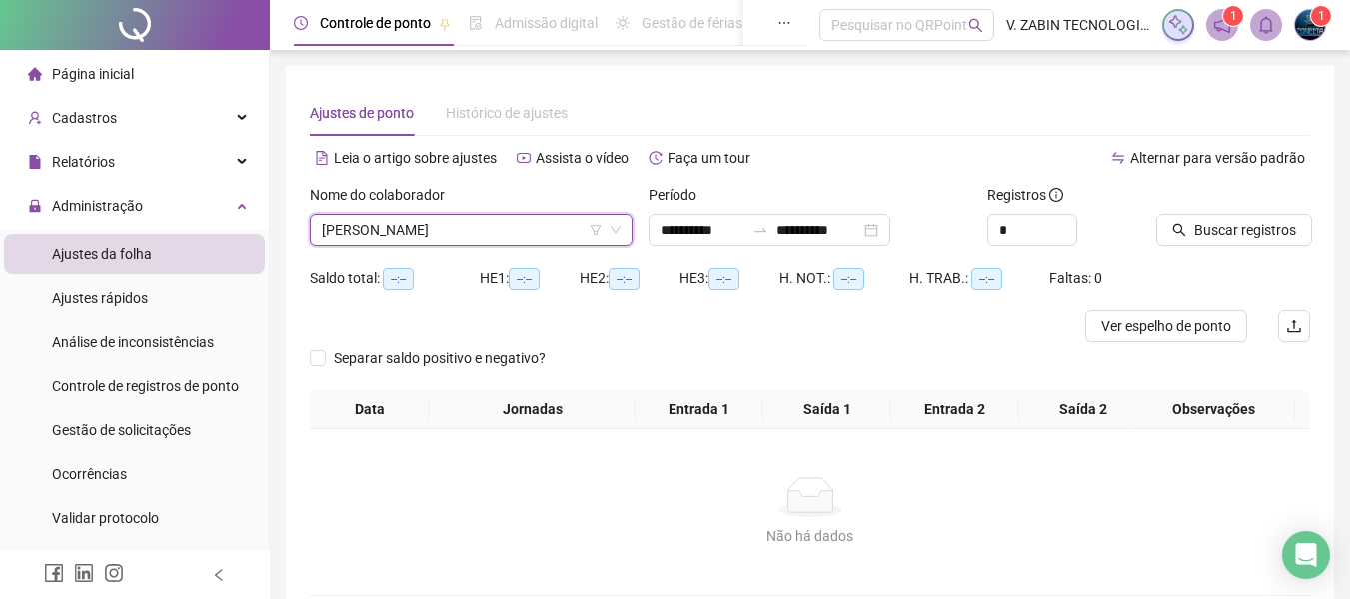
click at [1176, 227] on icon "search" at bounding box center [1179, 230] width 14 height 14
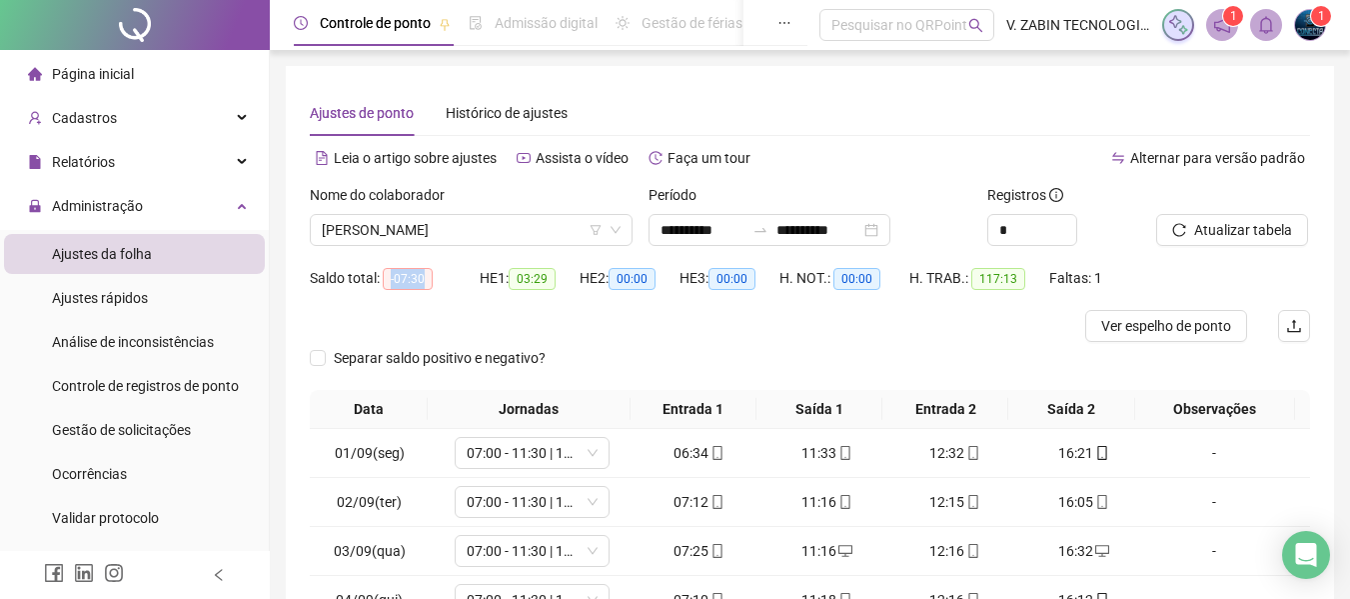
drag, startPoint x: 393, startPoint y: 274, endPoint x: 429, endPoint y: 272, distance: 36.0
click at [429, 272] on span "-07:30" at bounding box center [408, 279] width 50 height 22
copy span "-07:30"
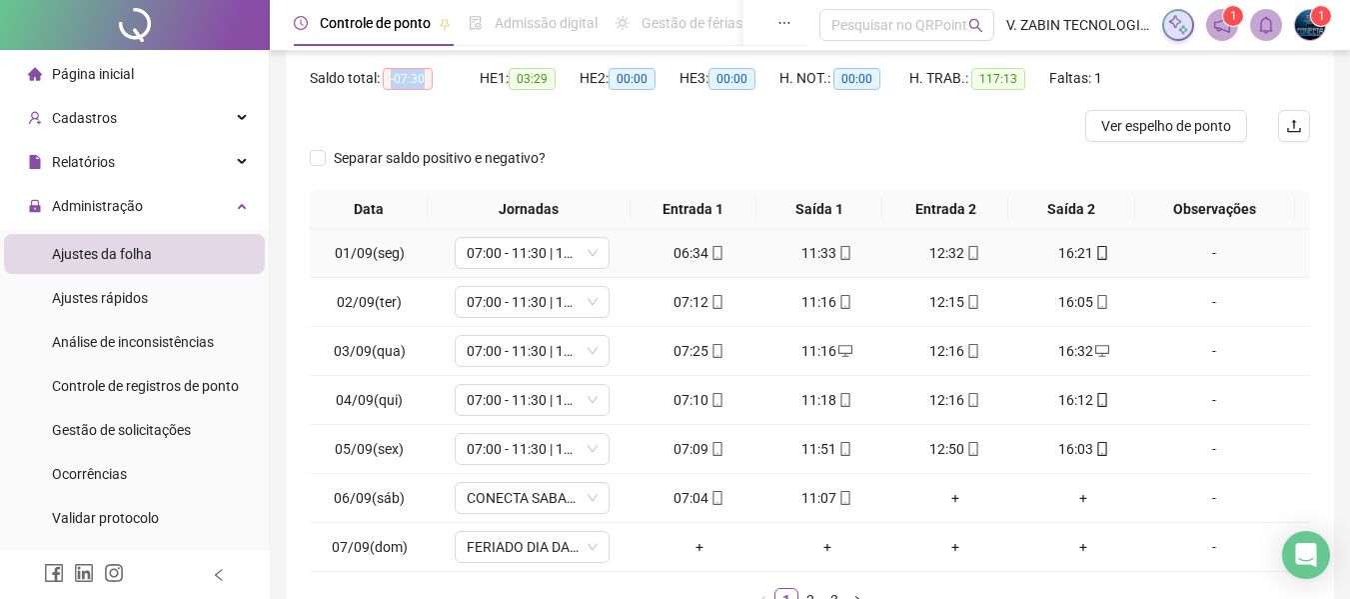
scroll to position [300, 0]
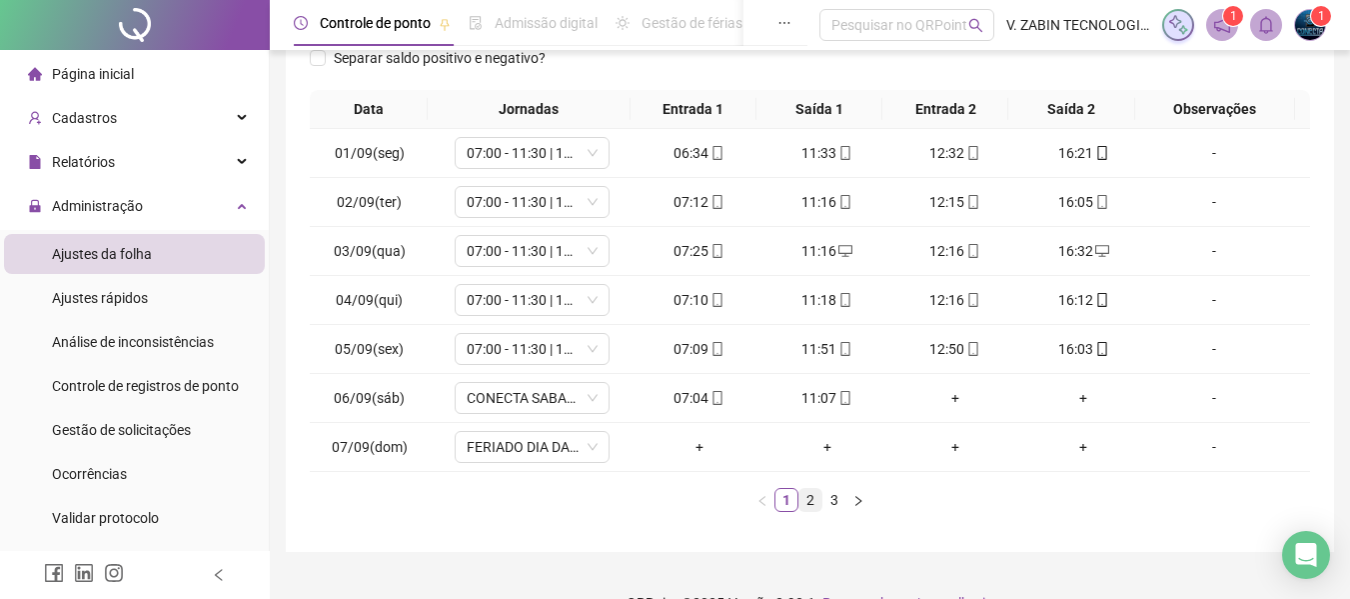
click at [807, 509] on link "2" at bounding box center [811, 500] width 22 height 22
click at [834, 502] on link "3" at bounding box center [835, 500] width 22 height 22
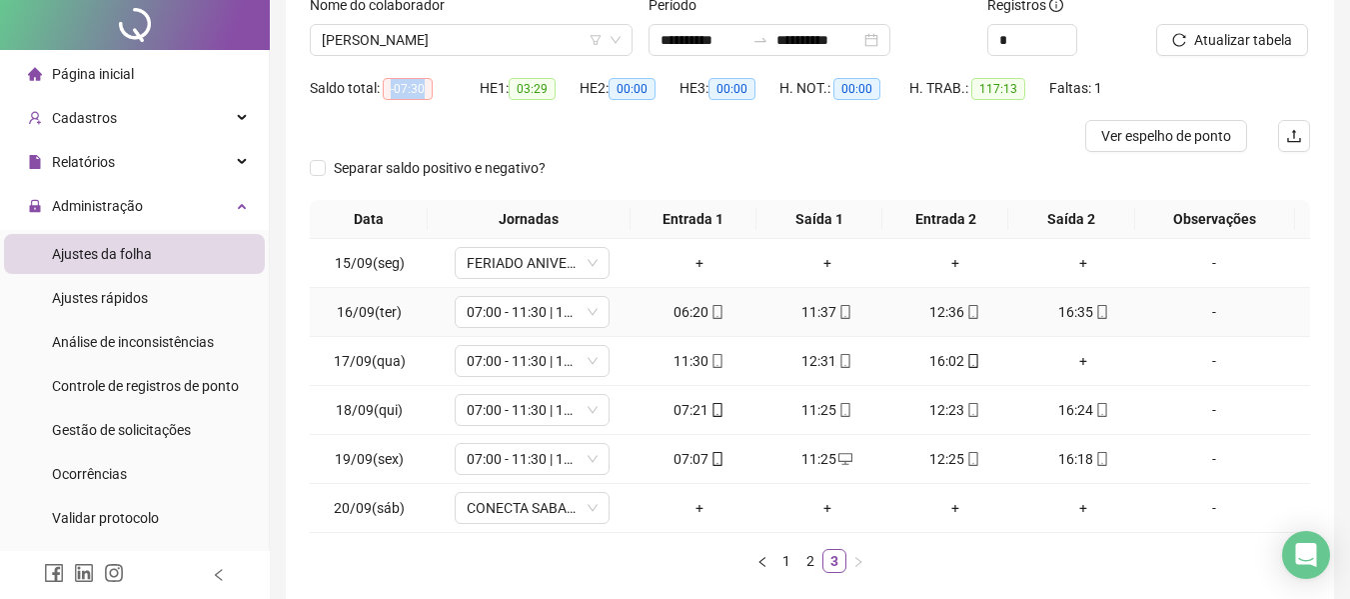
scroll to position [0, 0]
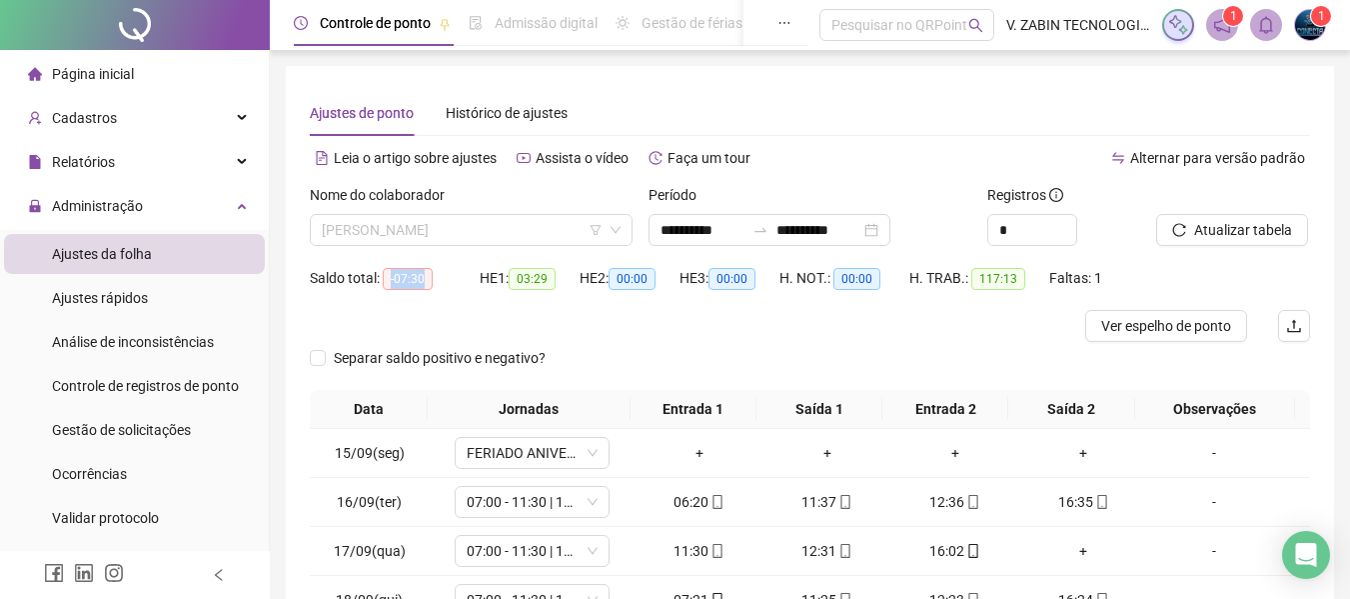
drag, startPoint x: 411, startPoint y: 235, endPoint x: 377, endPoint y: 252, distance: 38.0
click at [395, 246] on div "Nome do colaborador BRENDA LIMA DE SANTOS" at bounding box center [471, 223] width 339 height 78
click at [380, 235] on span "BRENDA LIMA DE SANTOS" at bounding box center [471, 230] width 299 height 30
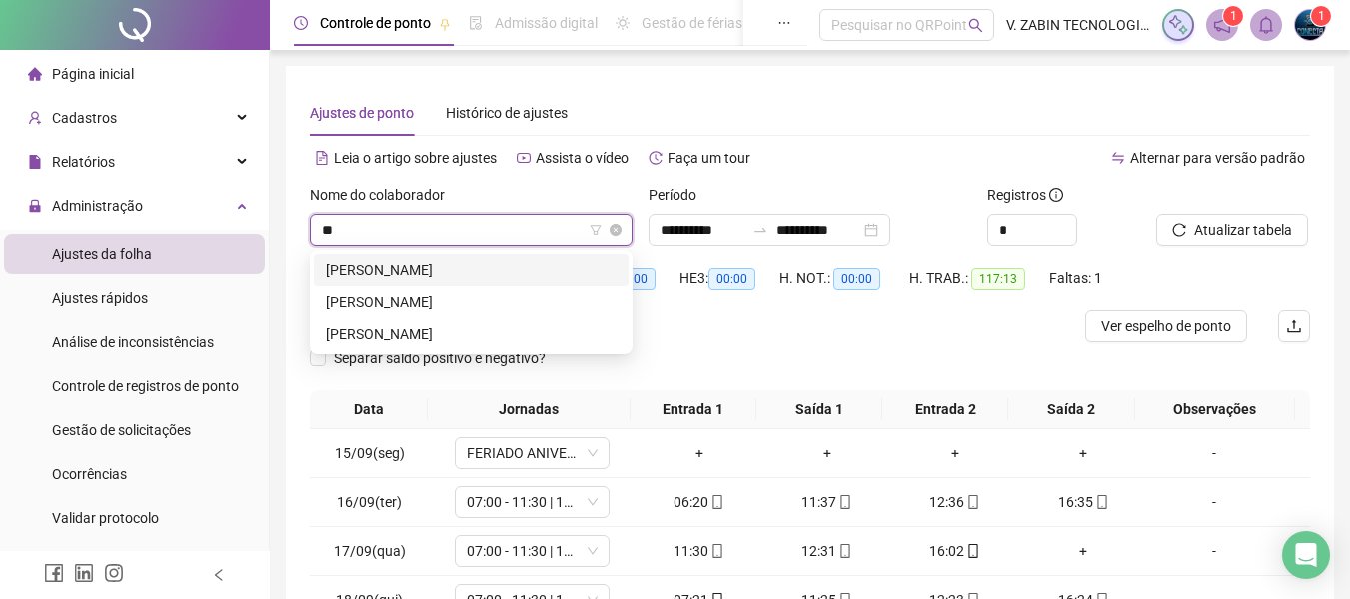
type input "***"
click at [427, 267] on div "FELIPE GABRIEL DE LIMA VEIGA" at bounding box center [471, 270] width 291 height 22
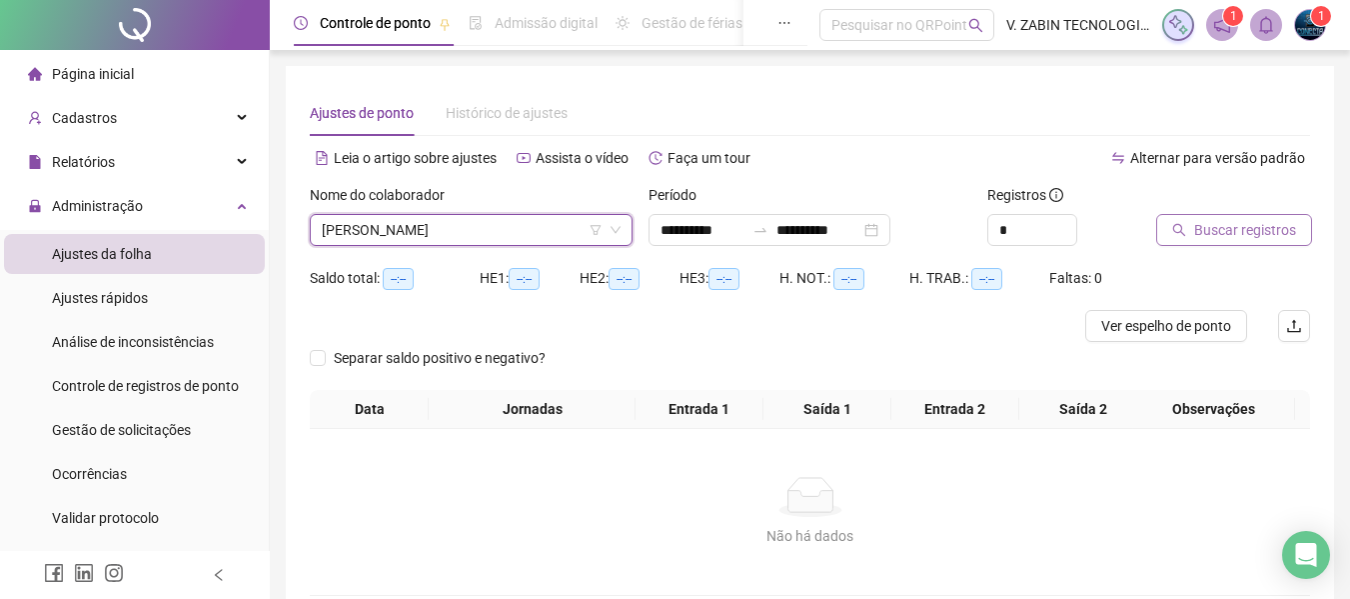
click at [1251, 218] on button "Buscar registros" at bounding box center [1234, 230] width 156 height 32
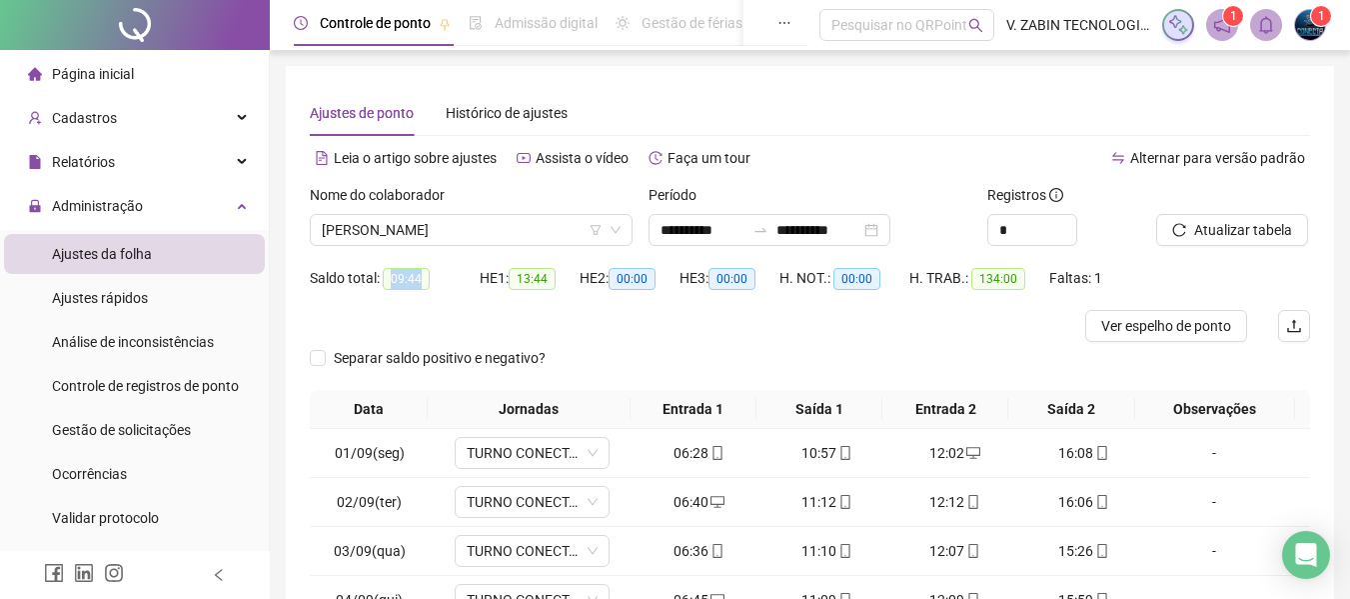
drag, startPoint x: 391, startPoint y: 285, endPoint x: 431, endPoint y: 285, distance: 40.0
click at [431, 285] on div "Saldo total: 09:44" at bounding box center [395, 278] width 170 height 23
click at [686, 380] on div "Separar saldo positivo e negativo?" at bounding box center [810, 366] width 1000 height 48
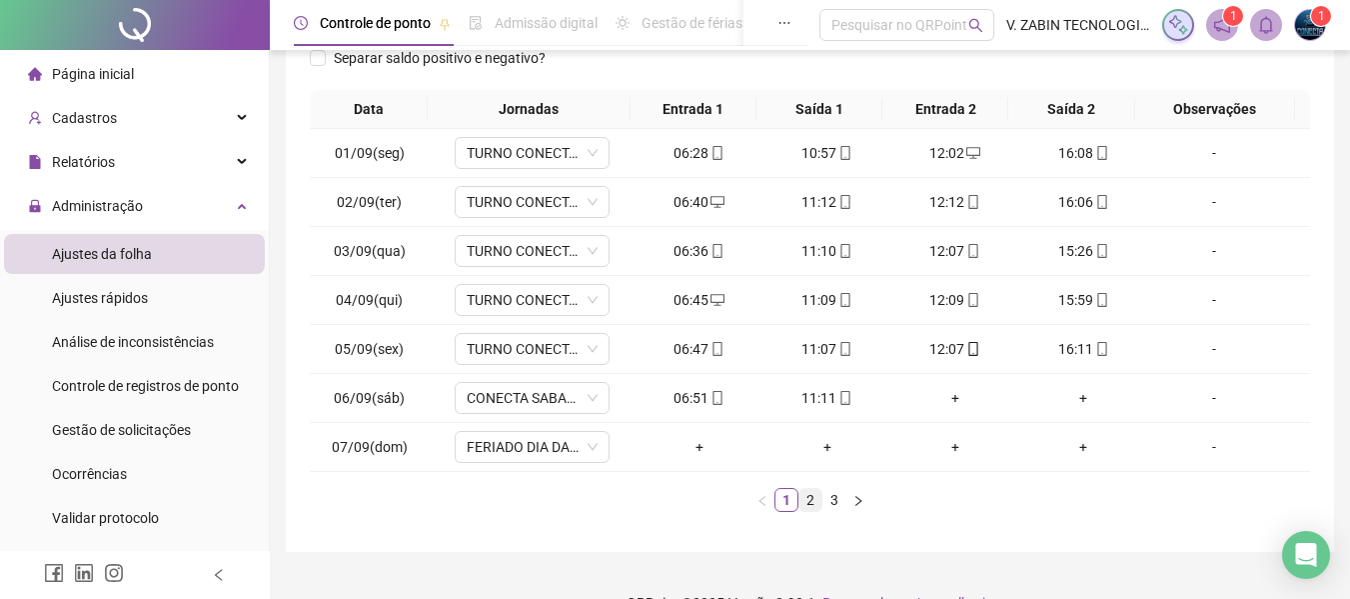
click at [817, 504] on link "2" at bounding box center [811, 500] width 22 height 22
click at [837, 502] on link "3" at bounding box center [835, 500] width 22 height 22
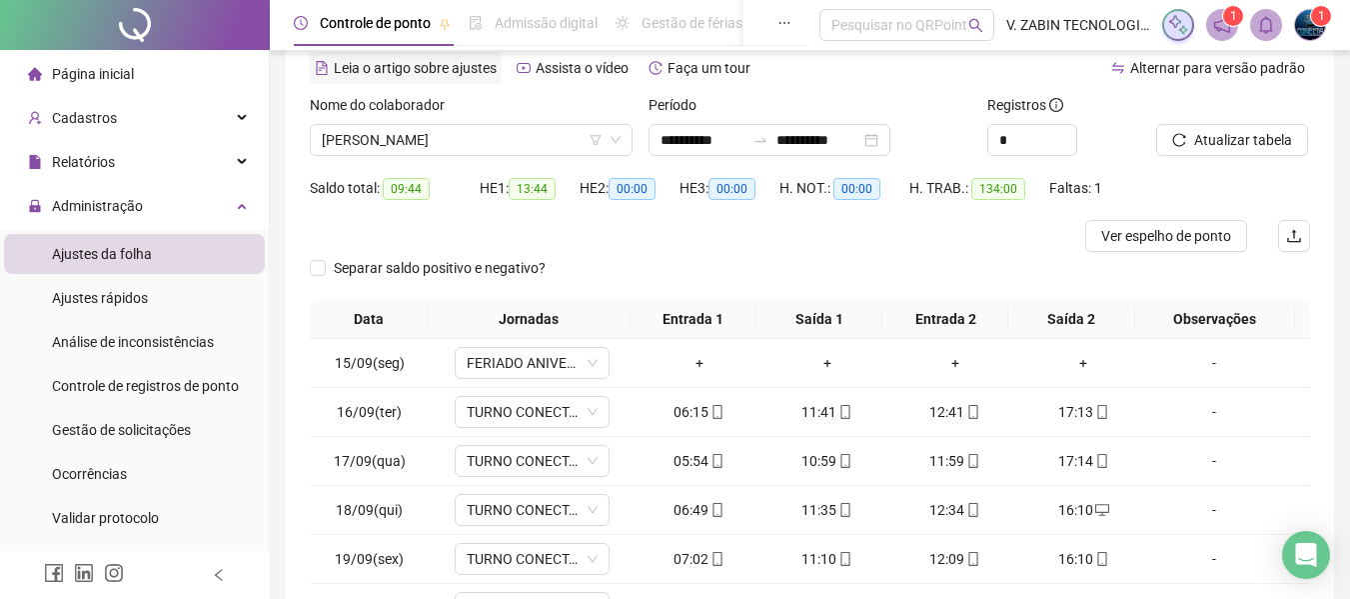
scroll to position [0, 0]
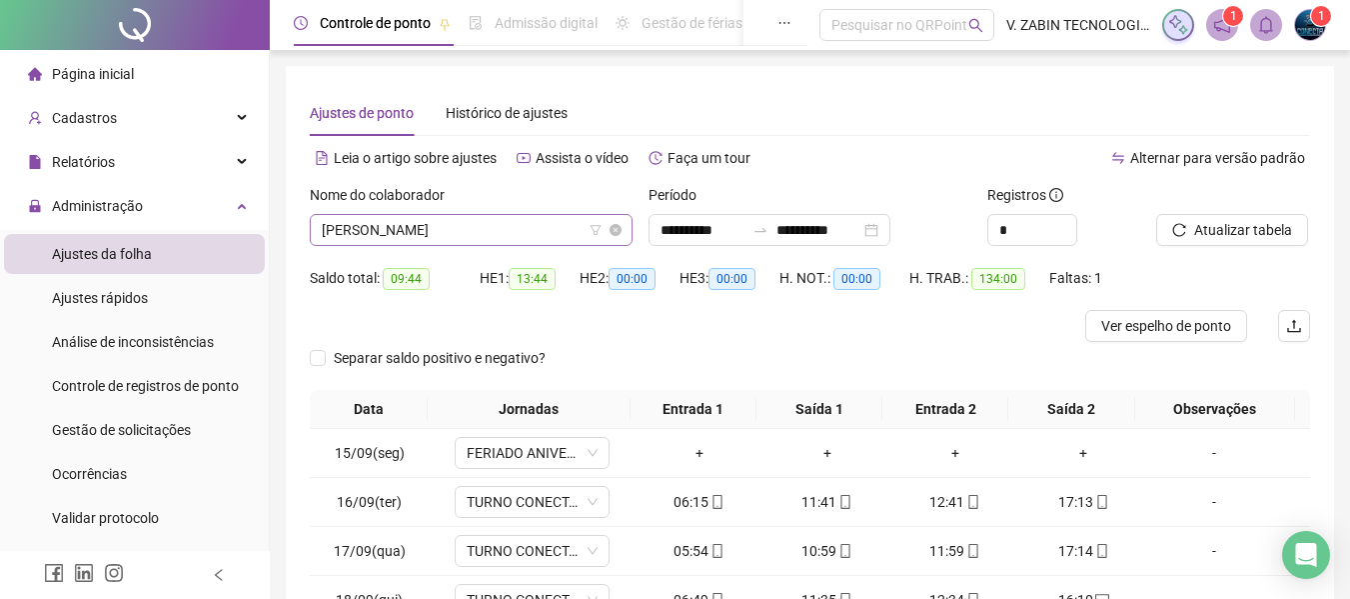
click at [404, 235] on span "FELIPE GABRIEL DE LIMA VEIGA" at bounding box center [471, 230] width 299 height 30
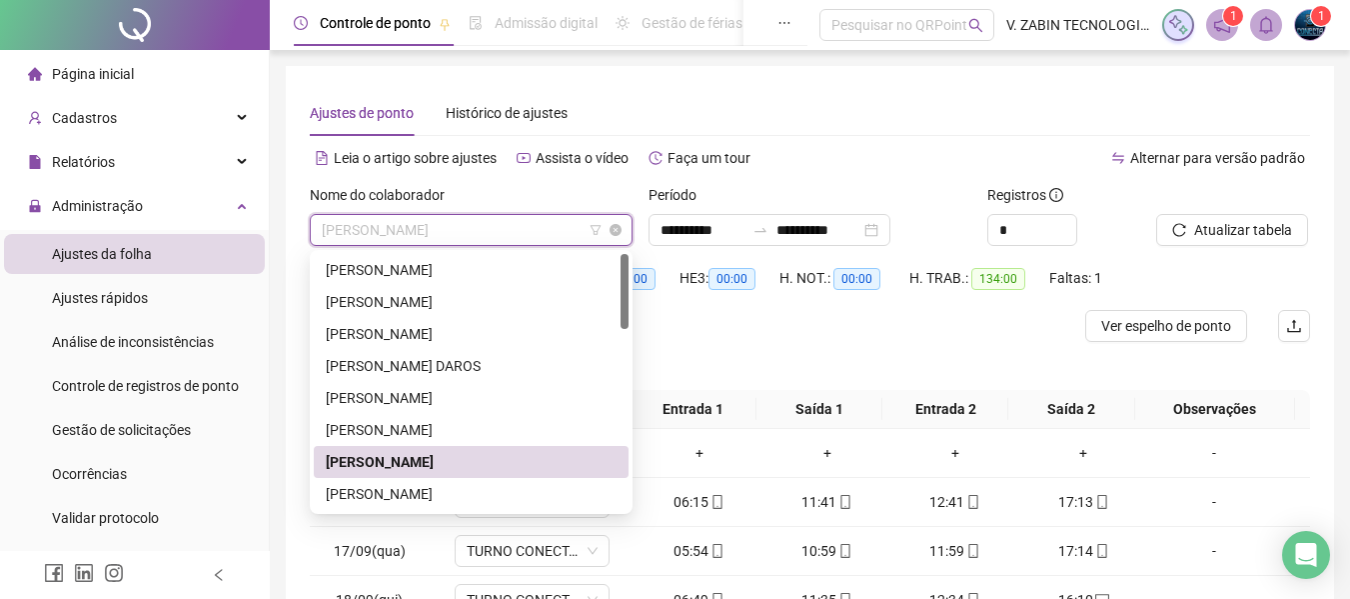
type input "*"
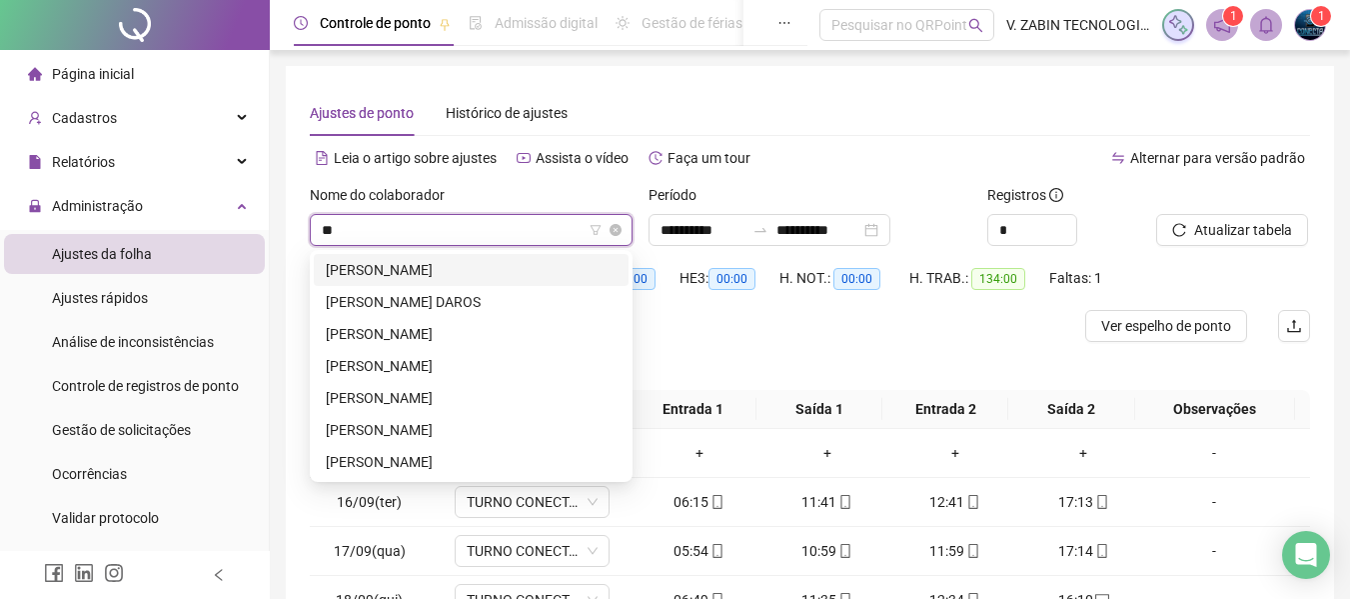
type input "***"
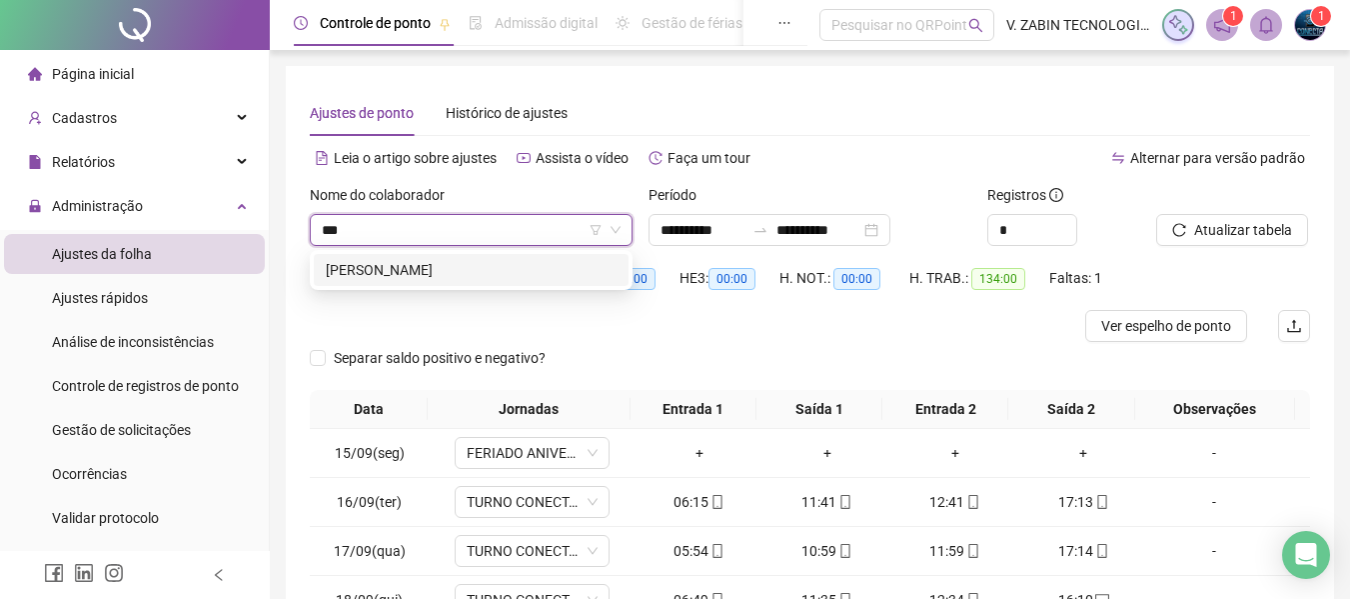
click at [447, 264] on div "GABRIELLI ANDRÉ DAVINO" at bounding box center [471, 270] width 291 height 22
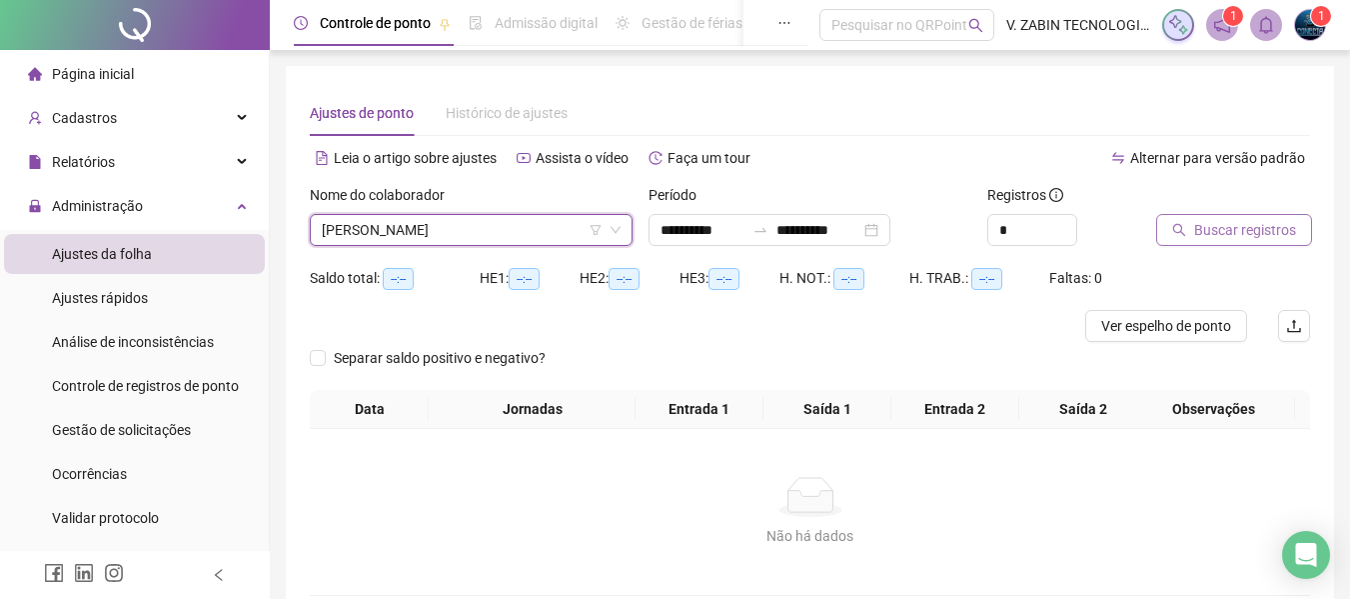
click at [1240, 243] on button "Buscar registros" at bounding box center [1234, 230] width 156 height 32
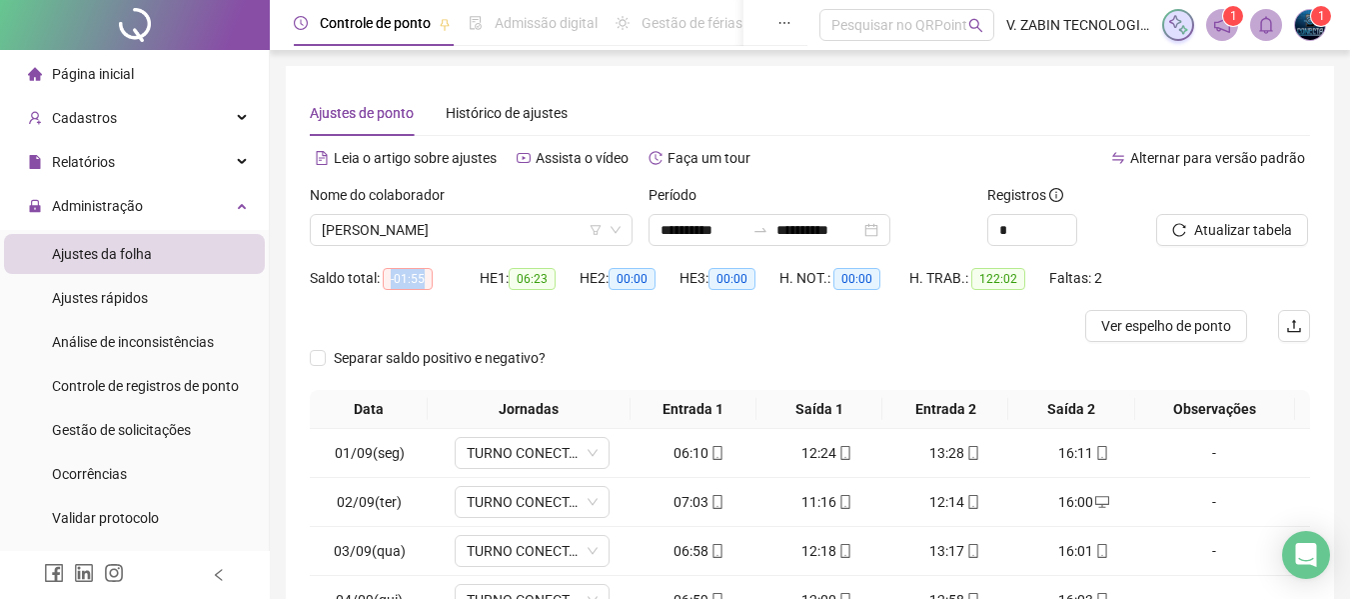
drag, startPoint x: 389, startPoint y: 278, endPoint x: 442, endPoint y: 285, distance: 53.4
click at [442, 285] on div "Saldo total: -01:55" at bounding box center [395, 278] width 170 height 23
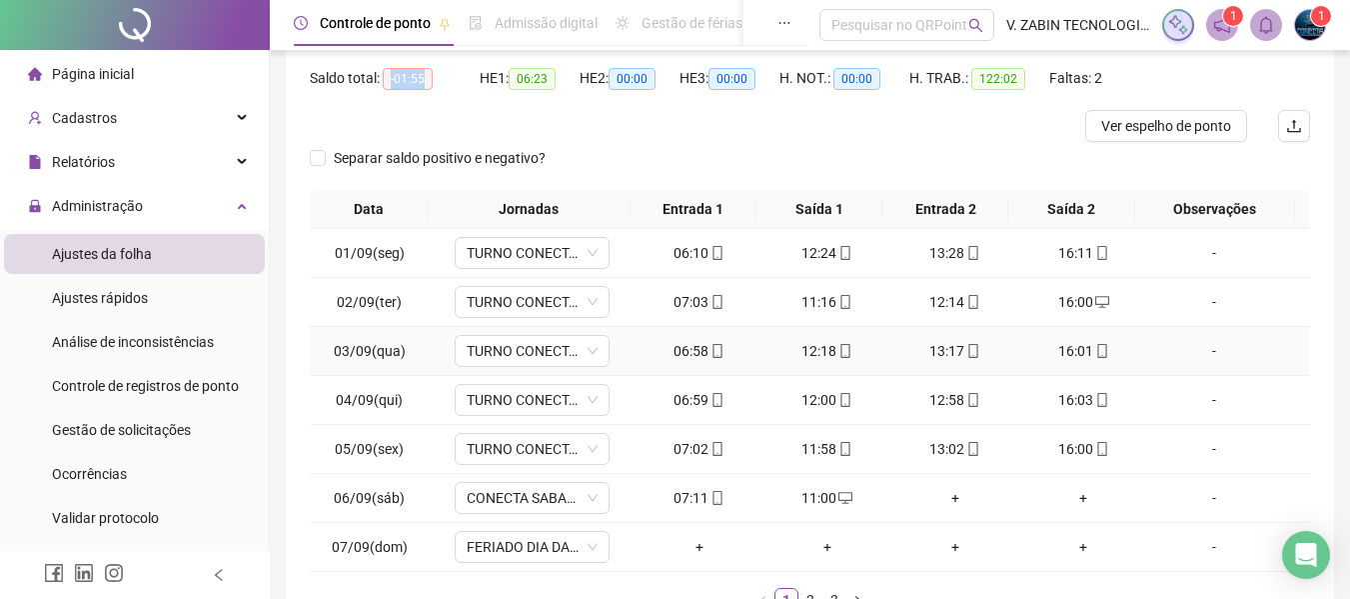
scroll to position [300, 0]
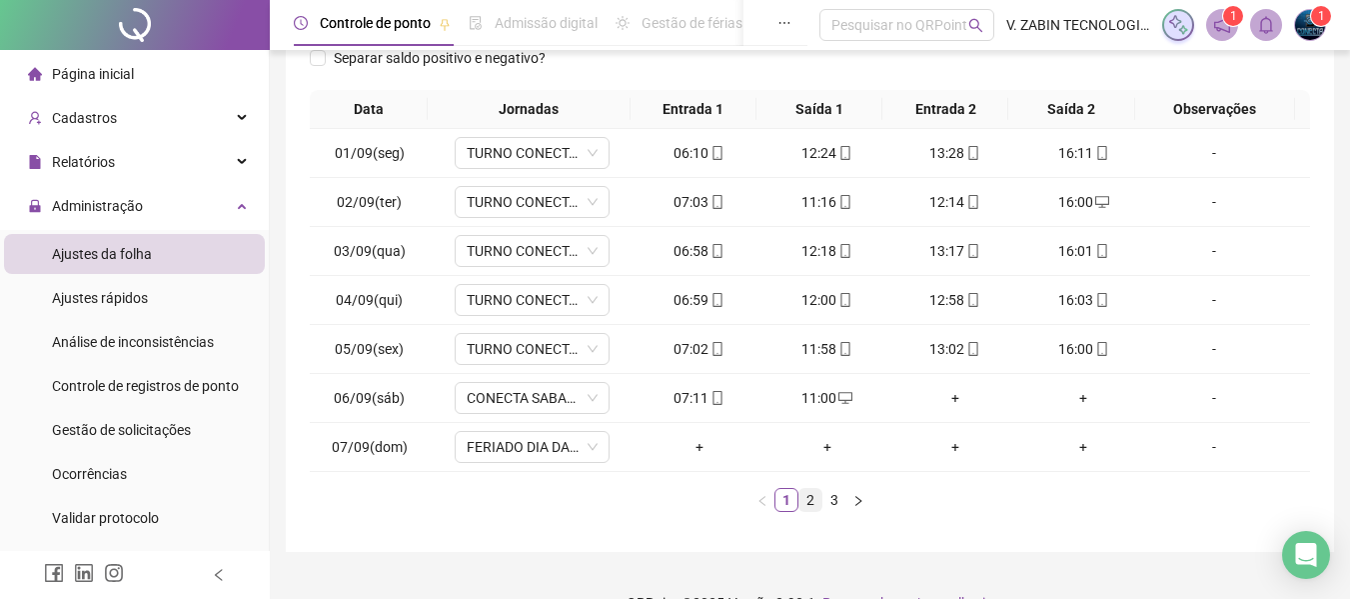
click at [814, 499] on link "2" at bounding box center [811, 500] width 22 height 22
click at [835, 495] on link "3" at bounding box center [835, 500] width 22 height 22
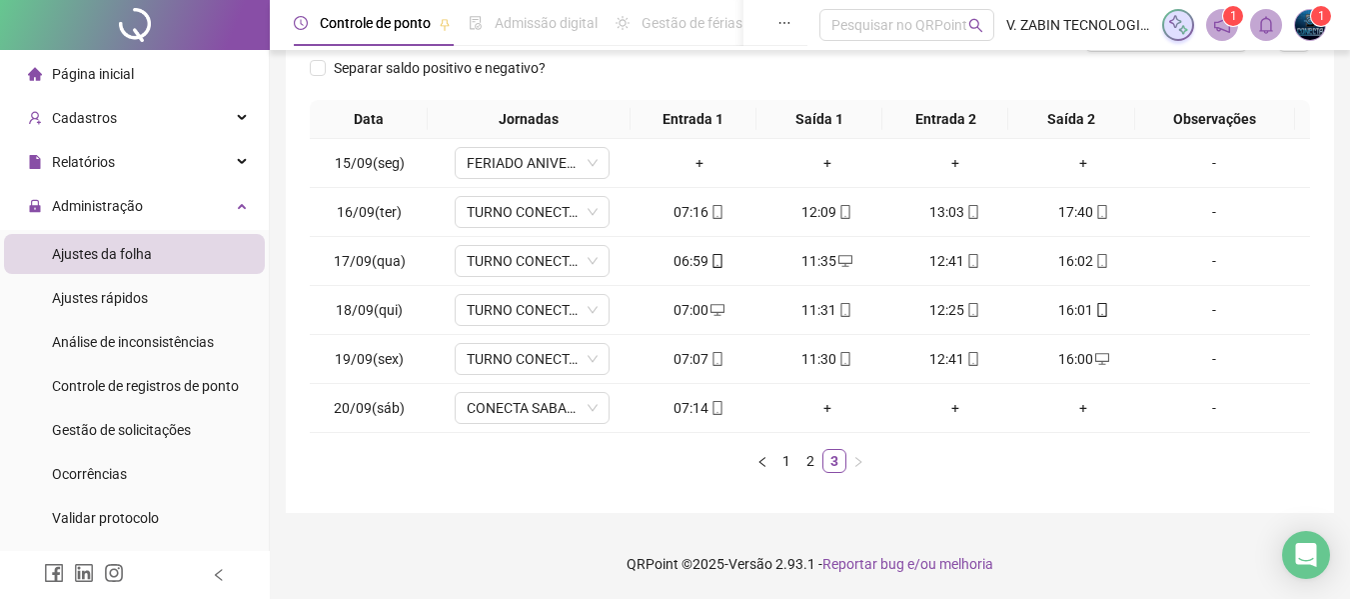
scroll to position [90, 0]
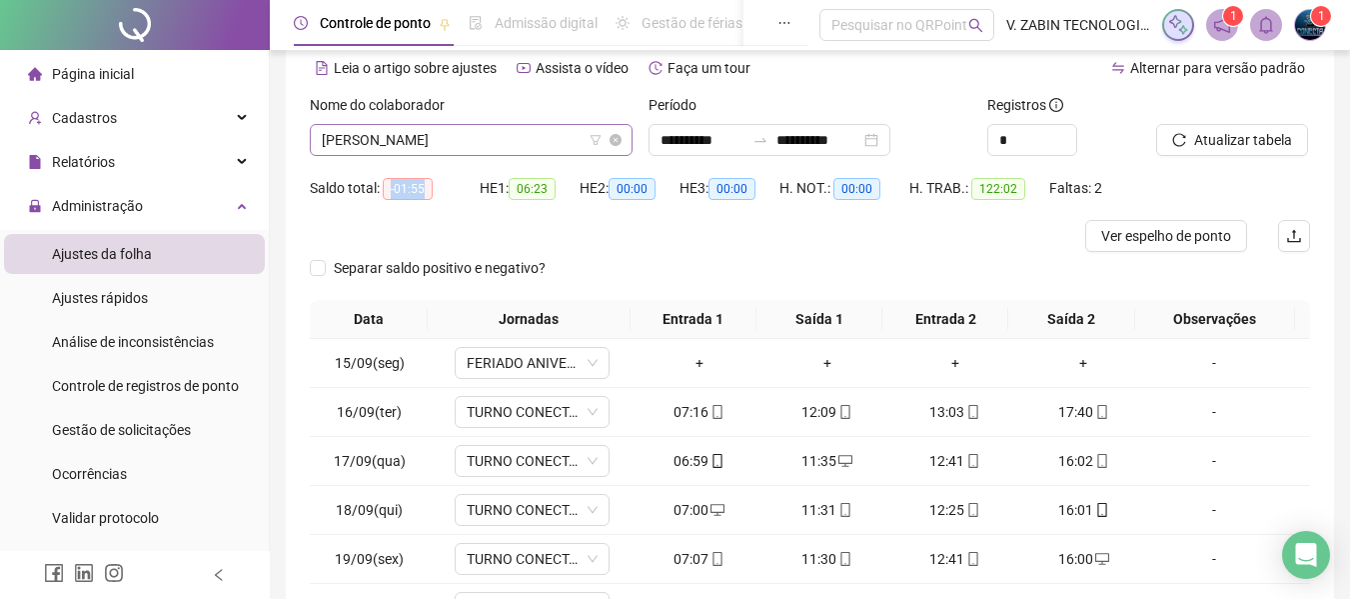
click at [494, 135] on span "GABRIELLI ANDRÉ DAVINO" at bounding box center [471, 140] width 299 height 30
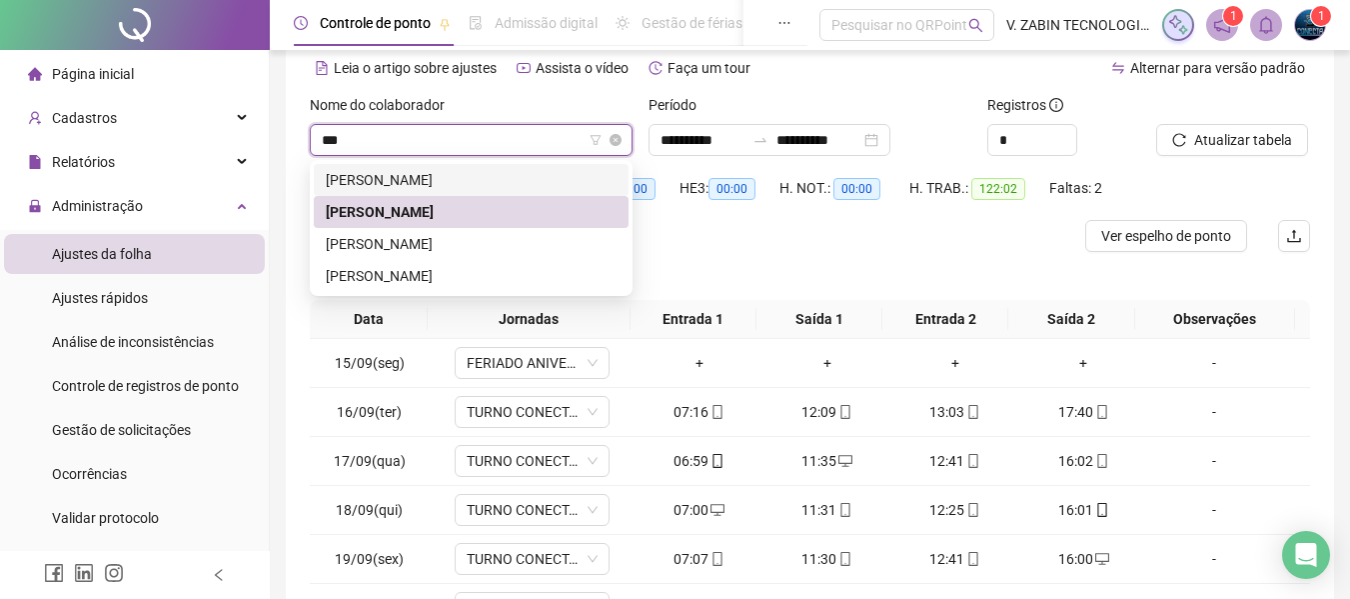
type input "****"
click at [426, 246] on div "GABRIEL NATA PEREIRA LOURENÇÃO" at bounding box center [471, 244] width 291 height 22
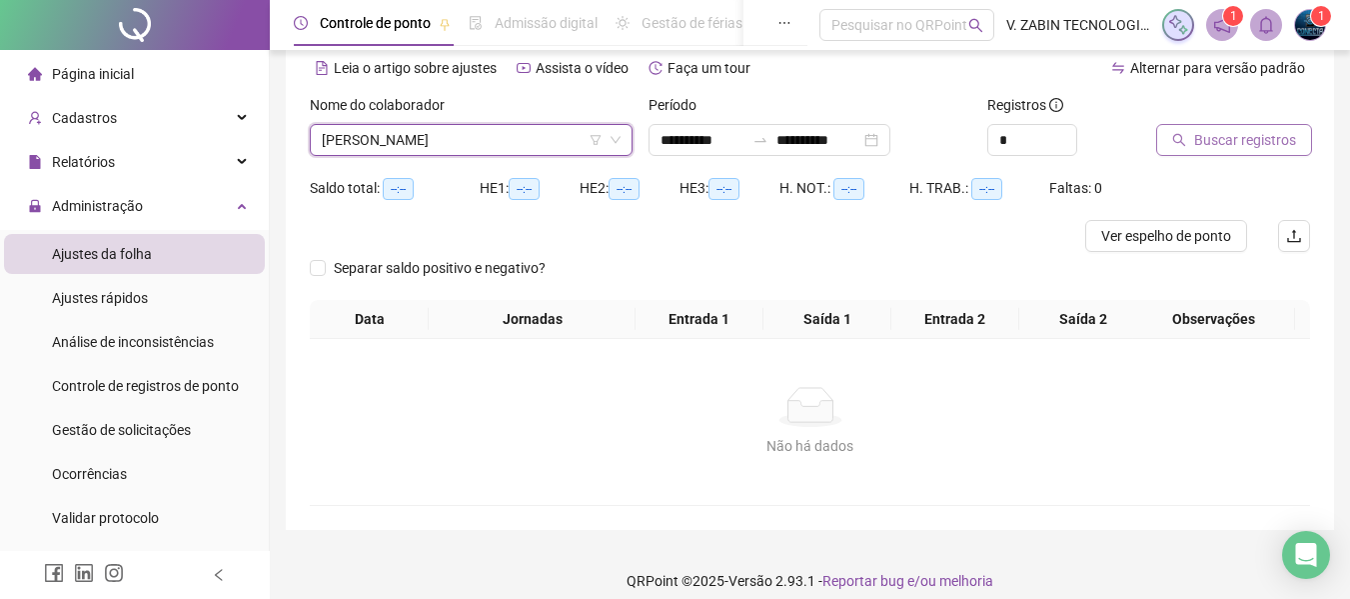
click at [1237, 148] on span "Buscar registros" at bounding box center [1245, 140] width 102 height 22
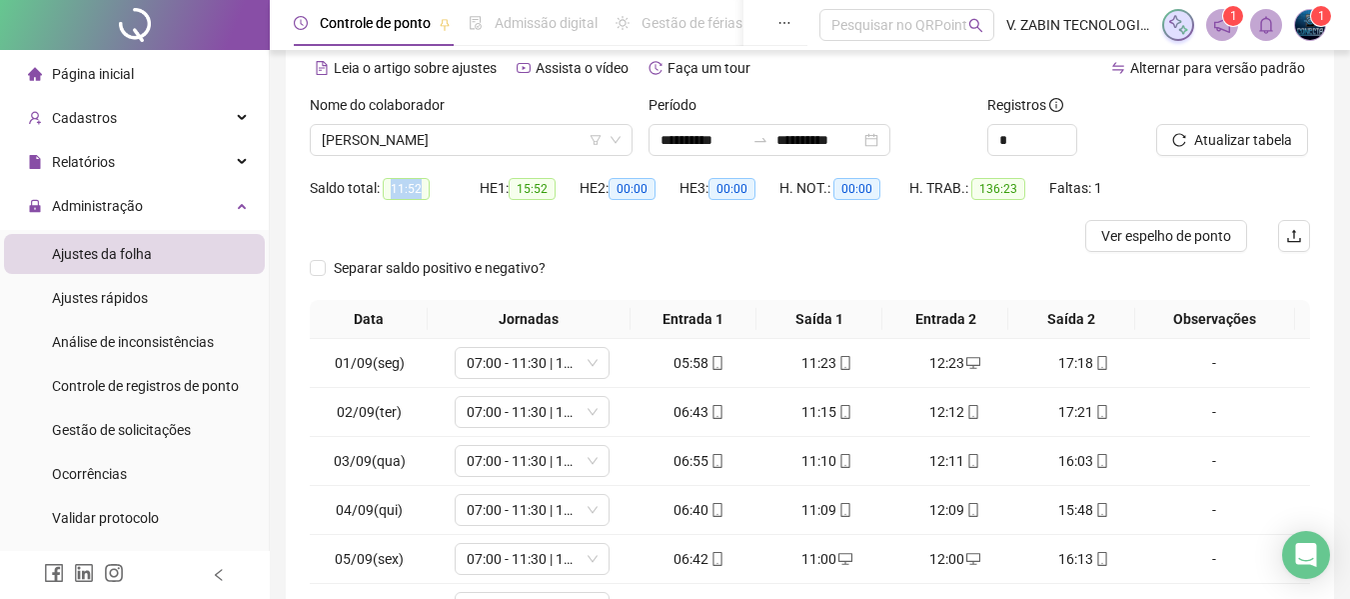
drag, startPoint x: 409, startPoint y: 191, endPoint x: 425, endPoint y: 193, distance: 16.1
click at [425, 193] on span "11:52" at bounding box center [406, 189] width 47 height 22
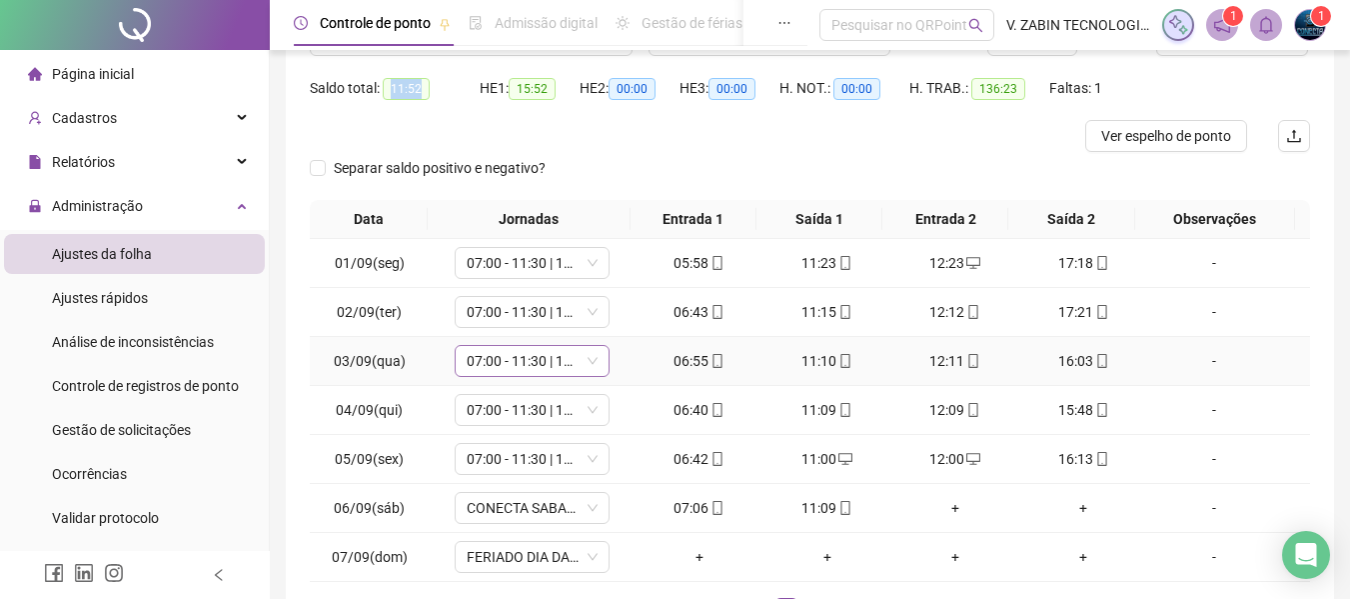
scroll to position [290, 0]
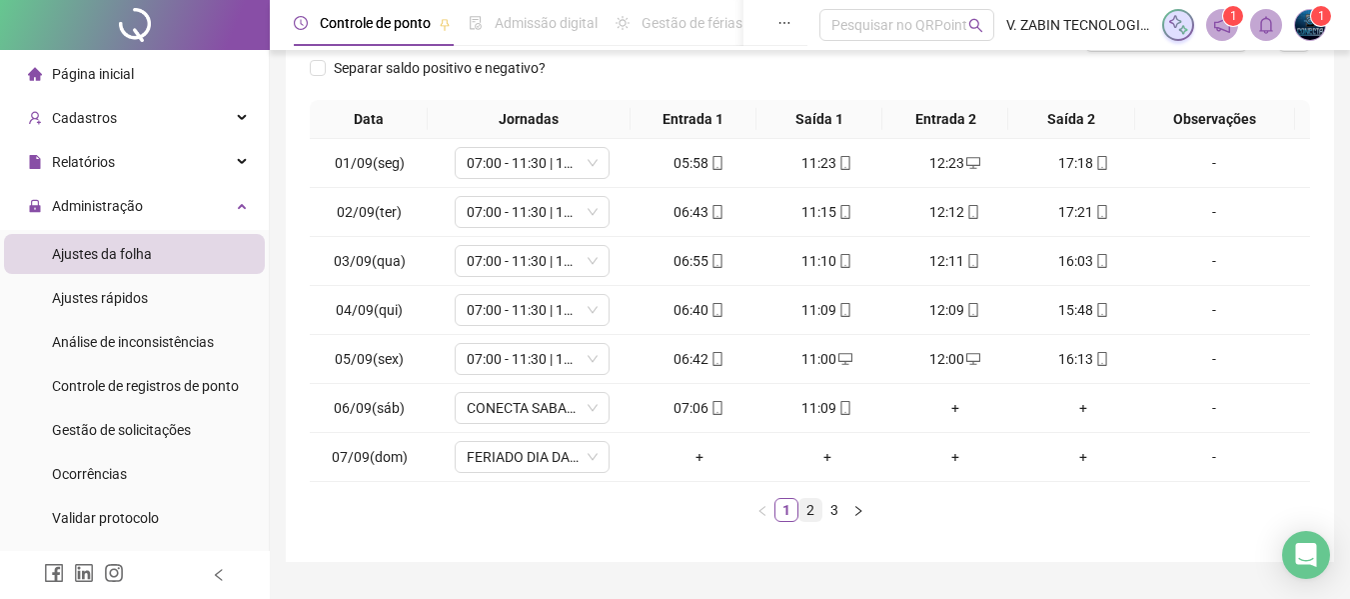
click at [809, 511] on link "2" at bounding box center [811, 510] width 22 height 22
click at [838, 509] on link "3" at bounding box center [835, 510] width 22 height 22
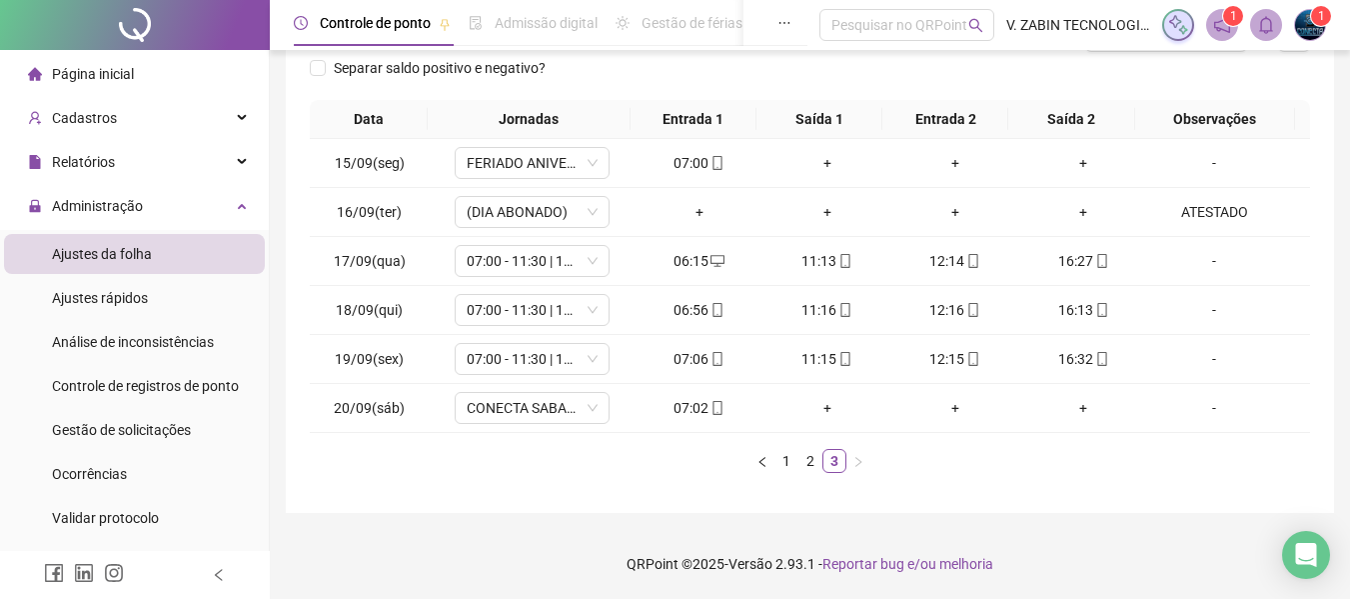
scroll to position [0, 0]
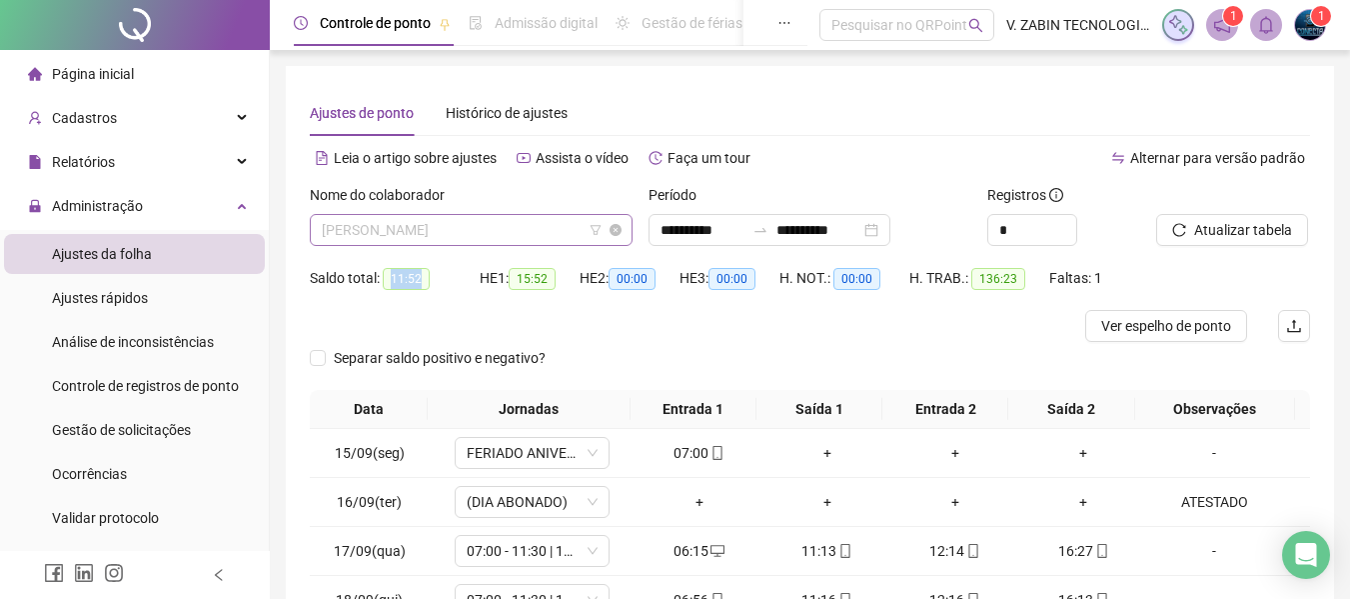
click at [498, 218] on span "GABRIEL NATA PEREIRA LOURENÇÃO" at bounding box center [471, 230] width 299 height 30
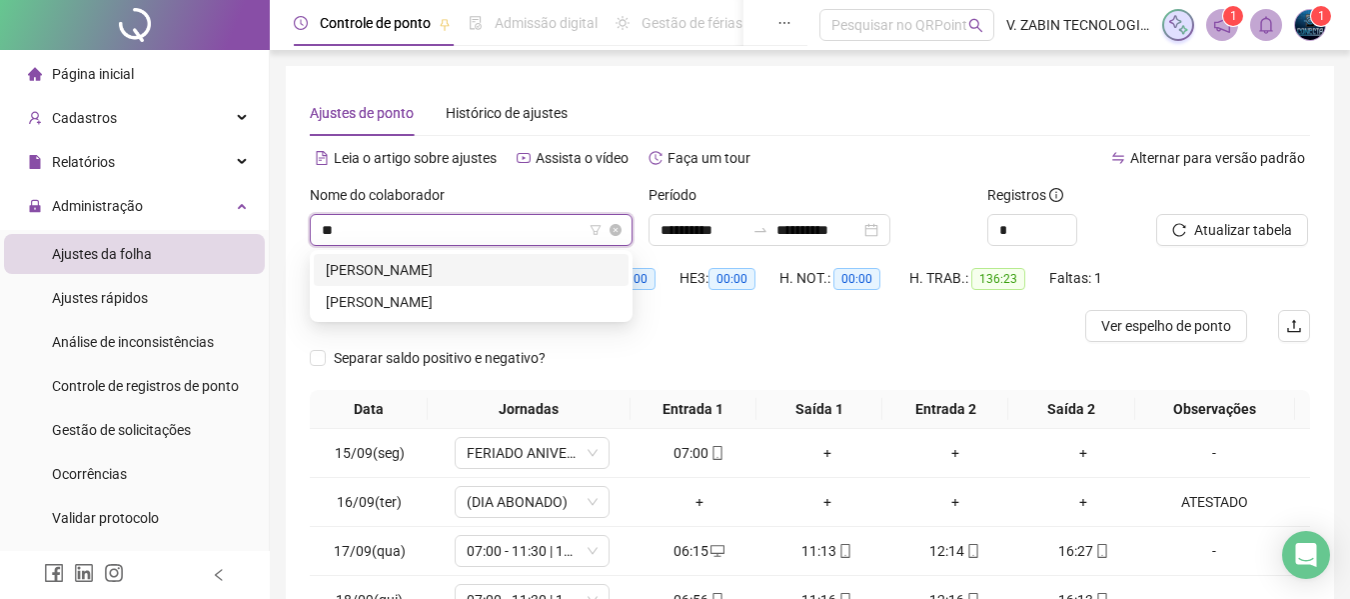
type input "***"
click at [413, 265] on div "GUSTAVO RODRIGO DA SILVA" at bounding box center [471, 270] width 291 height 22
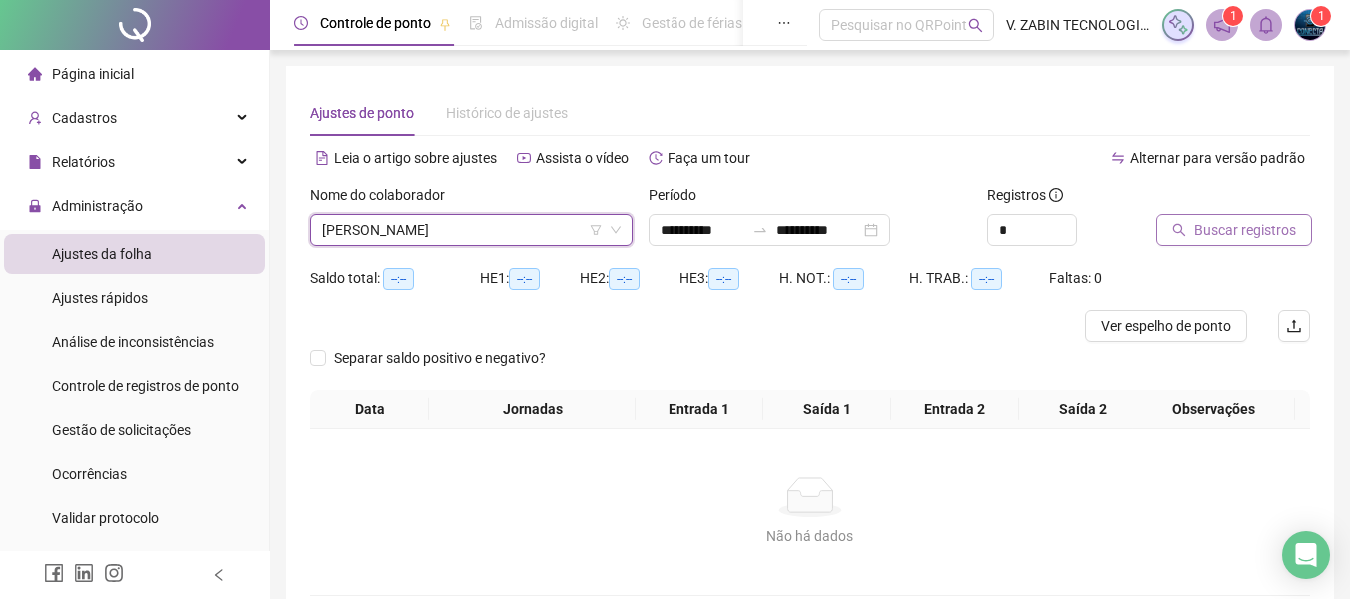
click at [1299, 234] on button "Buscar registros" at bounding box center [1234, 230] width 156 height 32
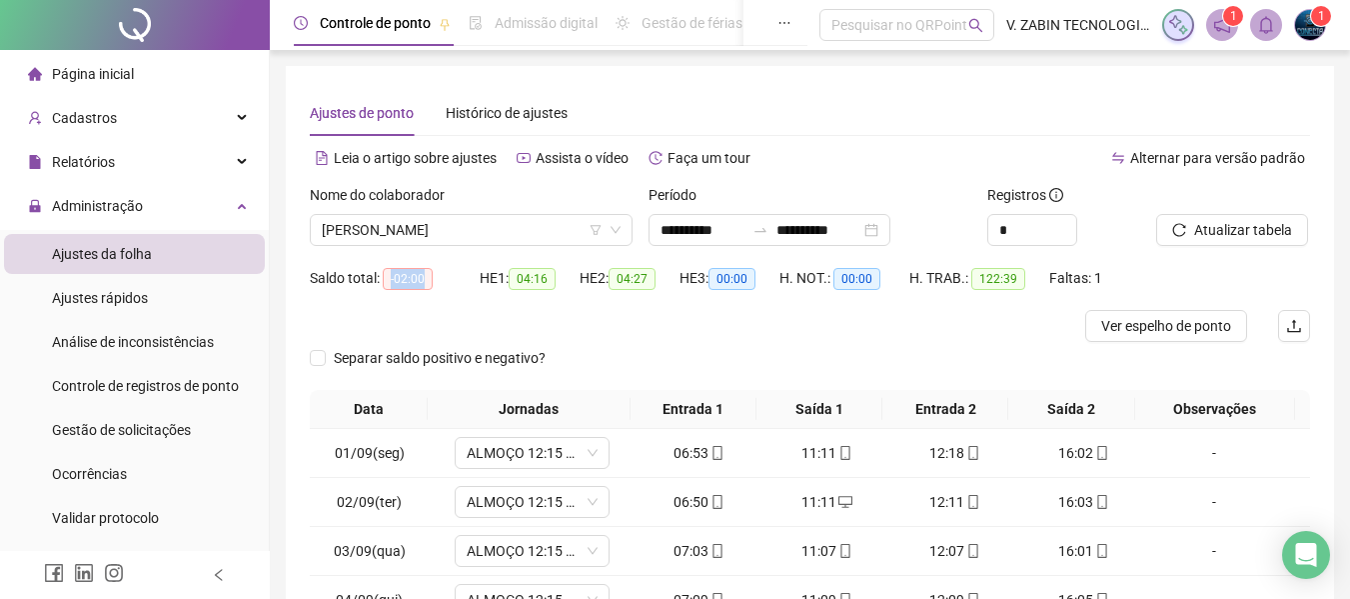
drag, startPoint x: 390, startPoint y: 277, endPoint x: 438, endPoint y: 277, distance: 48.0
click at [438, 277] on div "Saldo total: -02:00" at bounding box center [395, 278] width 170 height 23
click at [657, 360] on div "Separar saldo positivo e negativo?" at bounding box center [810, 366] width 1000 height 48
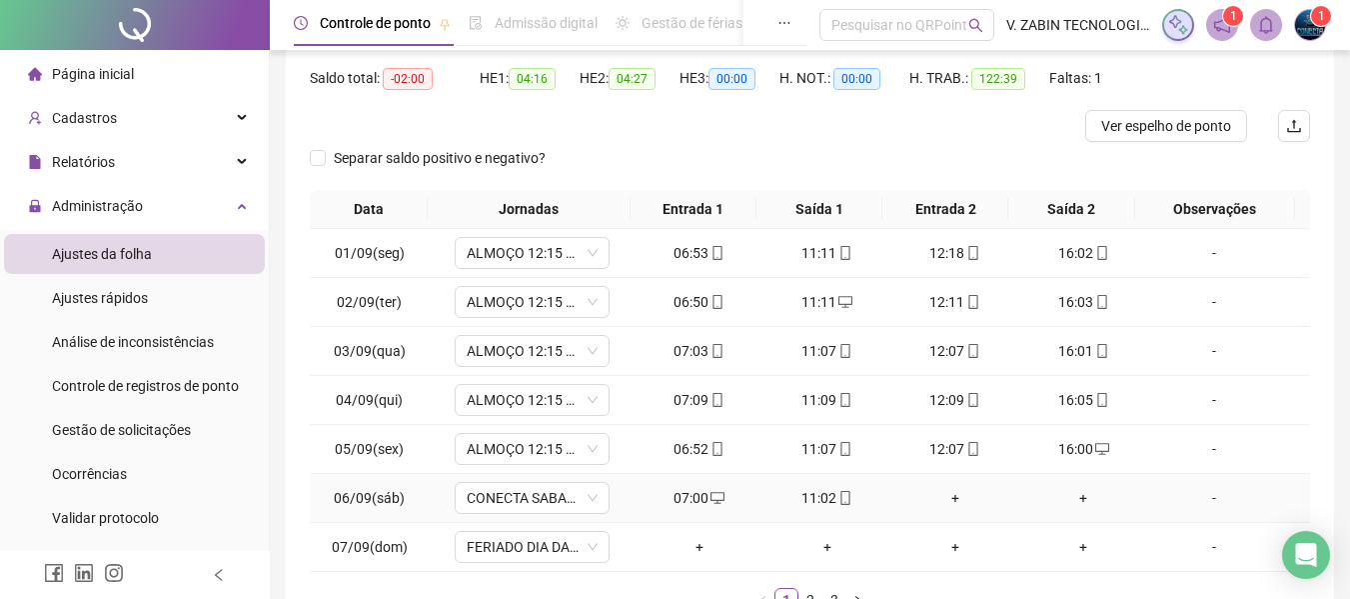
scroll to position [339, 0]
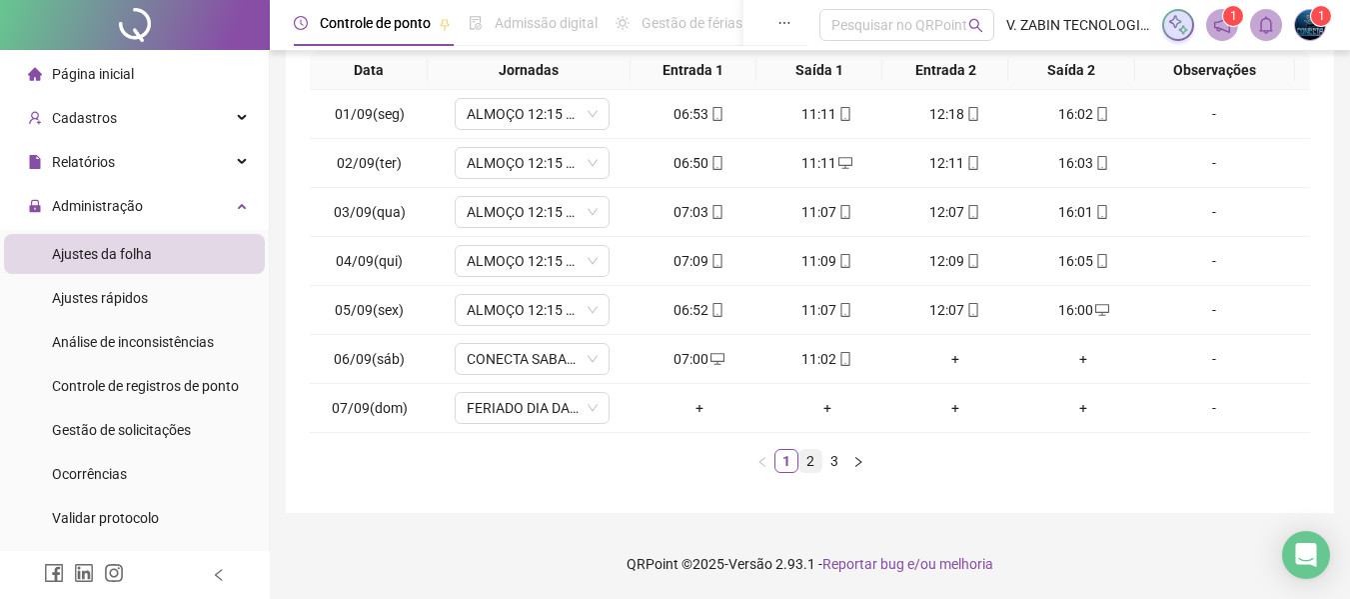
click at [805, 471] on link "2" at bounding box center [811, 461] width 22 height 22
click at [831, 458] on link "3" at bounding box center [835, 461] width 22 height 22
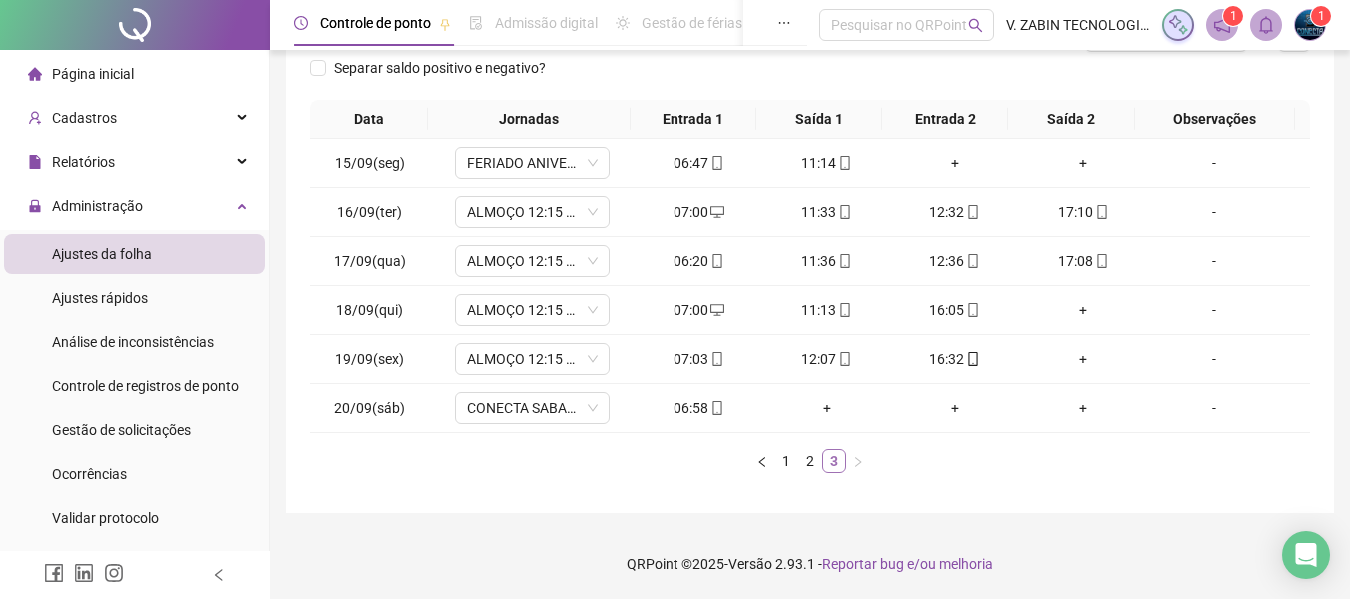
scroll to position [290, 0]
drag, startPoint x: 402, startPoint y: 317, endPoint x: 332, endPoint y: 317, distance: 70.0
click at [332, 317] on td "18/09(qui)" at bounding box center [369, 310] width 119 height 49
drag, startPoint x: 409, startPoint y: 366, endPoint x: 317, endPoint y: 355, distance: 92.6
click at [317, 355] on td "19/09(sex)" at bounding box center [369, 359] width 119 height 49
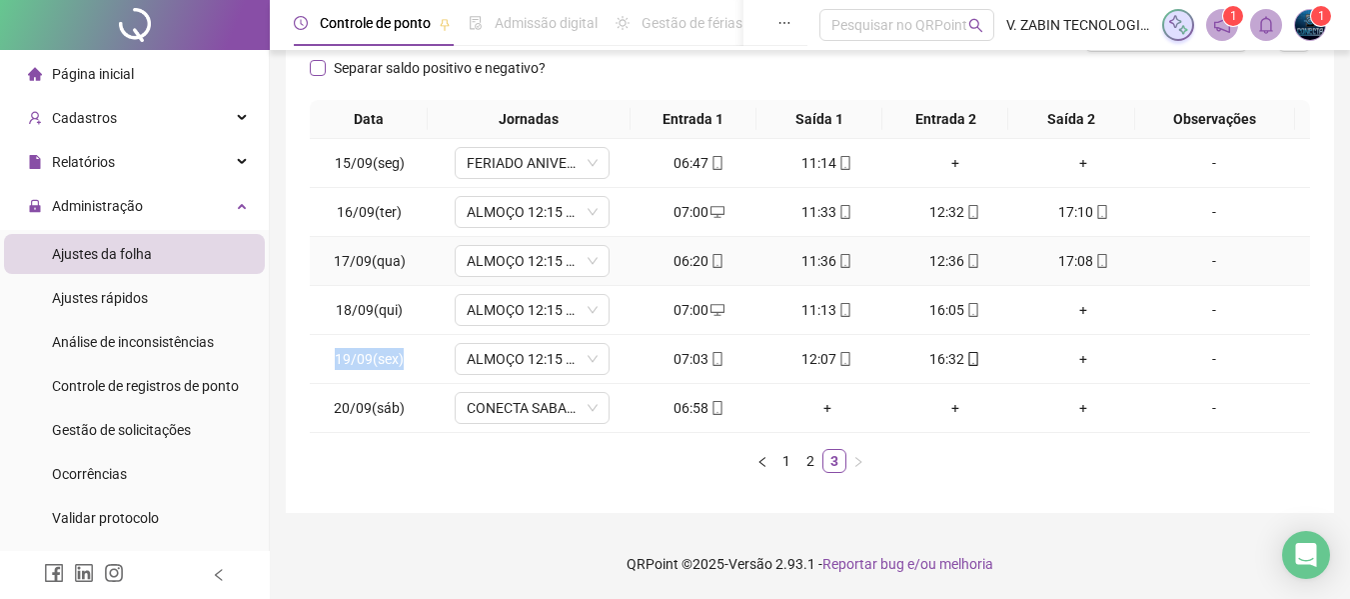
scroll to position [90, 0]
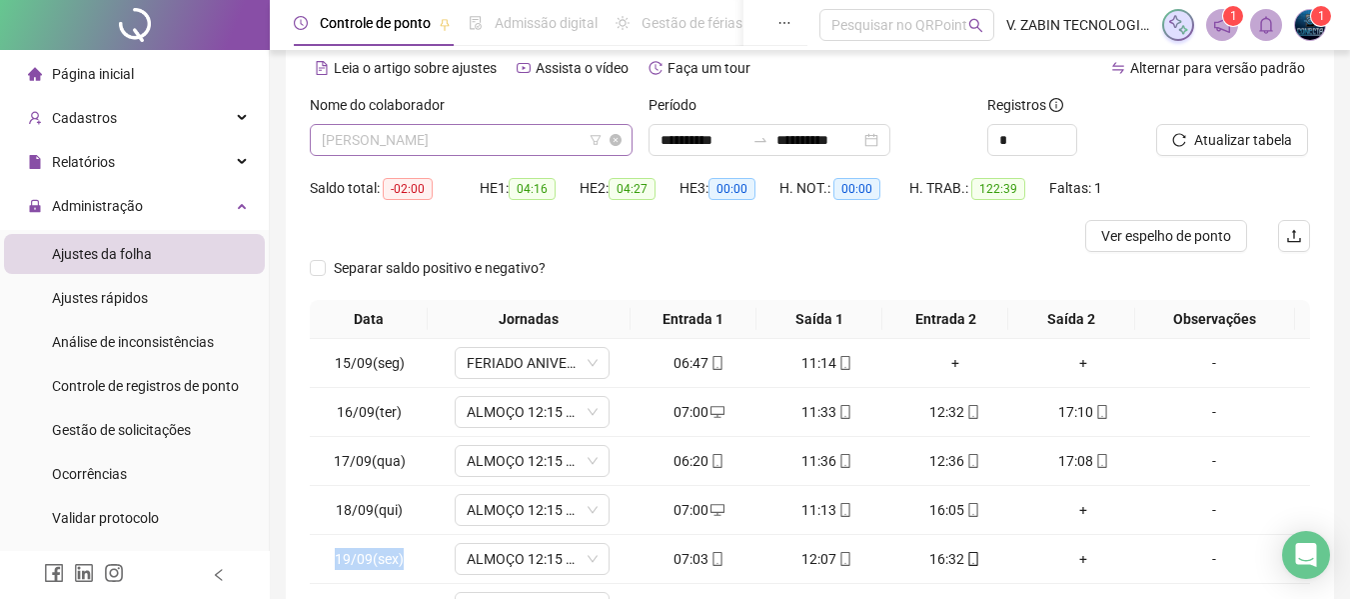
click at [498, 146] on span "GUSTAVO RODRIGO DA SILVA" at bounding box center [471, 140] width 299 height 30
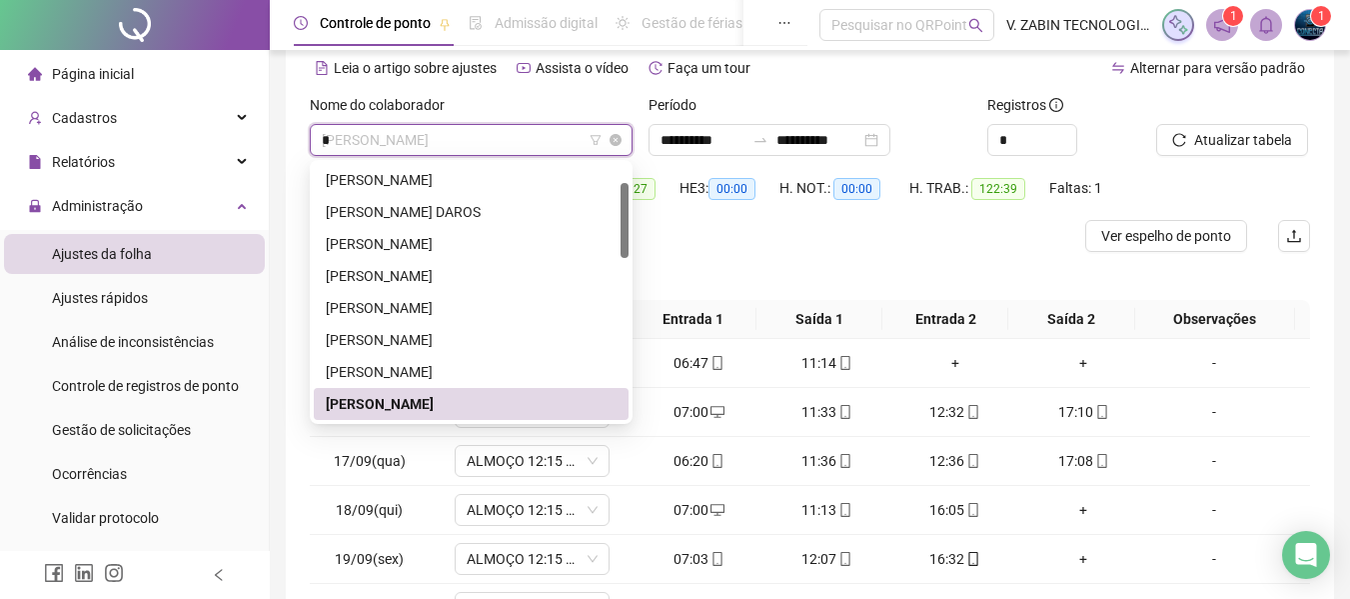
type input "**"
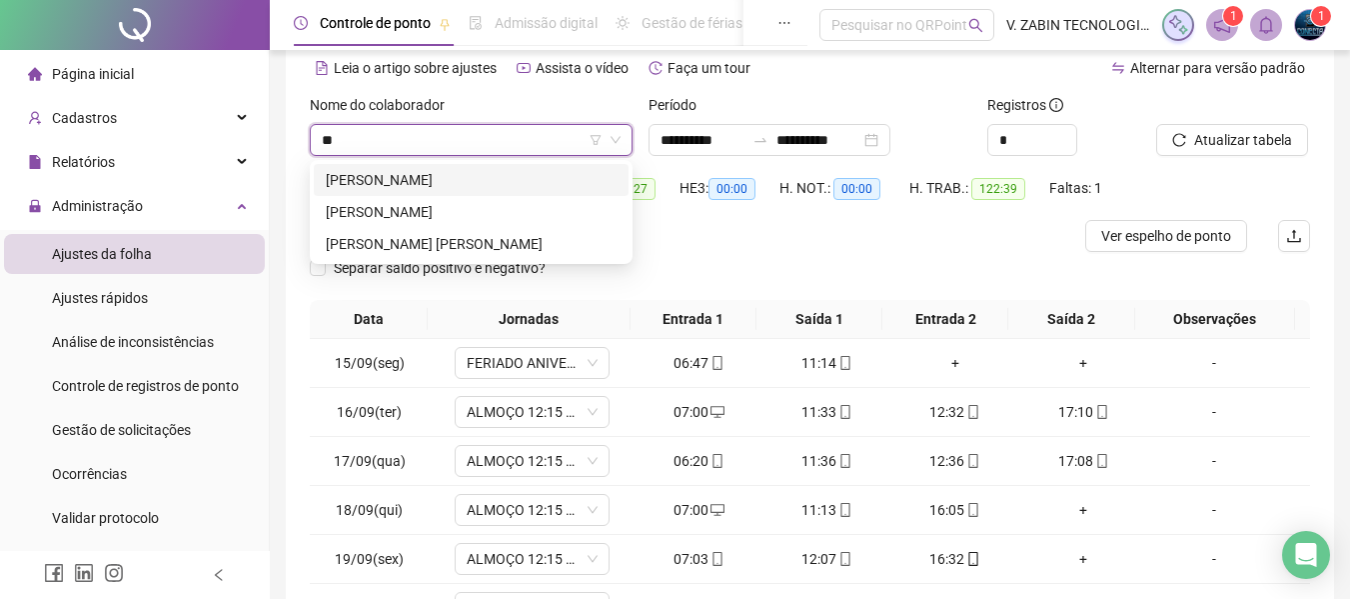
click at [468, 195] on div "JOÃO VICTOR GONÇALVES DA SILVA" at bounding box center [471, 180] width 315 height 32
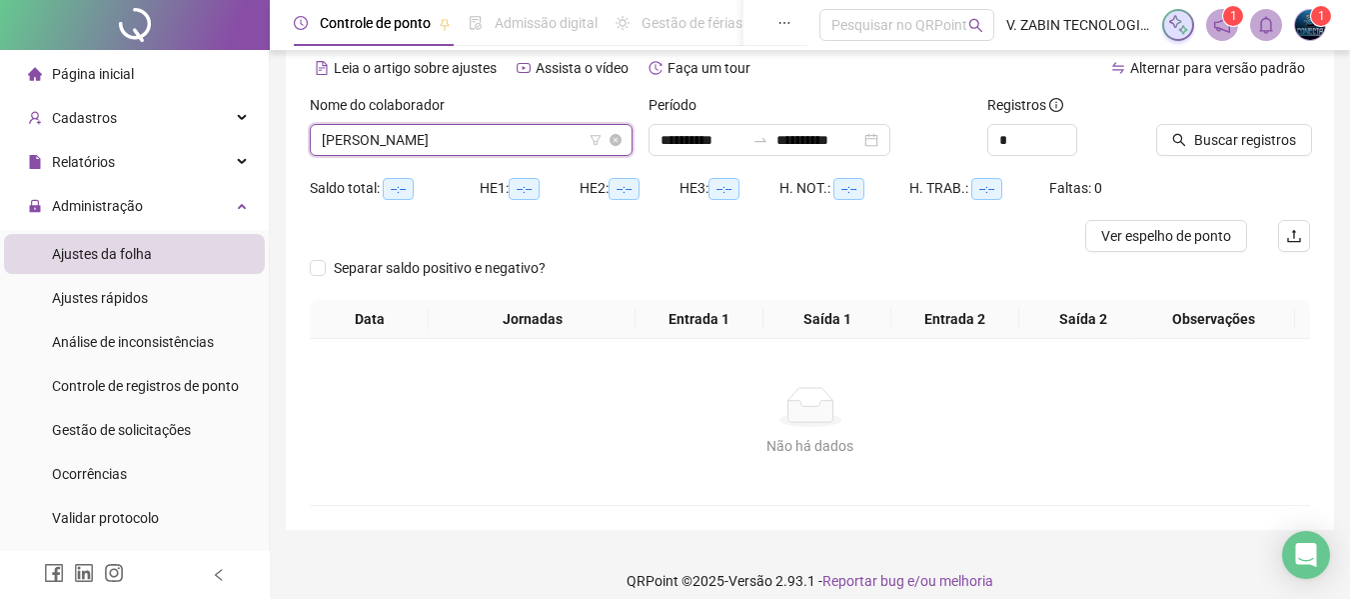
drag, startPoint x: 494, startPoint y: 137, endPoint x: 510, endPoint y: 127, distance: 18.9
click at [500, 132] on span "JOÃO VICTOR GONÇALVES DA SILVA" at bounding box center [471, 140] width 299 height 30
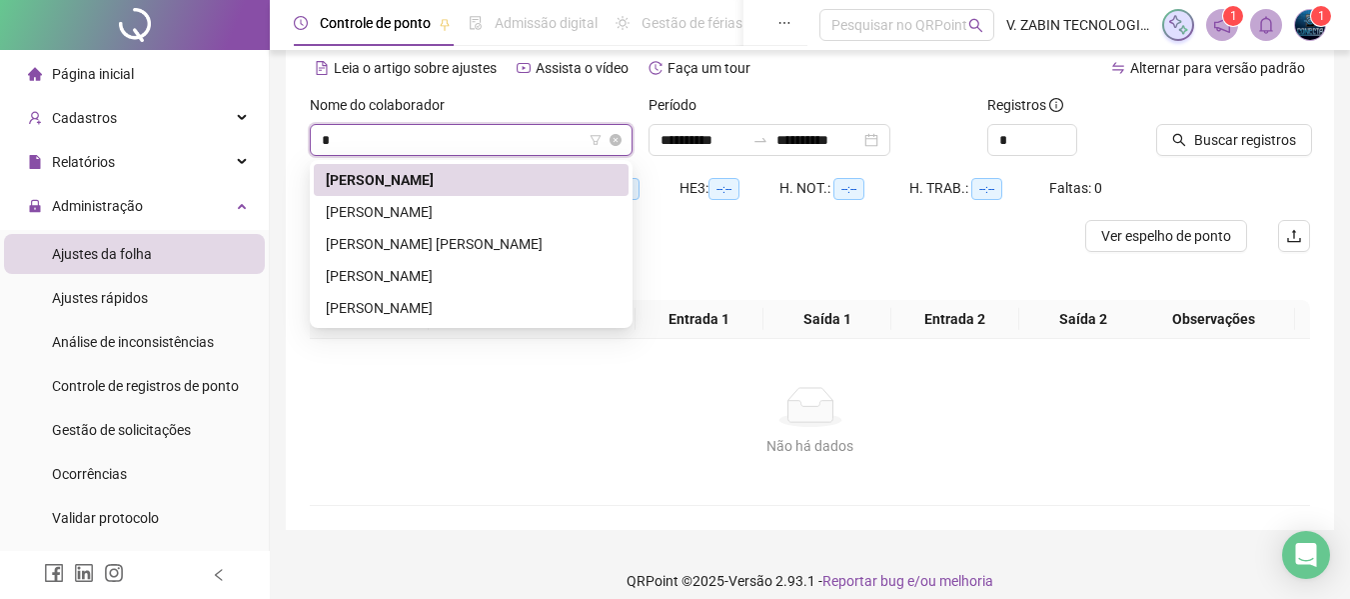
type input "**"
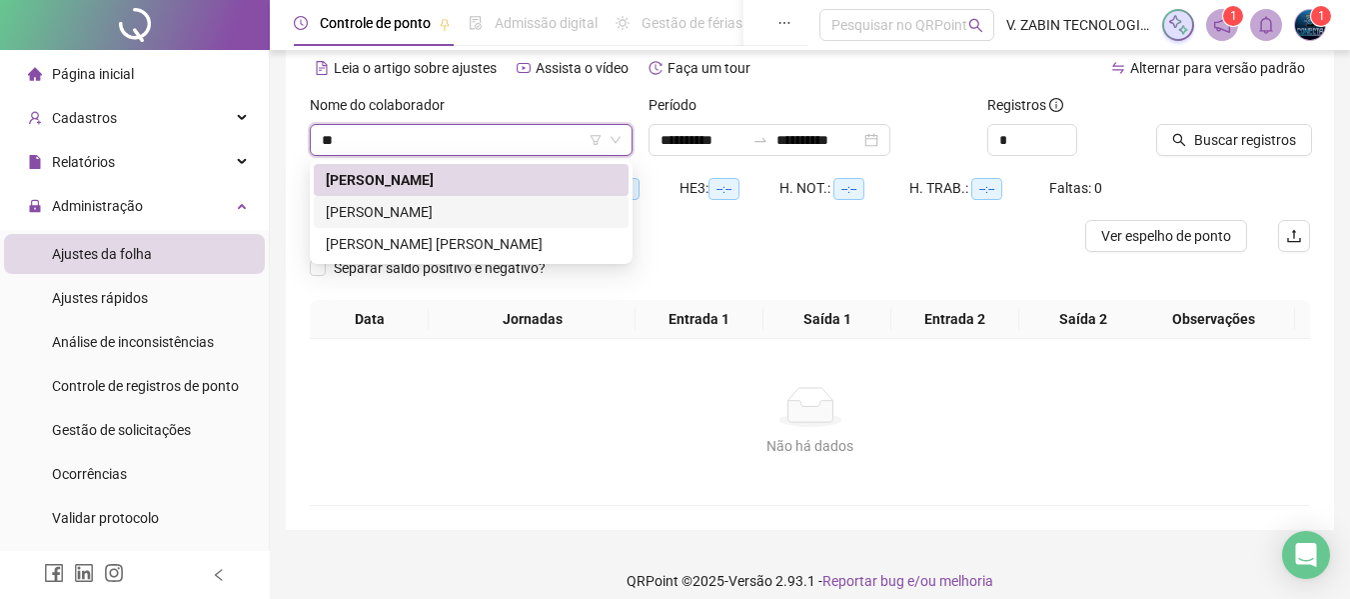
click at [430, 205] on div "JOHANN CRISTAN DE LIMA" at bounding box center [471, 212] width 291 height 22
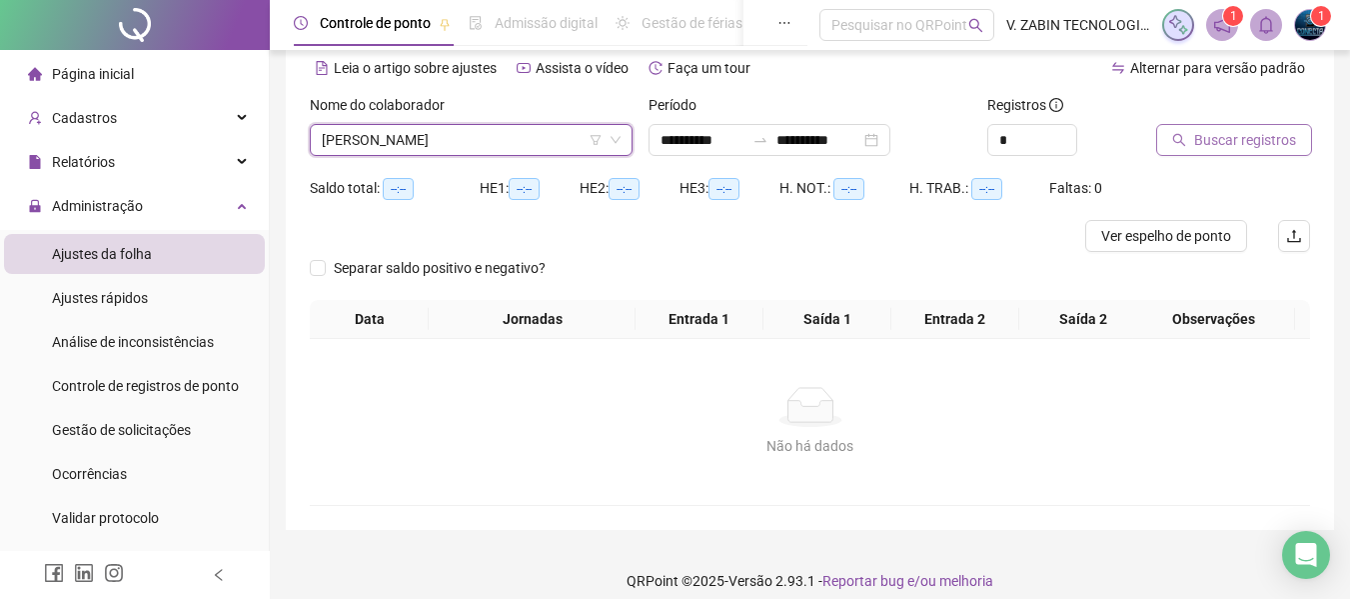
click at [1216, 133] on span "Buscar registros" at bounding box center [1245, 140] width 102 height 22
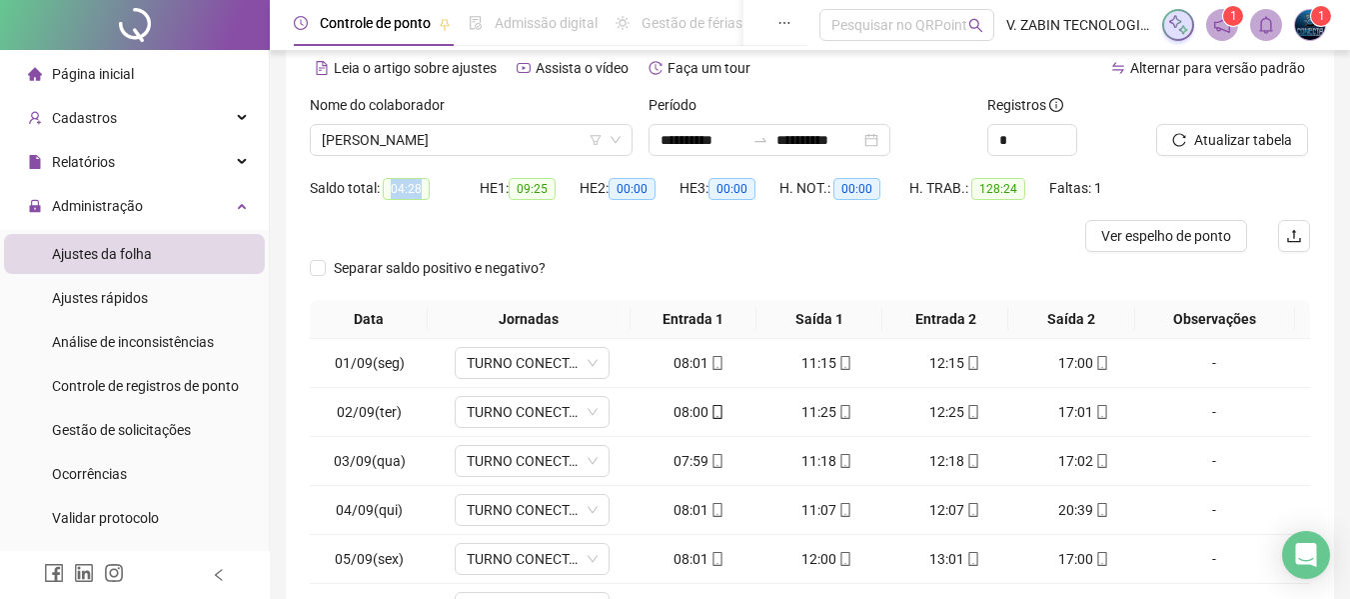
drag, startPoint x: 387, startPoint y: 187, endPoint x: 432, endPoint y: 194, distance: 45.5
click at [432, 194] on div "Saldo total: 04:28" at bounding box center [395, 188] width 170 height 23
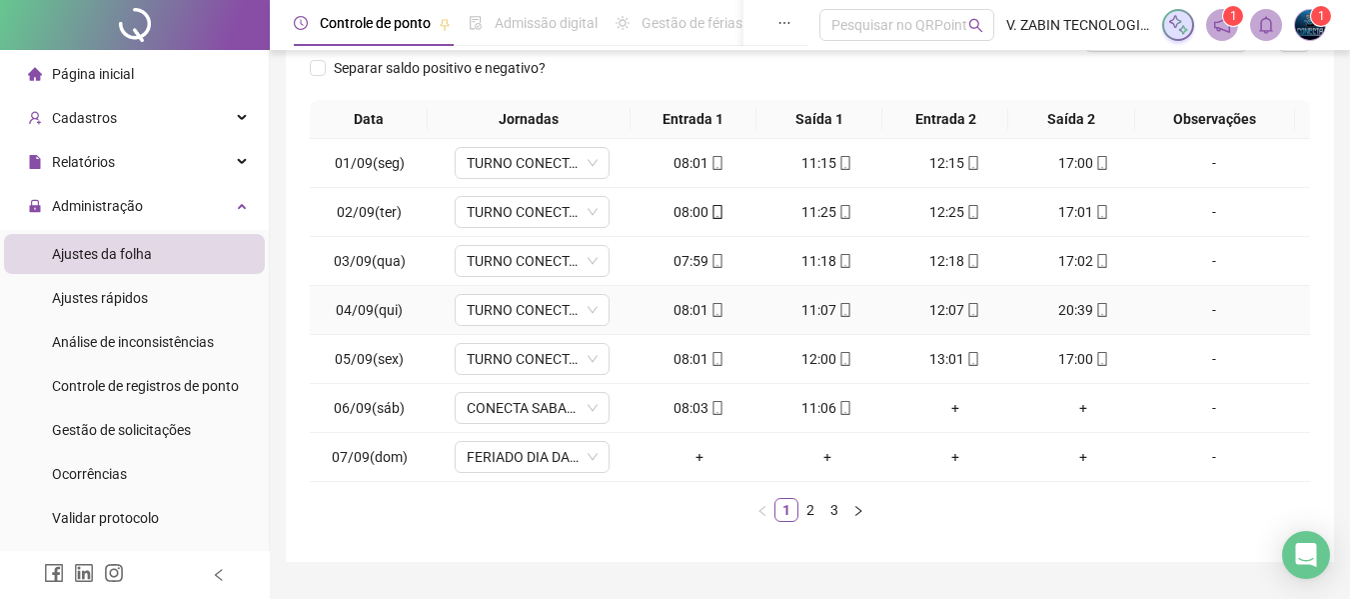
scroll to position [339, 0]
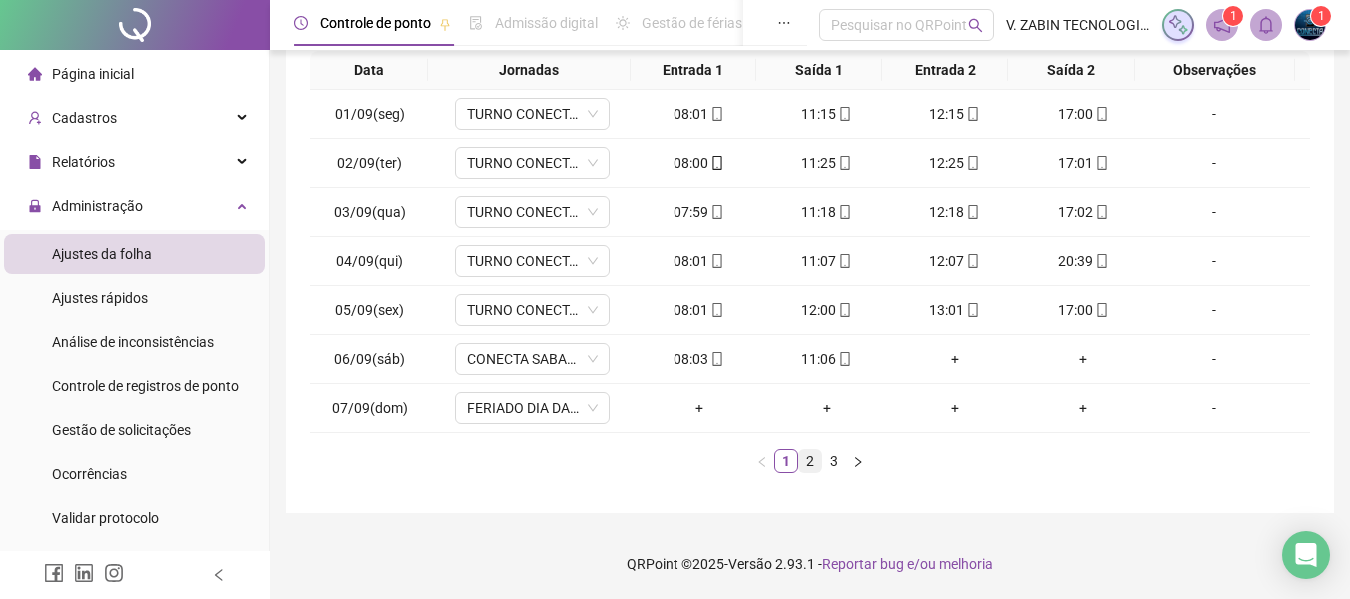
click at [809, 468] on link "2" at bounding box center [811, 461] width 22 height 22
click at [837, 459] on link "3" at bounding box center [835, 461] width 22 height 22
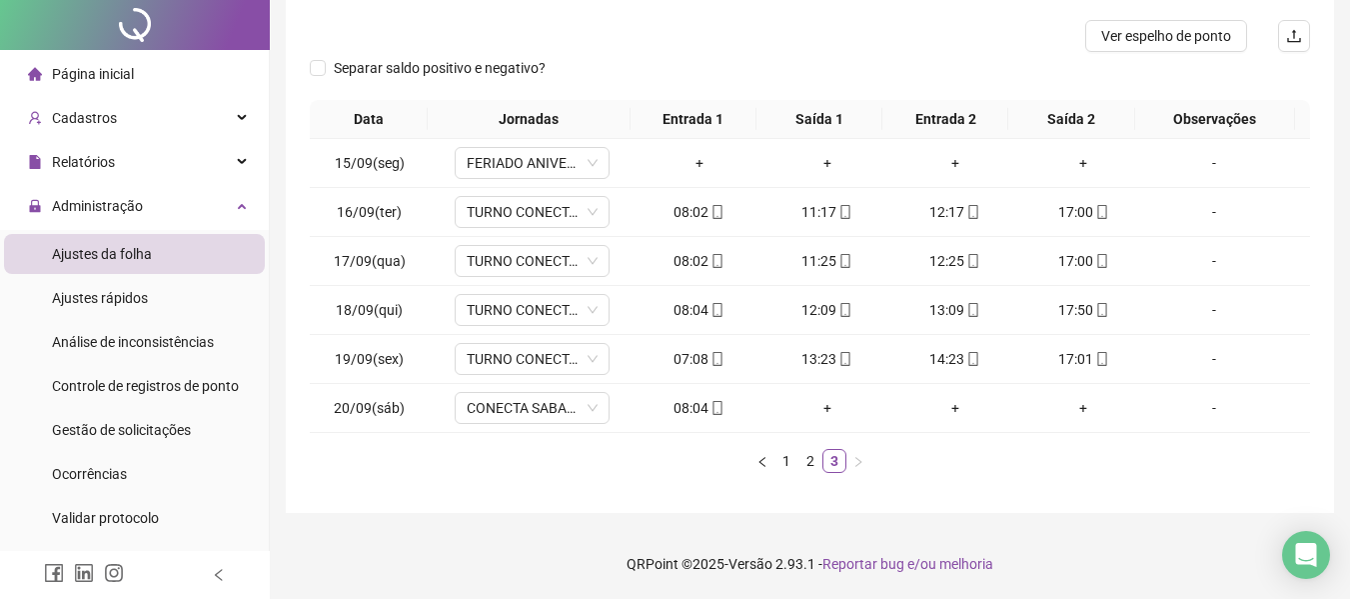
scroll to position [0, 0]
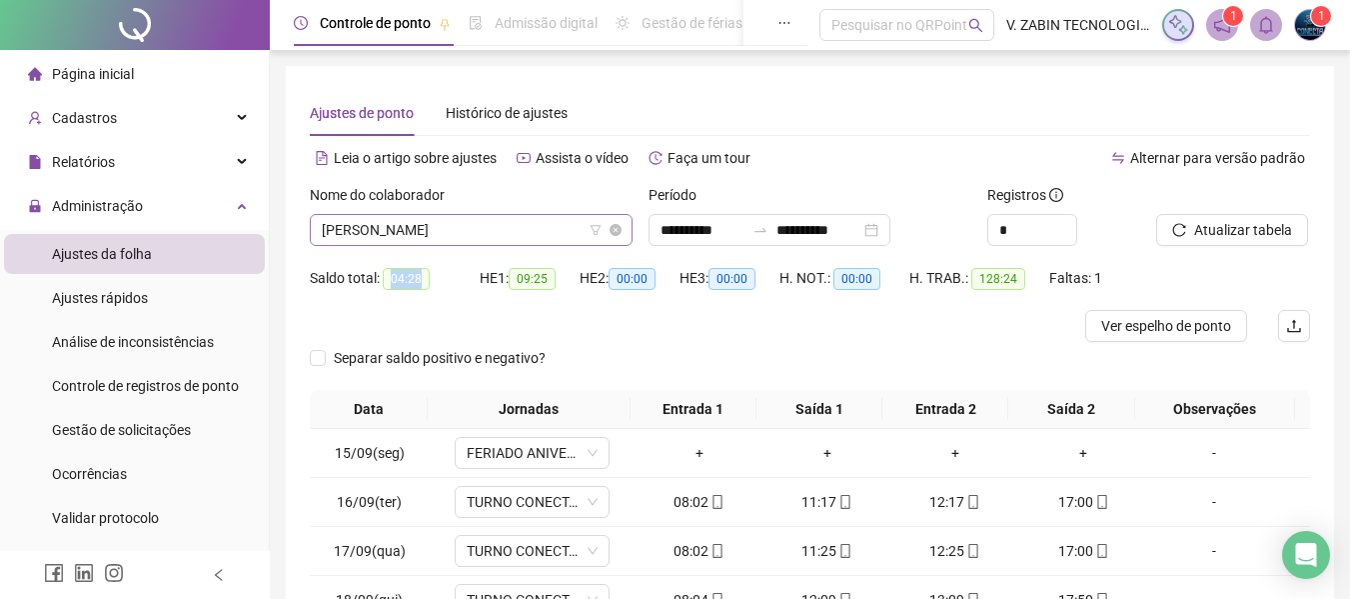
click at [537, 234] on span "JOHANN CRISTAN DE LIMA" at bounding box center [471, 230] width 299 height 30
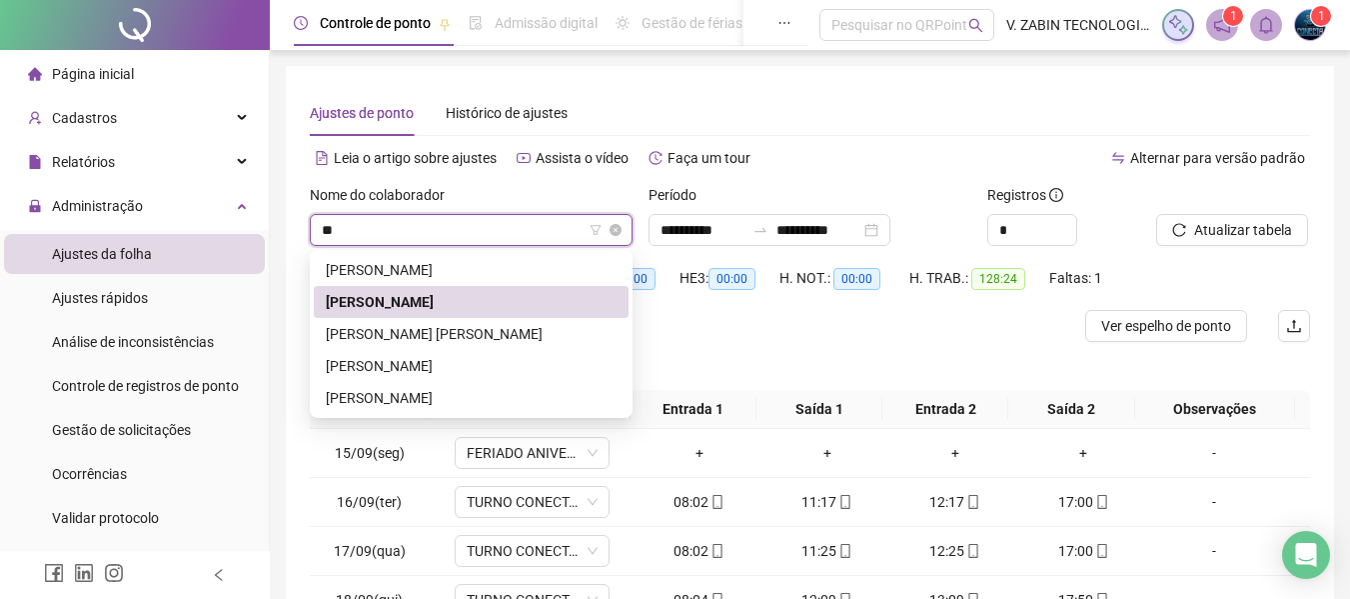
type input "***"
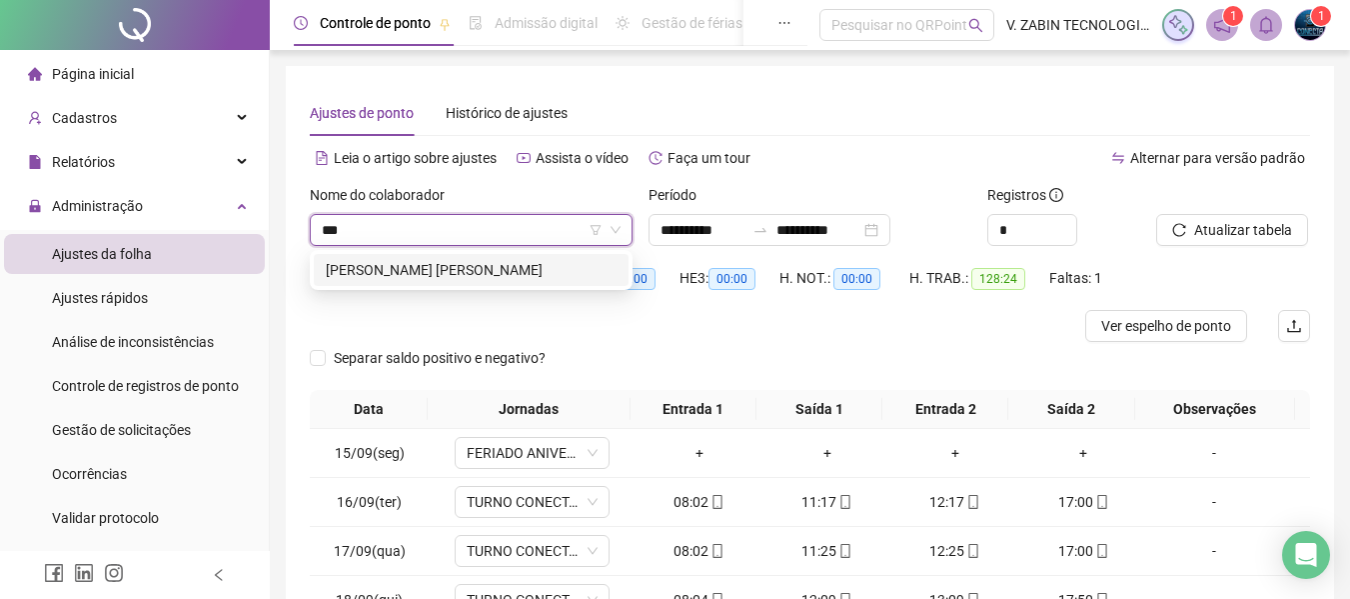
click at [473, 279] on div "JOYCE DIAS SERQUEIRA CAMPOS" at bounding box center [471, 270] width 291 height 22
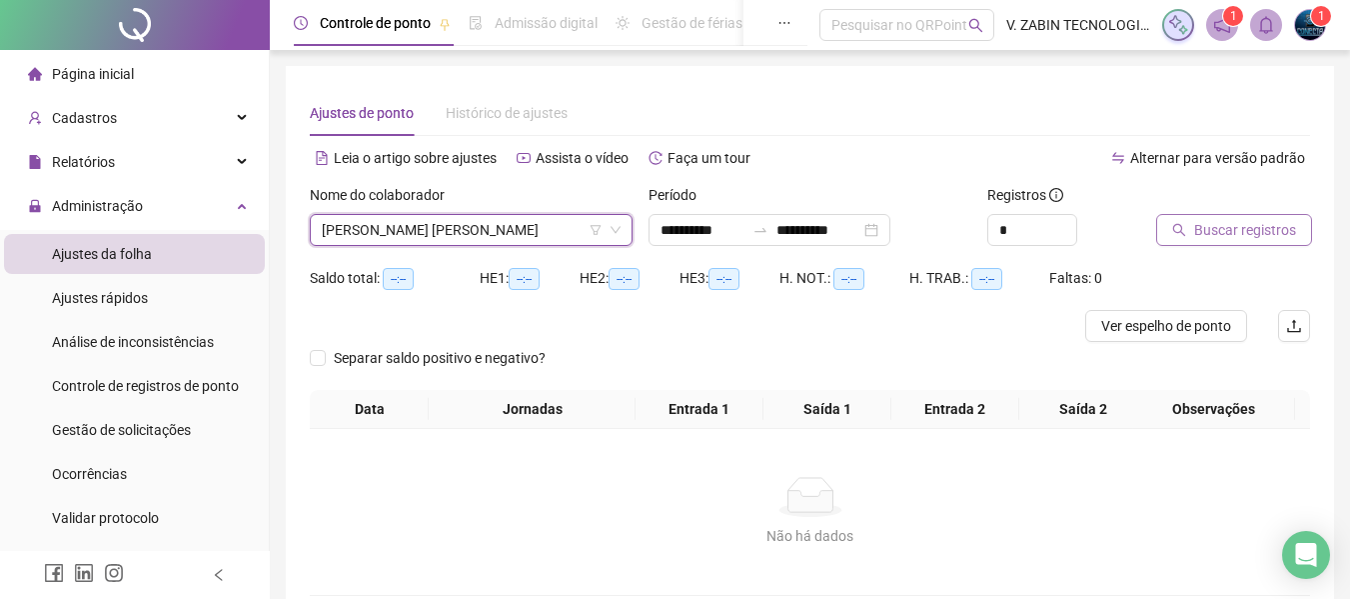
click at [1206, 243] on button "Buscar registros" at bounding box center [1234, 230] width 156 height 32
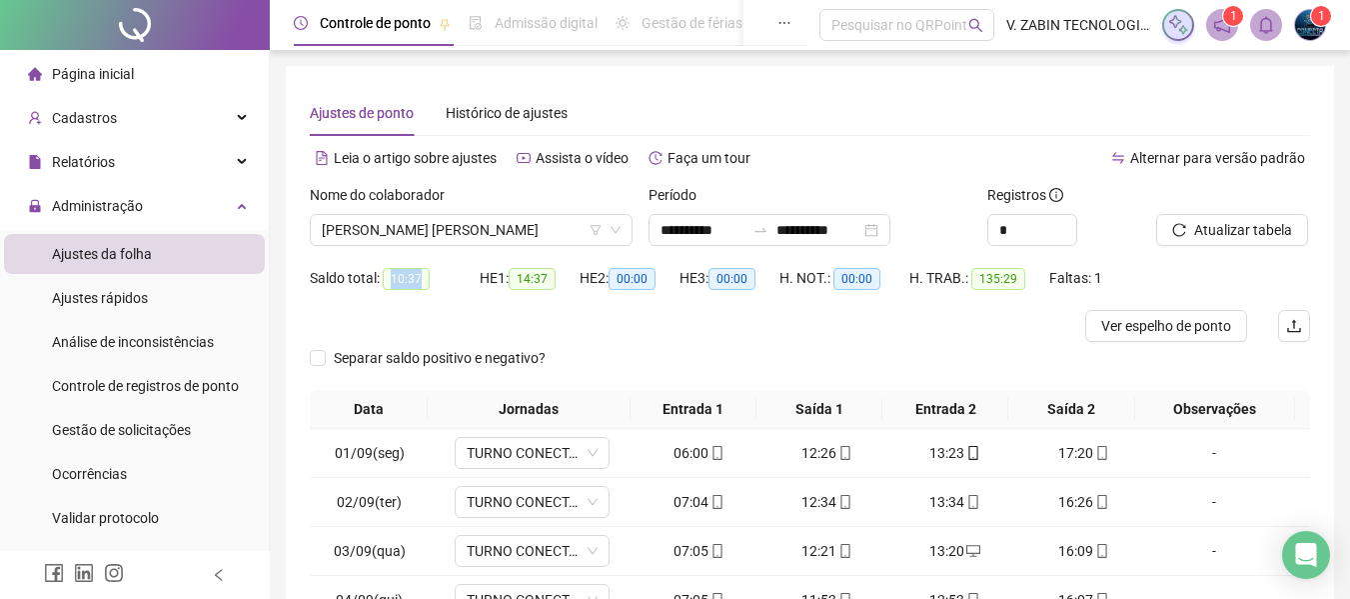
drag, startPoint x: 392, startPoint y: 277, endPoint x: 427, endPoint y: 282, distance: 35.3
click at [427, 282] on span "10:37" at bounding box center [406, 279] width 47 height 22
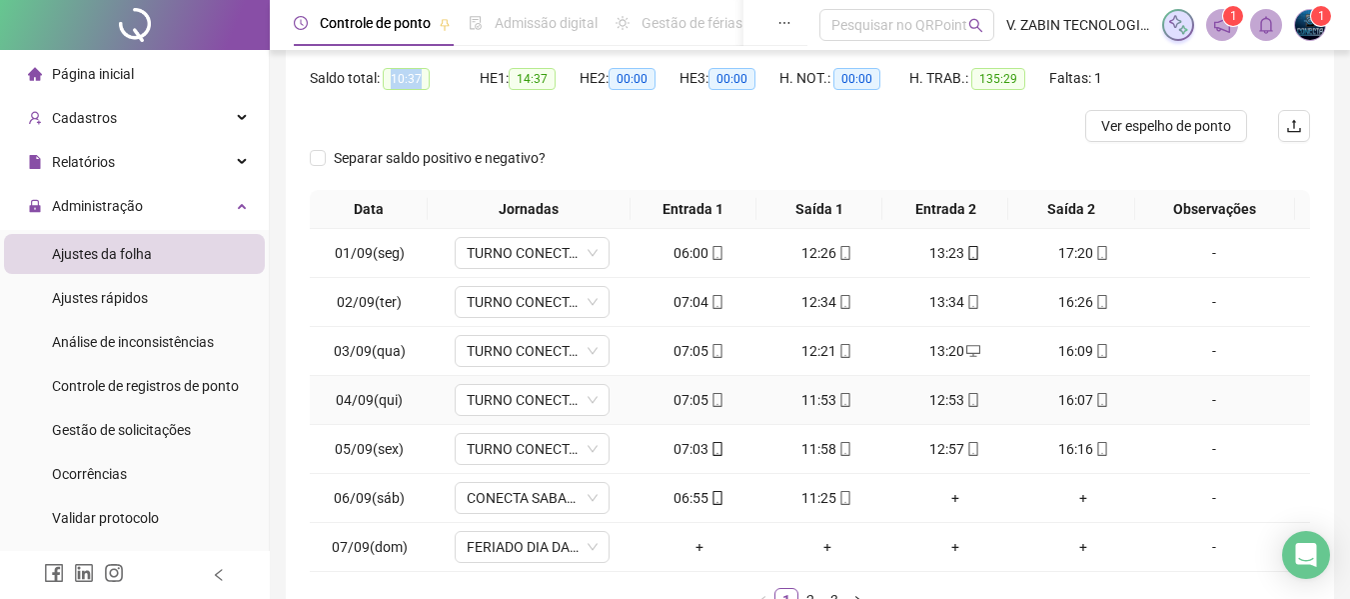
scroll to position [300, 0]
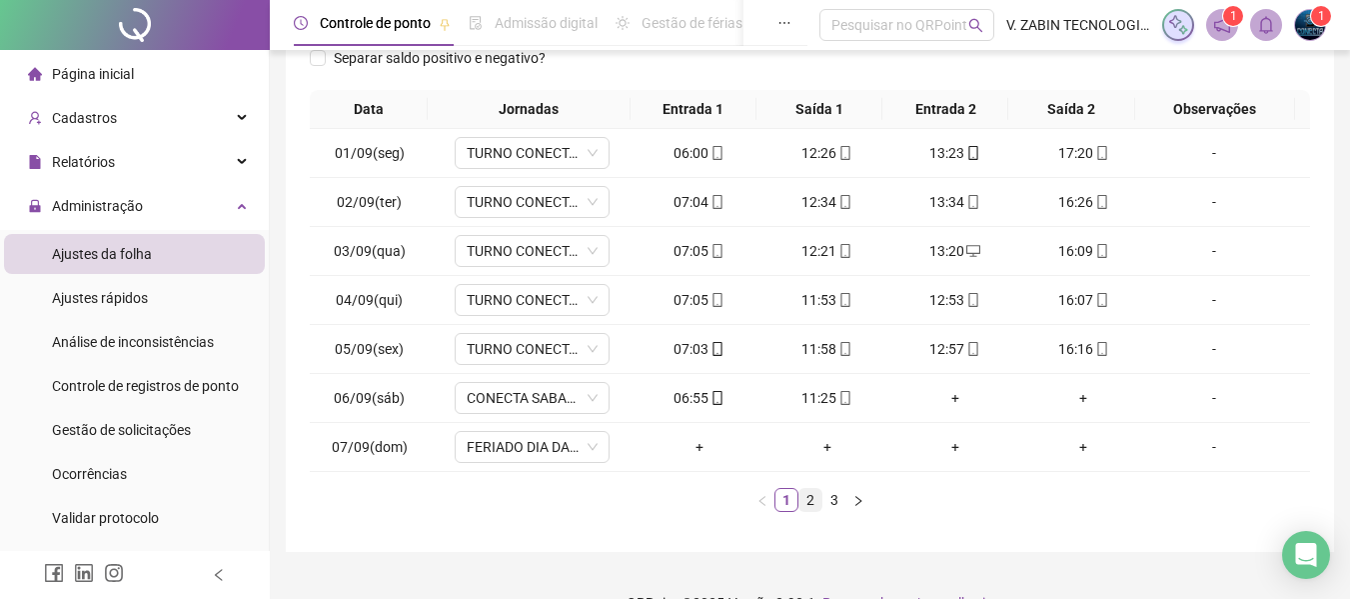
click at [804, 498] on link "2" at bounding box center [811, 500] width 22 height 22
click at [828, 494] on link "3" at bounding box center [835, 500] width 22 height 22
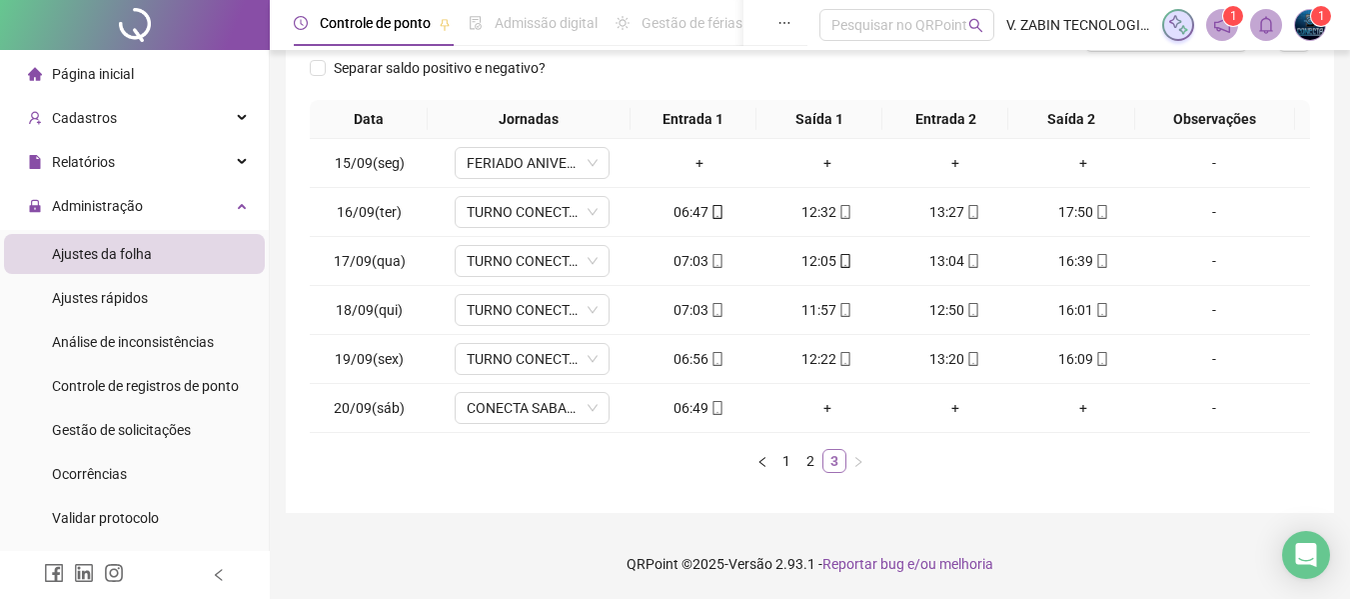
scroll to position [290, 0]
click at [806, 460] on link "2" at bounding box center [811, 461] width 22 height 22
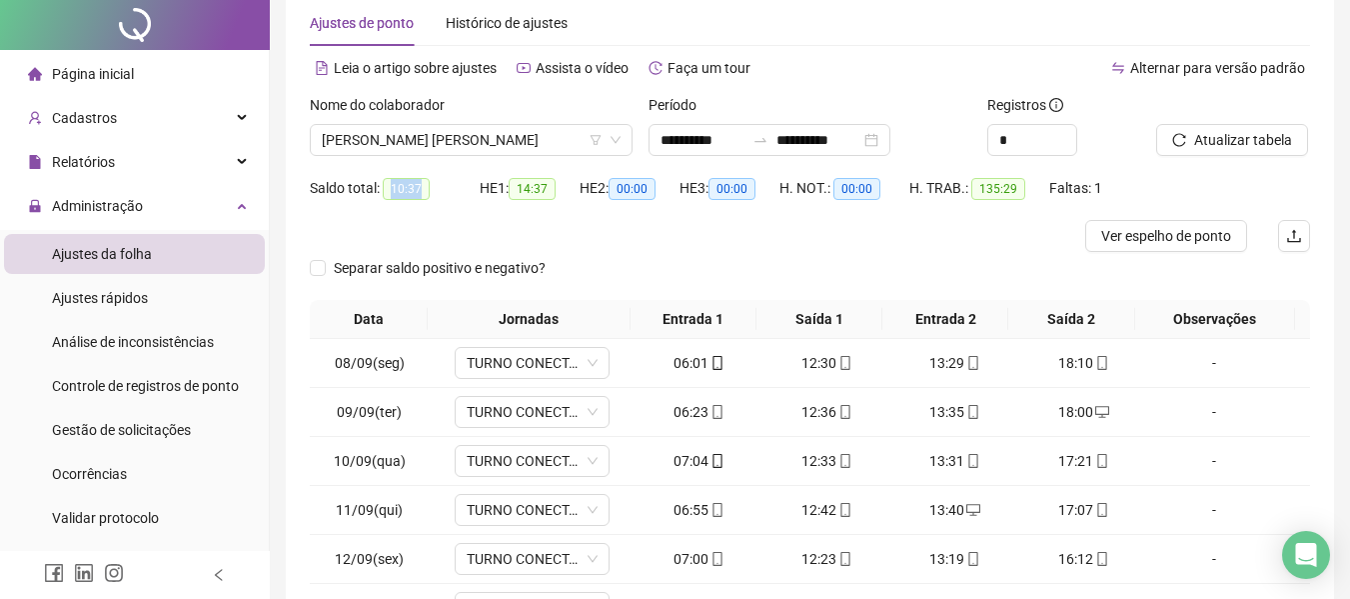
scroll to position [0, 0]
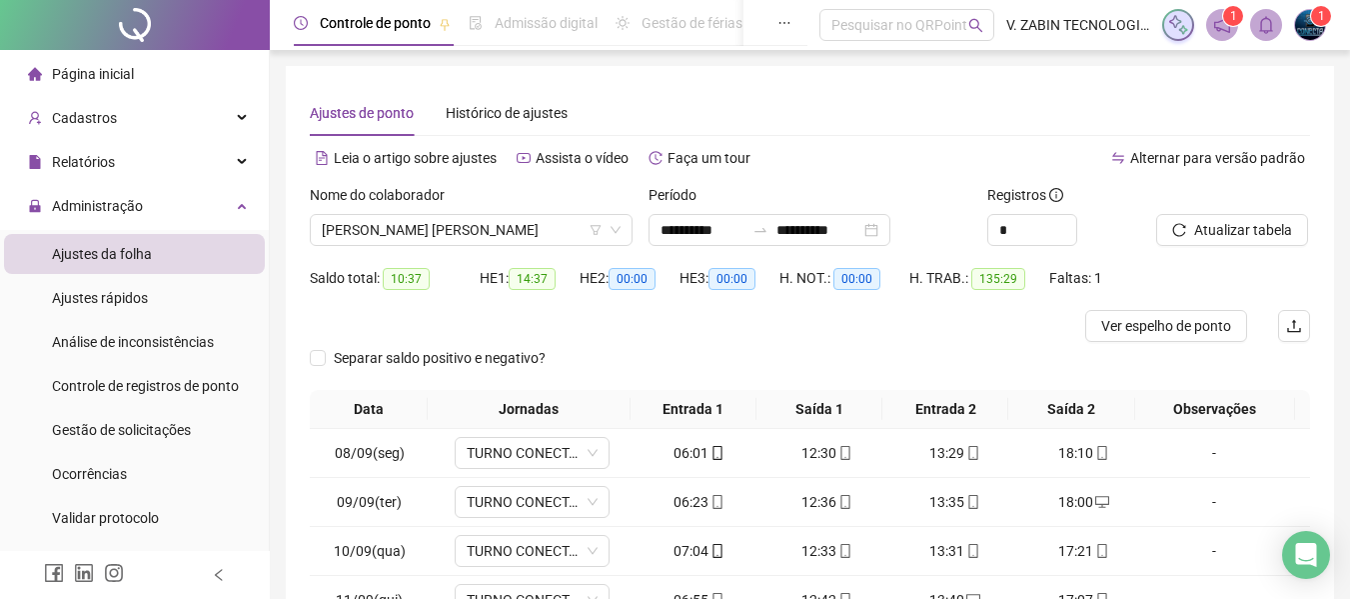
click at [512, 211] on div "Nome do colaborador" at bounding box center [471, 199] width 323 height 30
click at [514, 215] on span "JOYCE DIAS SERQUEIRA CAMPOS" at bounding box center [471, 230] width 299 height 30
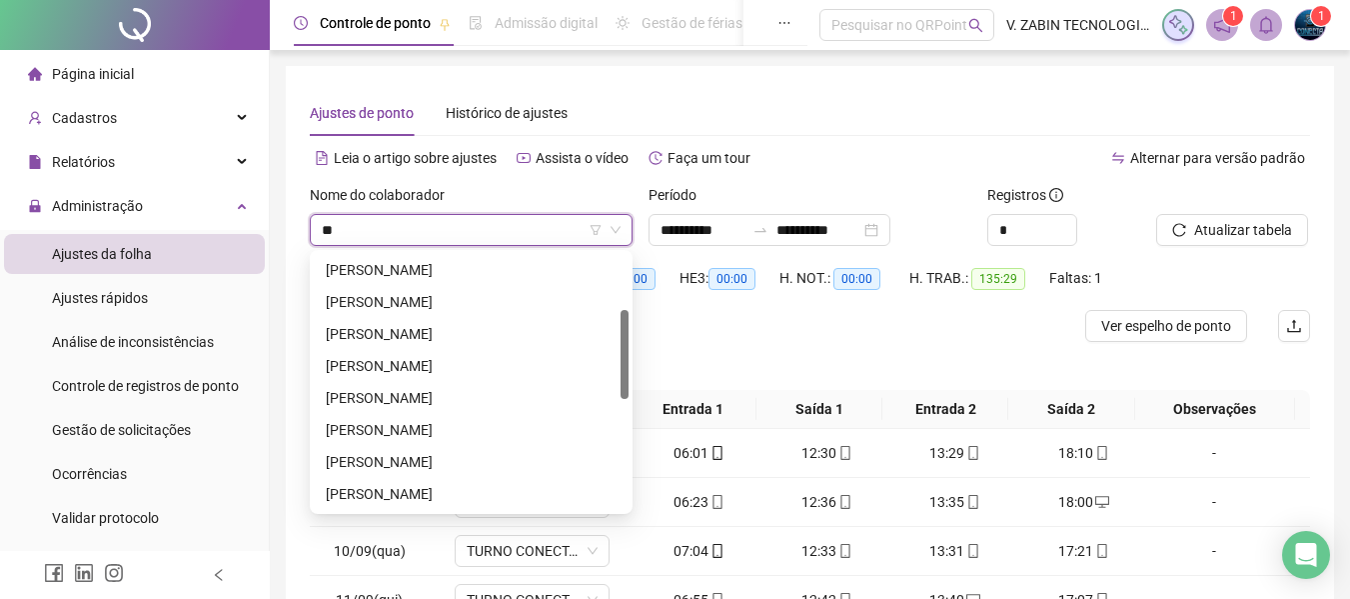
type input "***"
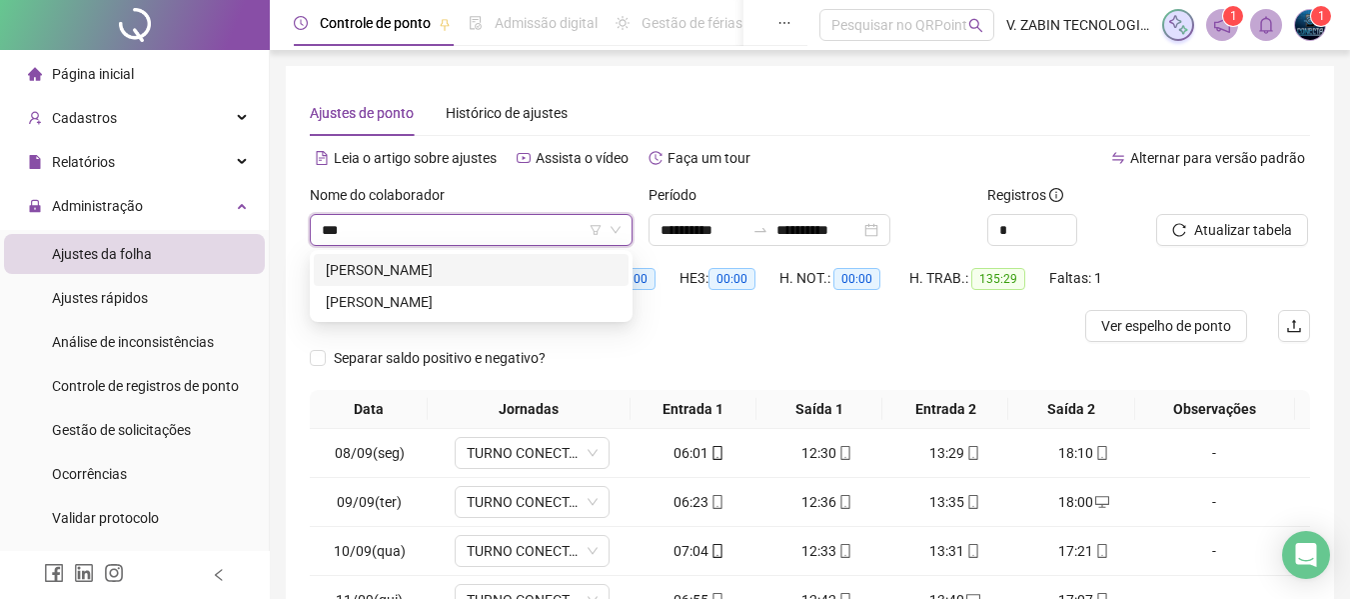
click at [458, 268] on div "LUIS FELIPE DA SILVA SANTOS" at bounding box center [471, 270] width 291 height 22
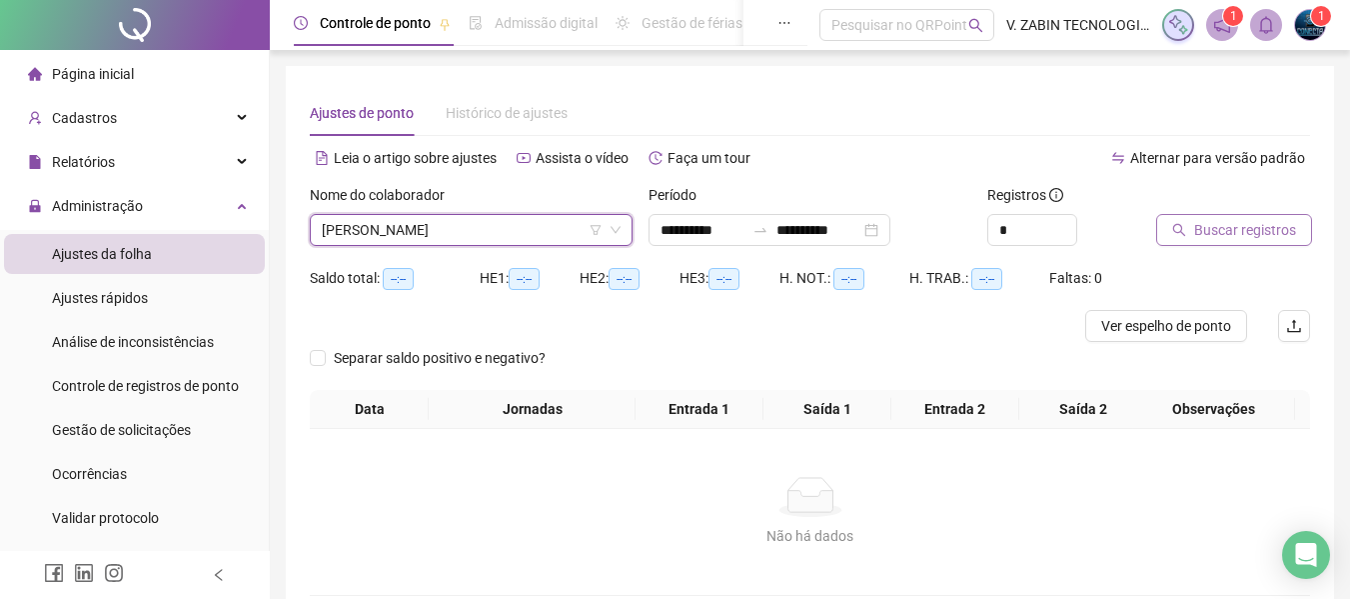
click at [1209, 224] on span "Buscar registros" at bounding box center [1245, 230] width 102 height 22
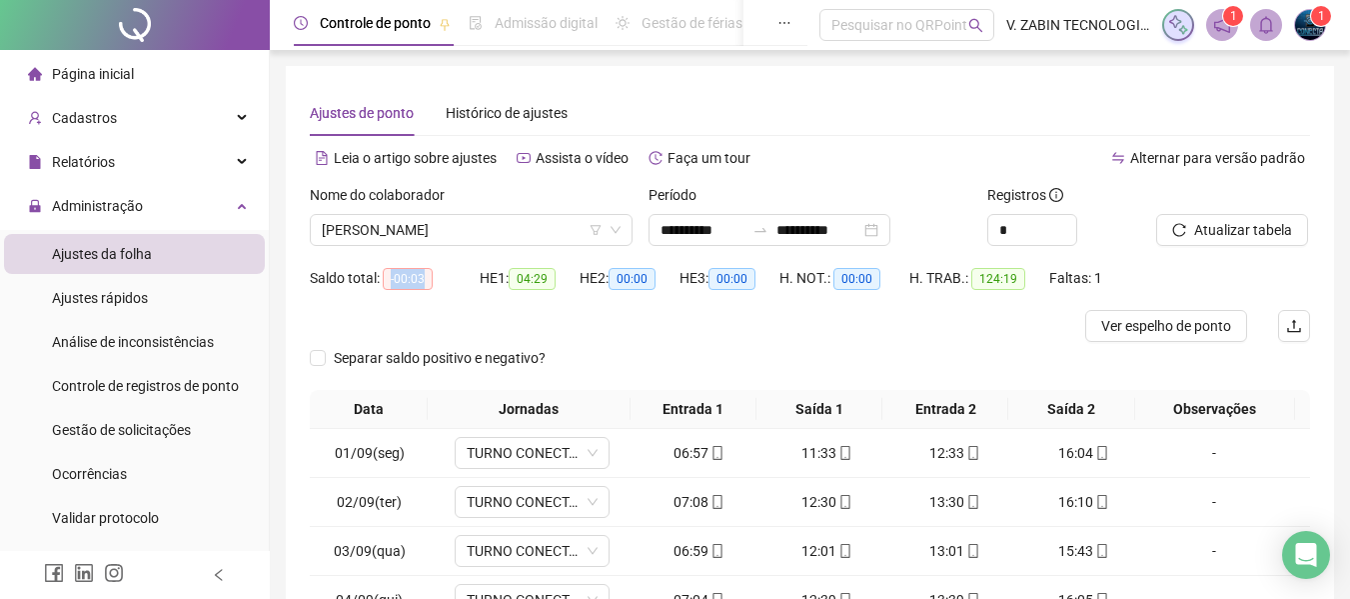
drag, startPoint x: 389, startPoint y: 281, endPoint x: 435, endPoint y: 280, distance: 46.0
click at [435, 279] on div "Saldo total: -00:03" at bounding box center [395, 278] width 170 height 23
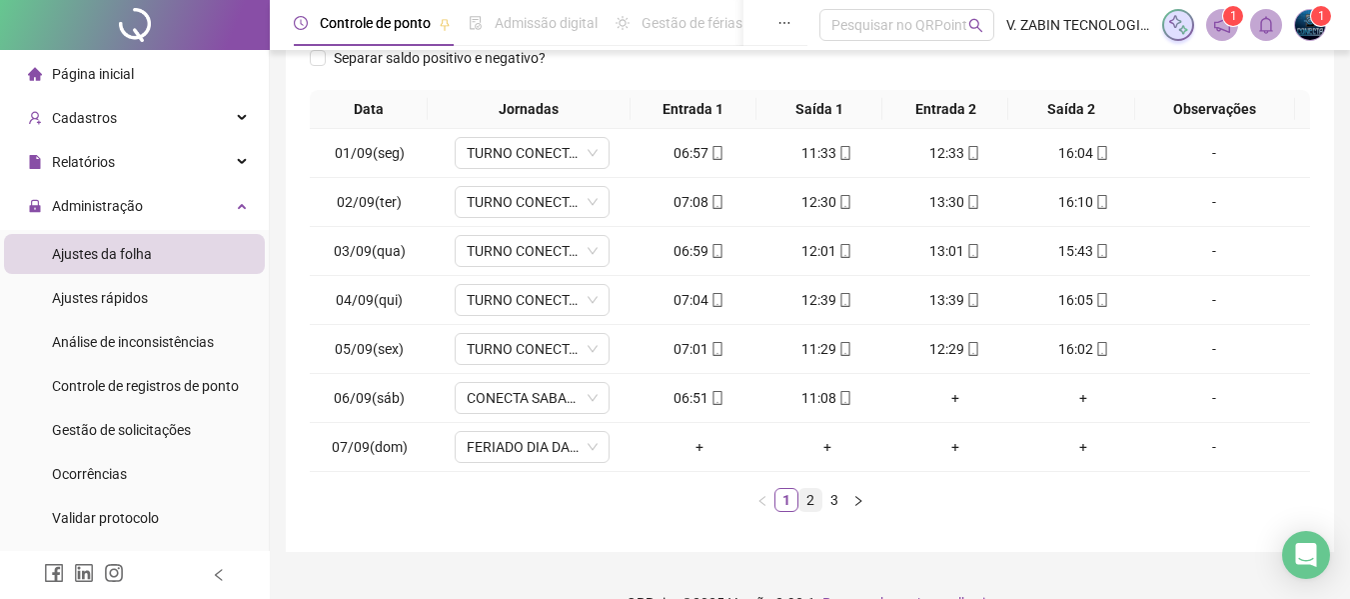
click at [809, 501] on link "2" at bounding box center [811, 500] width 22 height 22
click at [833, 502] on link "3" at bounding box center [835, 500] width 22 height 22
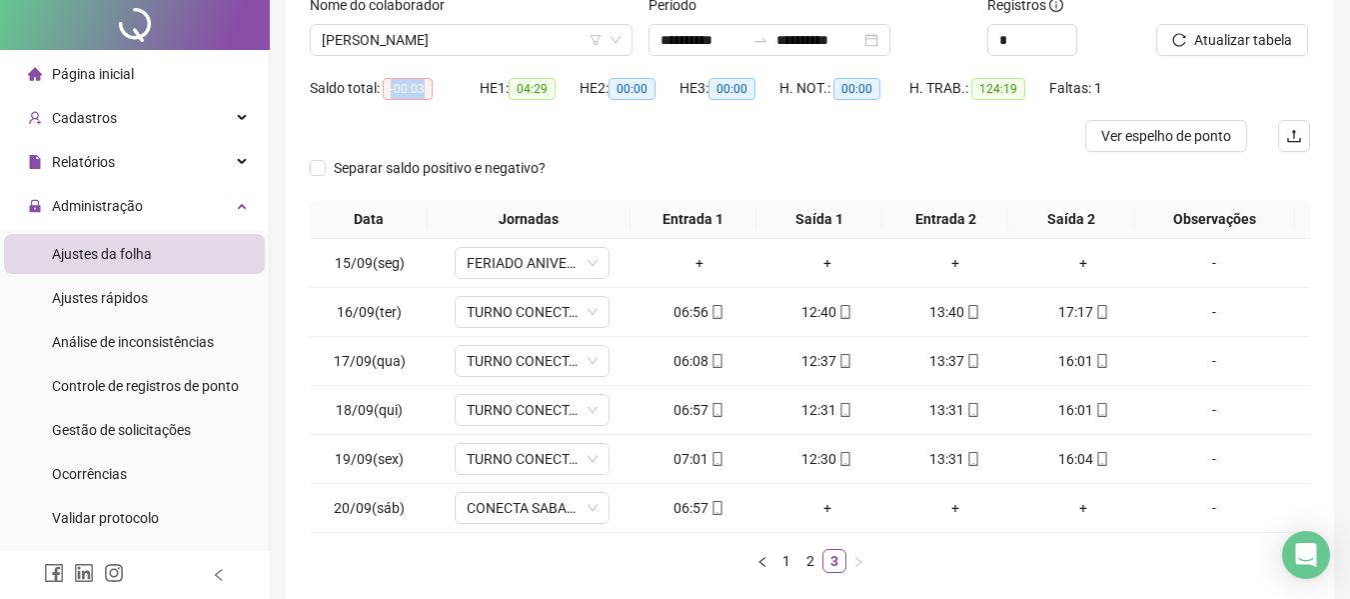
scroll to position [0, 0]
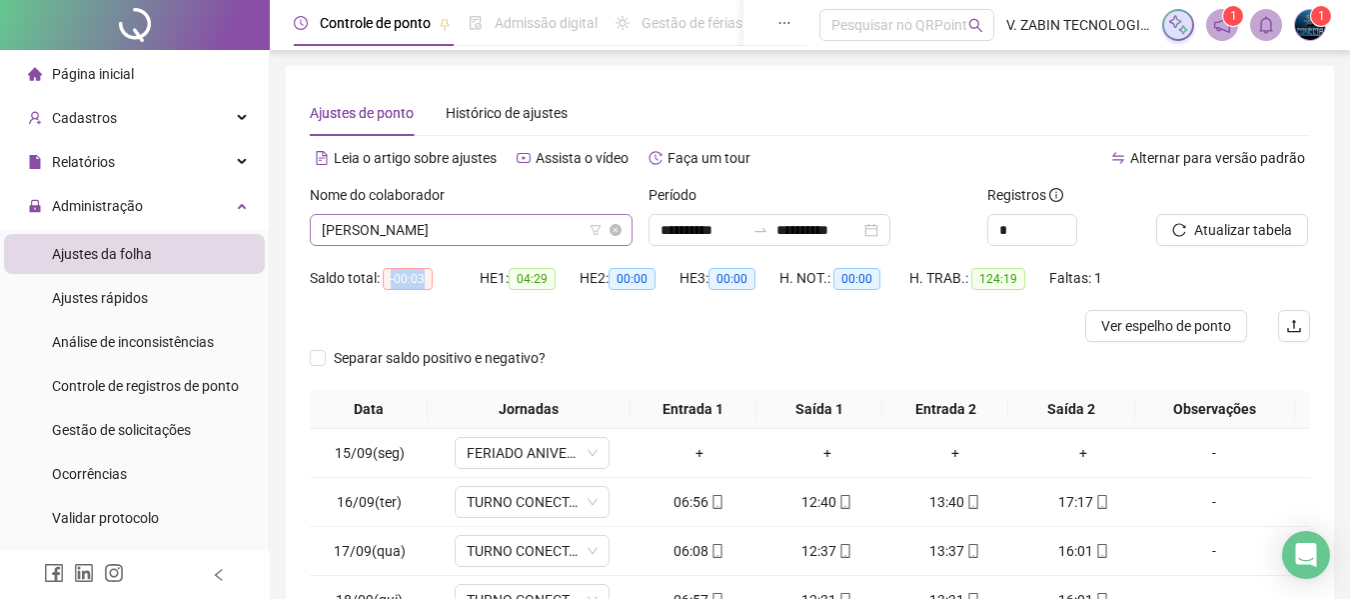
click at [479, 225] on span "LUIS FELIPE DA SILVA SANTOS" at bounding box center [471, 230] width 299 height 30
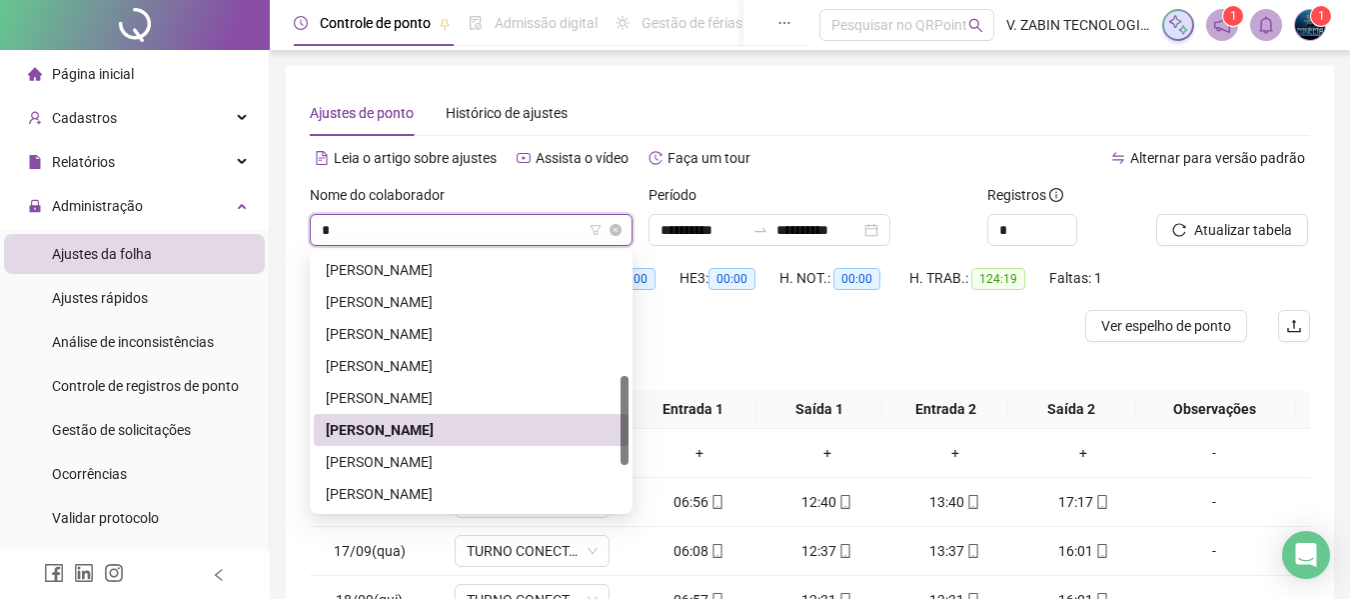
type input "**"
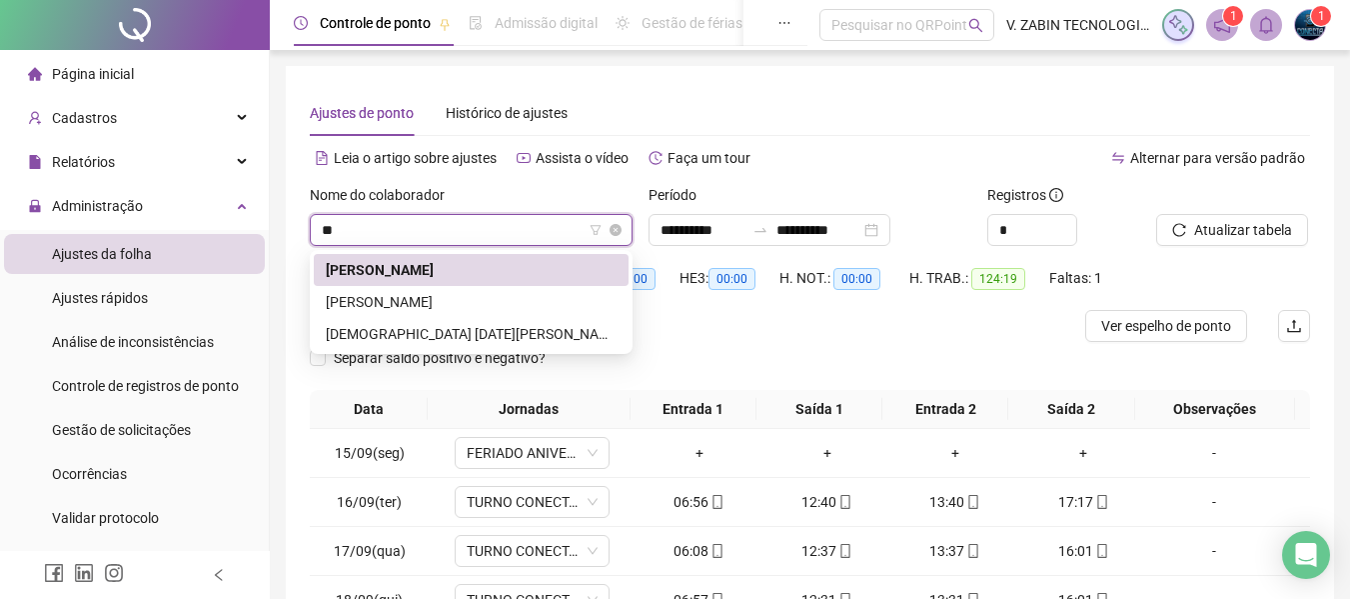
scroll to position [0, 0]
click at [476, 299] on div "LUIS OTAVIO LUDERS" at bounding box center [471, 302] width 291 height 22
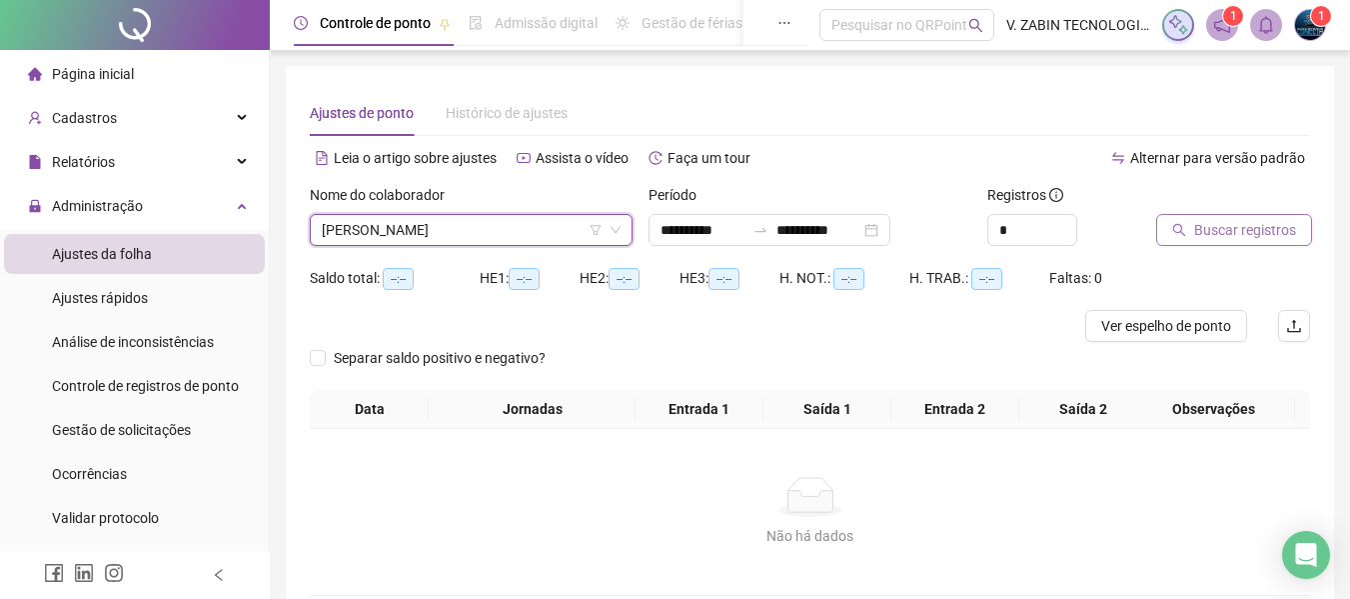
click at [1288, 242] on button "Buscar registros" at bounding box center [1234, 230] width 156 height 32
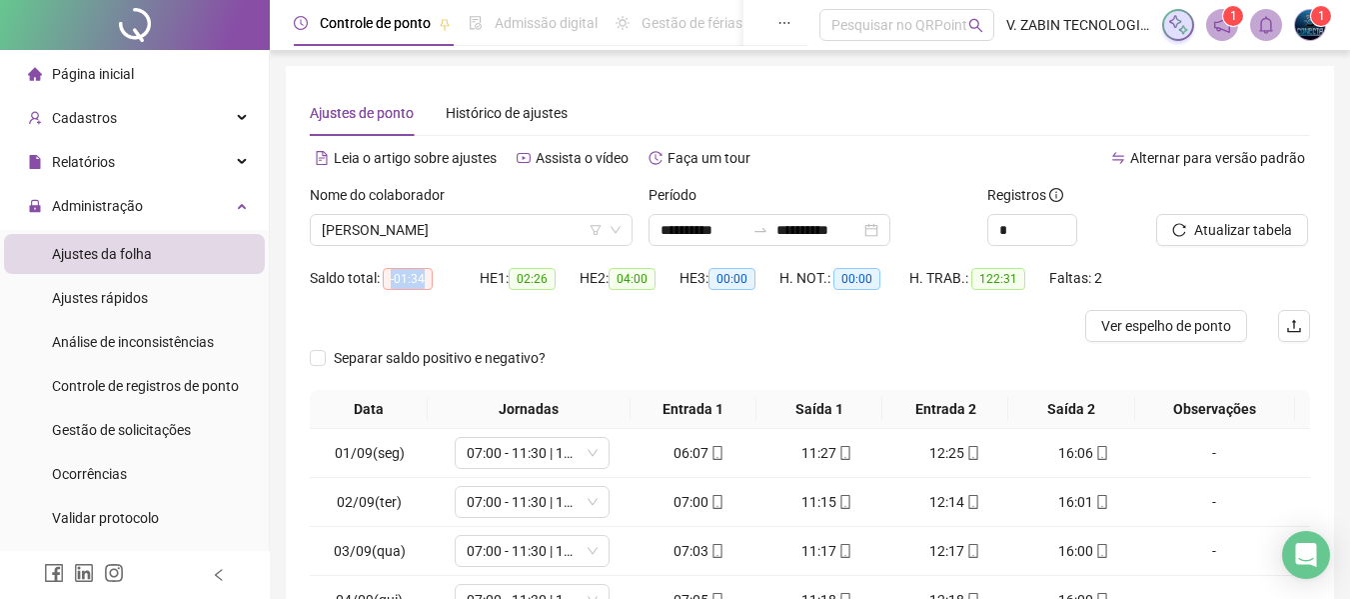
drag, startPoint x: 391, startPoint y: 274, endPoint x: 435, endPoint y: 283, distance: 44.9
click at [435, 283] on div "Saldo total: -01:34" at bounding box center [395, 278] width 170 height 23
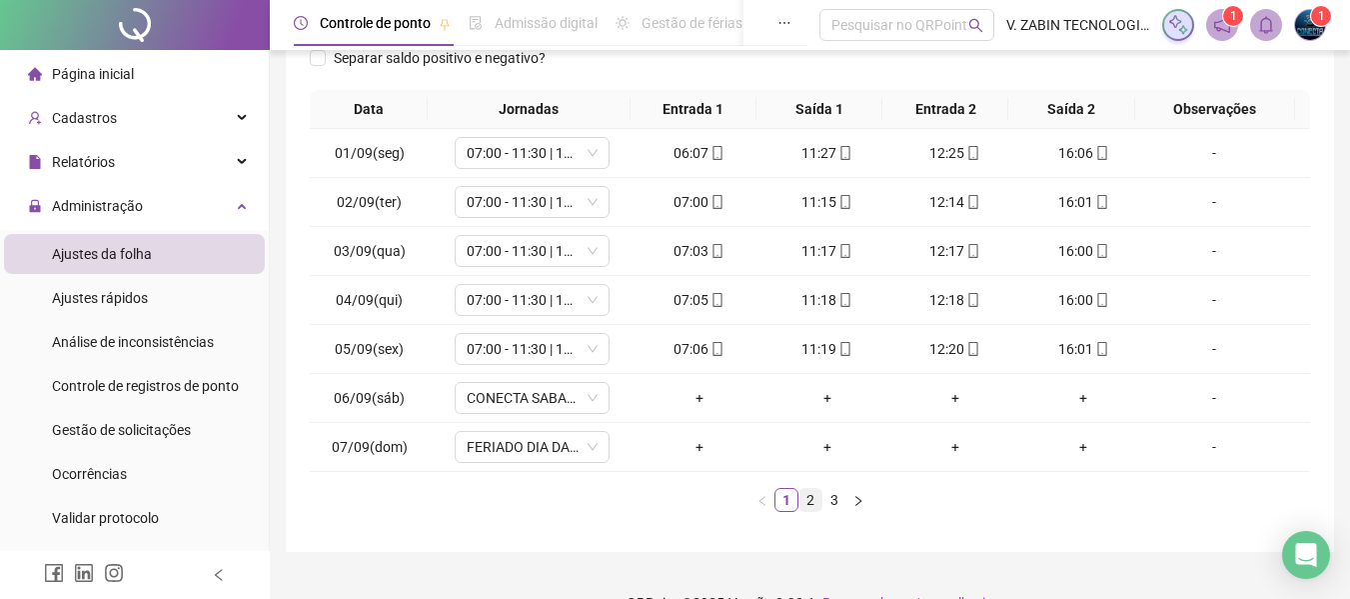
click at [813, 504] on link "2" at bounding box center [811, 500] width 22 height 22
click at [844, 498] on link "3" at bounding box center [835, 500] width 22 height 22
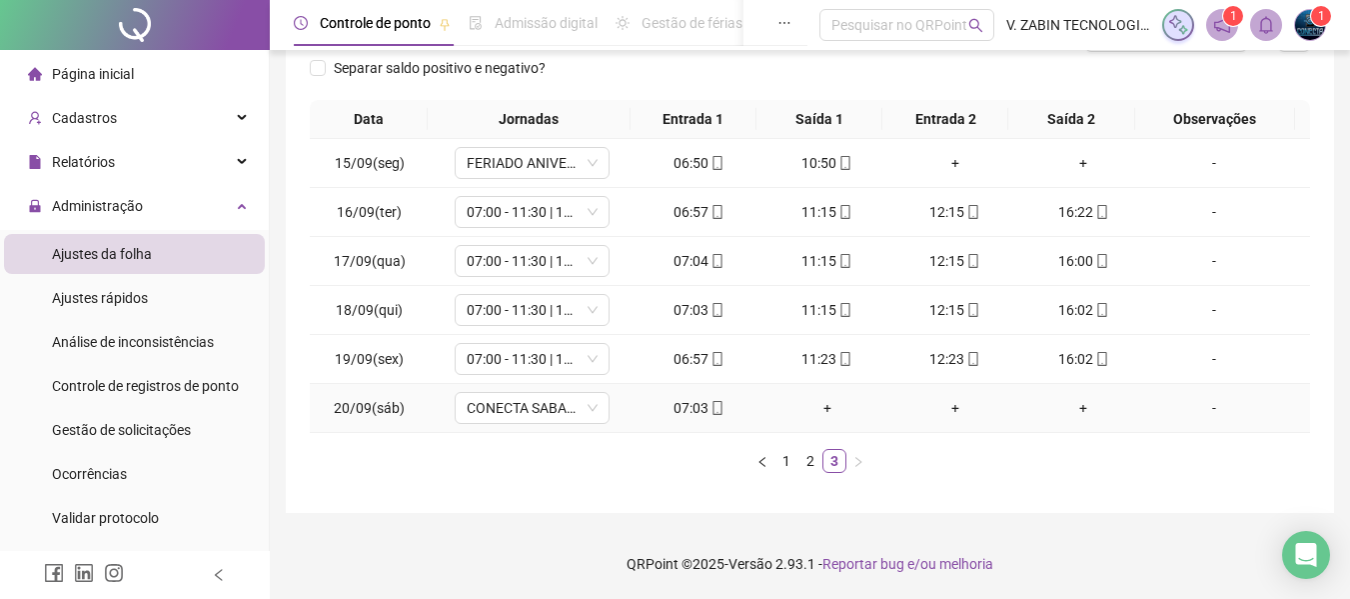
scroll to position [0, 0]
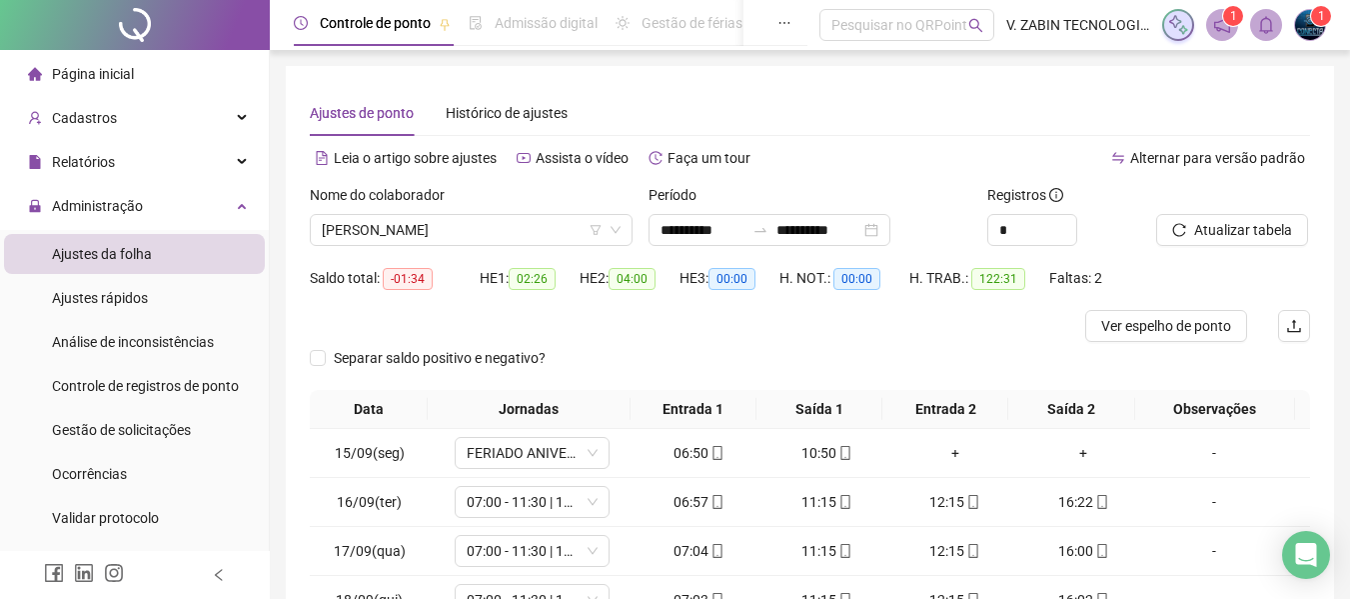
drag, startPoint x: 884, startPoint y: 336, endPoint x: 887, endPoint y: 423, distance: 87.0
click at [886, 336] on div at bounding box center [685, 326] width 751 height 32
drag, startPoint x: 459, startPoint y: 233, endPoint x: 498, endPoint y: 203, distance: 49.2
click at [459, 228] on span "LUIS OTAVIO LUDERS" at bounding box center [471, 230] width 299 height 30
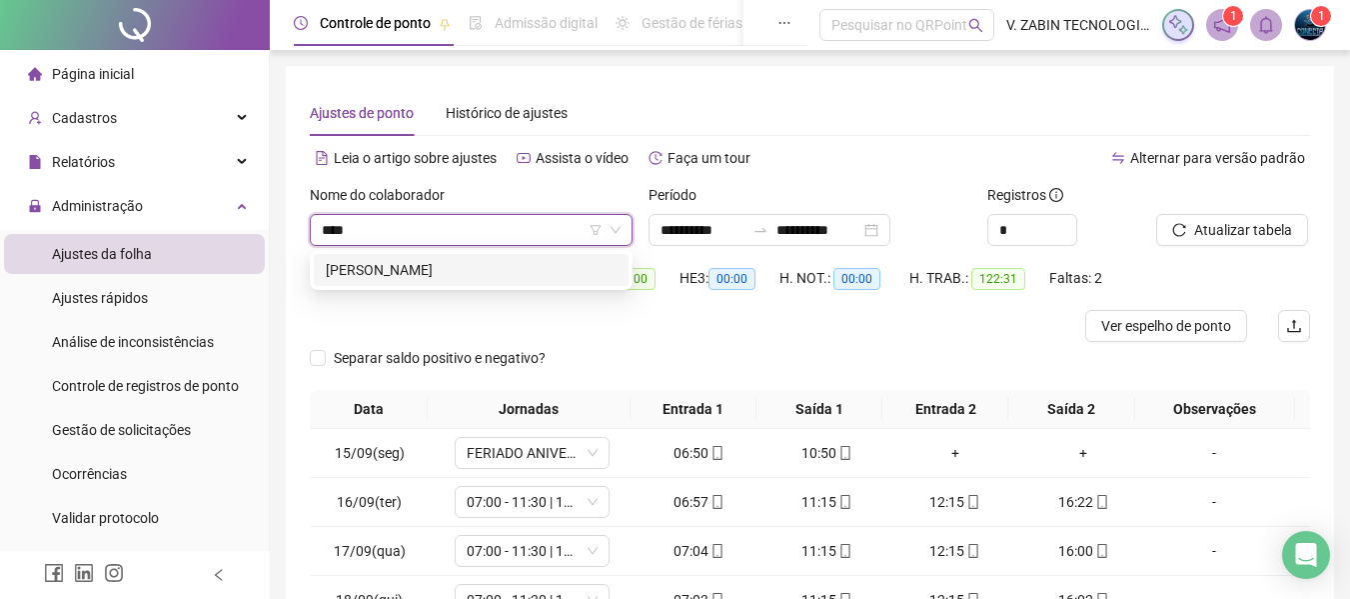
type input "*****"
click at [484, 271] on div "PEDRO HENRIQUE MACIEL" at bounding box center [471, 270] width 291 height 22
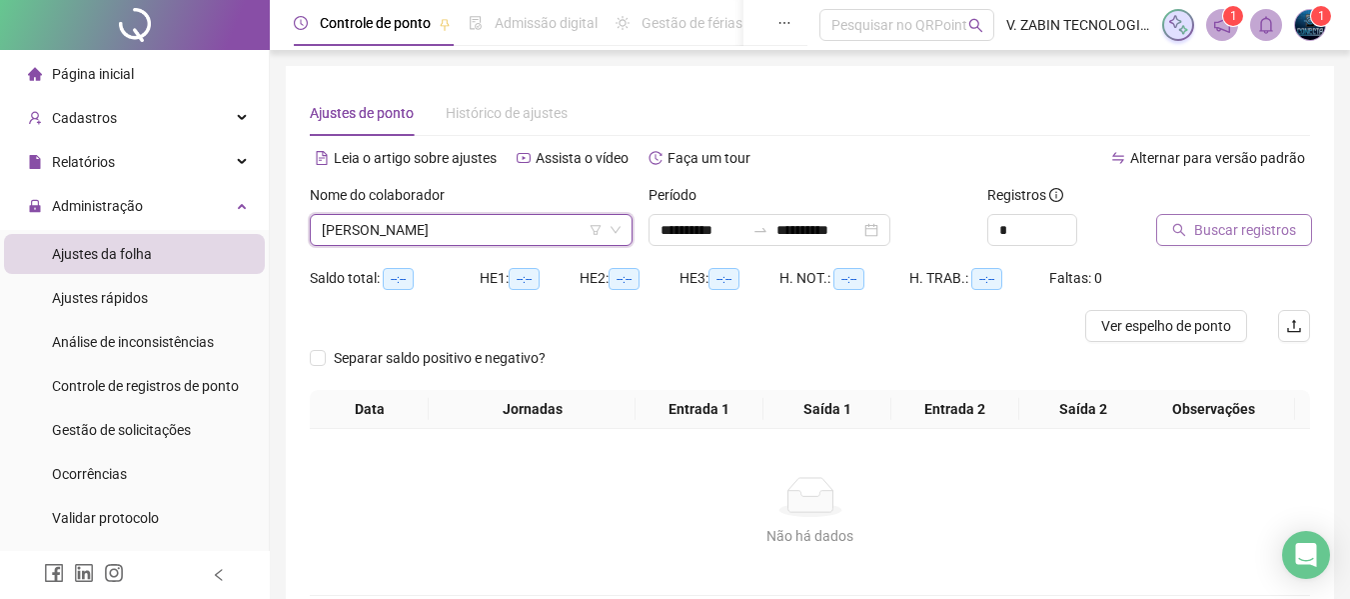
click at [1251, 231] on span "Buscar registros" at bounding box center [1245, 230] width 102 height 22
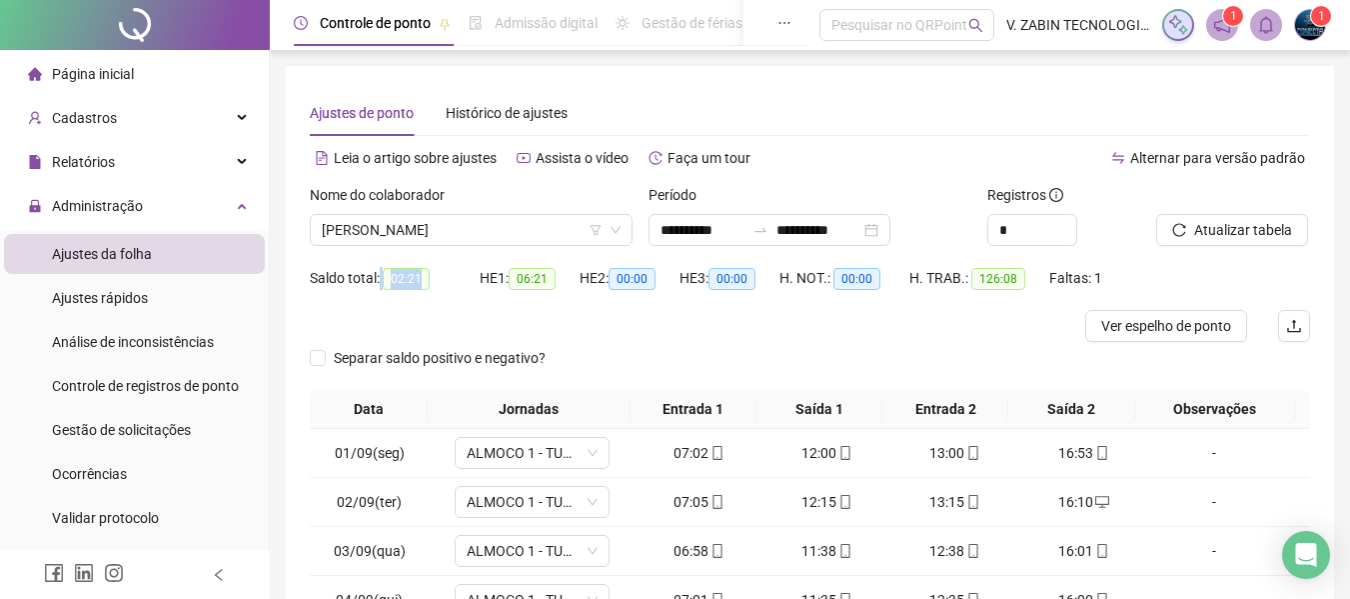
drag, startPoint x: 380, startPoint y: 278, endPoint x: 447, endPoint y: 278, distance: 67.0
click at [447, 278] on div "Saldo total: 02:21" at bounding box center [395, 278] width 170 height 23
click at [432, 278] on div "Saldo total: 02:21" at bounding box center [395, 278] width 170 height 23
drag, startPoint x: 391, startPoint y: 284, endPoint x: 442, endPoint y: 284, distance: 51.0
click at [442, 284] on div "Saldo total: 02:21" at bounding box center [395, 278] width 170 height 23
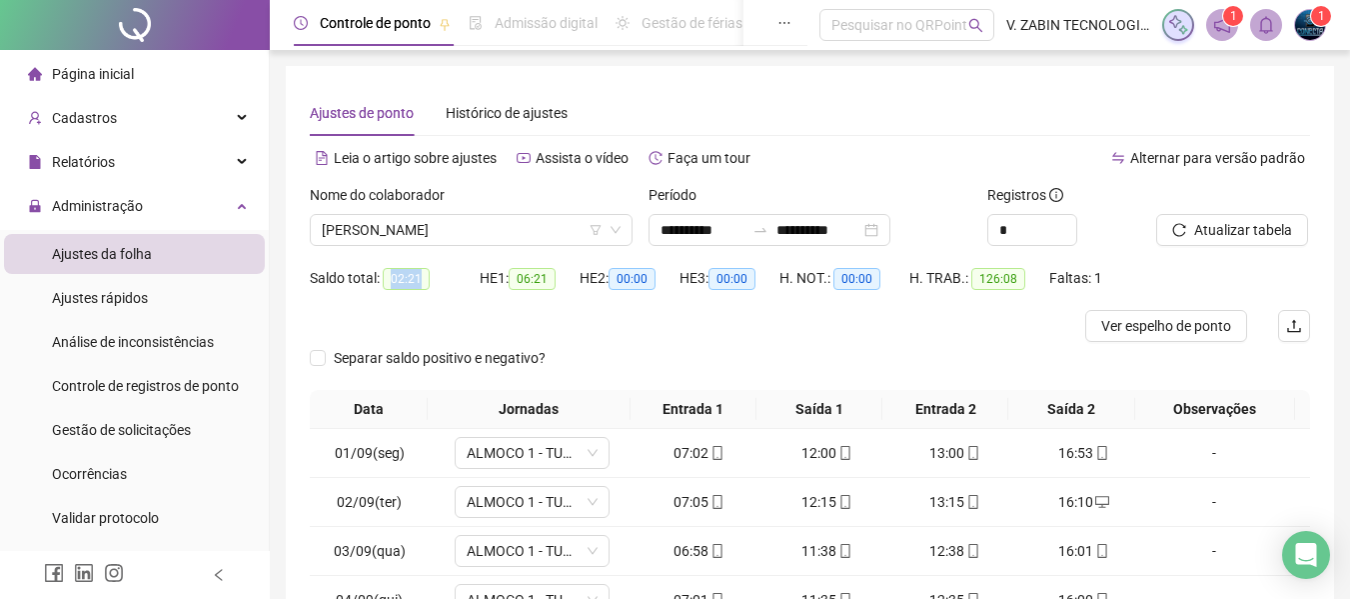
scroll to position [339, 0]
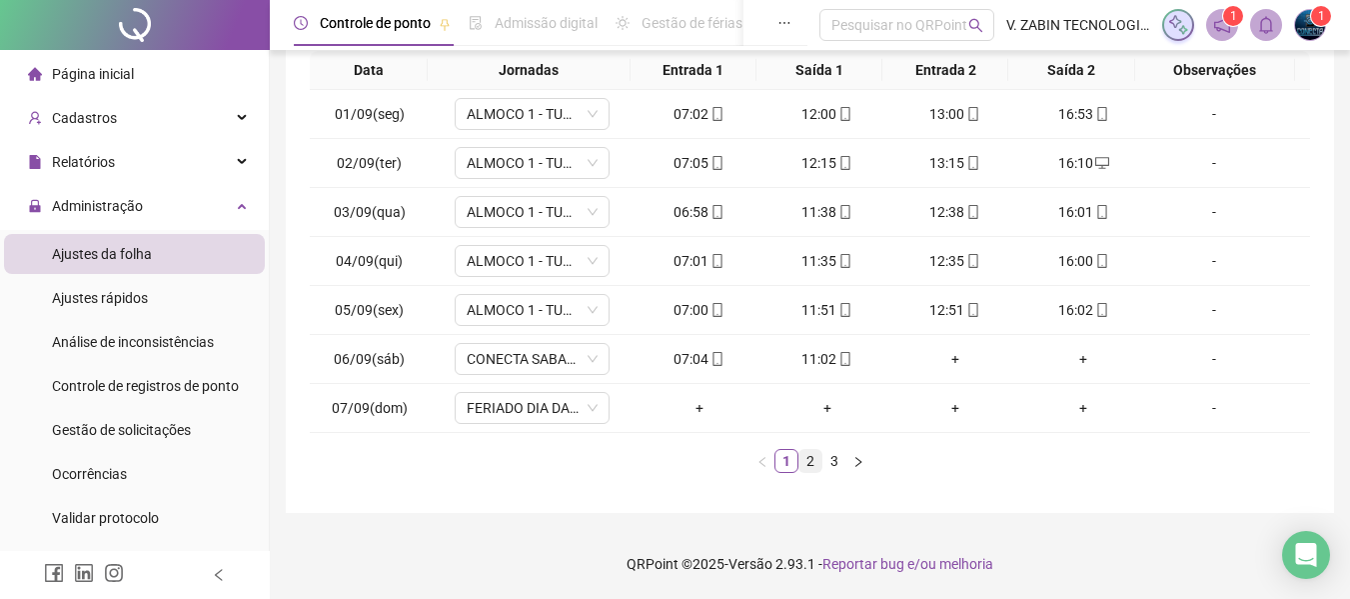
click at [811, 457] on link "2" at bounding box center [811, 461] width 22 height 22
click at [830, 464] on link "3" at bounding box center [835, 461] width 22 height 22
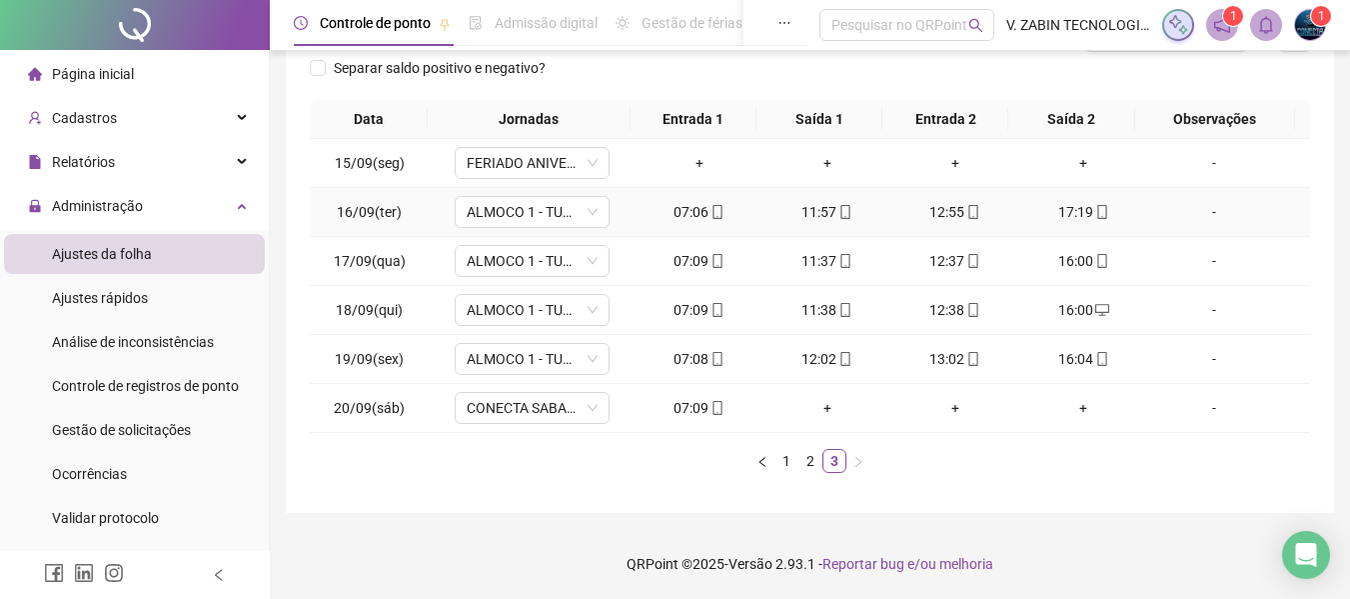
scroll to position [0, 0]
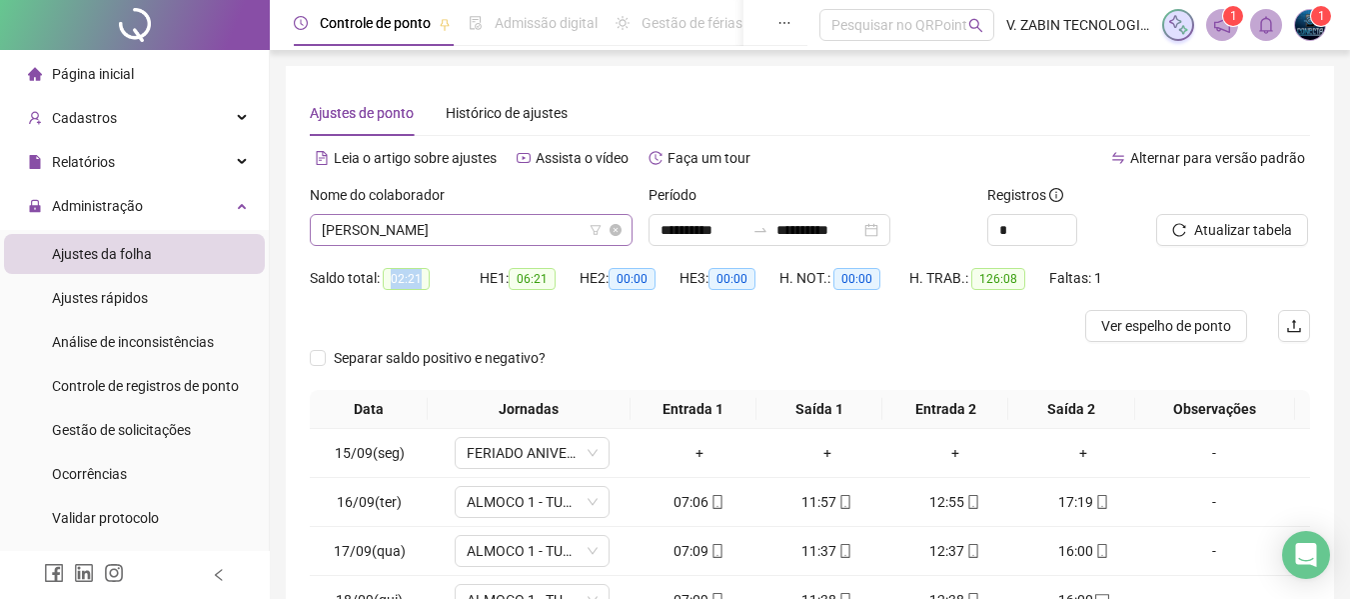
click at [375, 215] on span "PEDRO HENRIQUE MACIEL" at bounding box center [471, 230] width 299 height 30
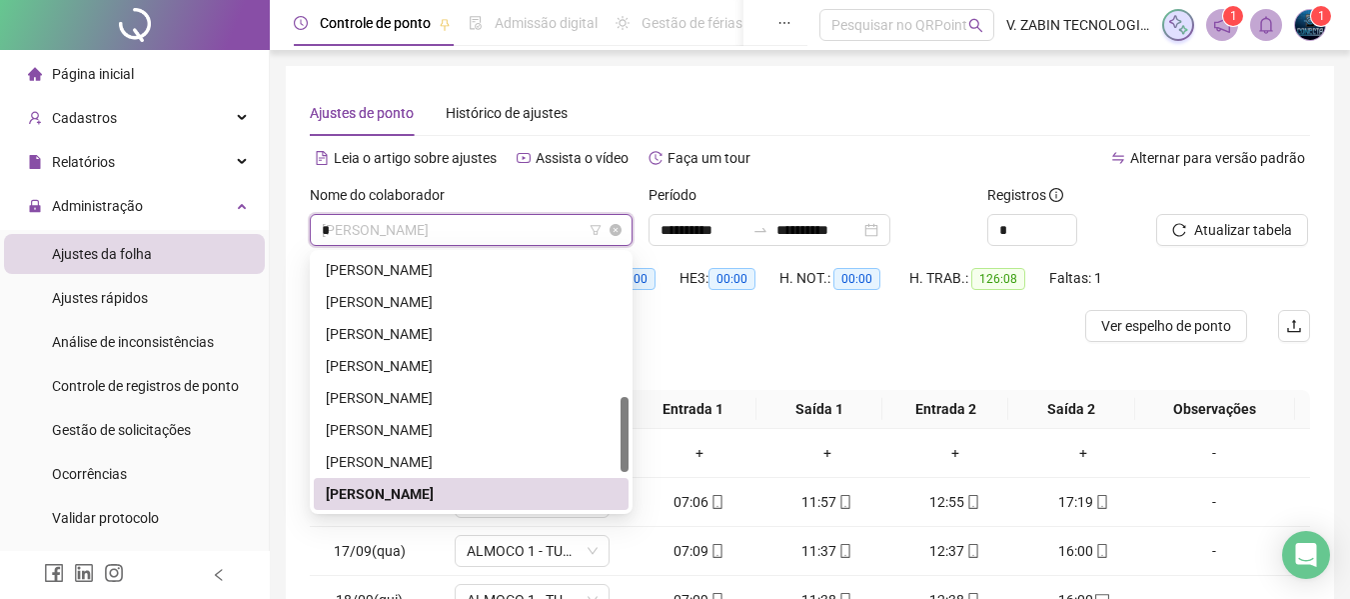
scroll to position [352, 0]
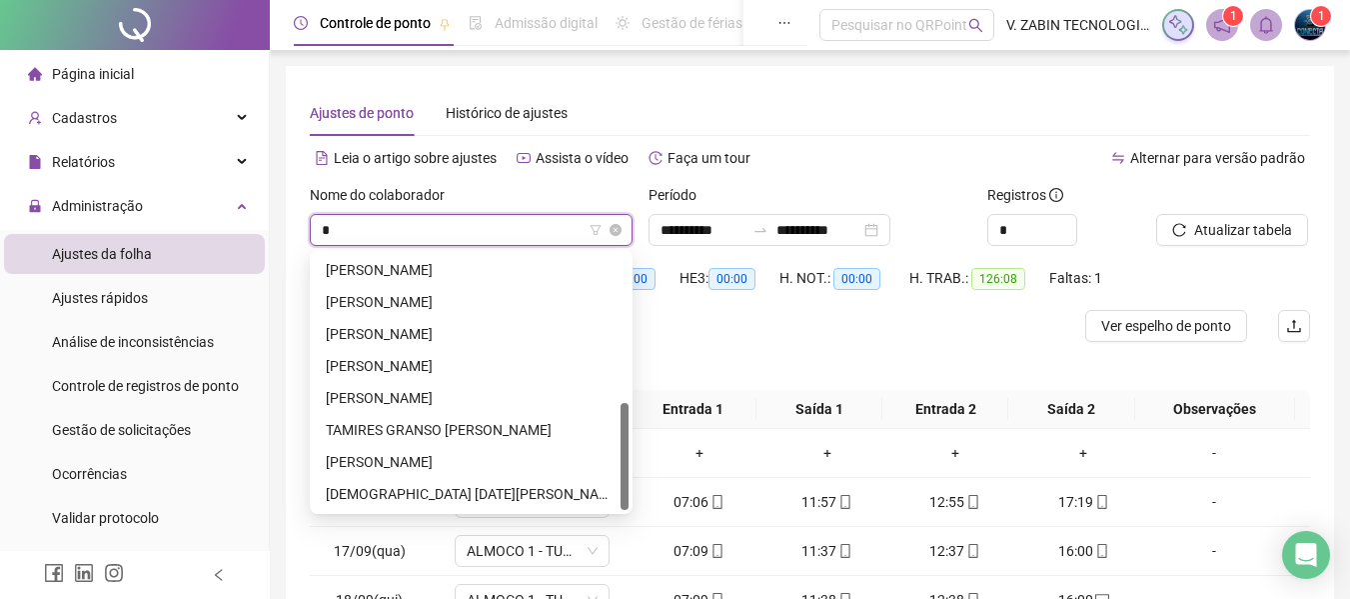
type input "**"
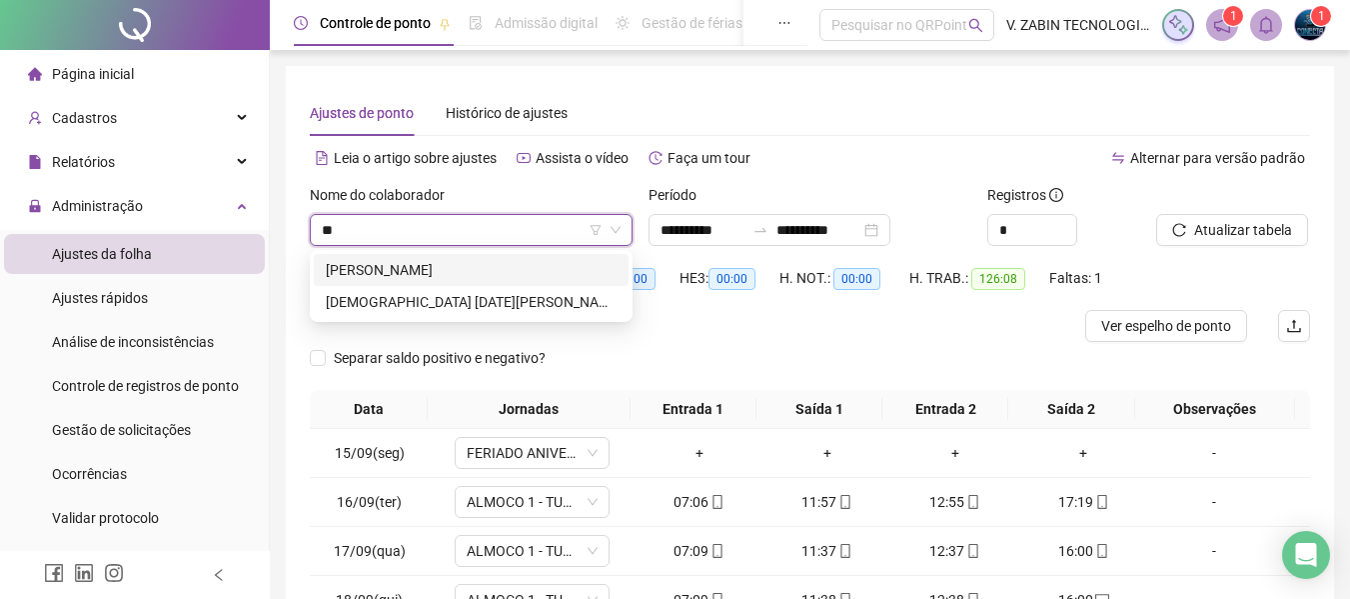
click at [373, 267] on div "THAINA AVILLA" at bounding box center [471, 270] width 291 height 22
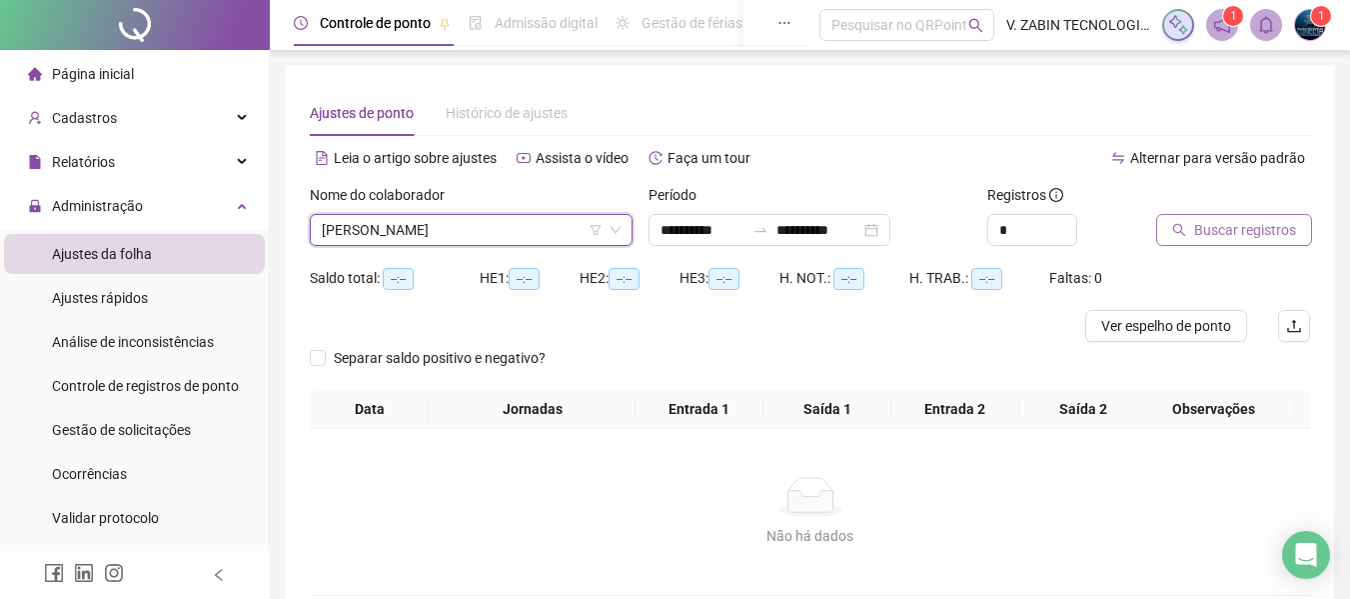
click at [1240, 236] on span "Buscar registros" at bounding box center [1245, 230] width 102 height 22
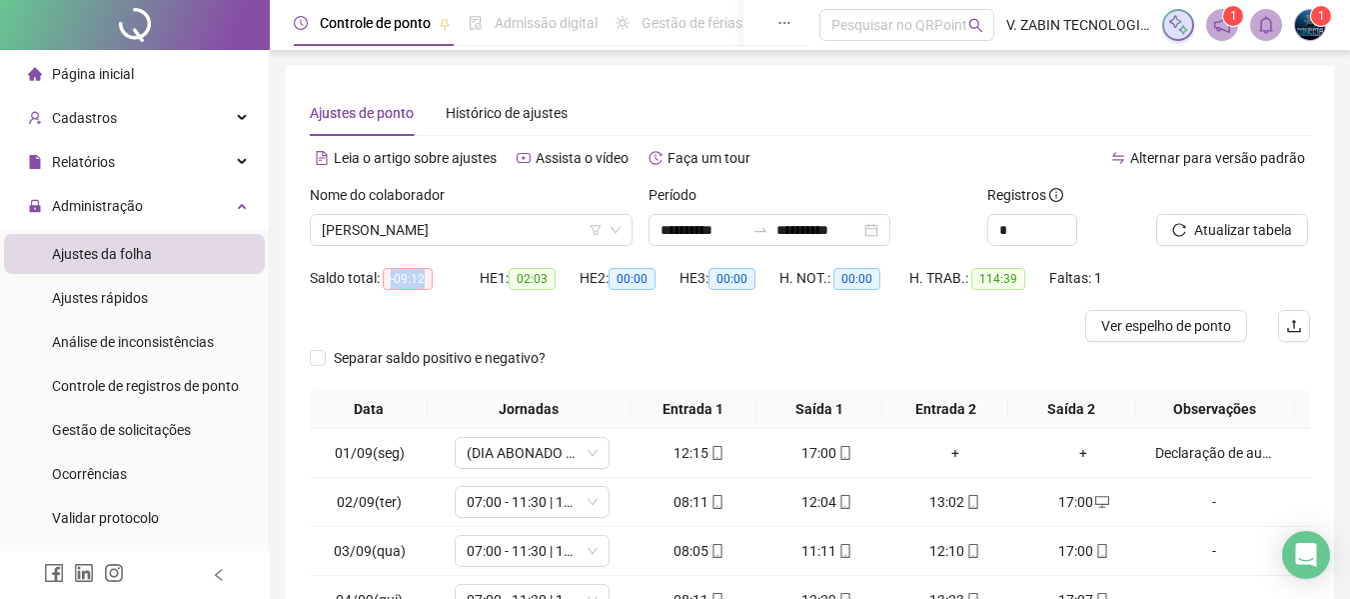
drag, startPoint x: 387, startPoint y: 274, endPoint x: 437, endPoint y: 278, distance: 50.1
click at [437, 278] on div "Saldo total: -09:12" at bounding box center [395, 278] width 170 height 23
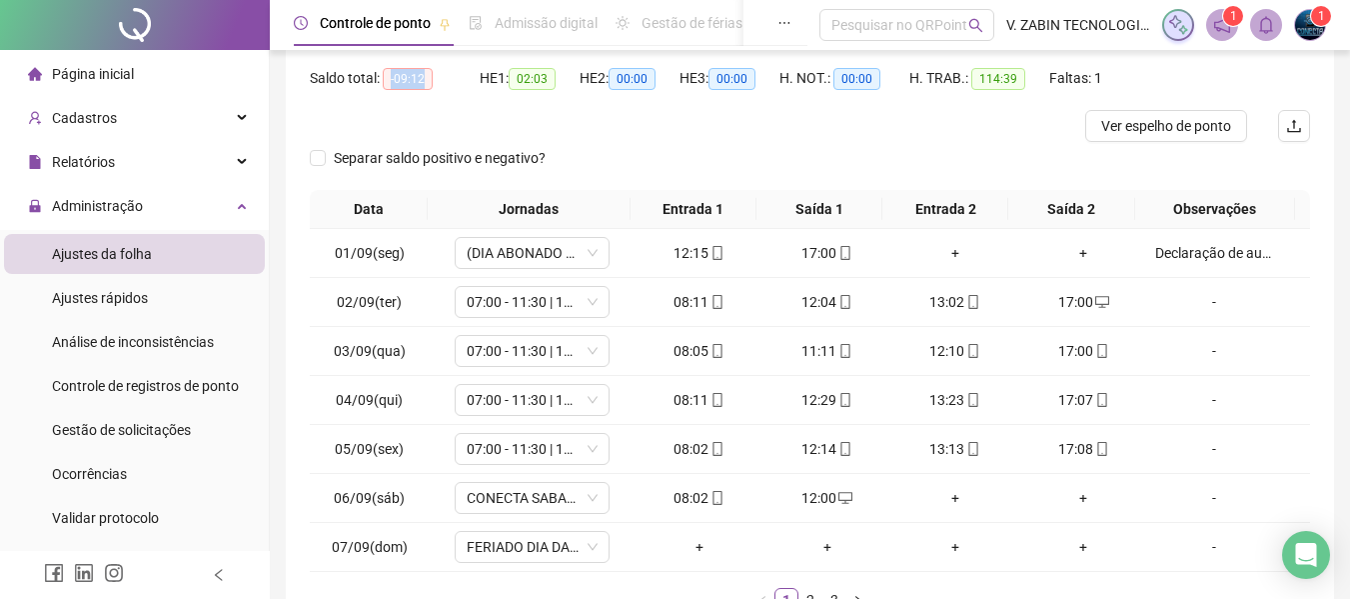
scroll to position [300, 0]
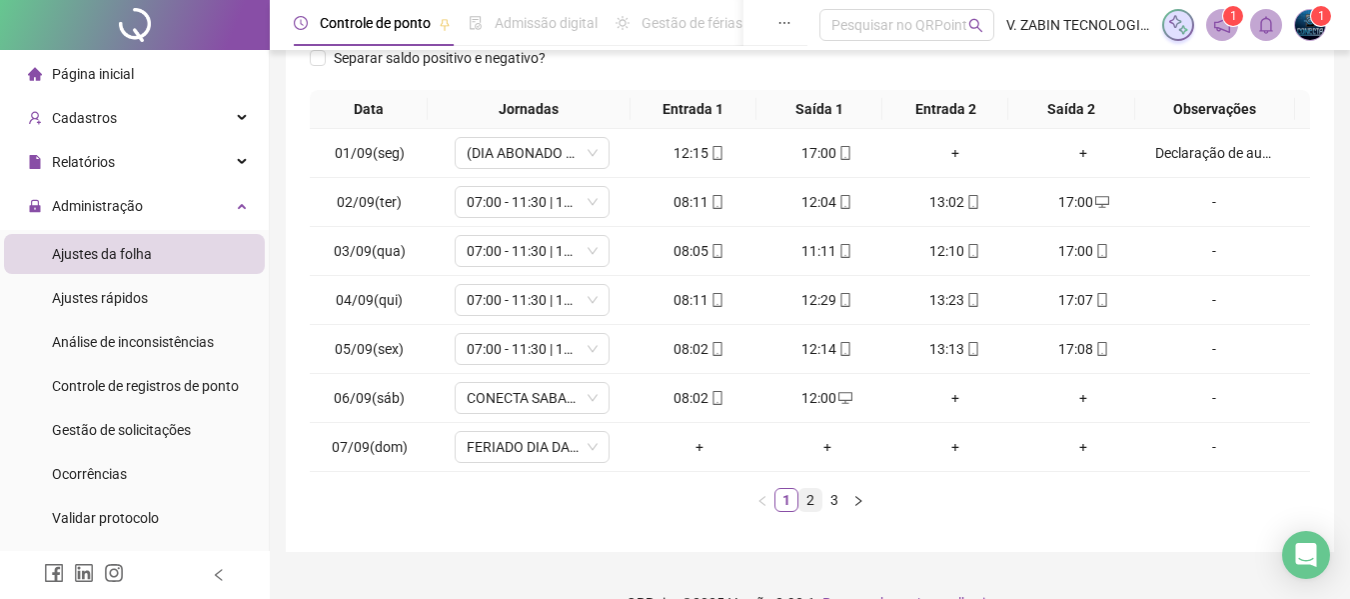
click at [814, 510] on link "2" at bounding box center [811, 500] width 22 height 22
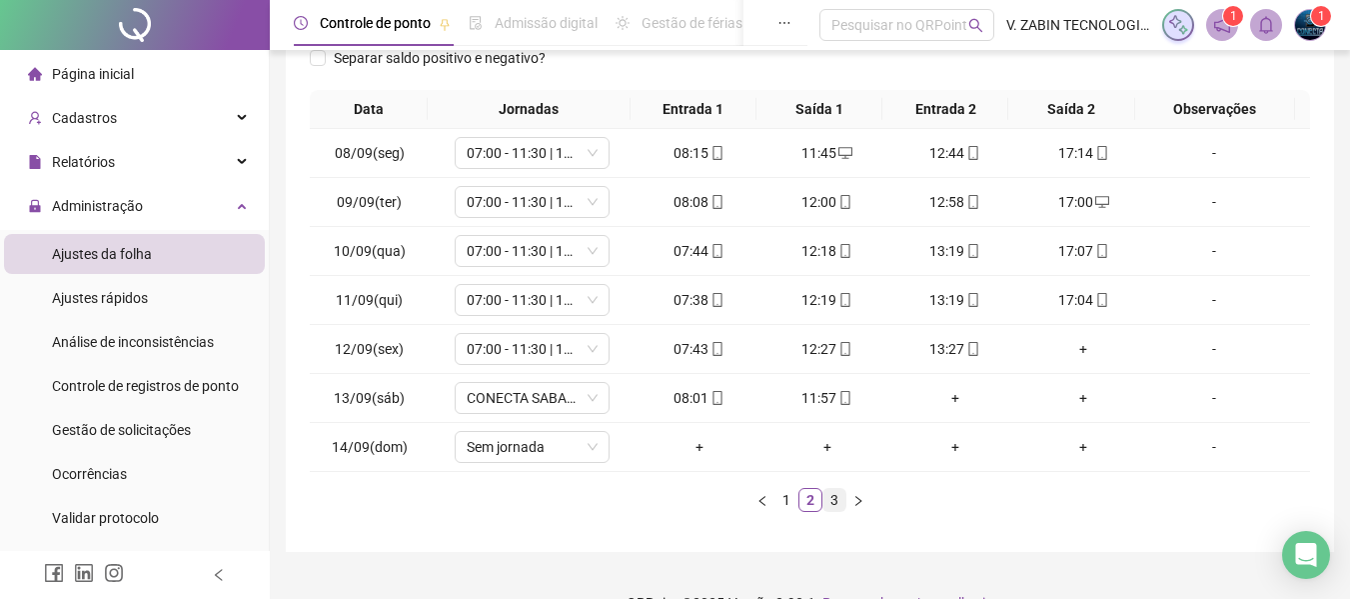
click at [832, 504] on link "3" at bounding box center [835, 500] width 22 height 22
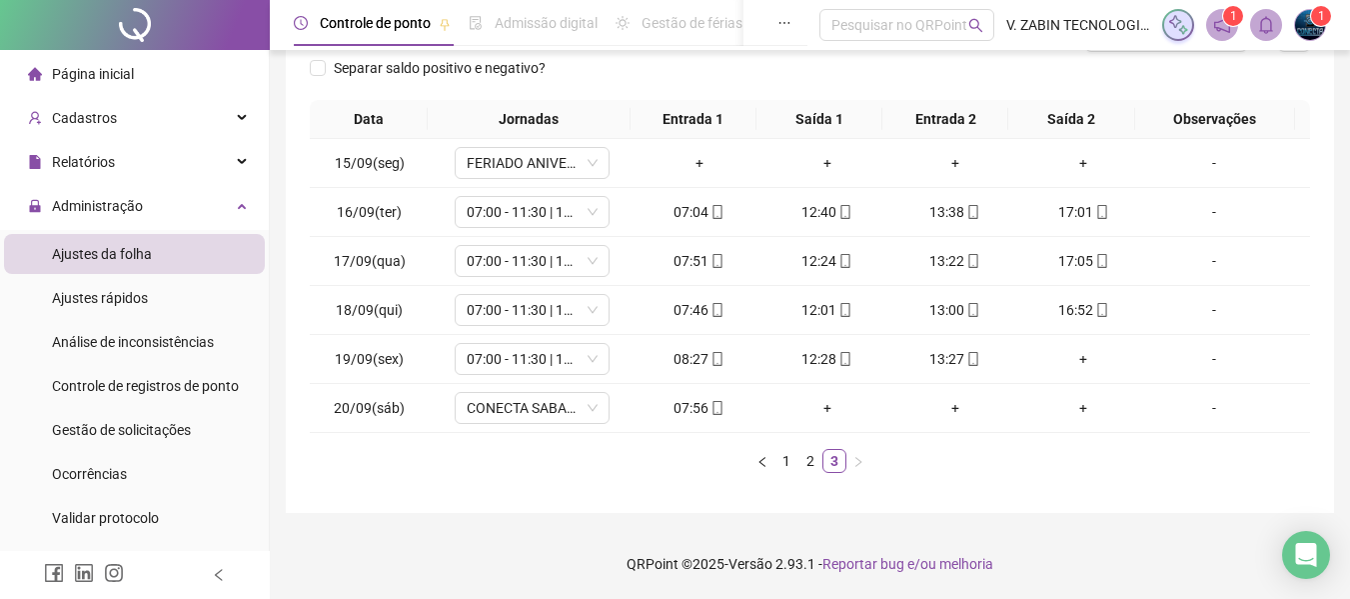
scroll to position [290, 0]
drag, startPoint x: 408, startPoint y: 362, endPoint x: 324, endPoint y: 371, distance: 84.4
click at [321, 364] on td "19/09(sex)" at bounding box center [369, 359] width 119 height 49
click at [809, 463] on link "2" at bounding box center [811, 461] width 22 height 22
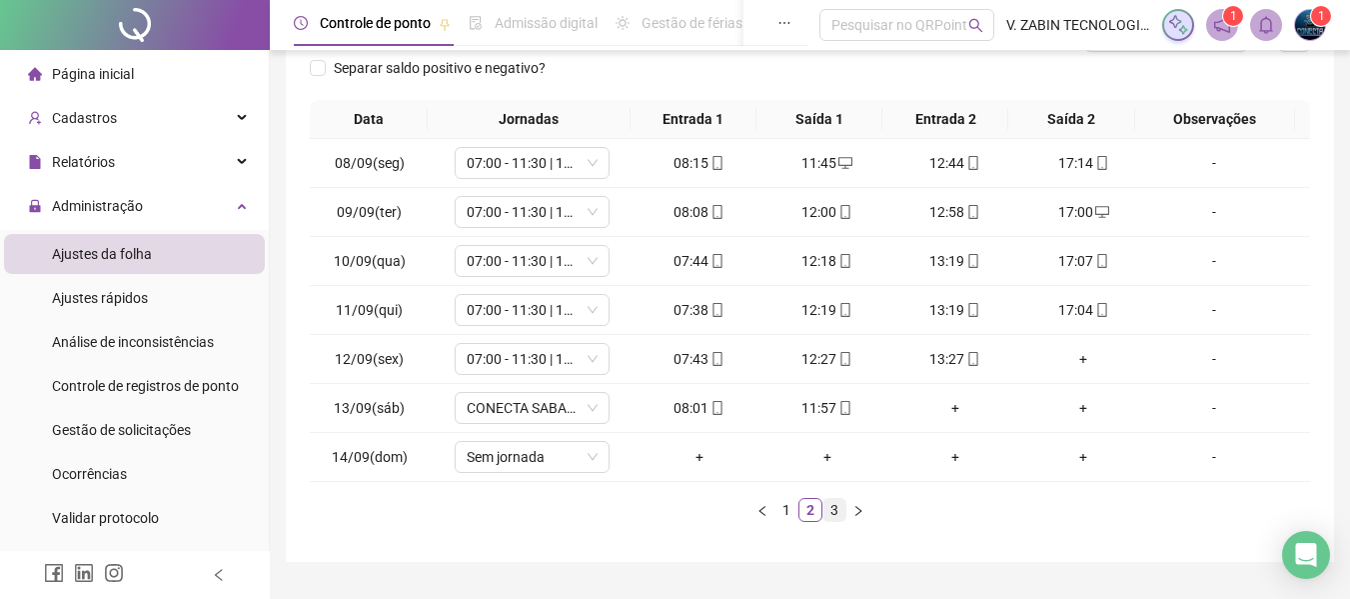
click at [830, 509] on link "3" at bounding box center [835, 510] width 22 height 22
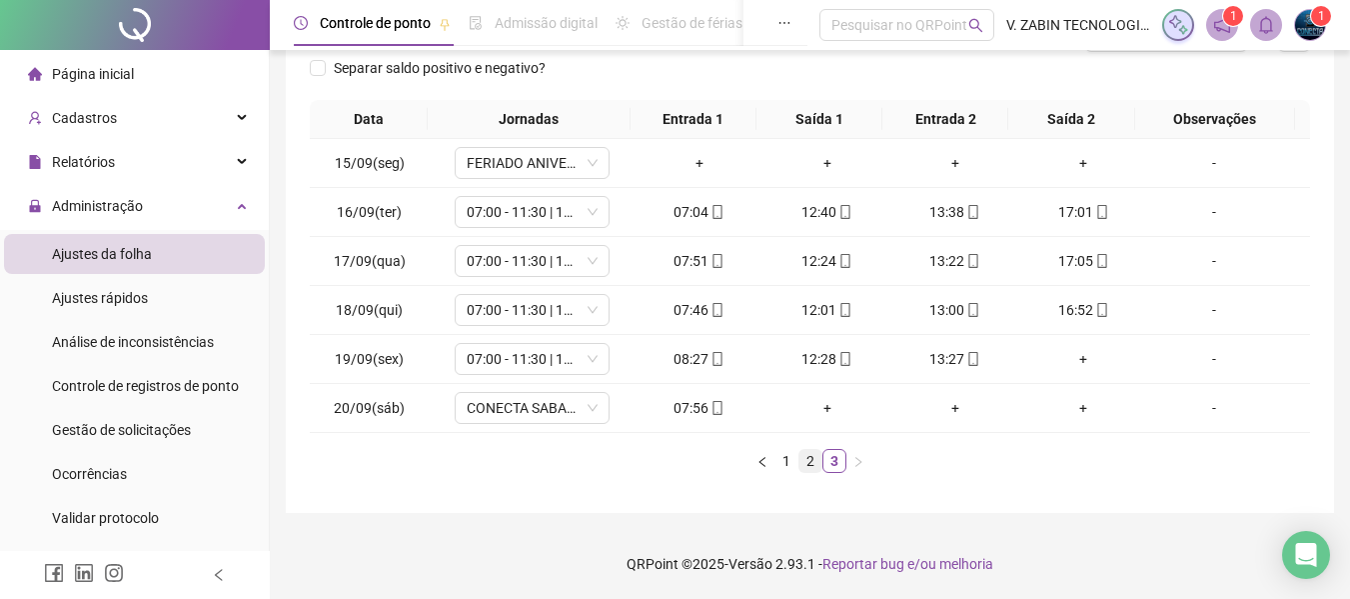
click at [807, 458] on link "2" at bounding box center [811, 461] width 22 height 22
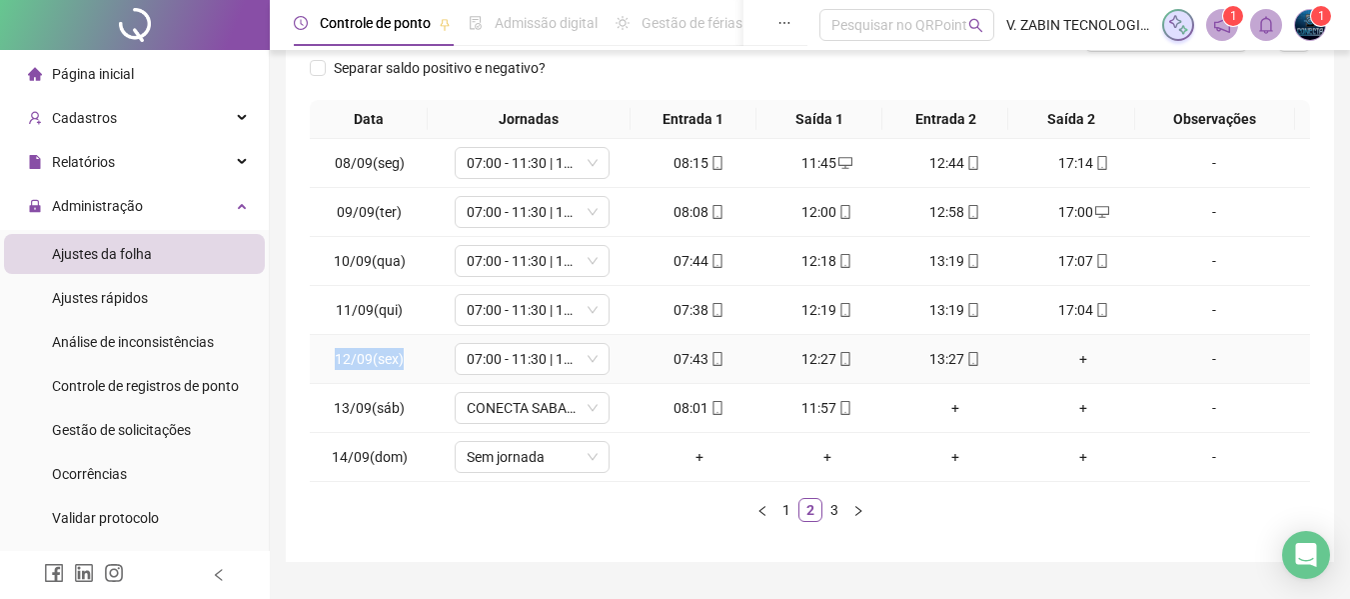
drag, startPoint x: 328, startPoint y: 356, endPoint x: 407, endPoint y: 360, distance: 79.1
click at [407, 360] on td "12/09(sex)" at bounding box center [369, 359] width 119 height 49
click at [788, 510] on link "1" at bounding box center [787, 510] width 22 height 22
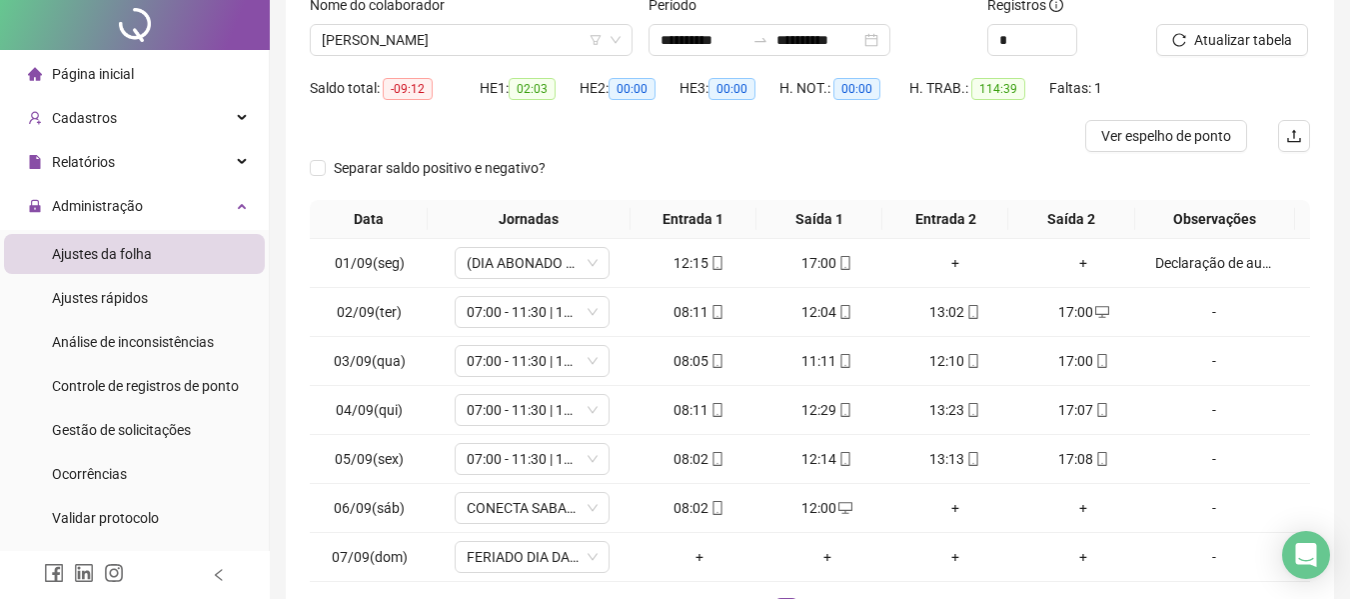
scroll to position [0, 0]
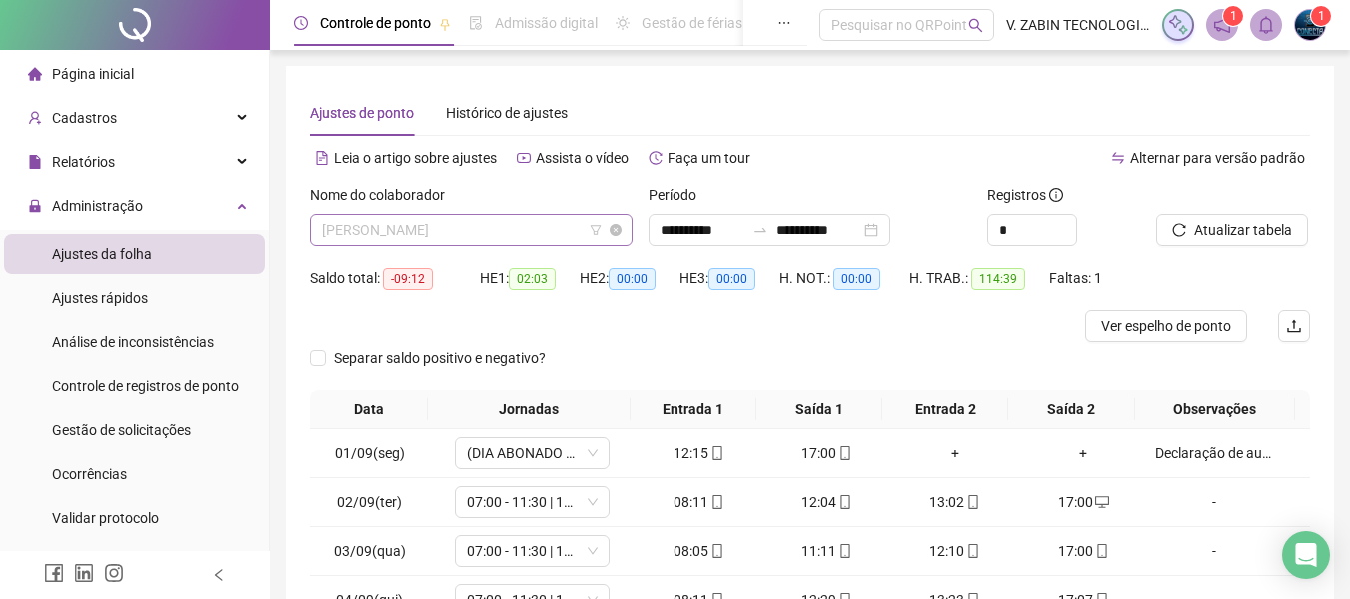
click at [415, 233] on span "THAINA AVILLA" at bounding box center [471, 230] width 299 height 30
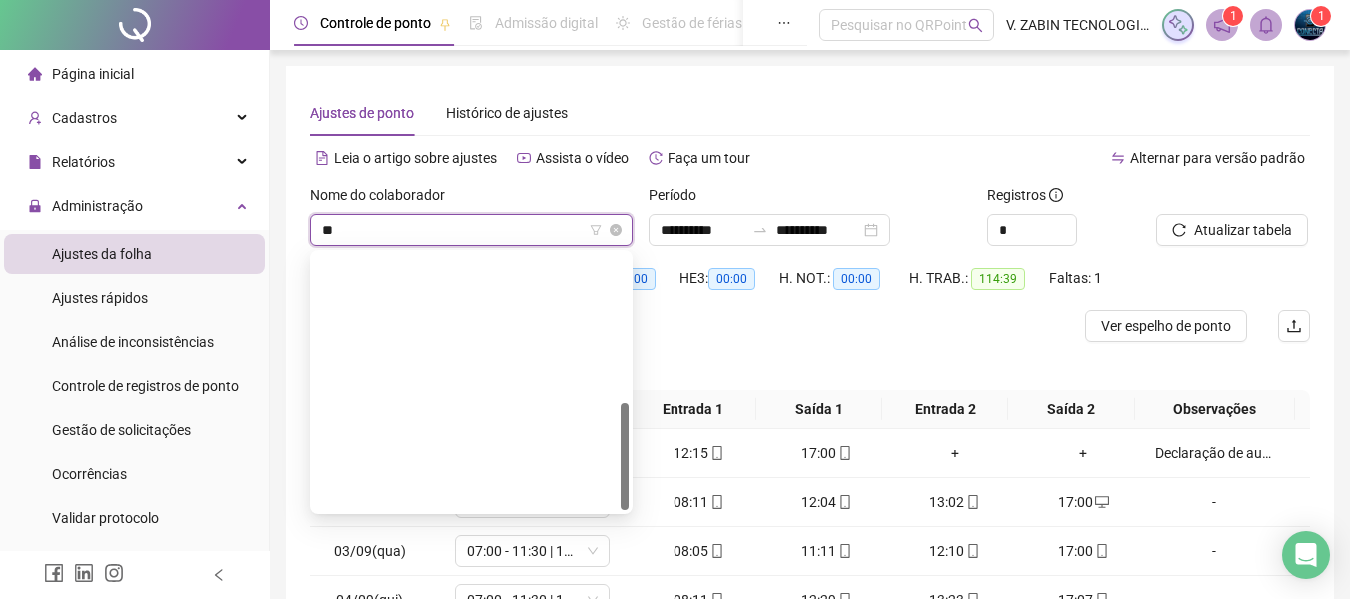
type input "***"
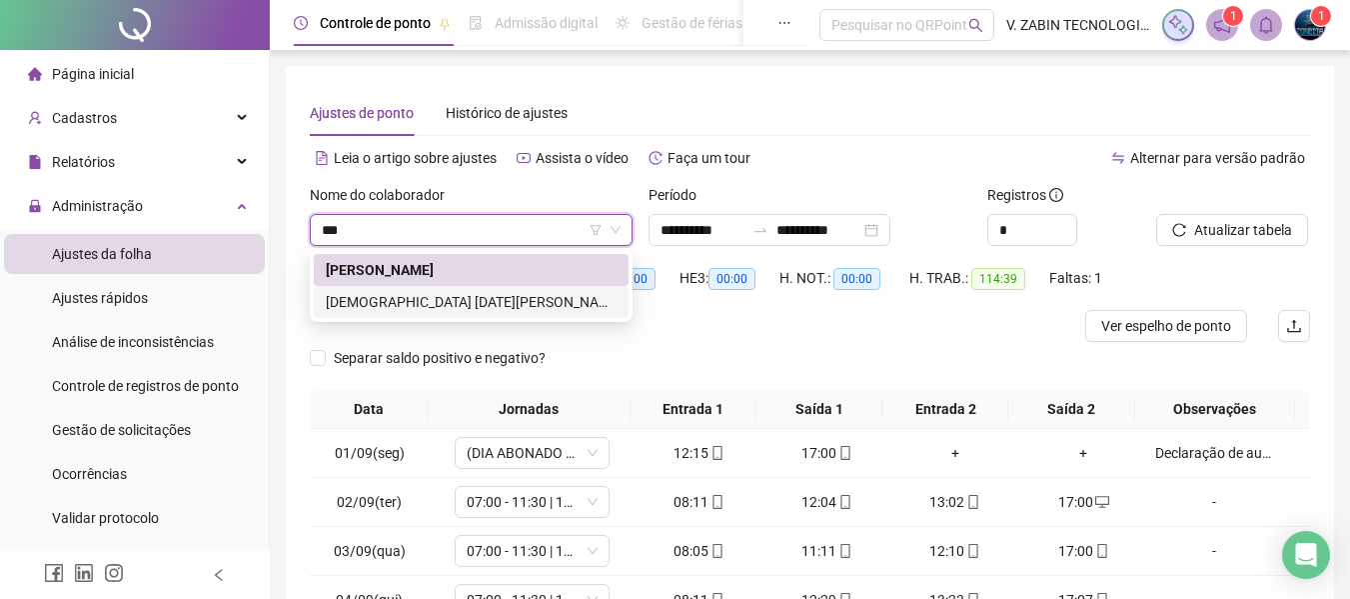
click at [462, 305] on div "THAIS LUCIA MORGENSTERN DOS SANTOS" at bounding box center [471, 302] width 291 height 22
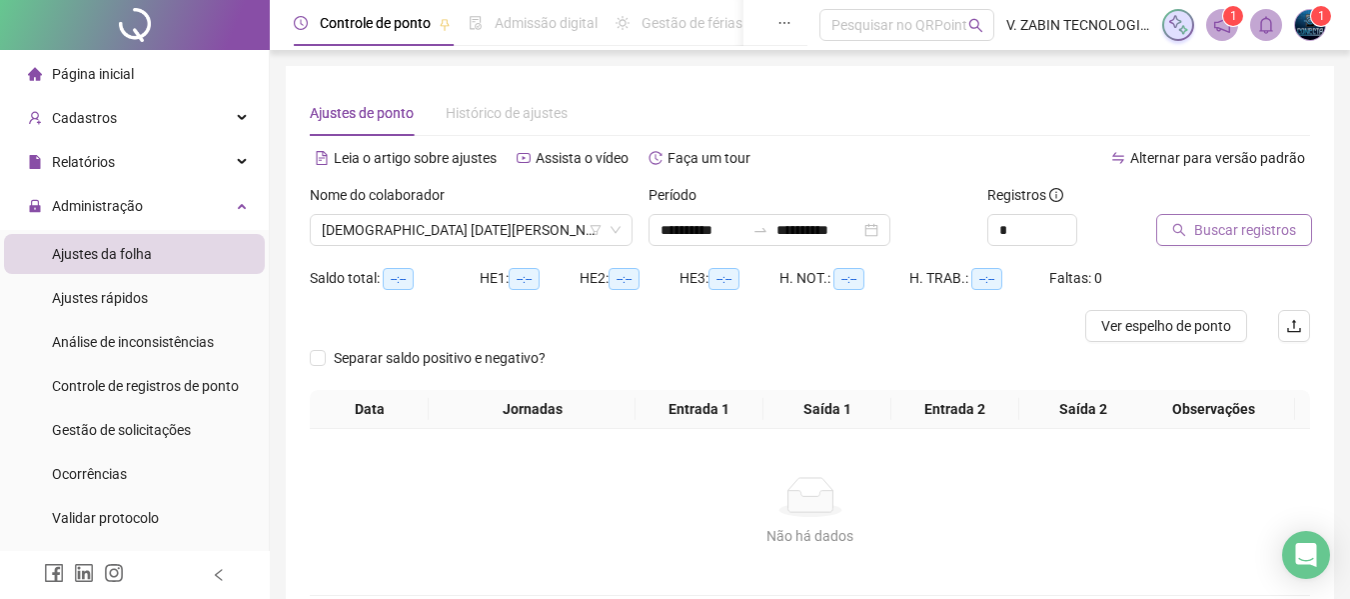
click at [1254, 222] on span "Buscar registros" at bounding box center [1245, 230] width 102 height 22
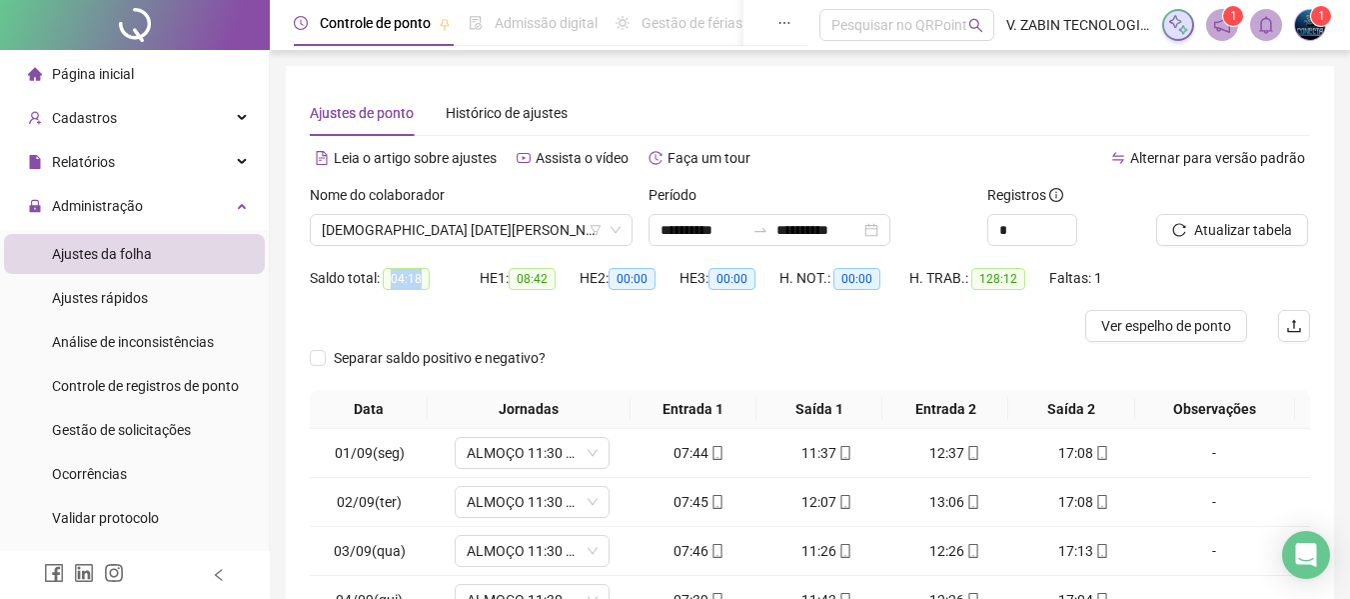
click at [429, 279] on div "Saldo total: 04:18" at bounding box center [395, 278] width 170 height 23
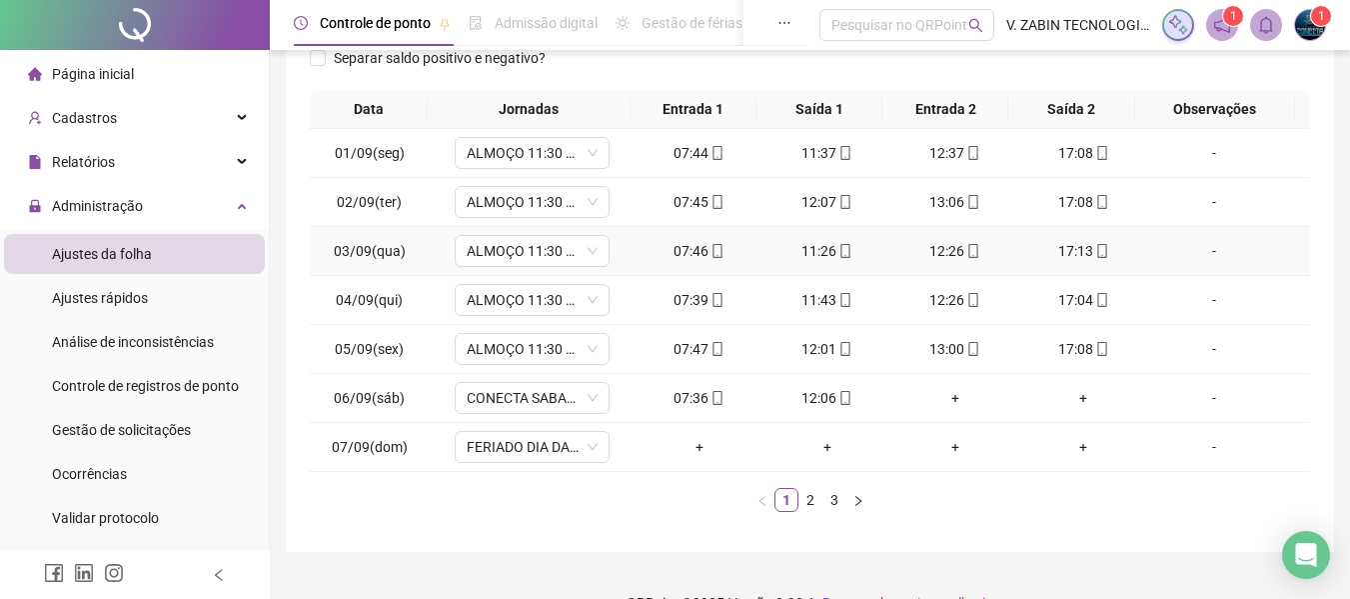
scroll to position [339, 0]
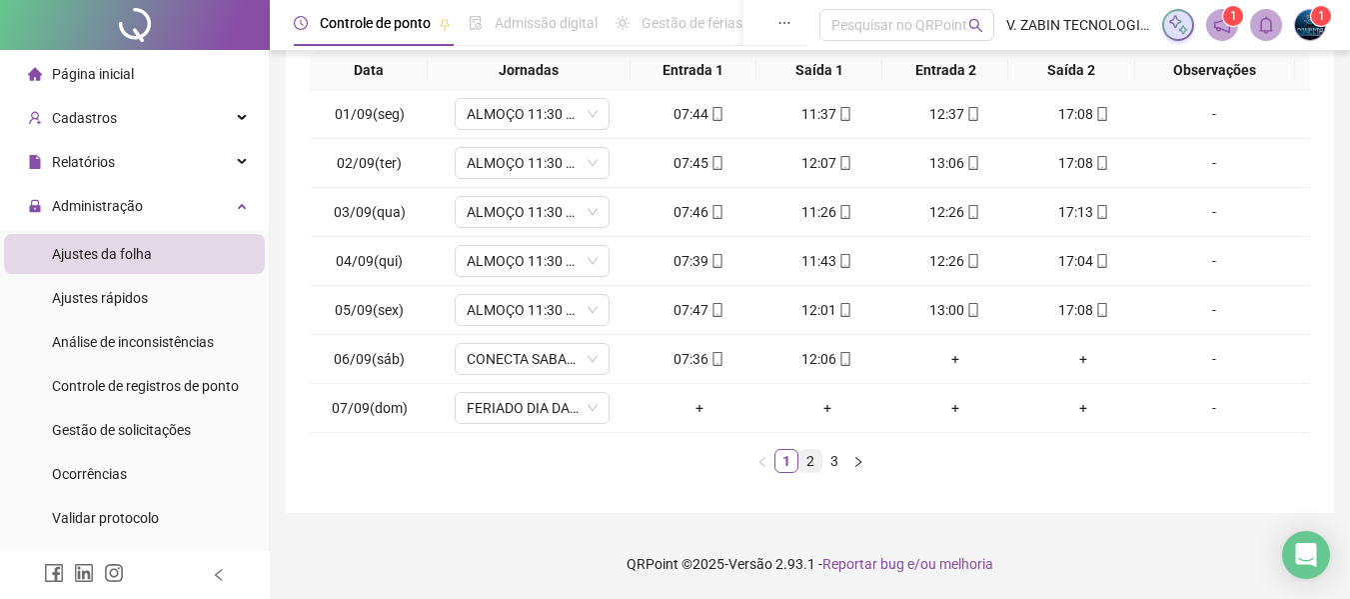
click at [814, 459] on link "2" at bounding box center [811, 461] width 22 height 22
click at [830, 453] on link "3" at bounding box center [835, 461] width 22 height 22
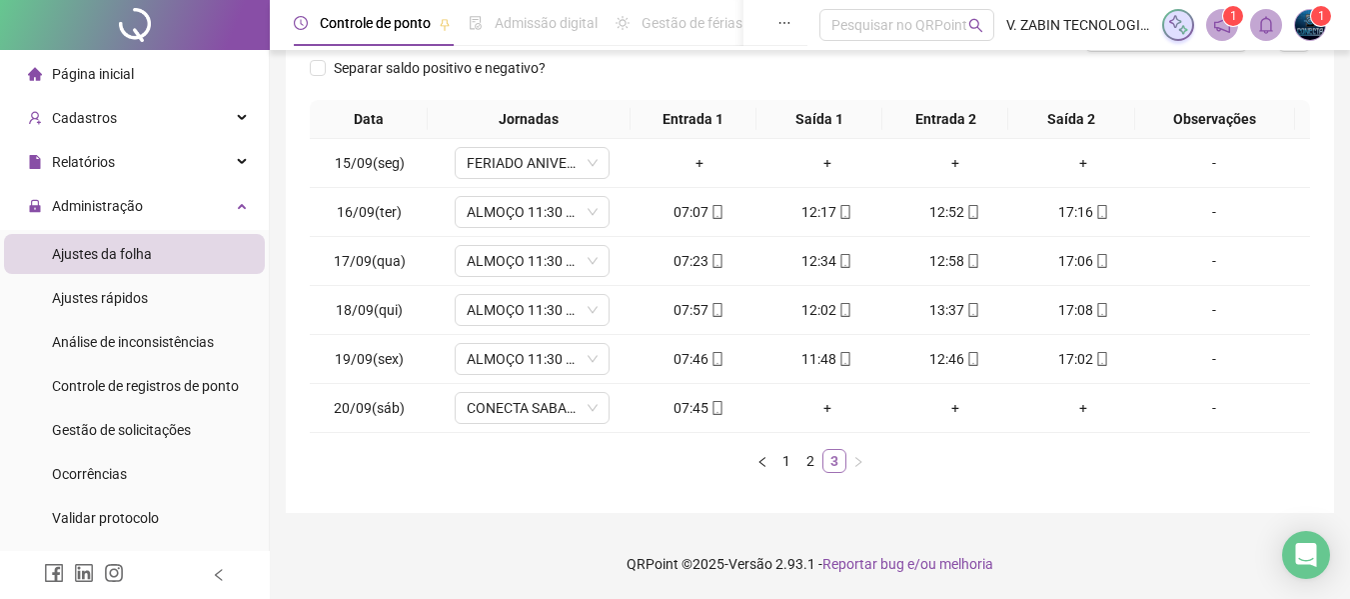
scroll to position [290, 0]
